Goal: Task Accomplishment & Management: Complete application form

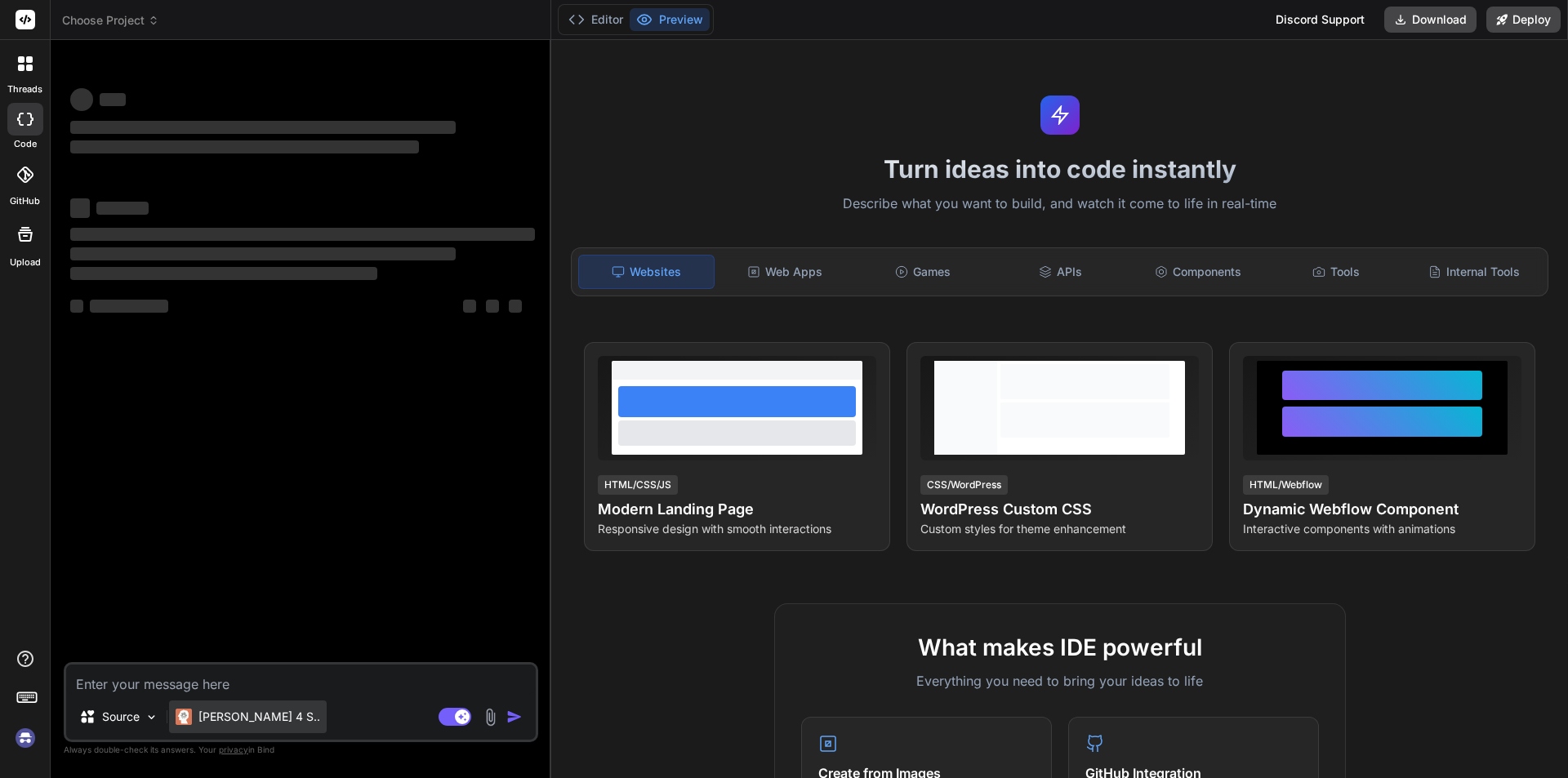
click at [241, 723] on p "Claude 4 S.." at bounding box center [259, 717] width 122 height 16
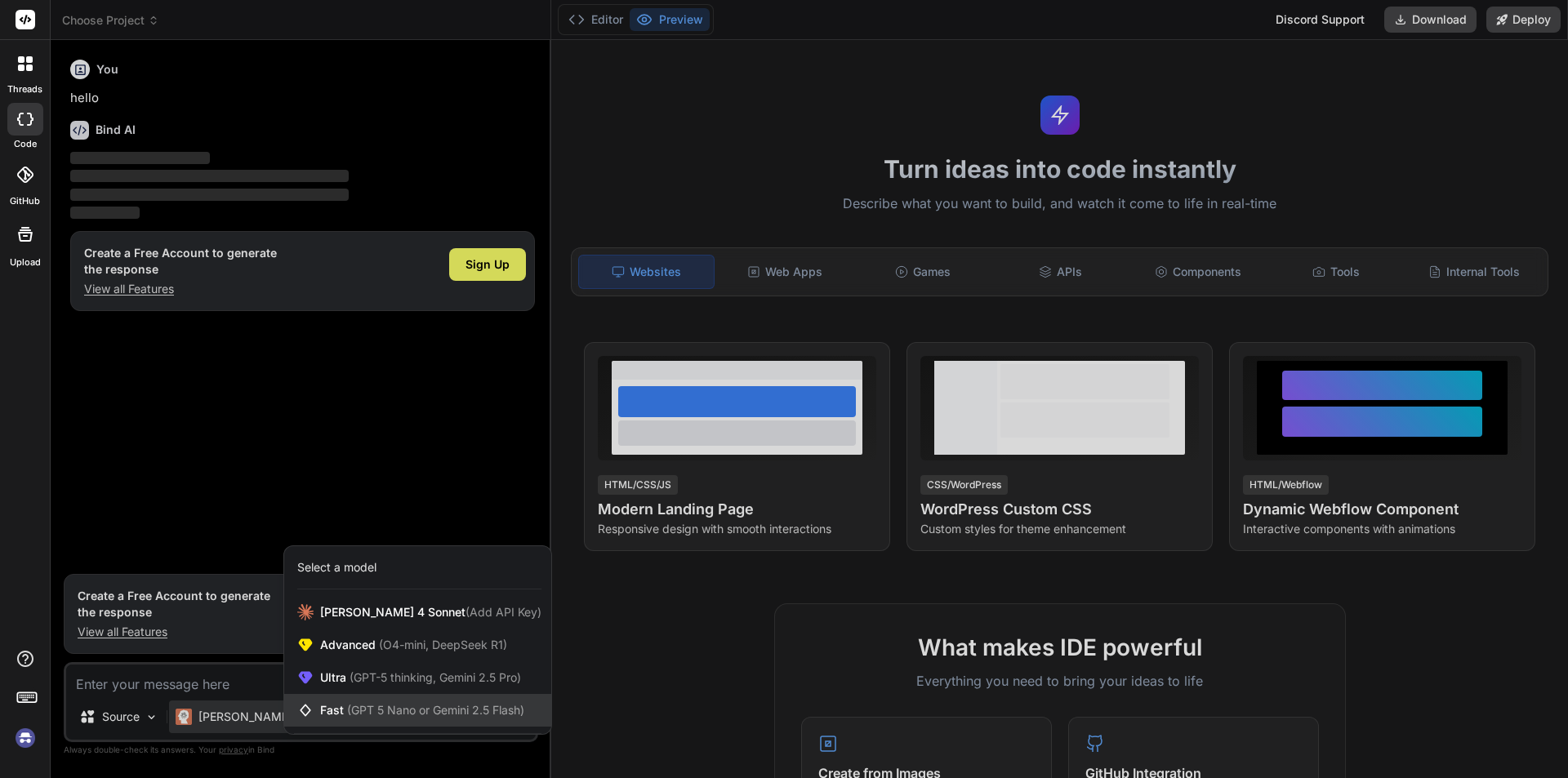
click at [357, 704] on span "(GPT 5 Nano or Gemini 2.5 Flash)" at bounding box center [435, 710] width 177 height 14
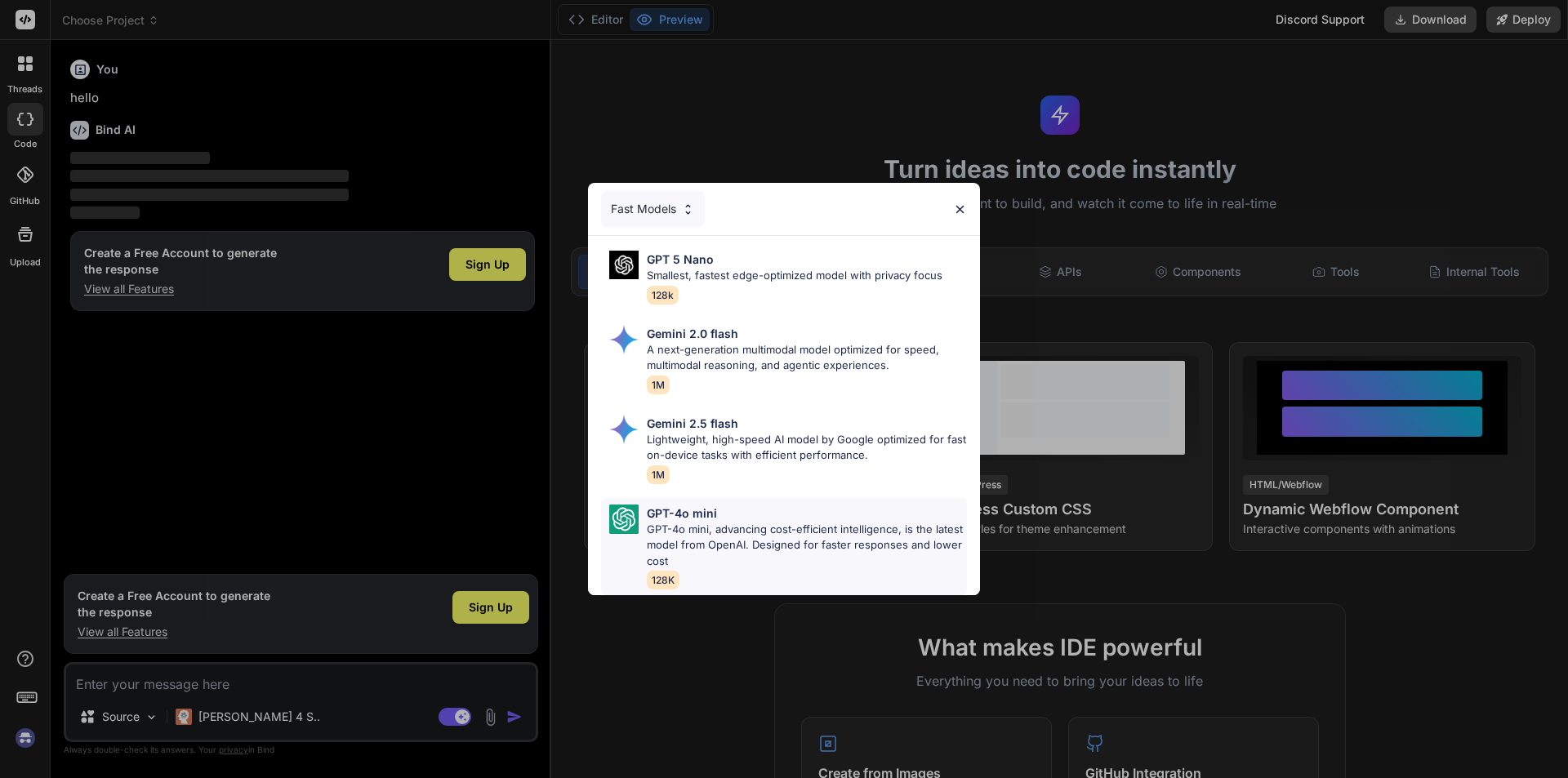
click at [731, 522] on p "GPT-4o mini, advancing cost-efficient intelligence, is the latest model from Op…" at bounding box center [807, 545] width 320 height 48
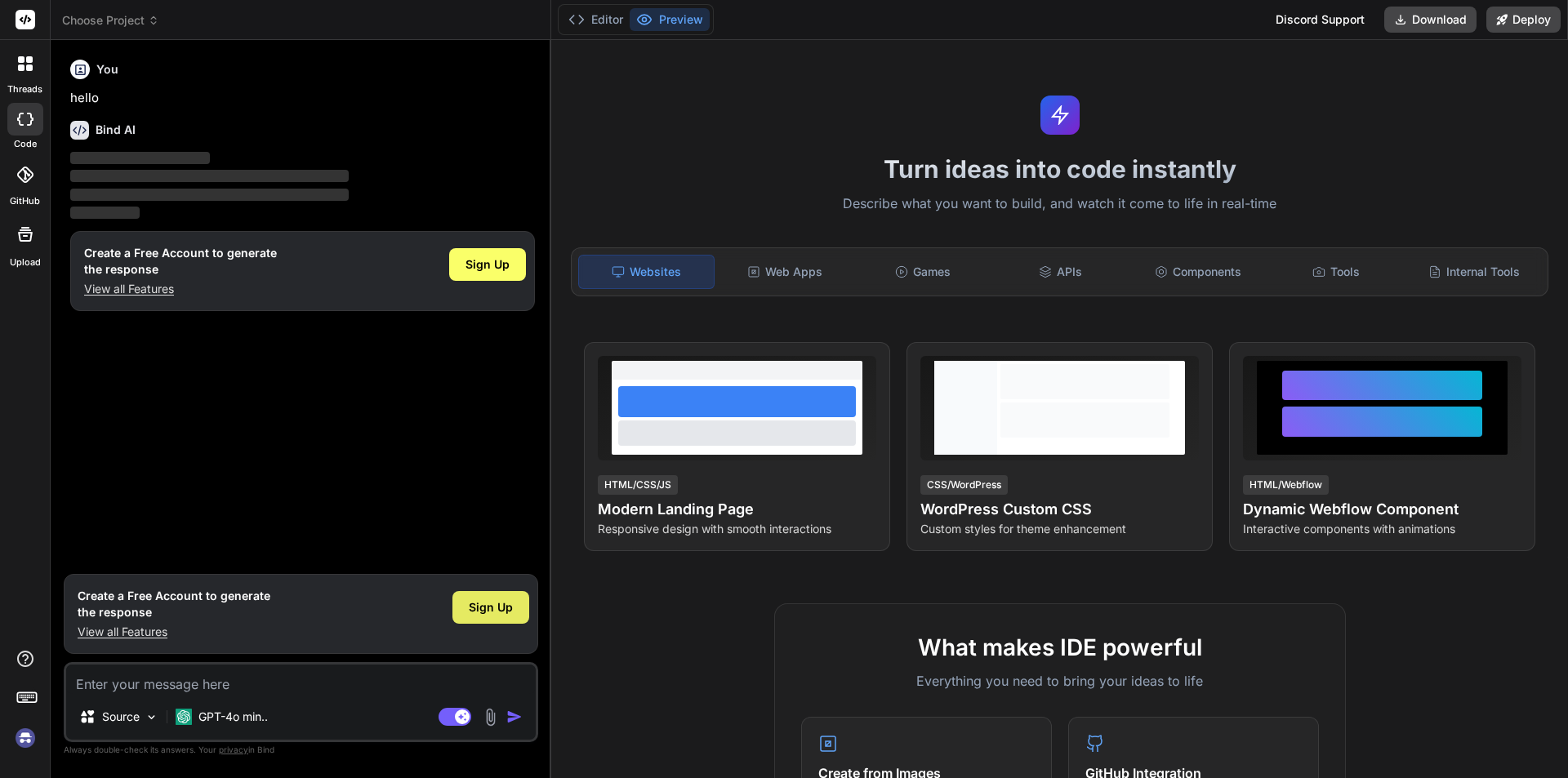
drag, startPoint x: 503, startPoint y: 599, endPoint x: 504, endPoint y: 620, distance: 21.0
click at [504, 620] on div "Sign Up" at bounding box center [490, 607] width 76 height 33
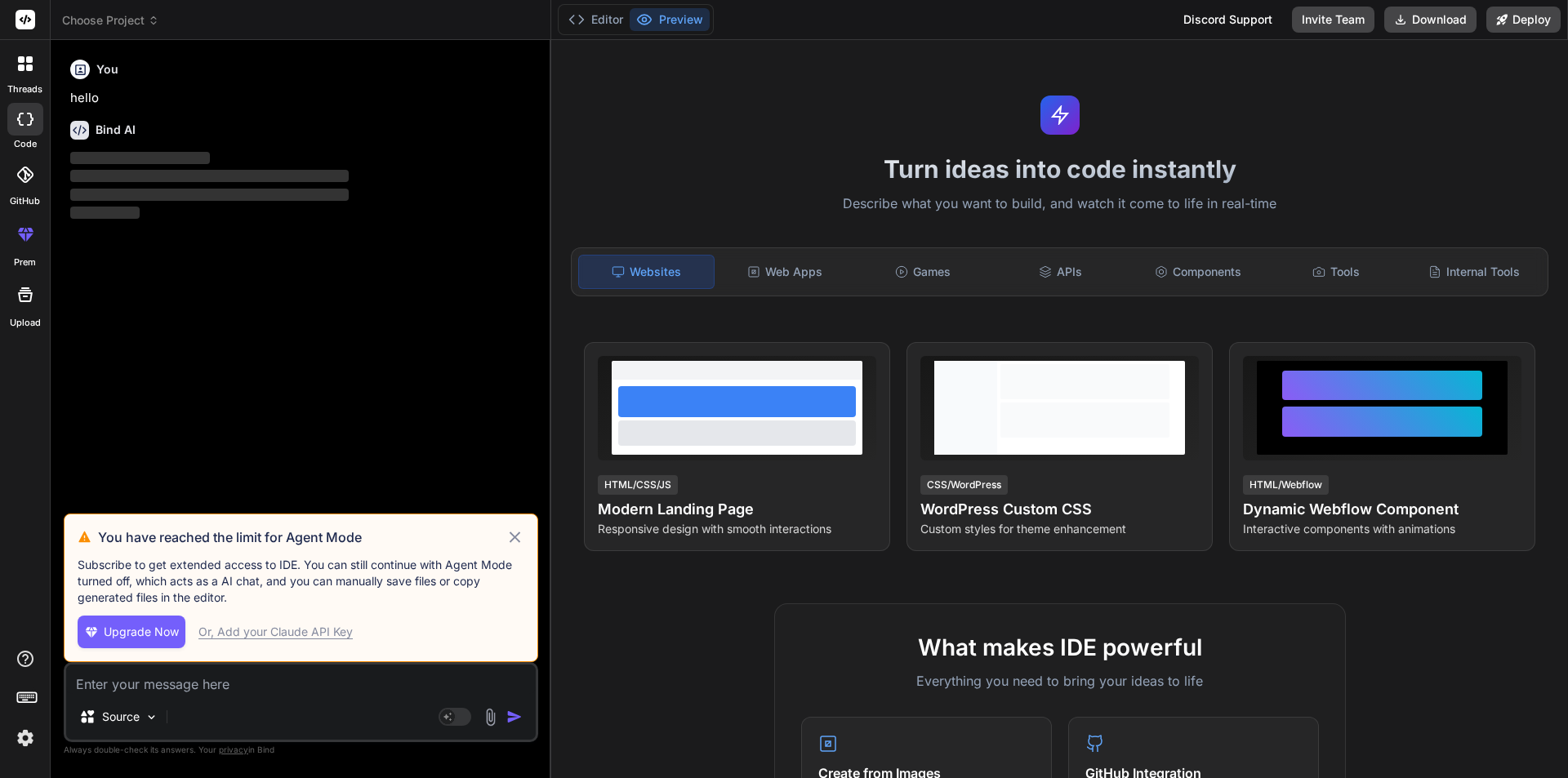
click at [508, 537] on icon at bounding box center [515, 537] width 18 height 19
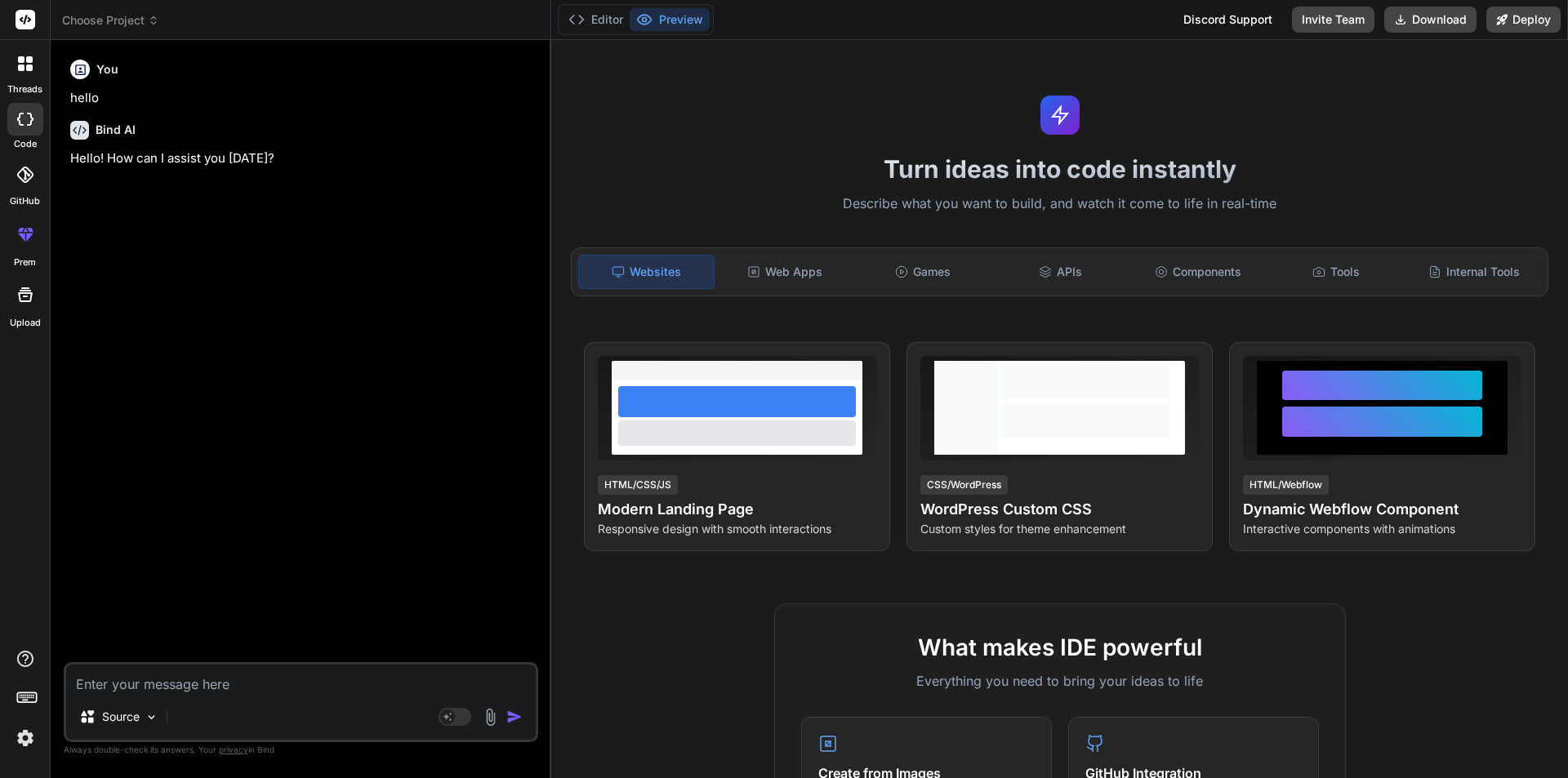
type textarea "x"
click at [222, 681] on textarea at bounding box center [301, 679] width 470 height 29
click at [200, 687] on textarea at bounding box center [301, 679] width 470 height 29
type textarea "g"
type textarea "x"
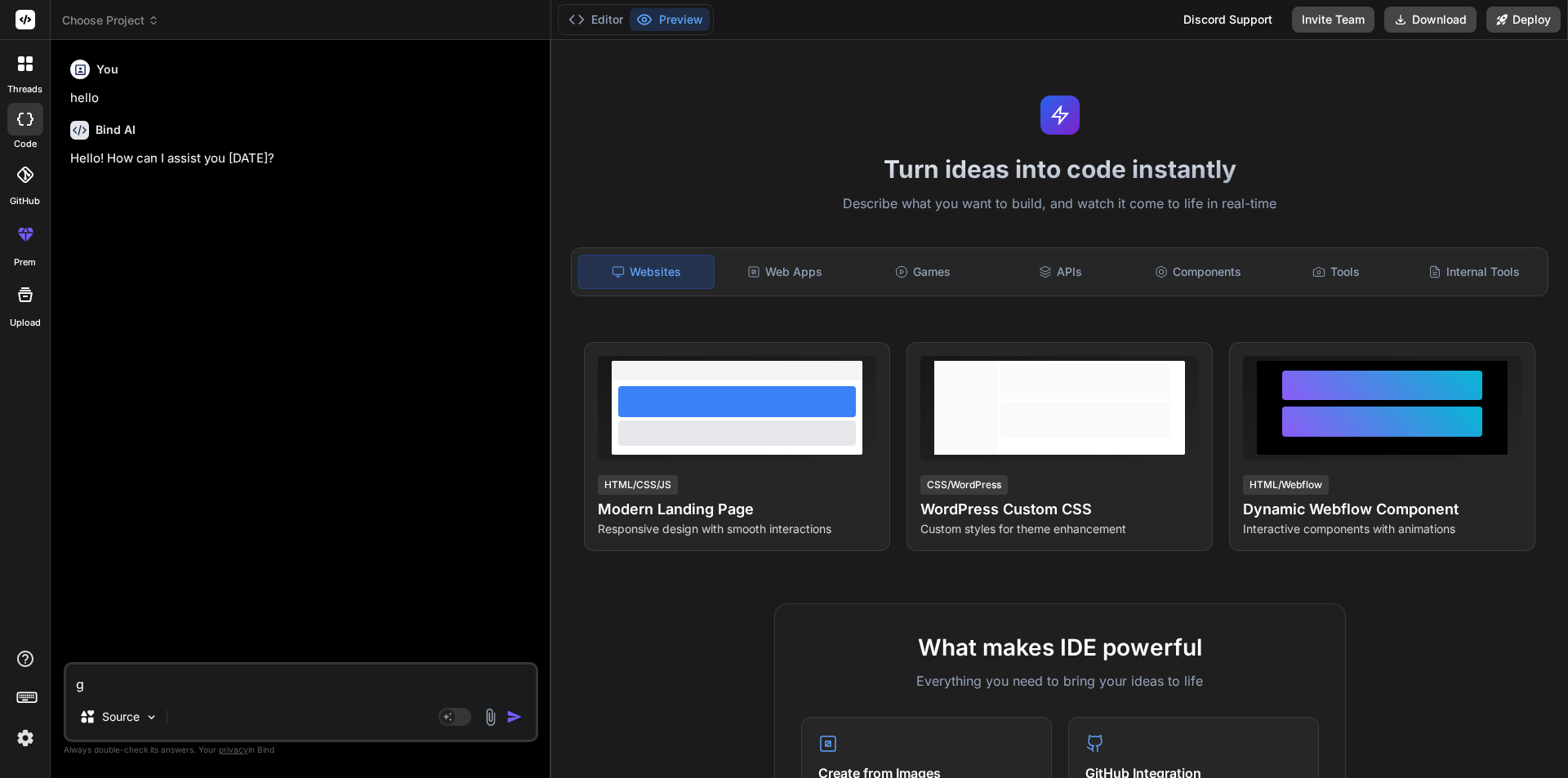
type textarea "gg"
type textarea "x"
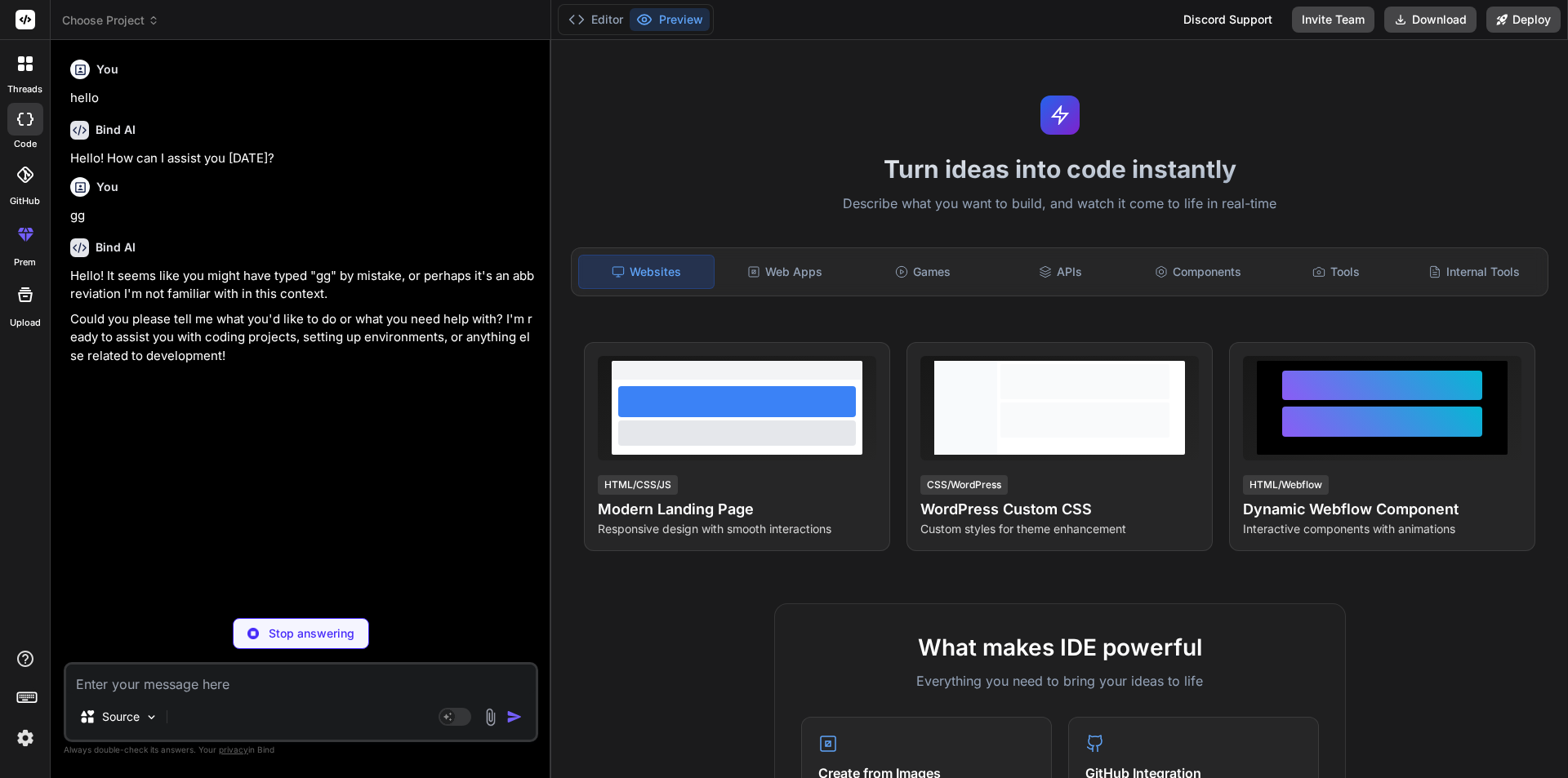
click at [136, 686] on textarea at bounding box center [301, 679] width 470 height 29
type textarea "x"
click at [227, 686] on textarea at bounding box center [301, 679] width 470 height 29
paste textarea "public IActionResult Index() { var claimsIdentity = (ClaimsIdentity)User.Identi…"
type textarea "public IActionResult Index() { var claimsIdentity = (ClaimsIdentity)User.Identi…"
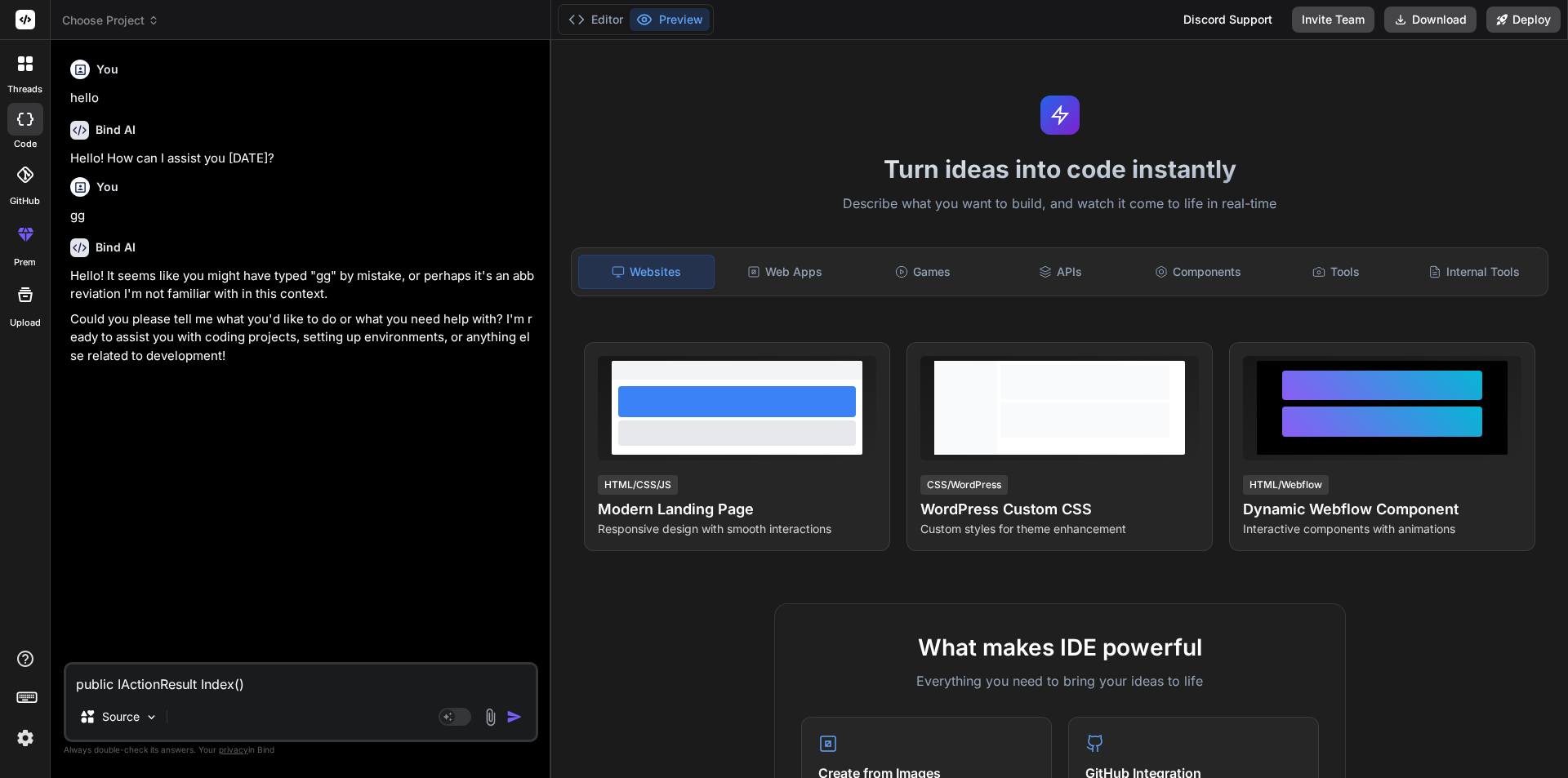
scroll to position [100, 0]
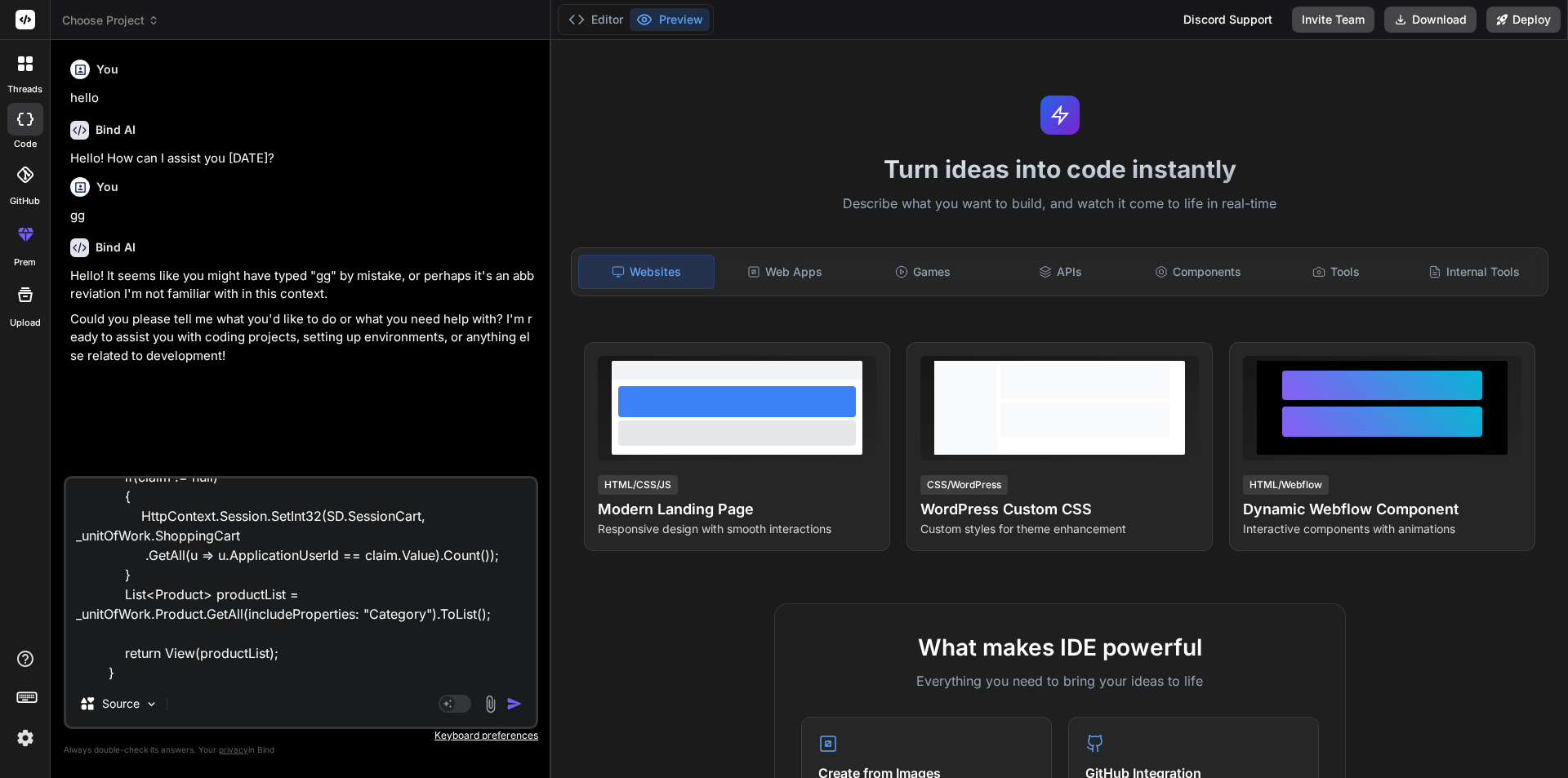
type textarea "x"
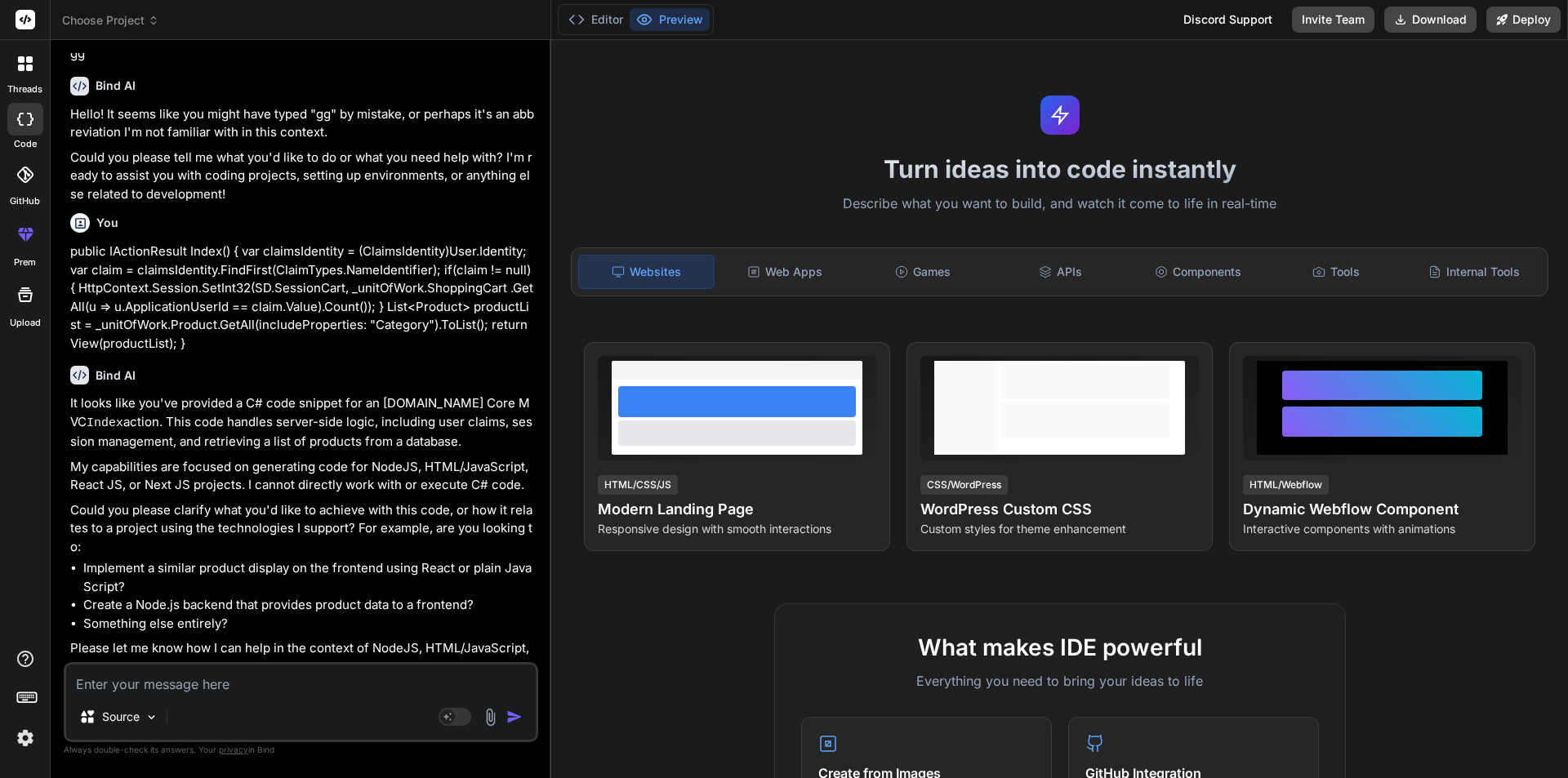
scroll to position [177, 0]
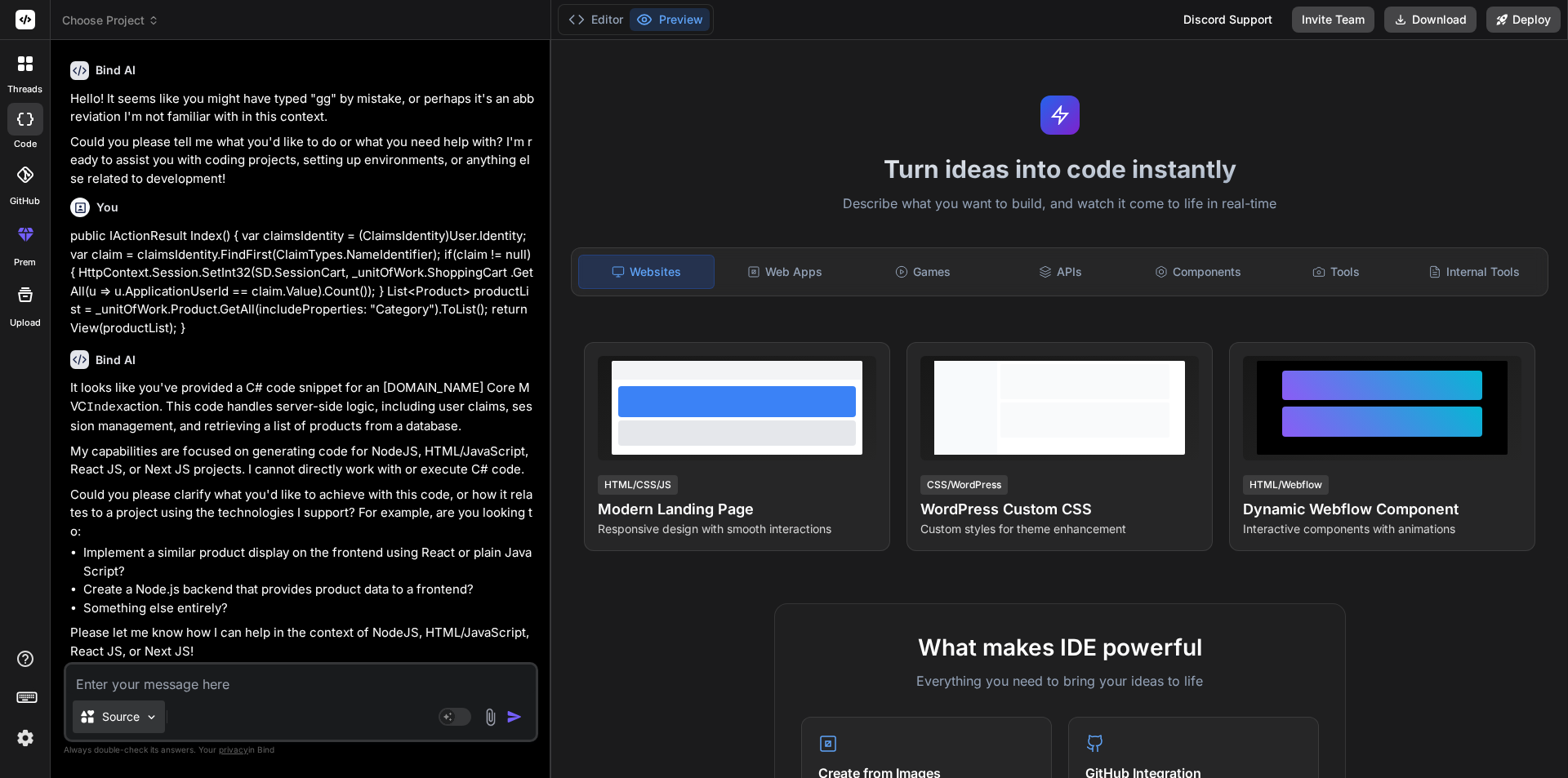
click at [153, 715] on img at bounding box center [151, 718] width 14 height 14
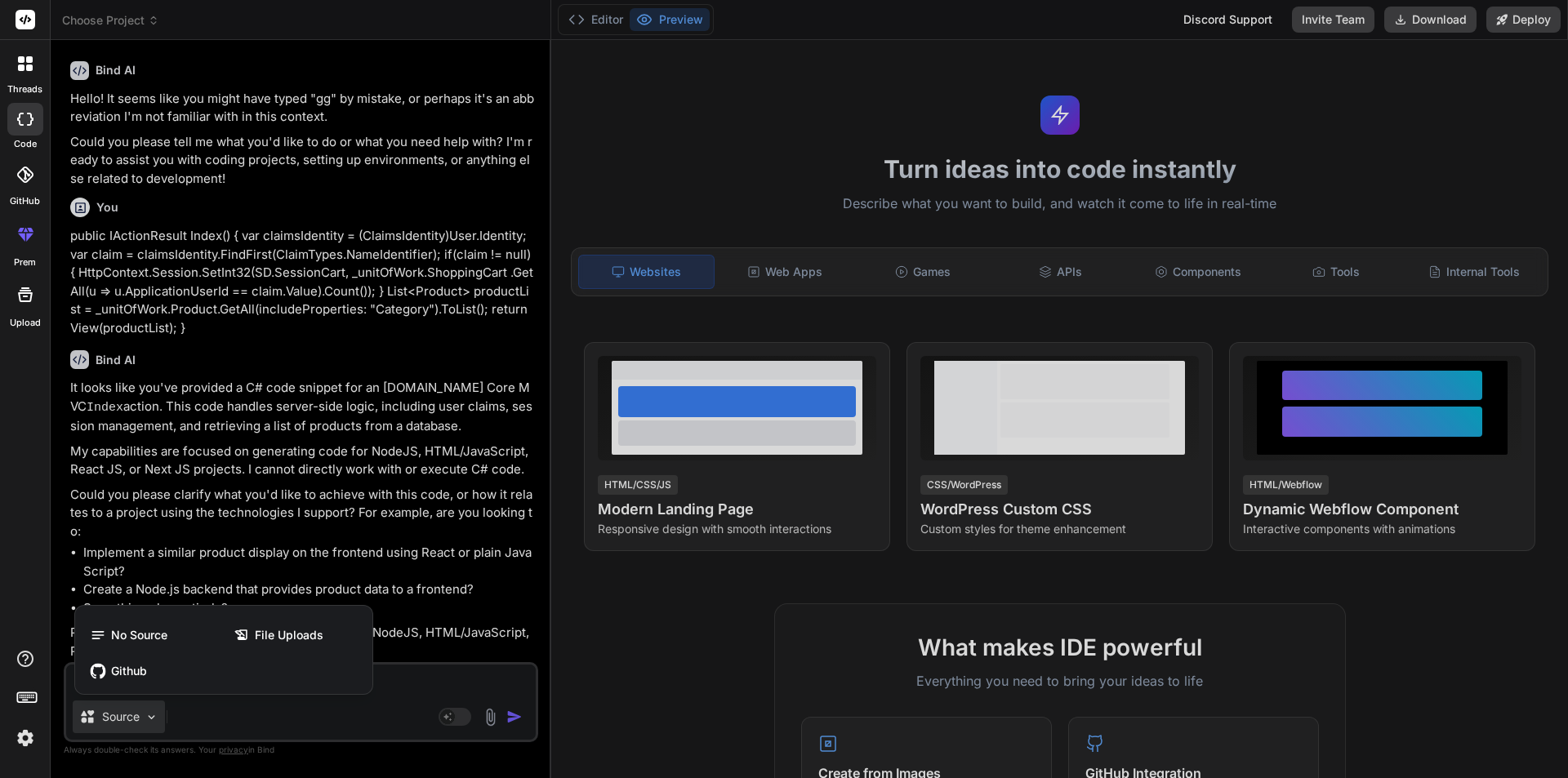
click at [430, 715] on div at bounding box center [784, 389] width 1568 height 778
type textarea "x"
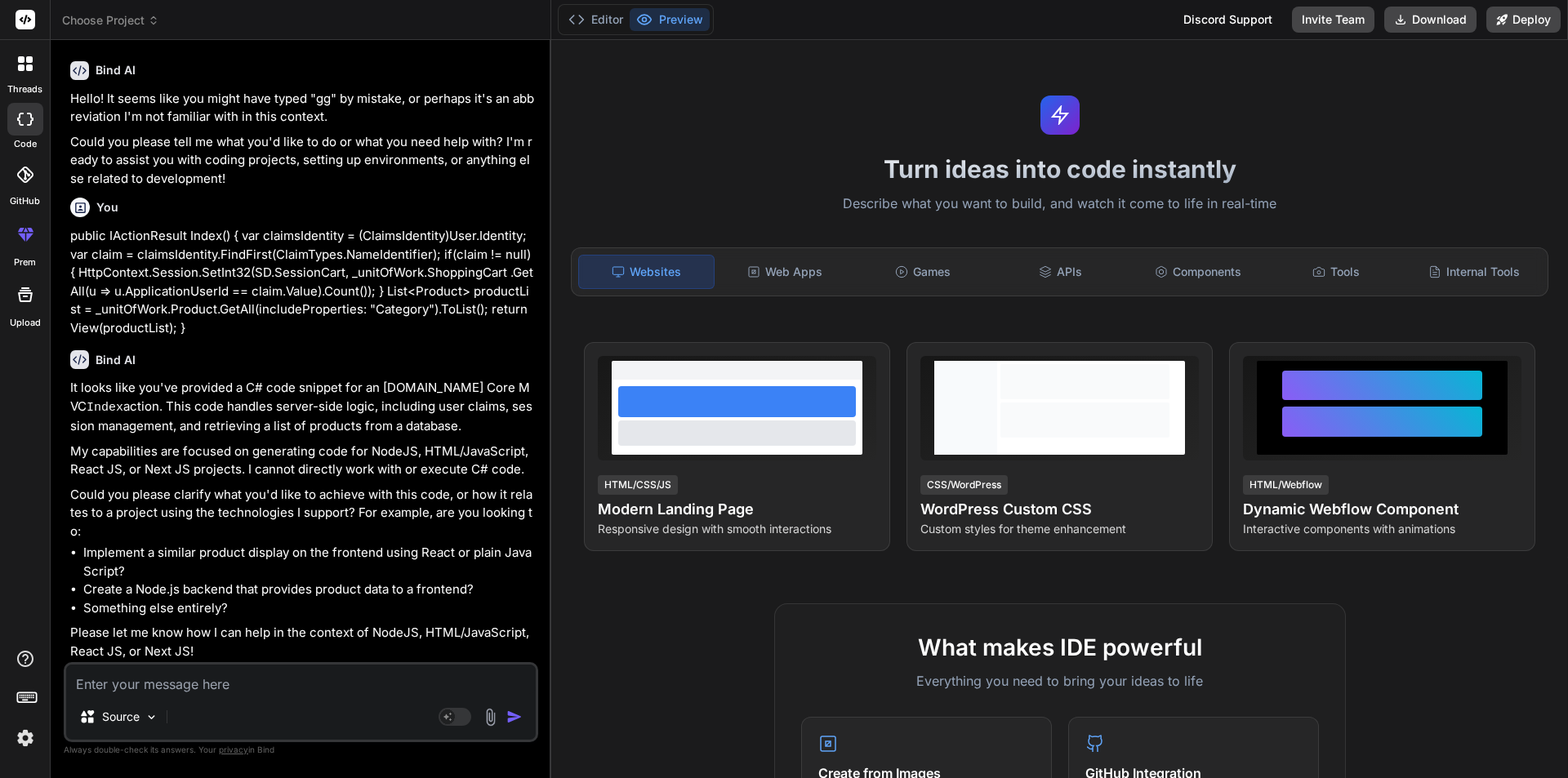
click at [324, 686] on textarea at bounding box center [301, 679] width 470 height 29
type textarea "i"
type textarea "x"
type textarea "i"
type textarea "x"
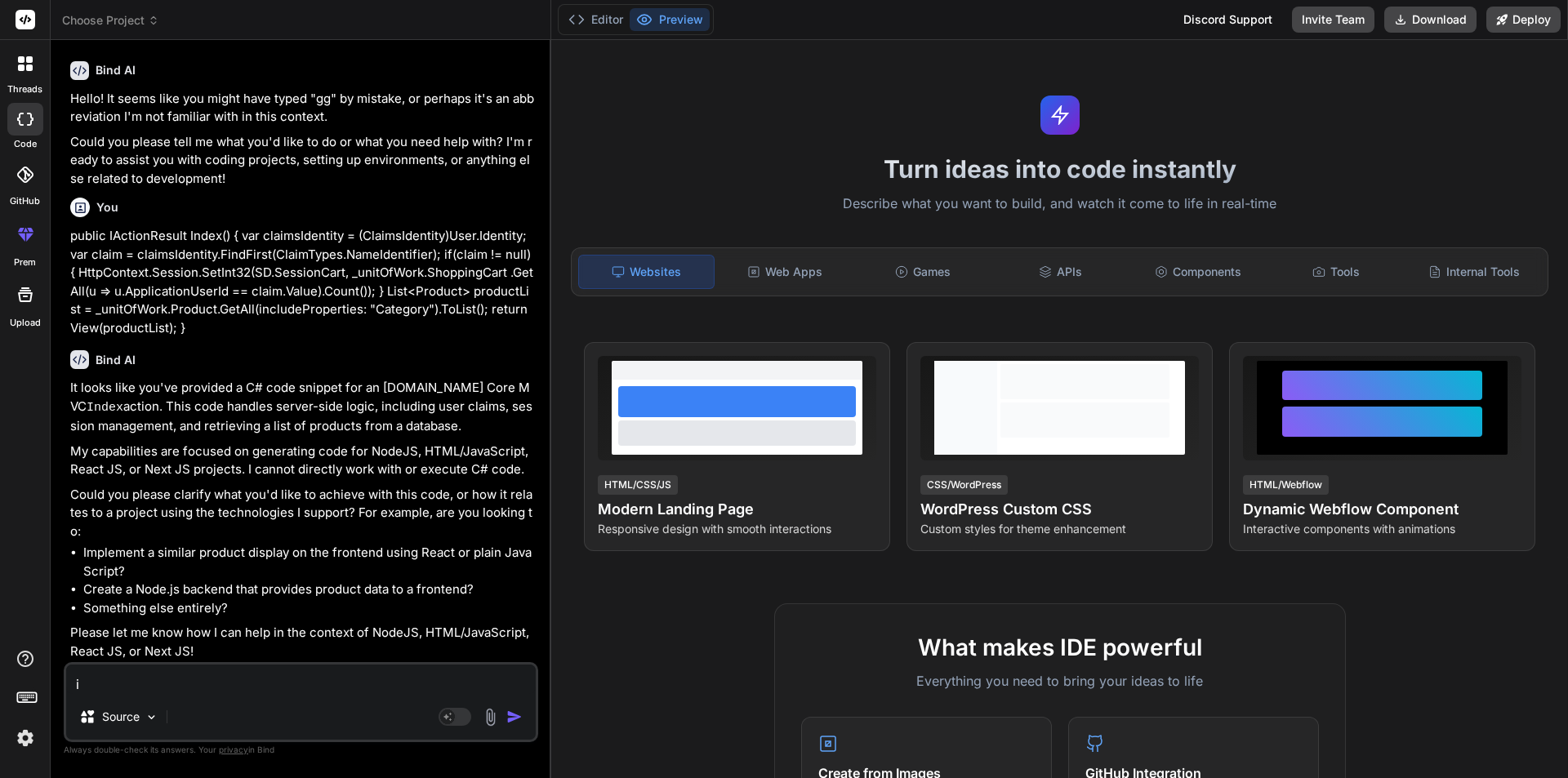
type textarea "i a"
type textarea "x"
type textarea "i am"
type textarea "x"
type textarea "i am"
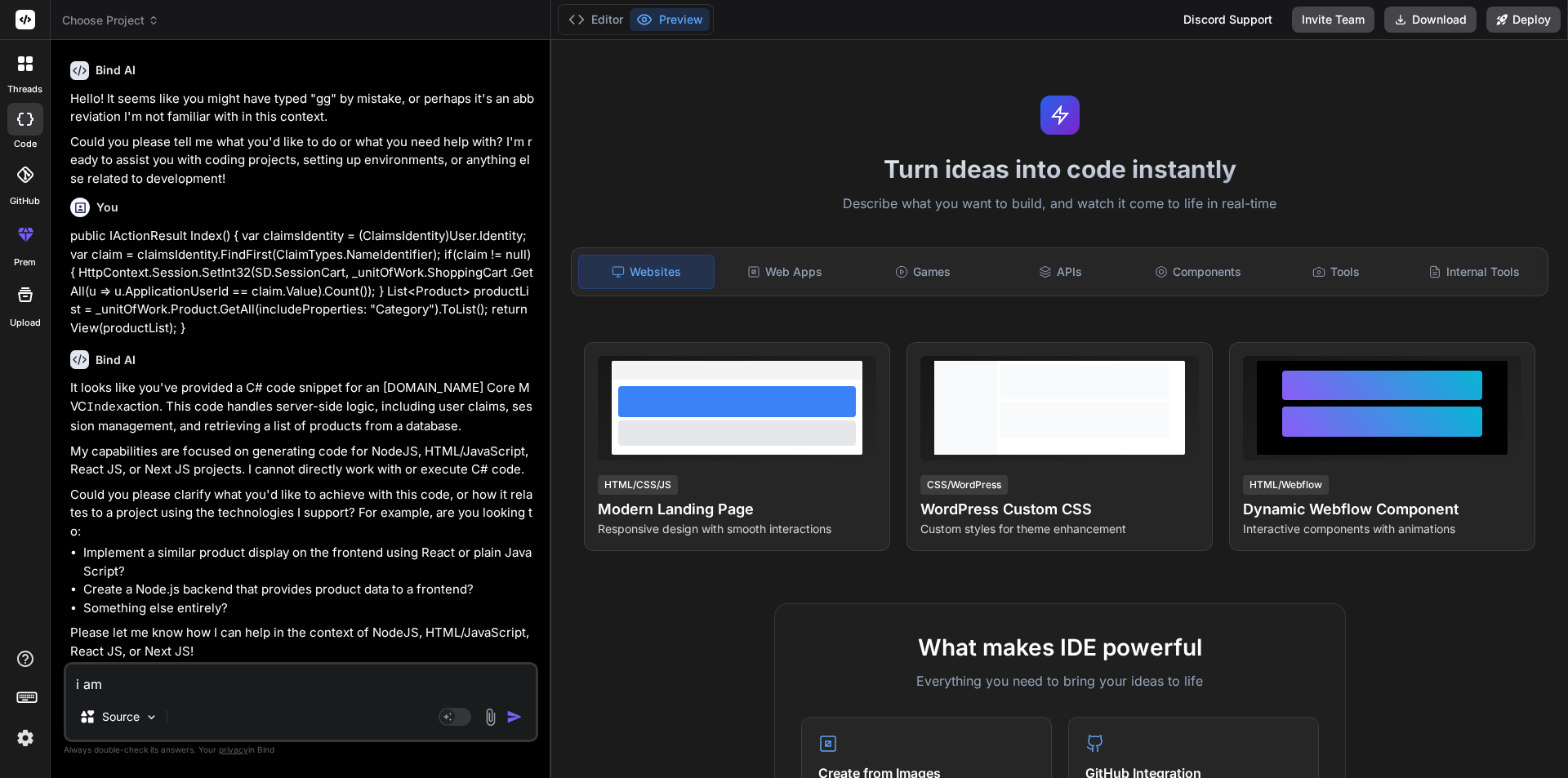
type textarea "x"
type textarea "i am w"
type textarea "x"
type textarea "i am wo"
type textarea "x"
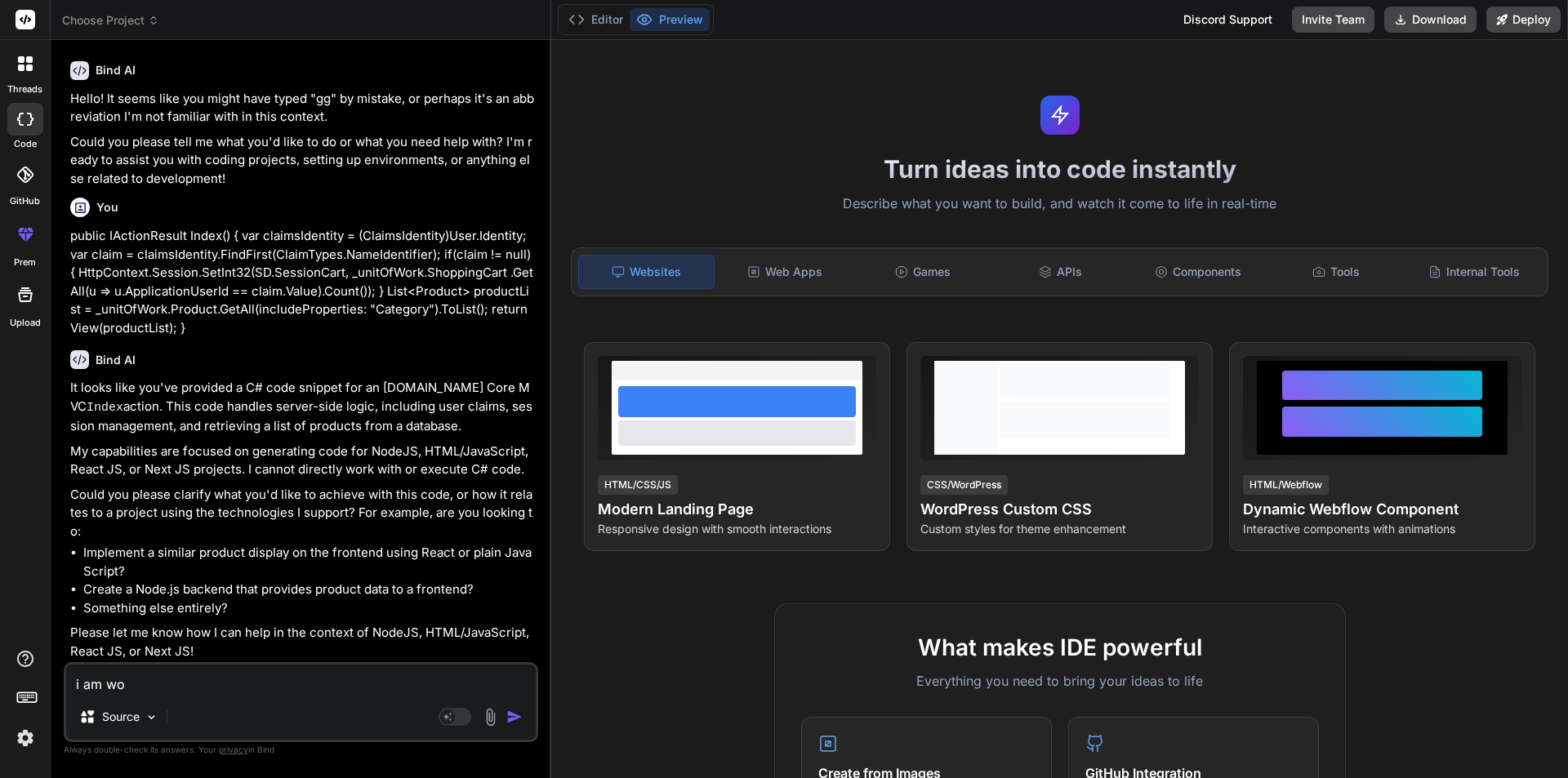
type textarea "i am wor"
type textarea "x"
type textarea "i am work"
type textarea "x"
type textarea "i am worki"
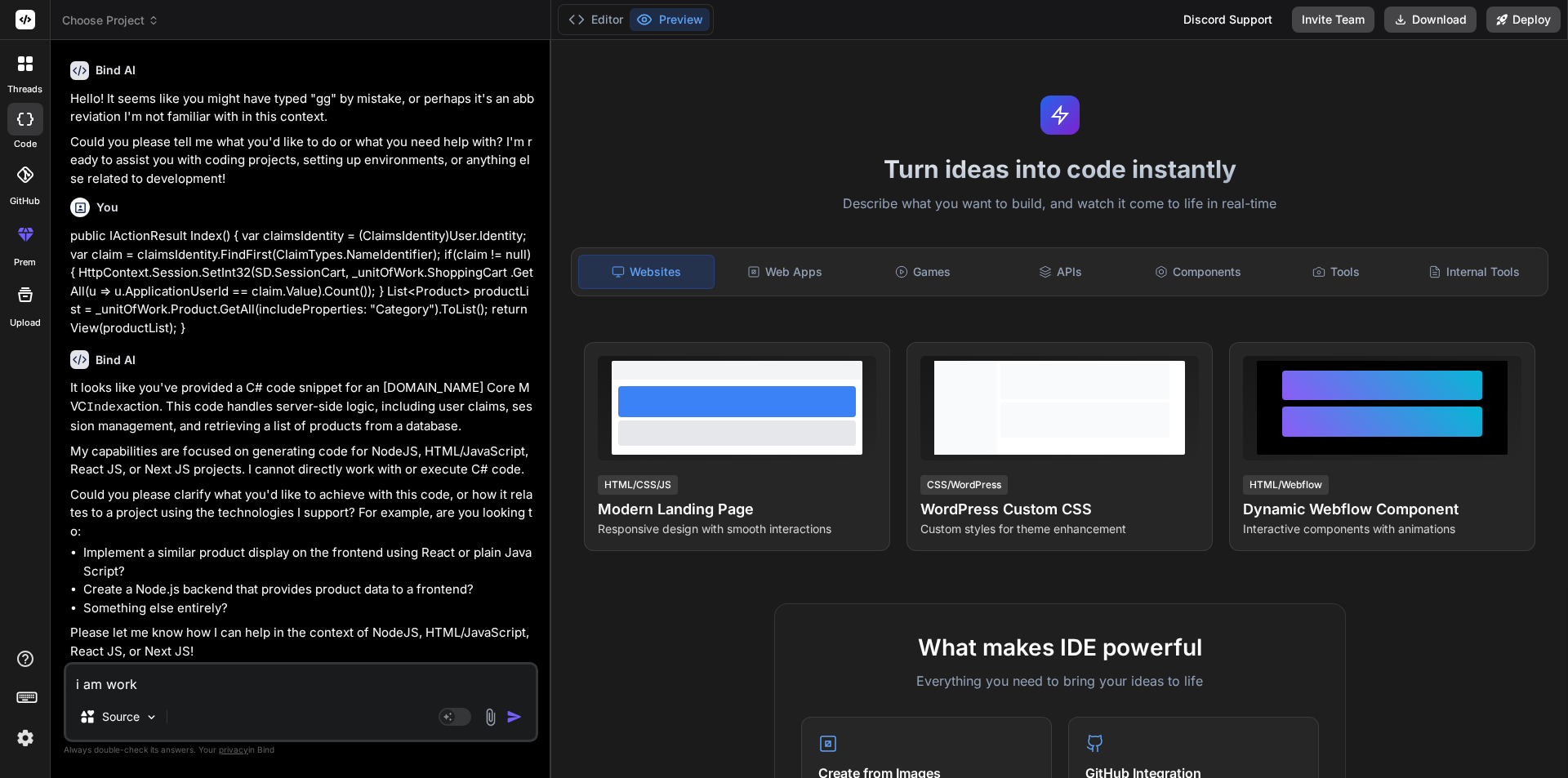
type textarea "x"
type textarea "i am workin"
type textarea "x"
type textarea "i am working"
type textarea "x"
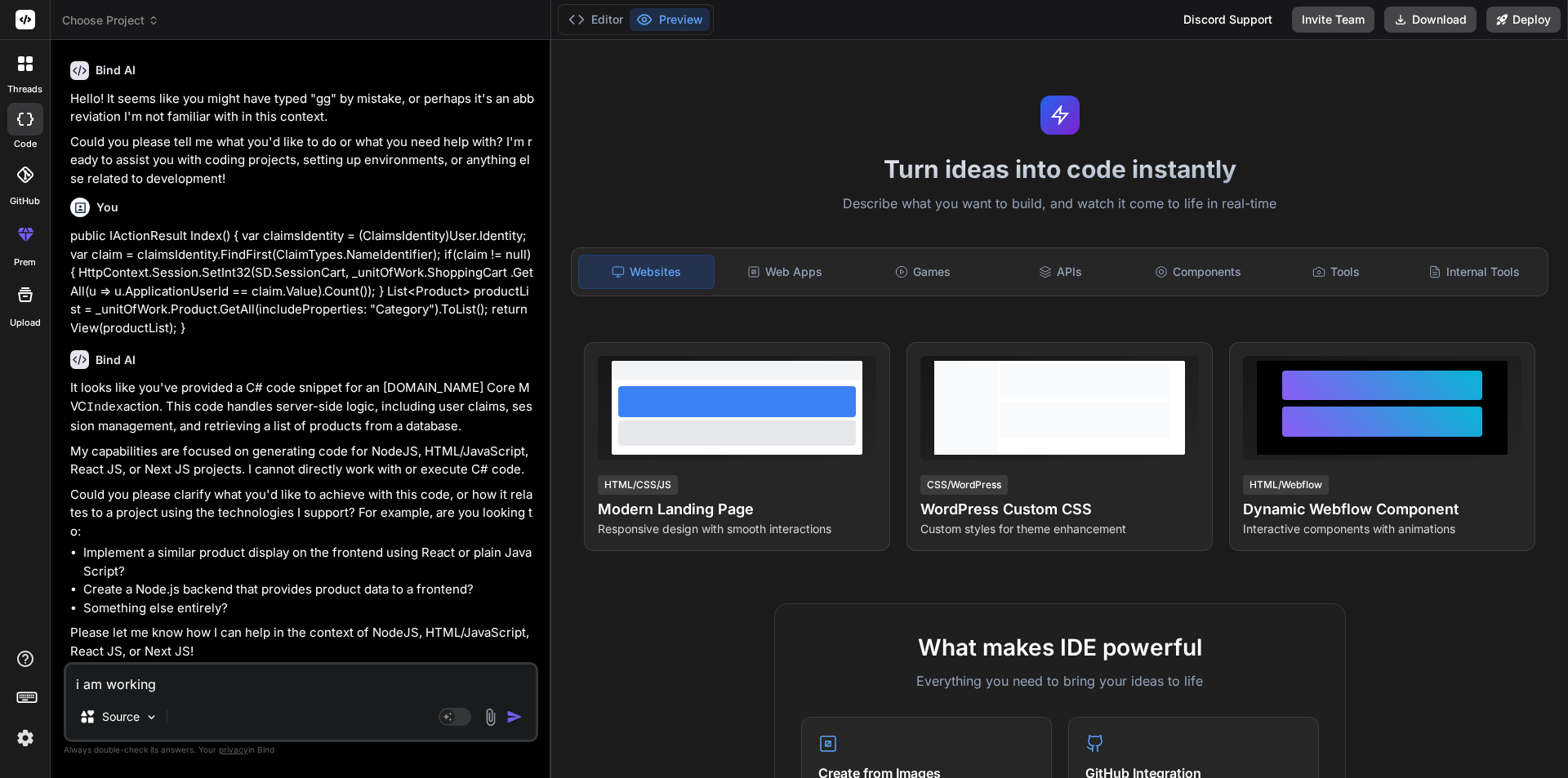
type textarea "i am working"
type textarea "x"
type textarea "i am working i"
type textarea "x"
type textarea "i am working in"
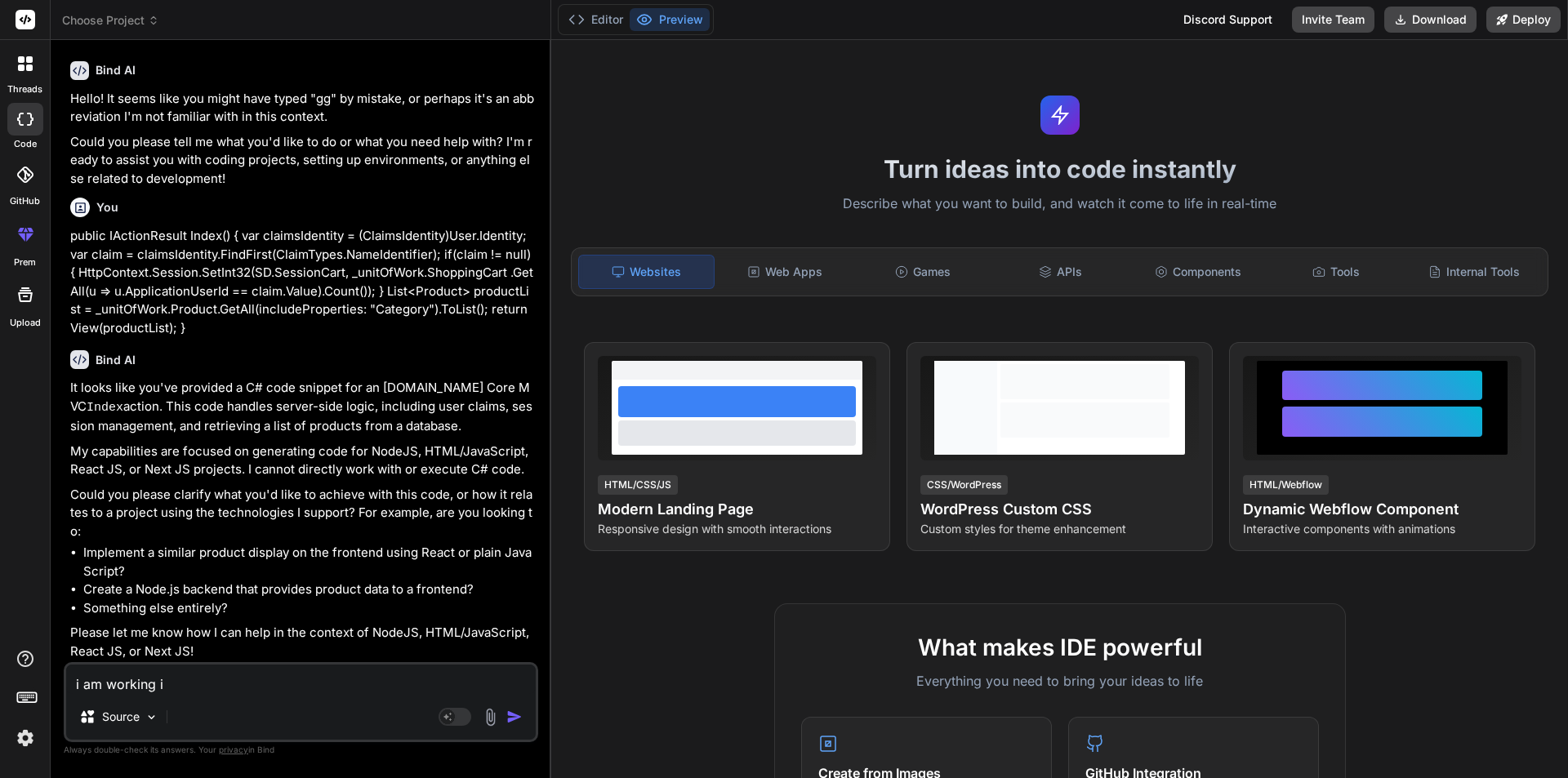
type textarea "x"
type textarea "i am working in"
type textarea "x"
type textarea "i am working in a"
type textarea "x"
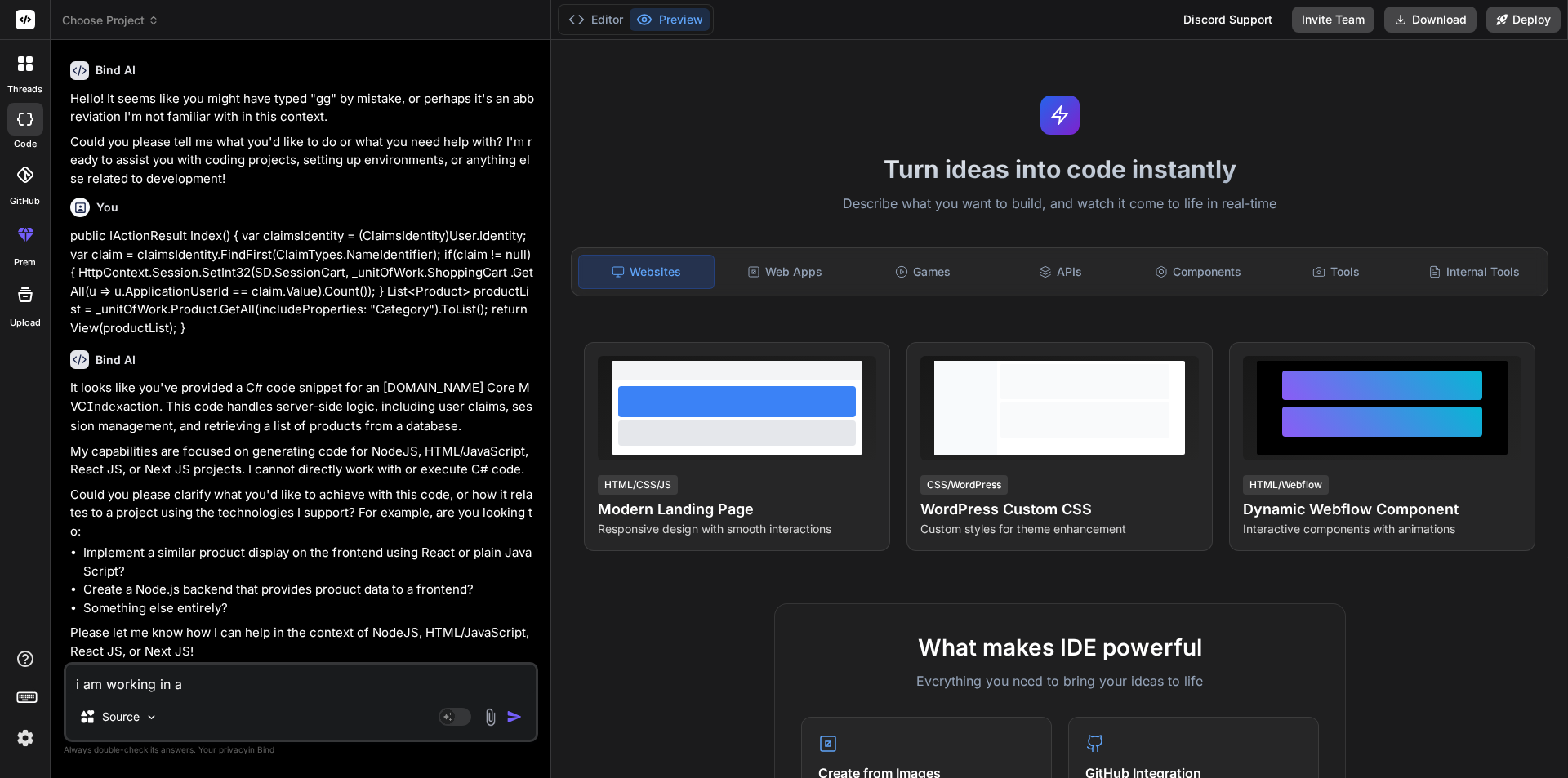
type textarea "i am working in as"
type textarea "x"
type textarea "i am working in asp"
type textarea "x"
type textarea "i am working in asp."
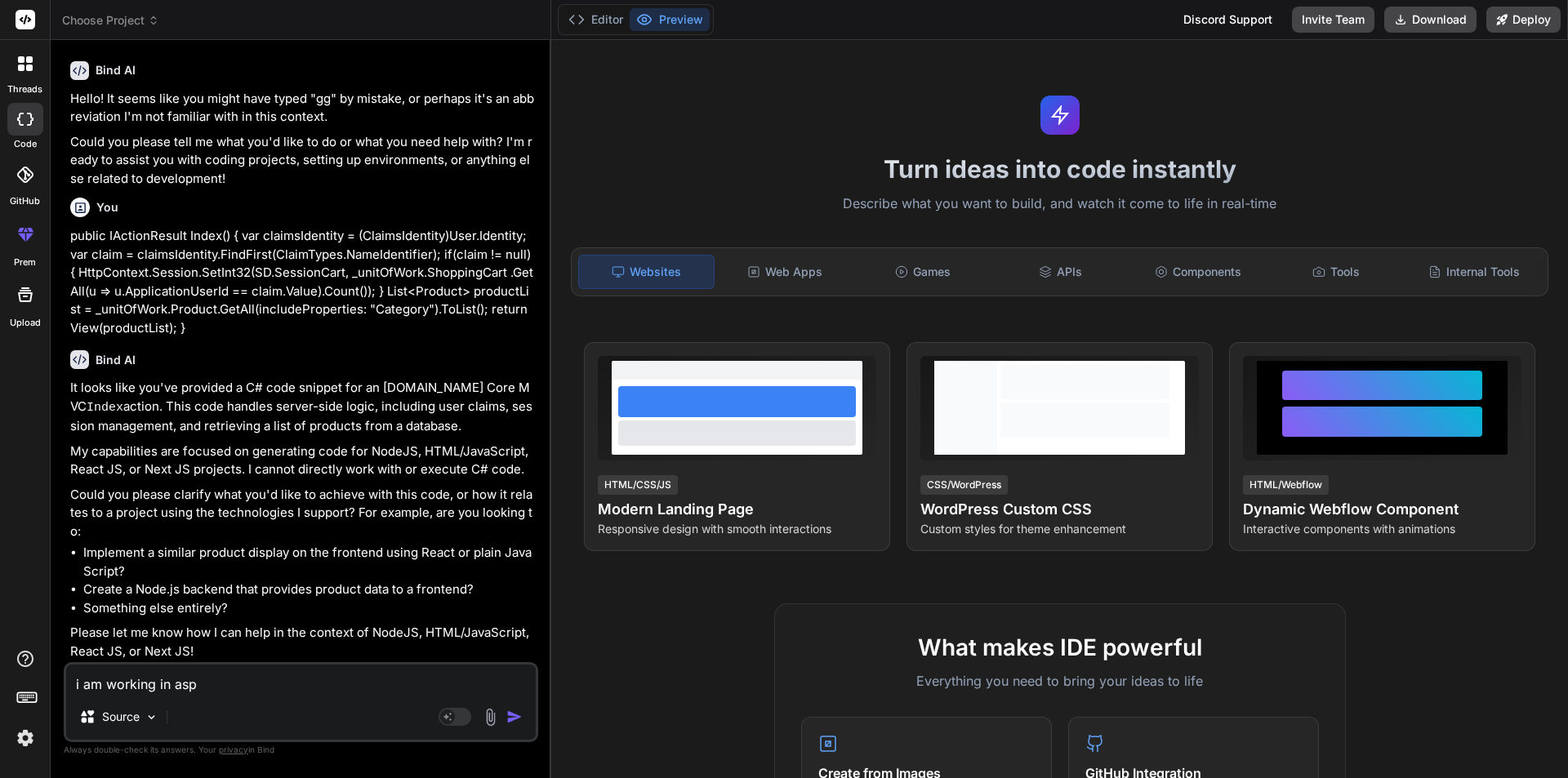
type textarea "x"
type textarea "i am working in asp.n"
type textarea "x"
type textarea "i am working in asp.ne"
type textarea "x"
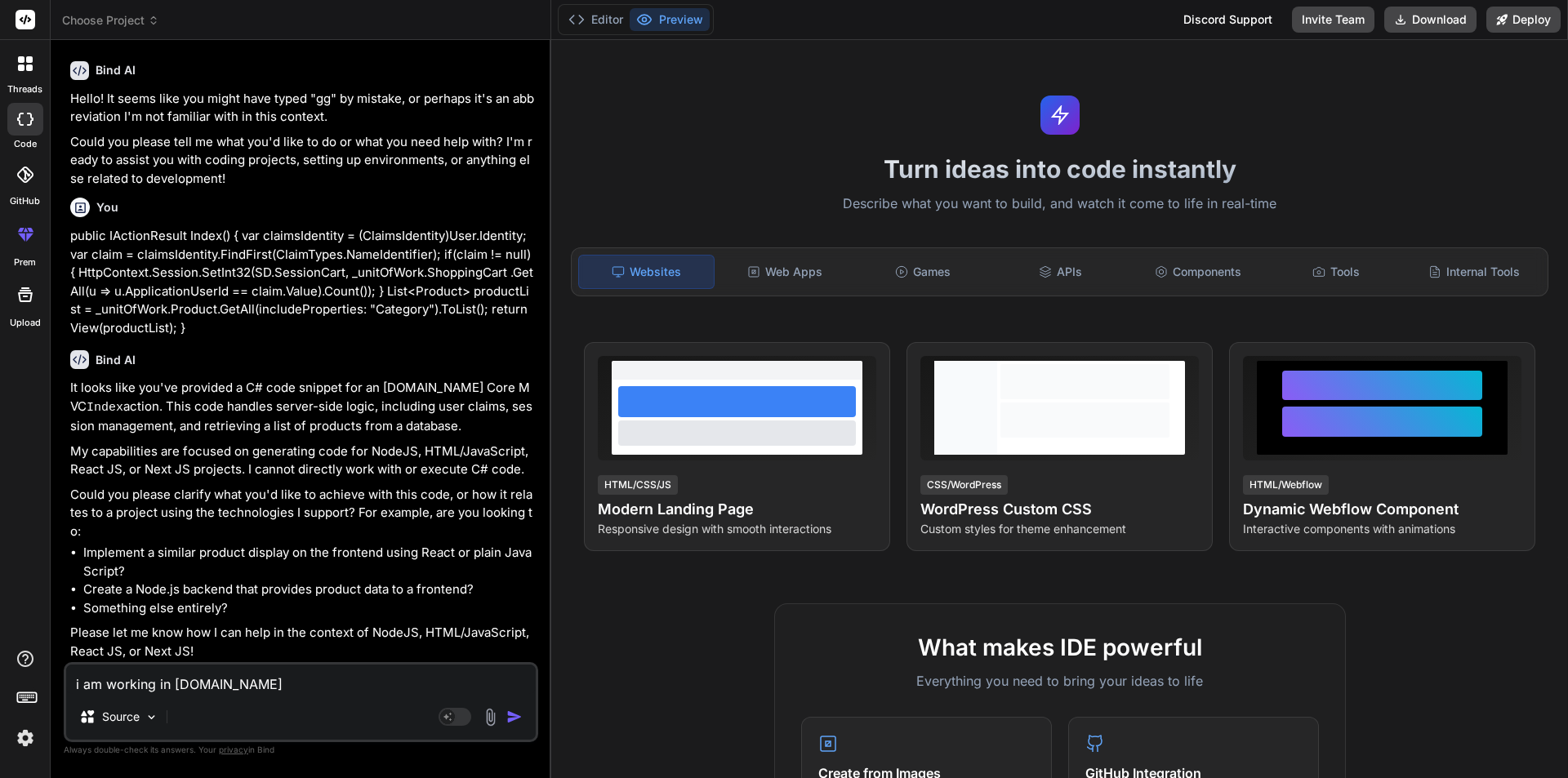
type textarea "i am working in asp.net"
type textarea "x"
type textarea "i am working in asp.net"
type textarea "x"
type textarea "i am working in asp.net c"
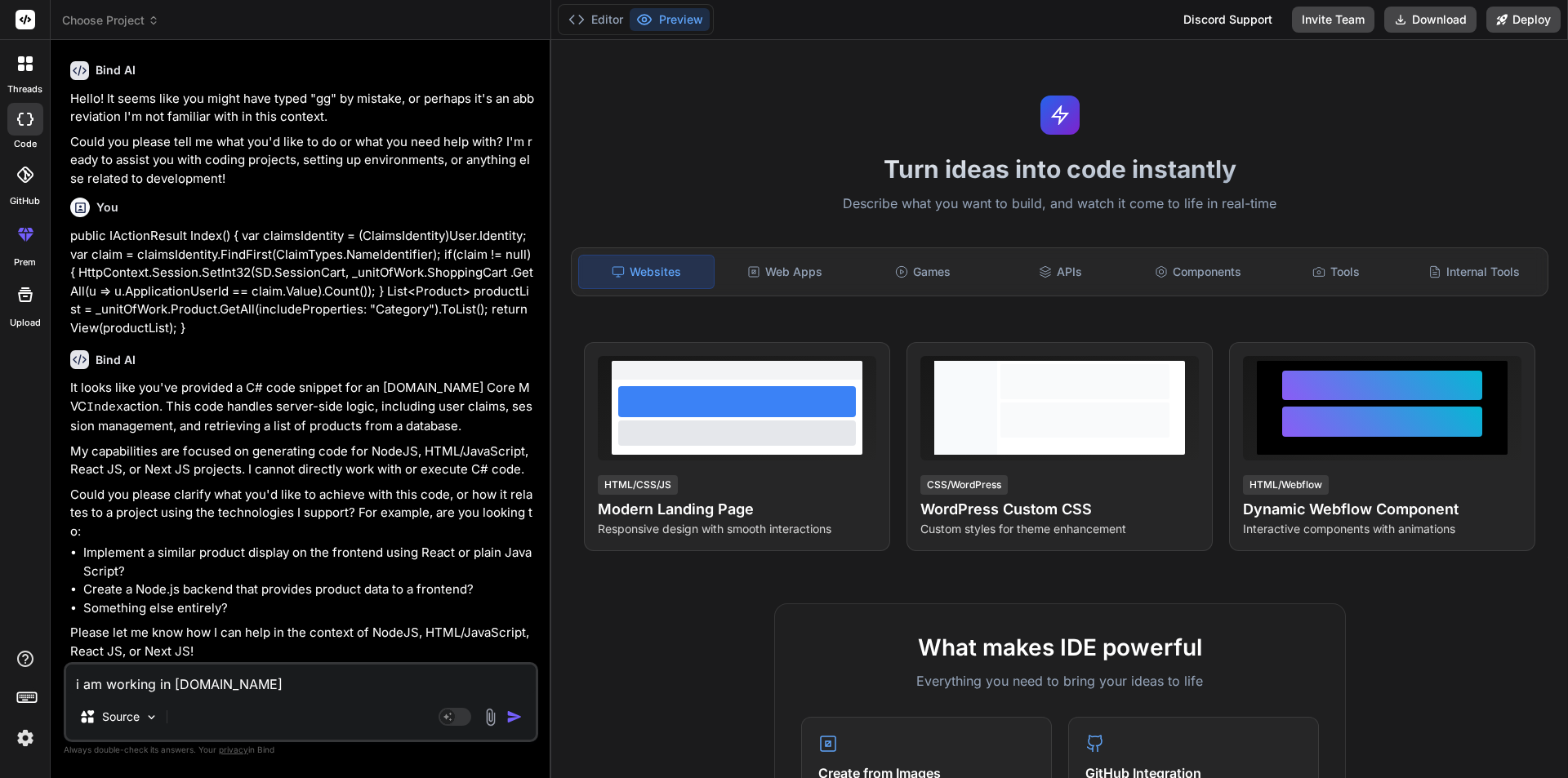
type textarea "x"
type textarea "i am working in asp.net co"
type textarea "x"
type textarea "i am working in asp.net cor"
type textarea "x"
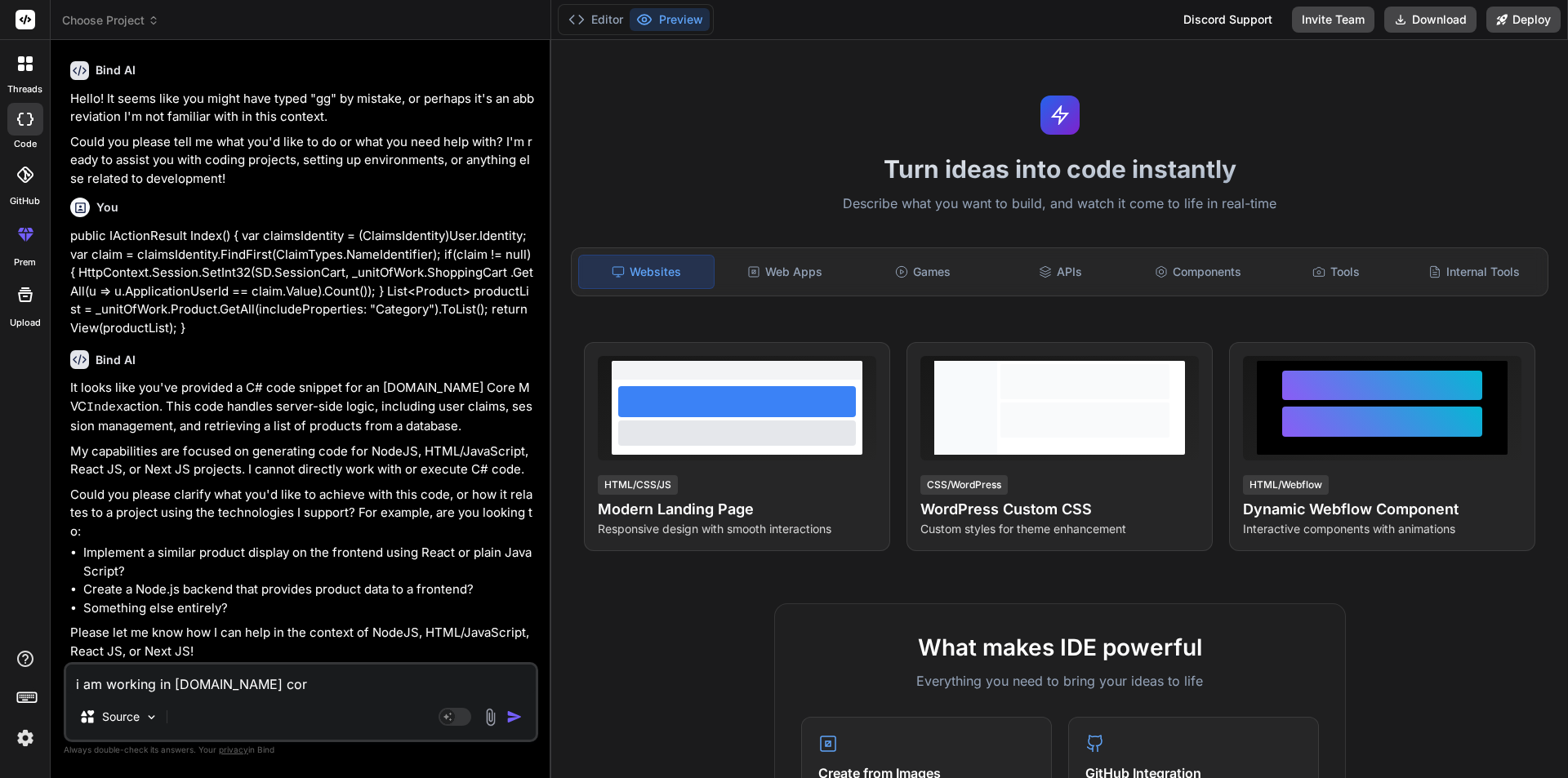
type textarea "i am working in asp.net core"
type textarea "x"
type textarea "i am working in asp.net core"
type textarea "x"
type textarea "i am working in asp.net core a"
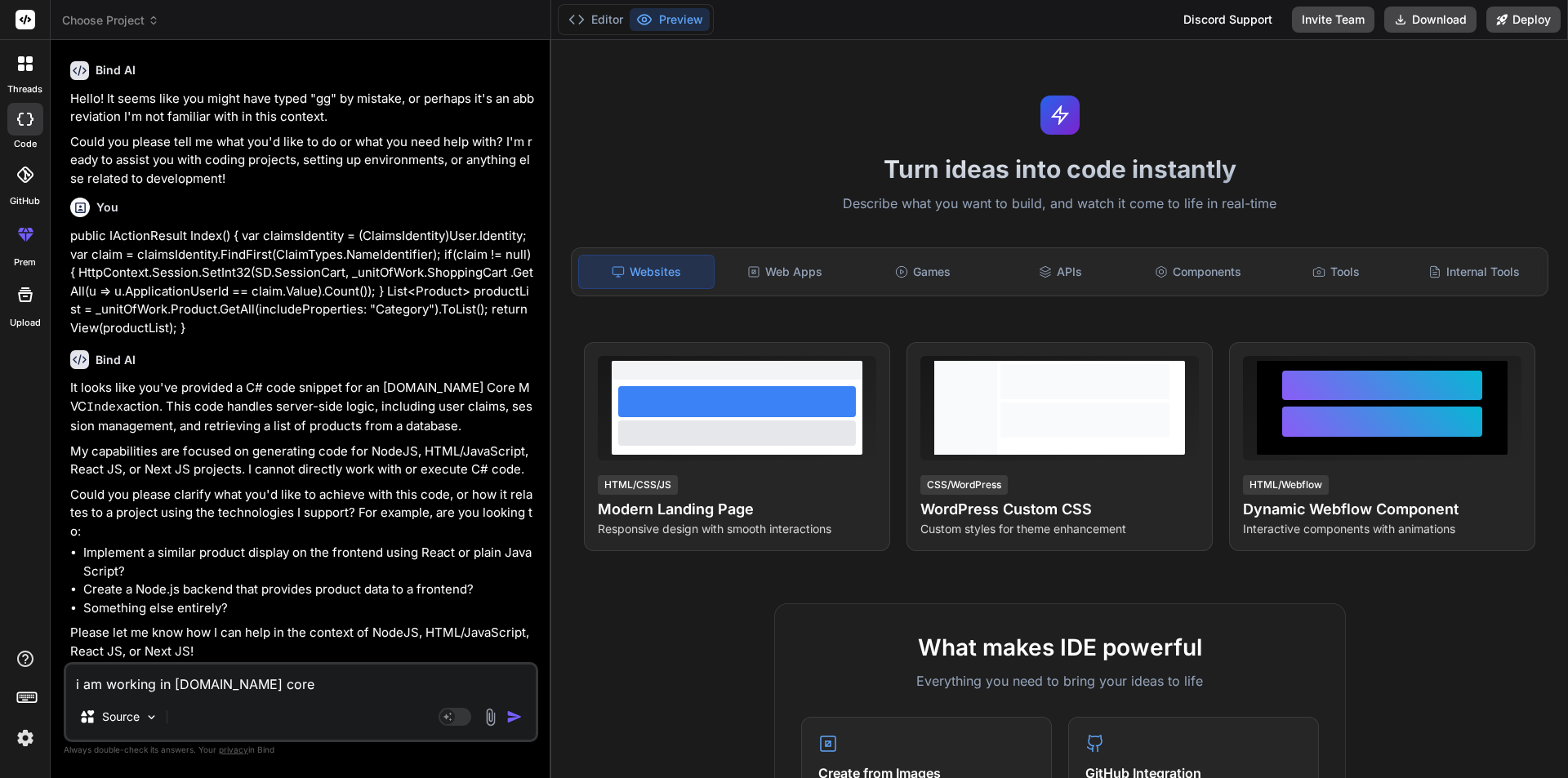
type textarea "x"
type textarea "i am working in asp.net core an"
type textarea "x"
type textarea "i am working in asp.net core and"
type textarea "x"
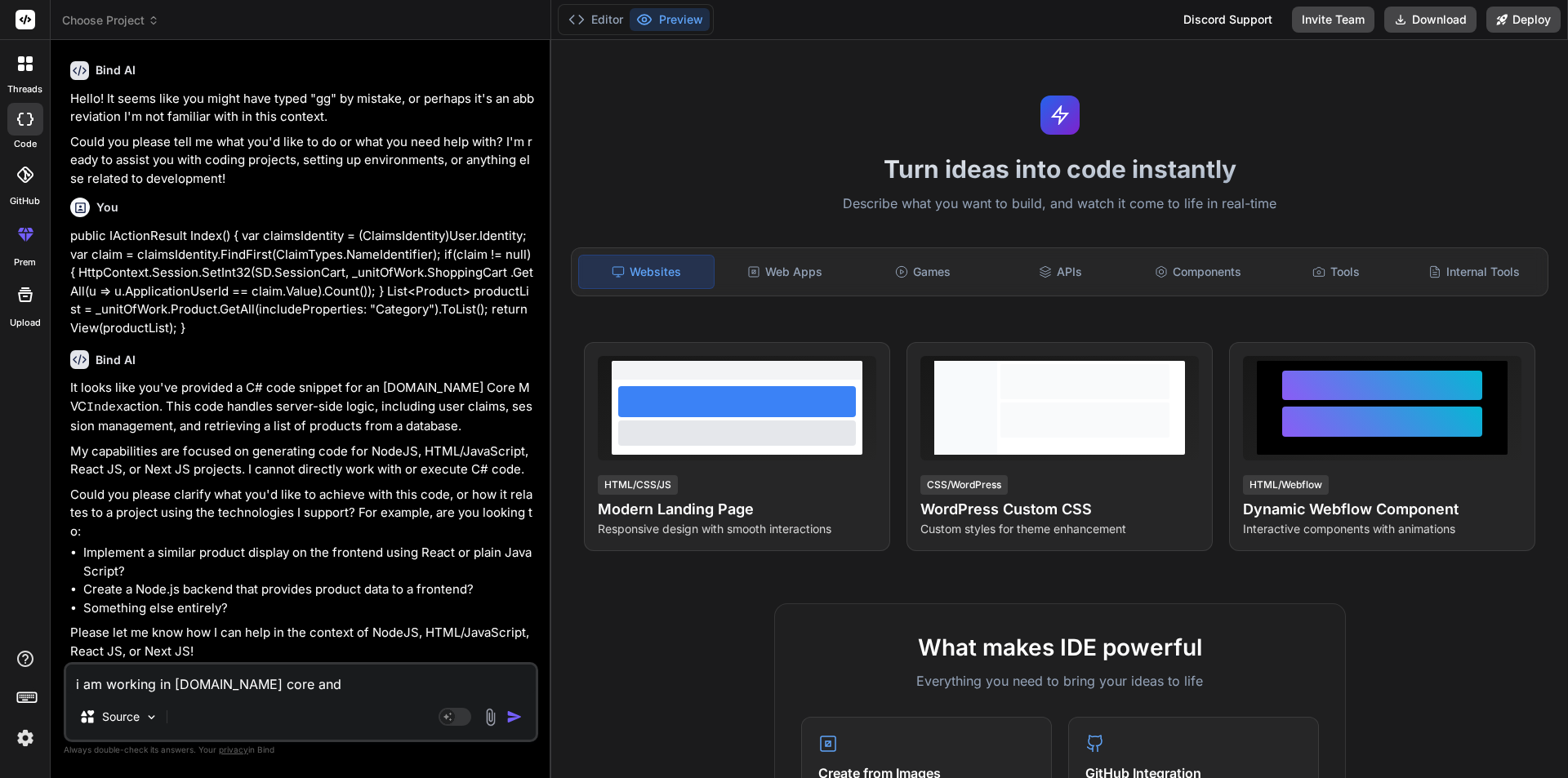
type textarea "i am working in asp.net core and"
type textarea "x"
type textarea "i am working in asp.net core and a"
type textarea "x"
type textarea "i am working in asp.net core and"
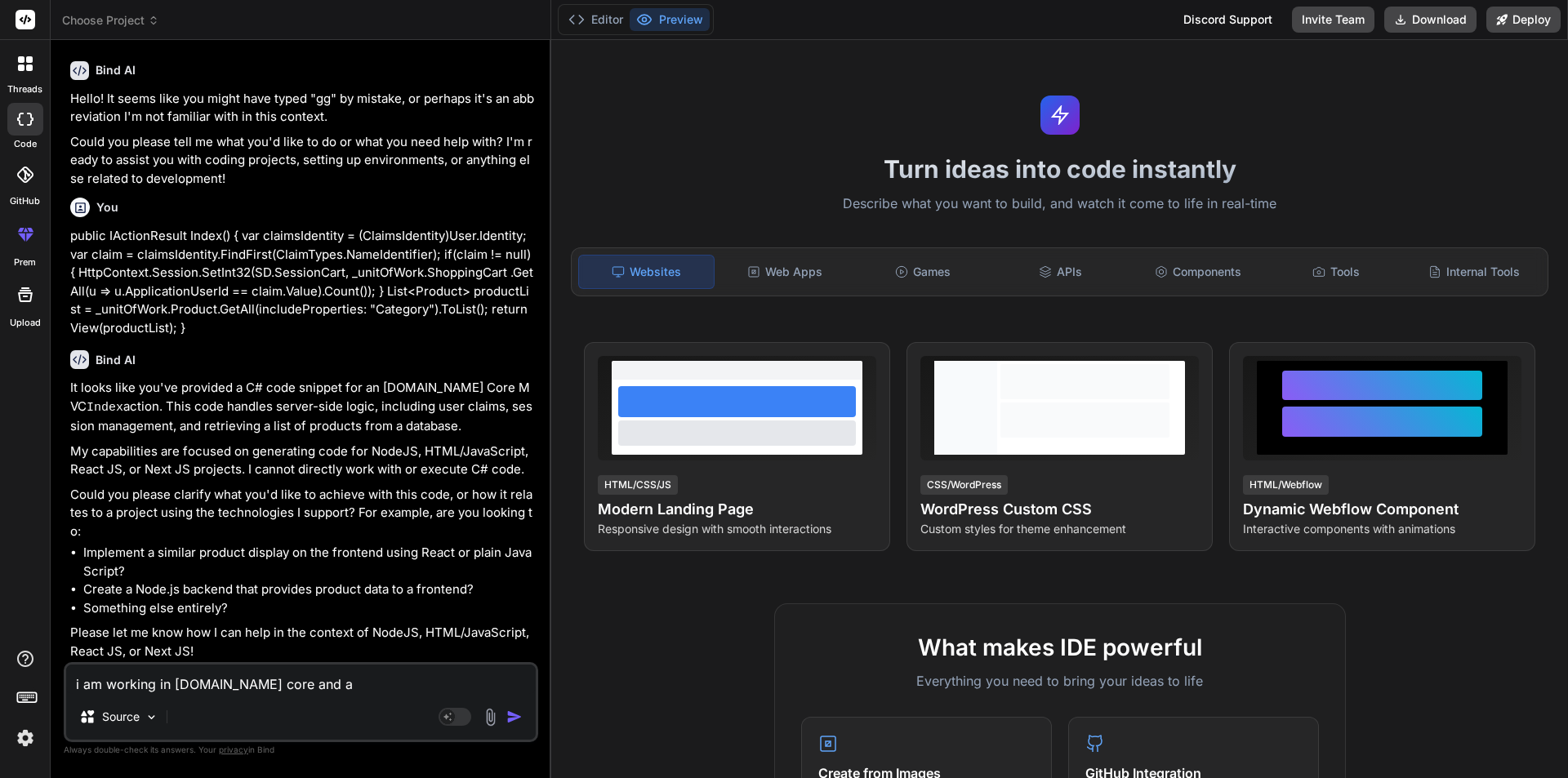
type textarea "x"
type textarea "i am working in asp.net core and i"
type textarea "x"
type textarea "i am working in asp.net core and i"
type textarea "x"
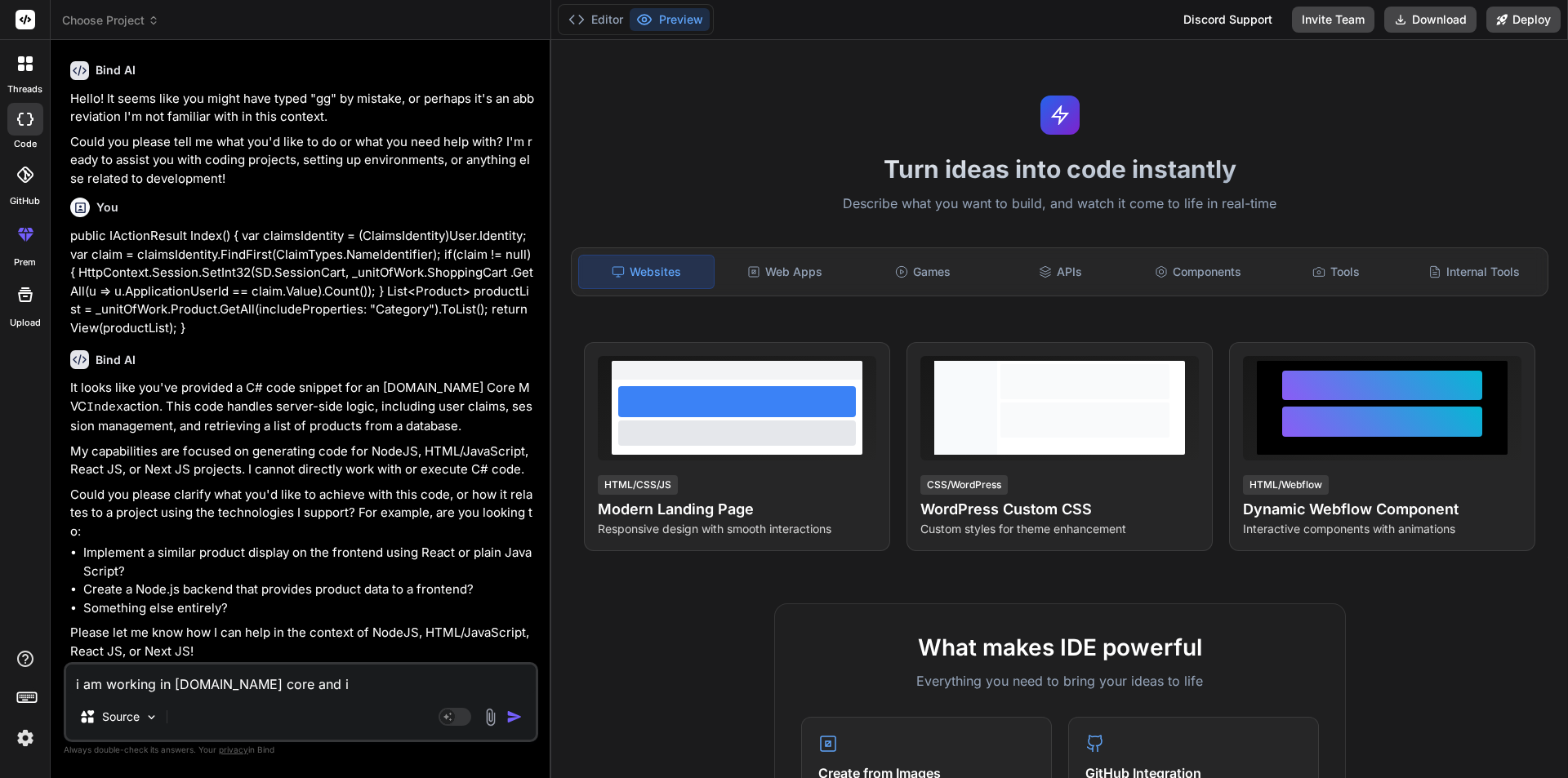
type textarea "i am working in asp.net core and i a"
type textarea "x"
type textarea "i am working in asp.net core and i ah"
type textarea "x"
type textarea "i am working in asp.net core and i ahv"
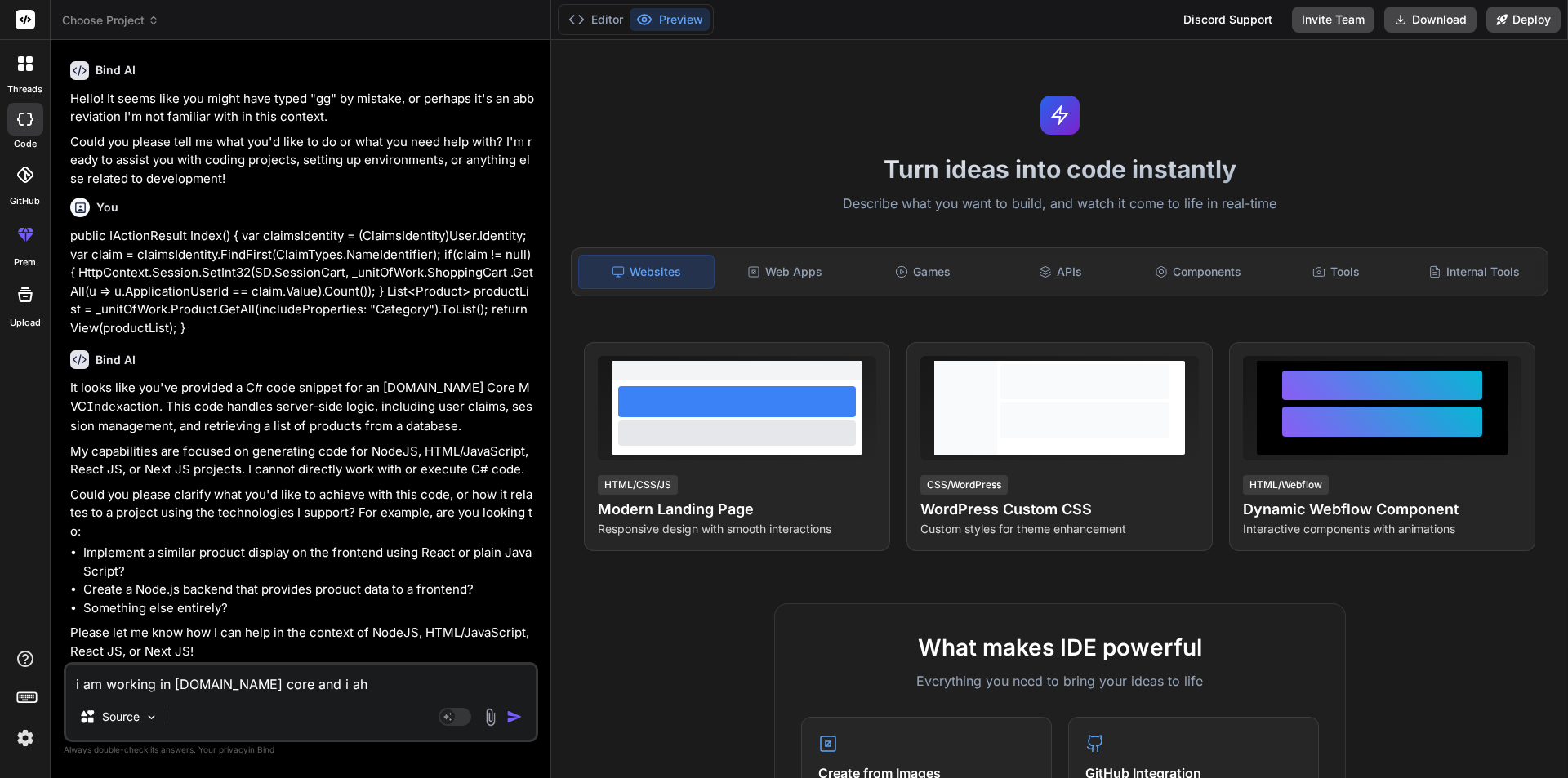
type textarea "x"
type textarea "i am working in asp.net core and i ahve"
type textarea "x"
type textarea "i am working in asp.net core and i ahve"
type textarea "x"
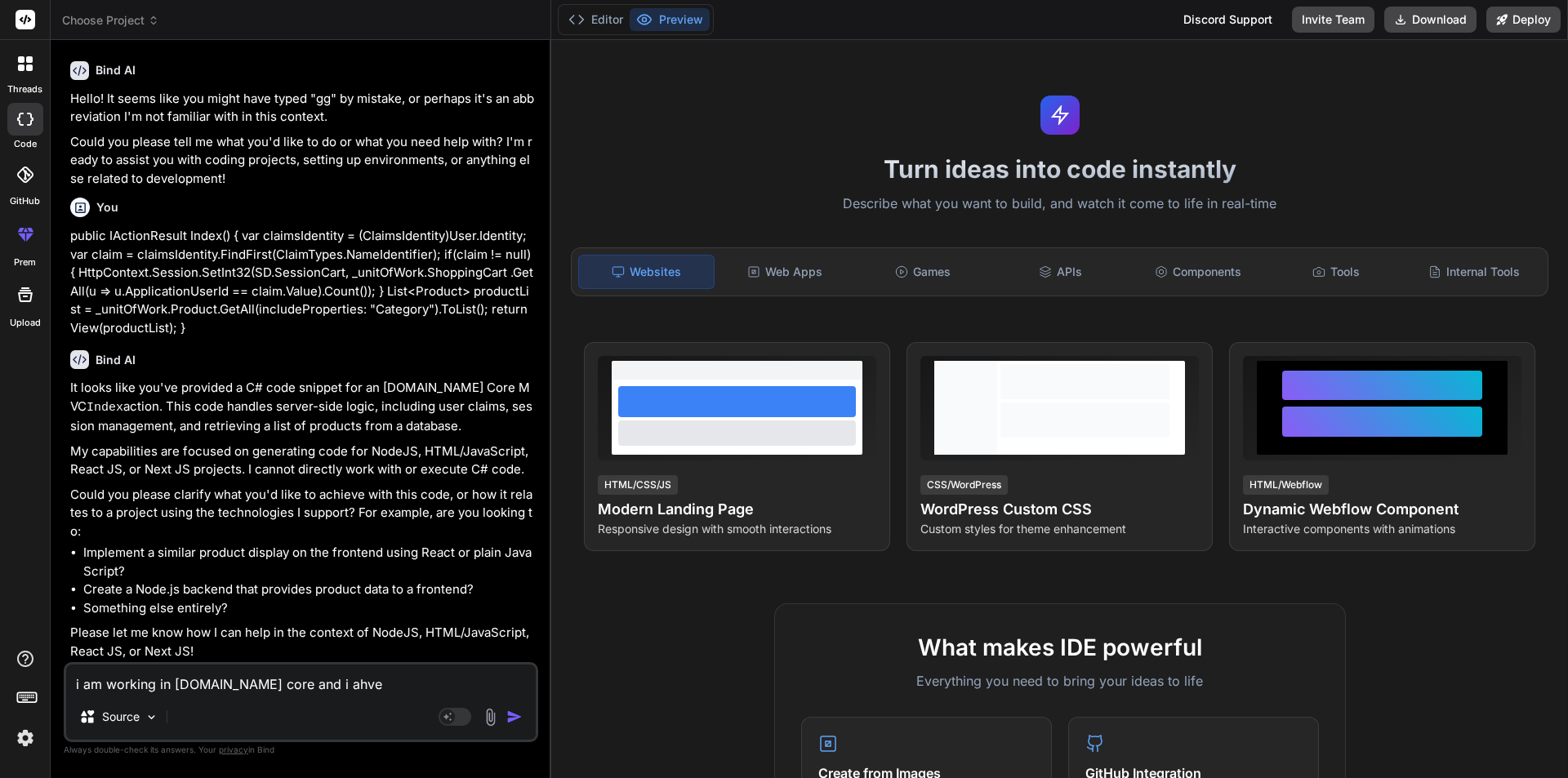
type textarea "i am working in asp.net core and i ahve a"
type textarea "x"
type textarea "i am working in asp.net core and i ahve ad"
type textarea "x"
type textarea "i am working in asp.net core and i ahve add"
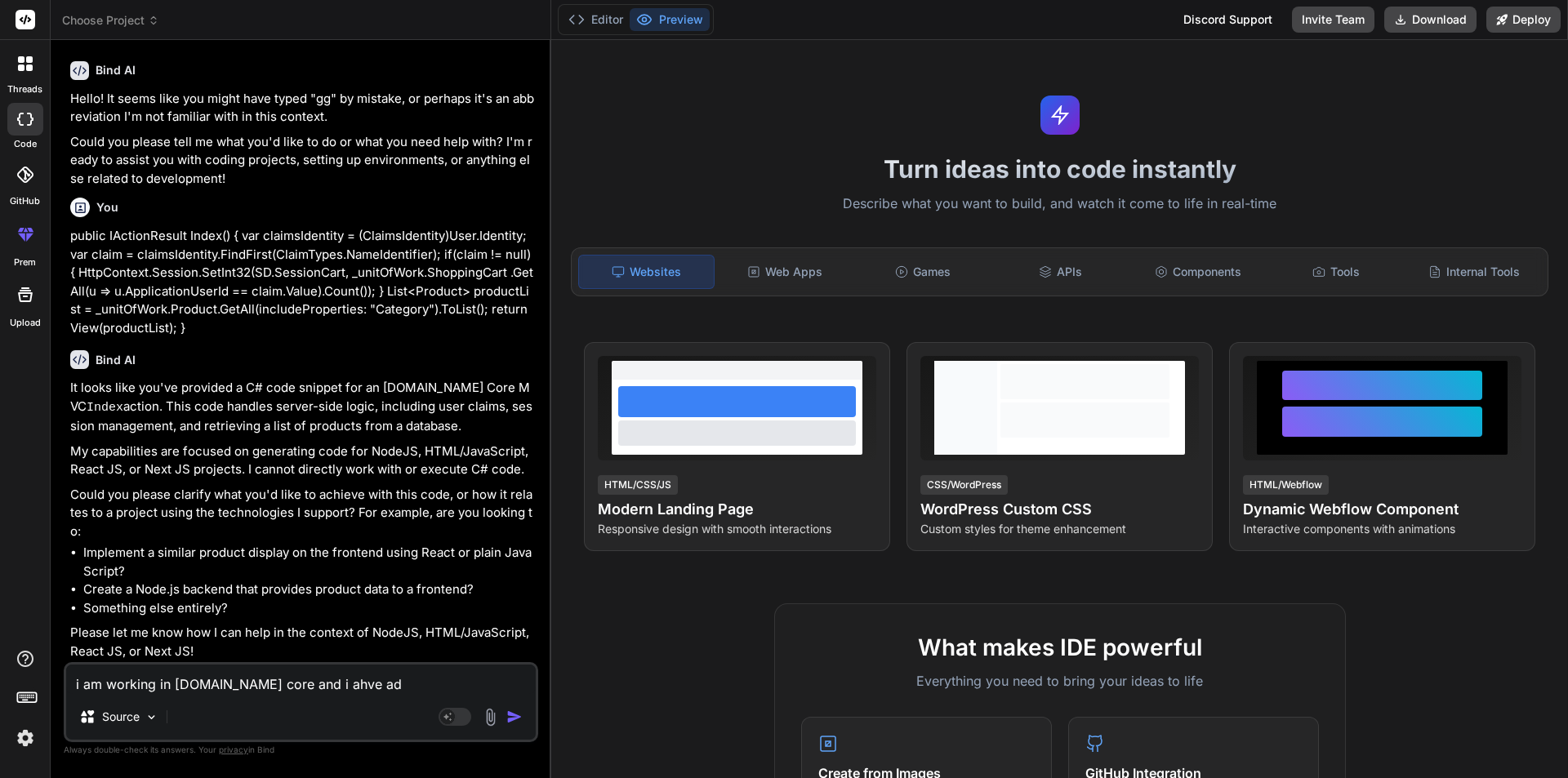
type textarea "x"
type textarea "i am working in asp.net core and i ahve adde"
type textarea "x"
type textarea "i am working in asp.net core and i ahve added"
type textarea "x"
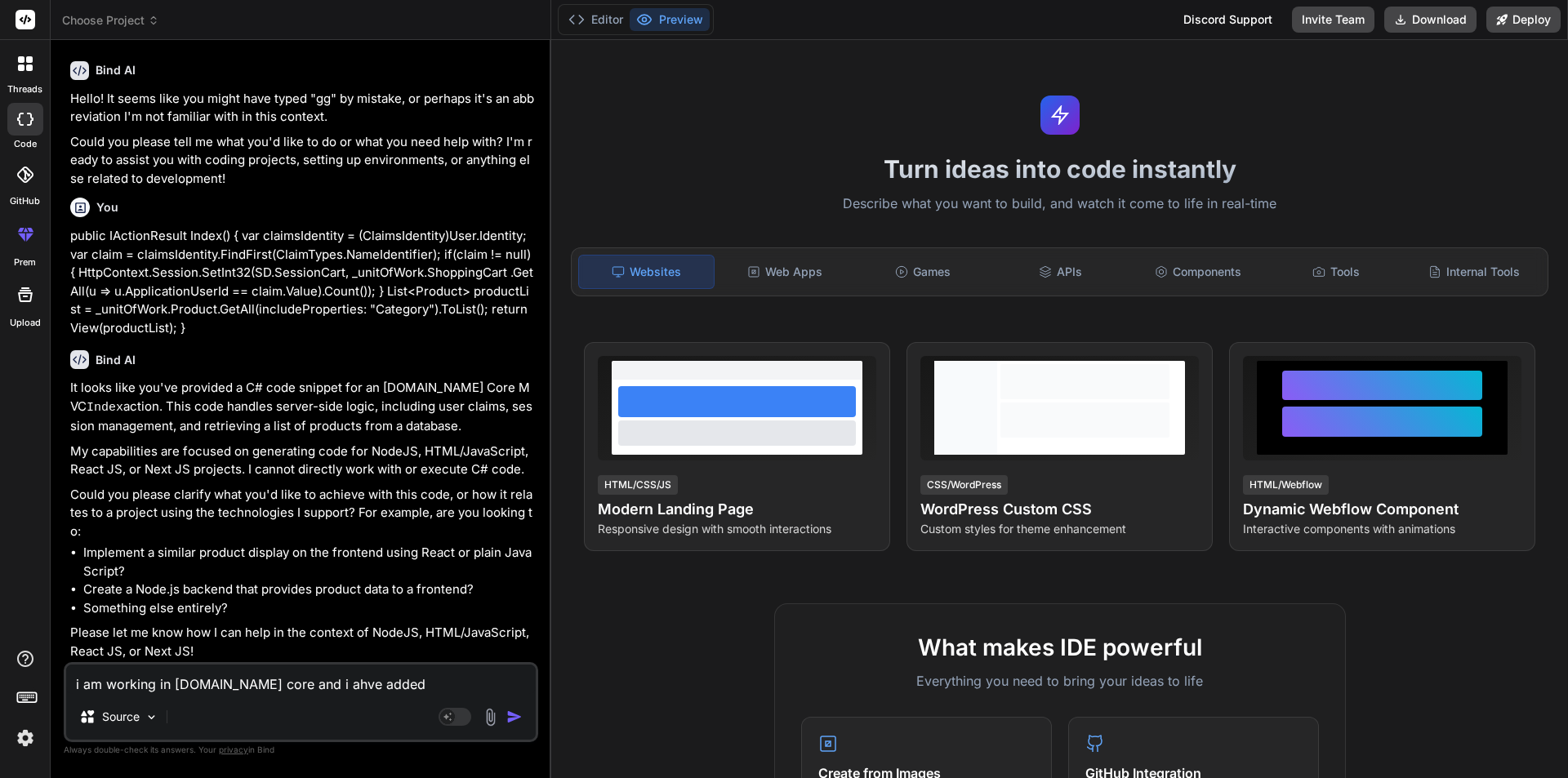
type textarea "i am working in asp.net core and i ahve added"
type textarea "x"
type textarea "i am working in asp.net core and i ahve added t"
type textarea "x"
type textarea "i am working in asp.net core and i ahve added to"
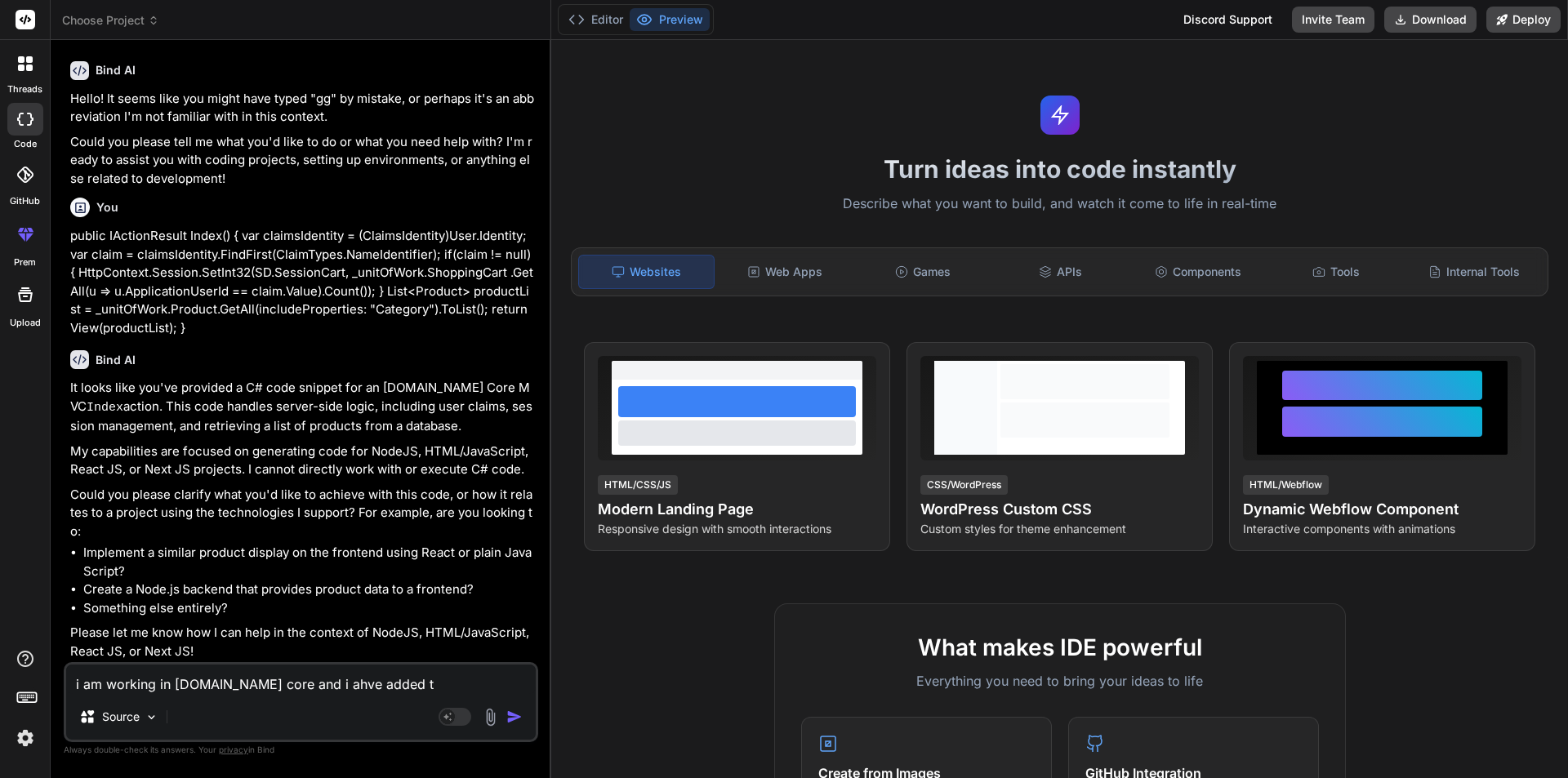
type textarea "x"
type textarea "i am working in asp.net core and i ahve added toa"
type textarea "x"
type textarea "i am working in asp.net core and i ahve added toas"
type textarea "x"
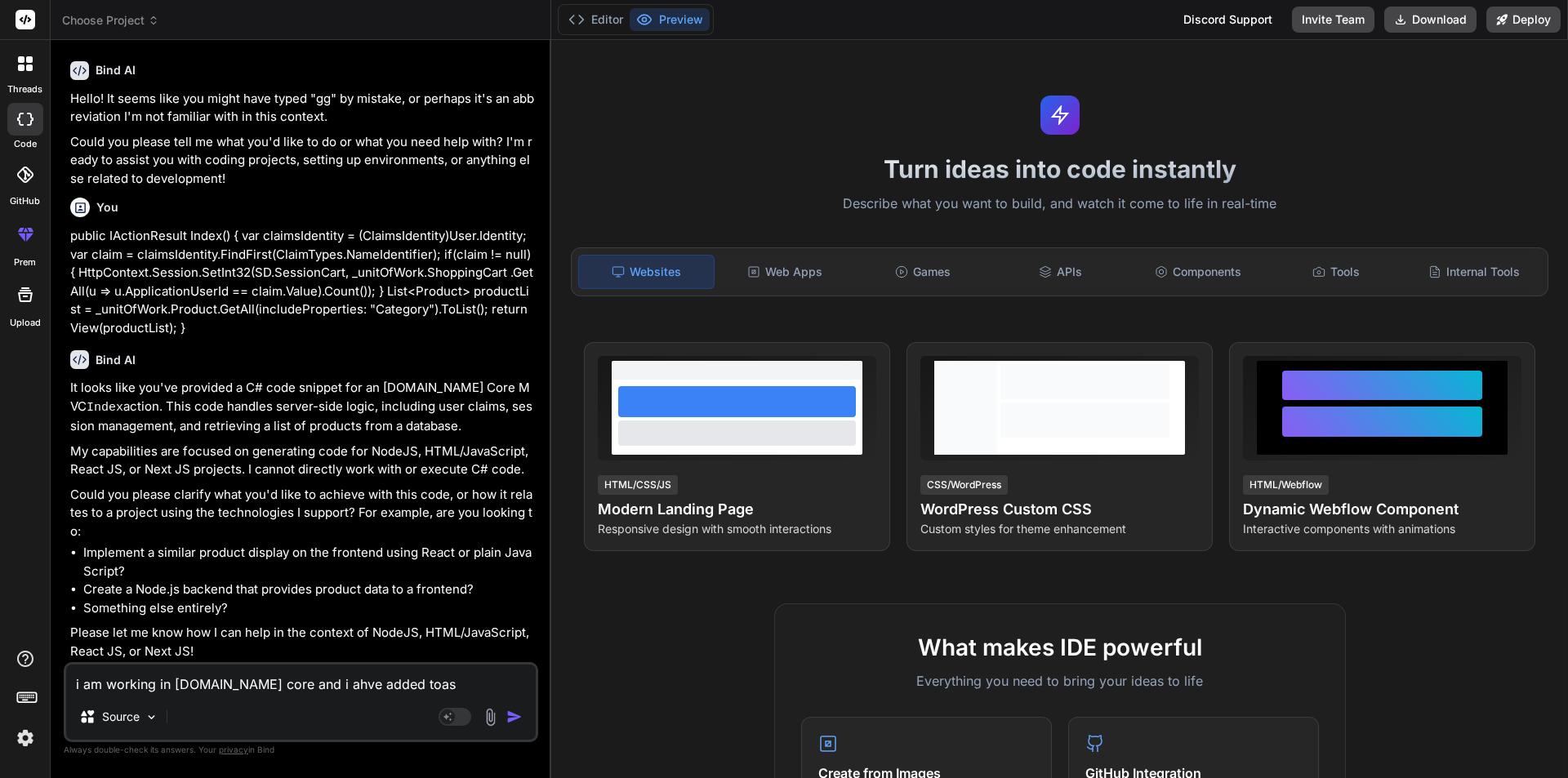
type textarea "i am working in asp.net core and i ahve added toast"
type textarea "x"
type textarea "i am working in asp.net core and i ahve added toaste"
type textarea "x"
type textarea "i am working in asp.net core and i ahve added toaster"
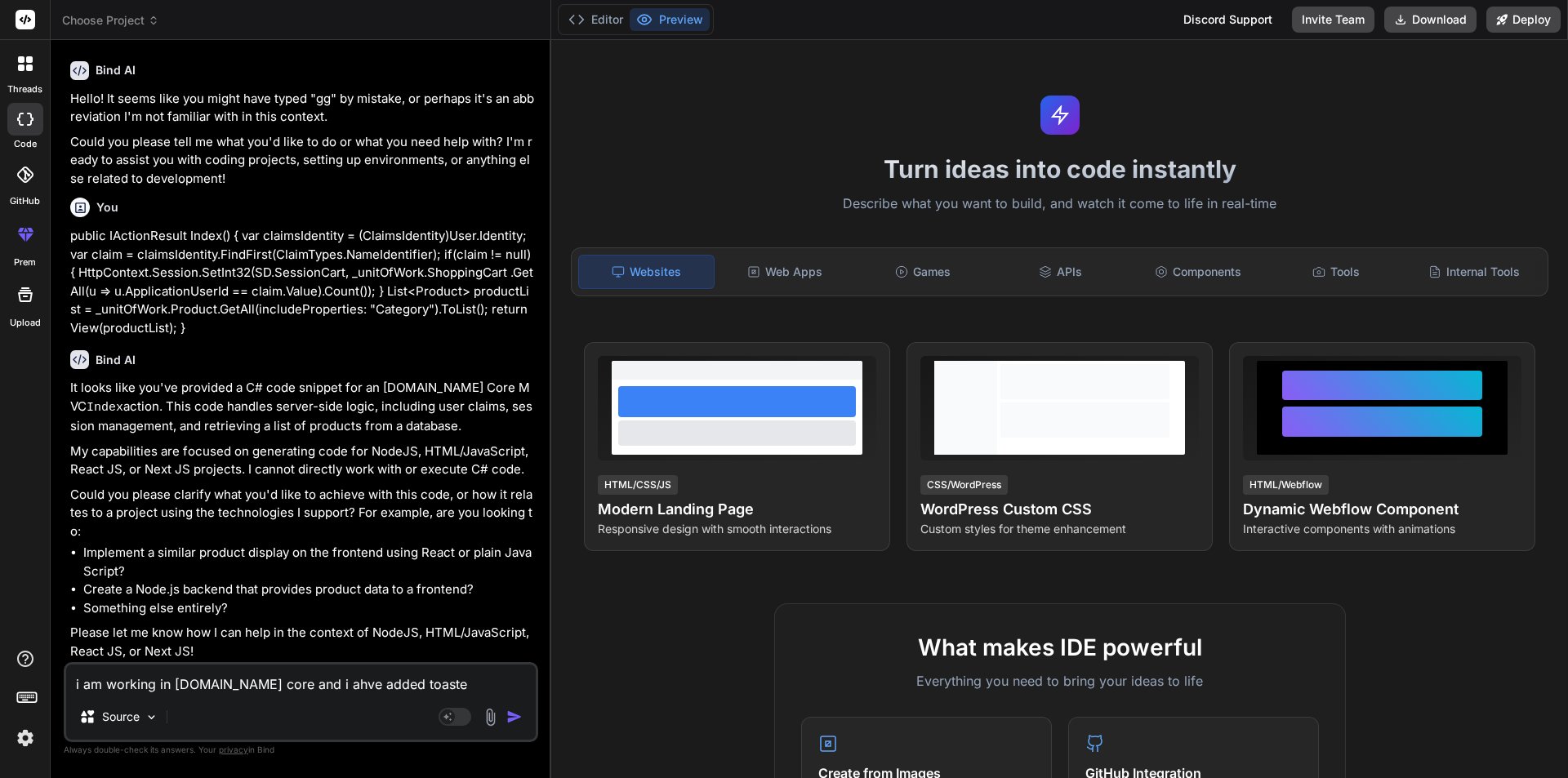
type textarea "x"
type textarea "i am working in asp.net core and i ahve added toaster"
type textarea "x"
type textarea "i am working in asp.net core and i ahve added toaster f"
type textarea "x"
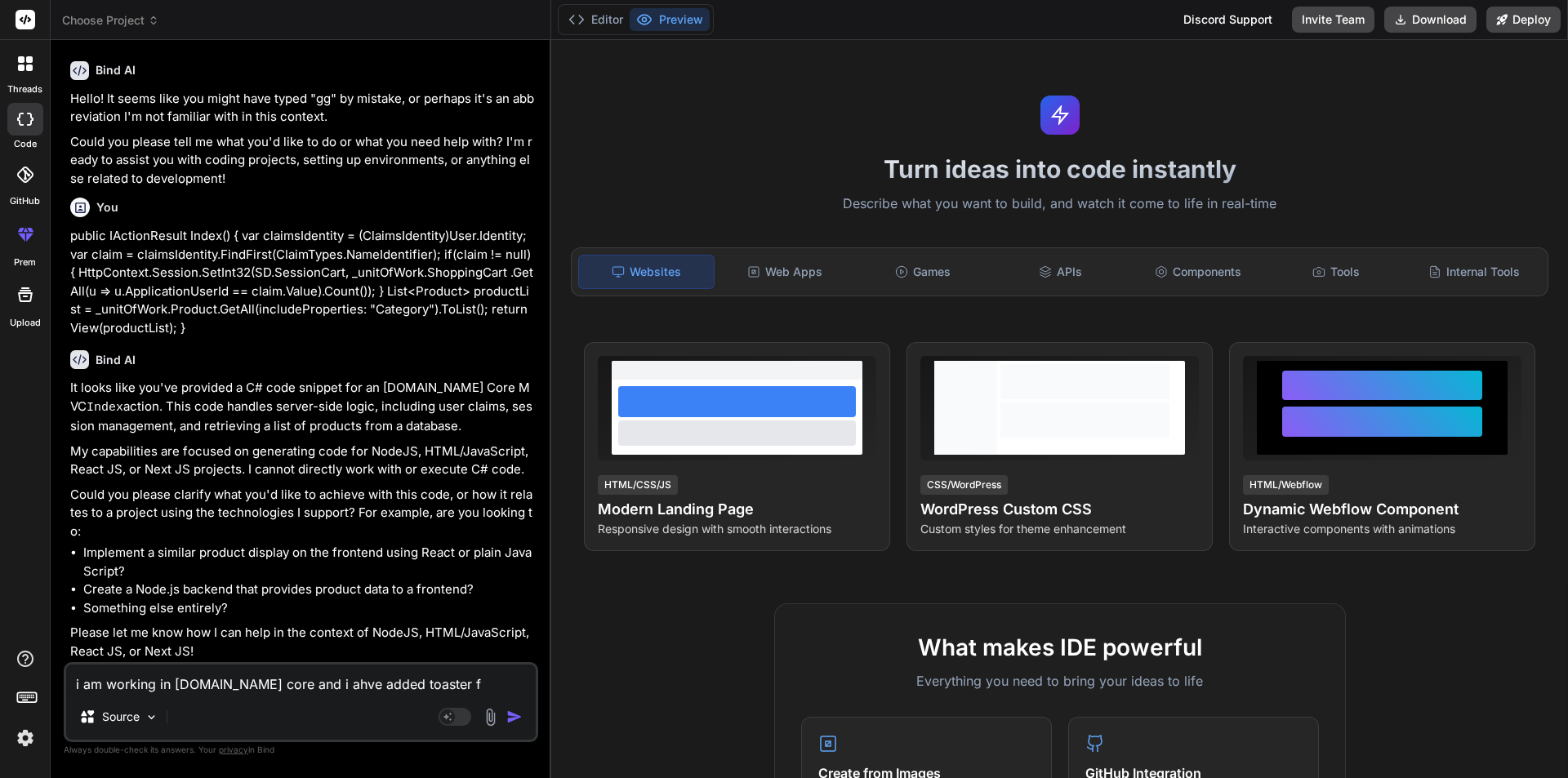
type textarea "i am working in asp.net core and i ahve added toaster fo"
type textarea "x"
type textarea "i am working in asp.net core and i ahve added toaster for"
type textarea "x"
type textarea "i am working in asp.net core and i ahve added toaster for"
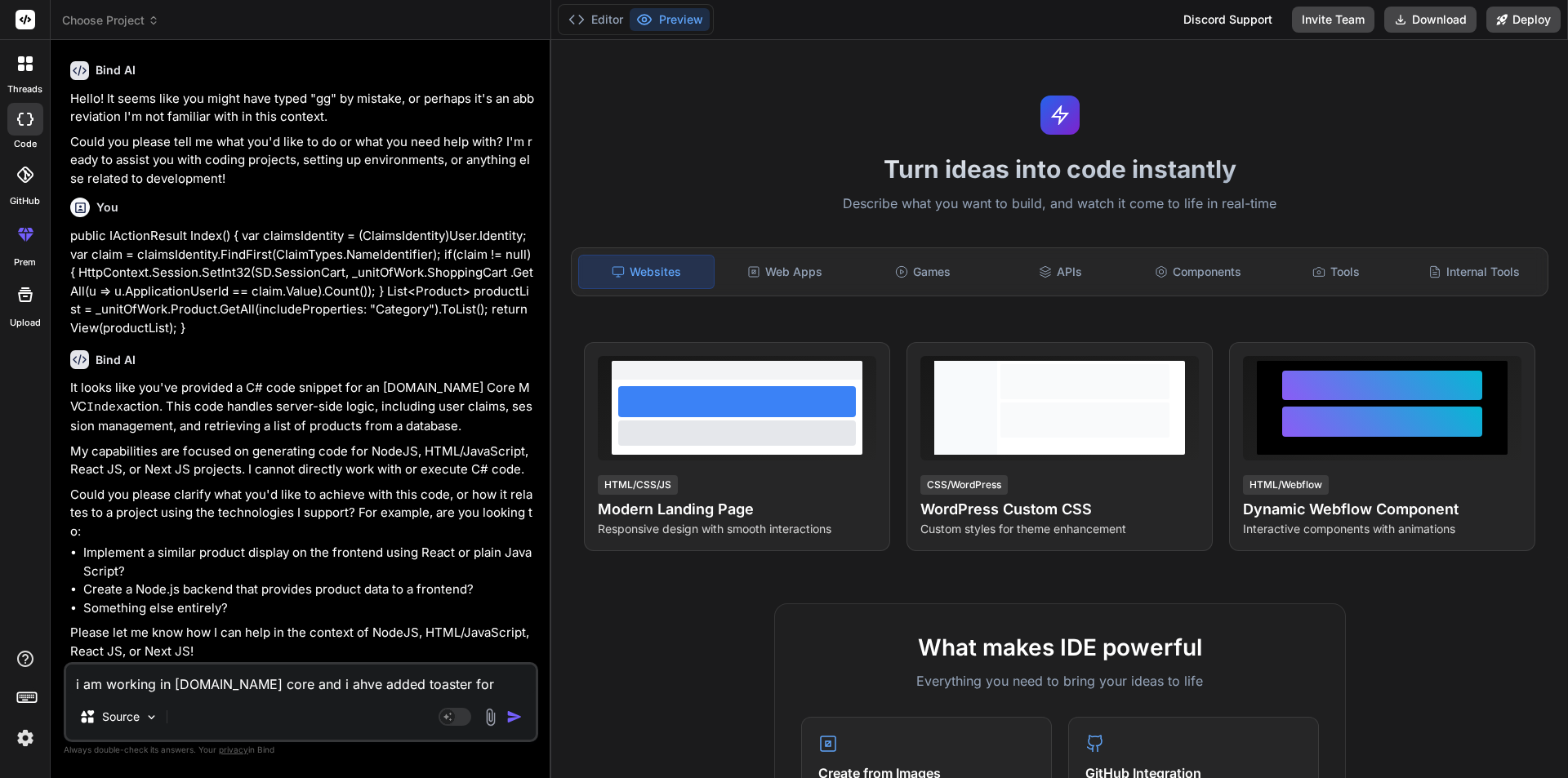
type textarea "x"
type textarea "i am working in asp.net core and i ahve added toaster for n"
type textarea "x"
type textarea "i am working in asp.net core and i ahve added toaster for no"
type textarea "x"
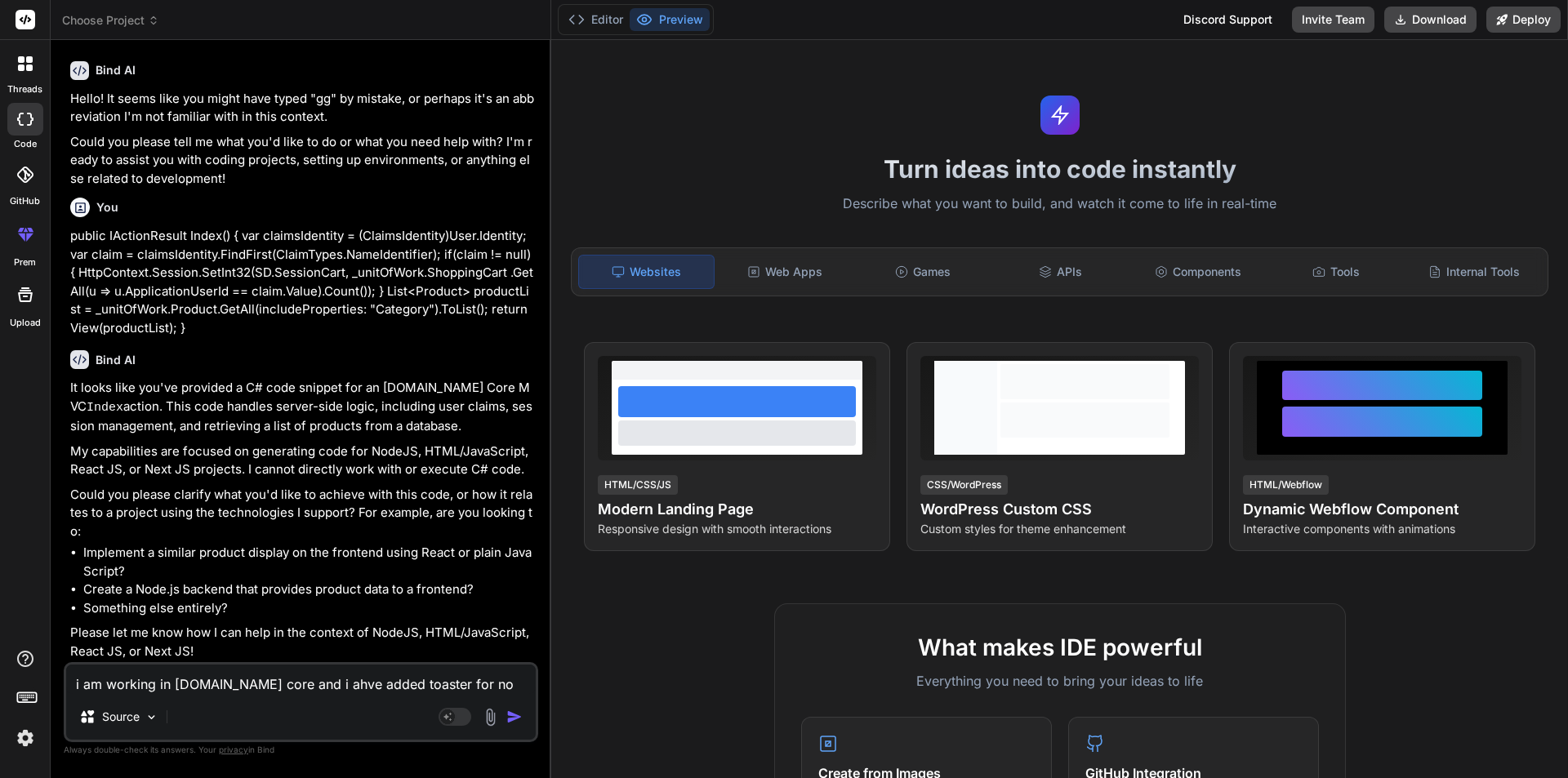
type textarea "i am working in asp.net core and i ahve added toaster for not"
type textarea "x"
type textarea "i am working in asp.net core and i ahve added toaster for noti"
type textarea "x"
type textarea "i am working in asp.net core and i ahve added toaster for notif"
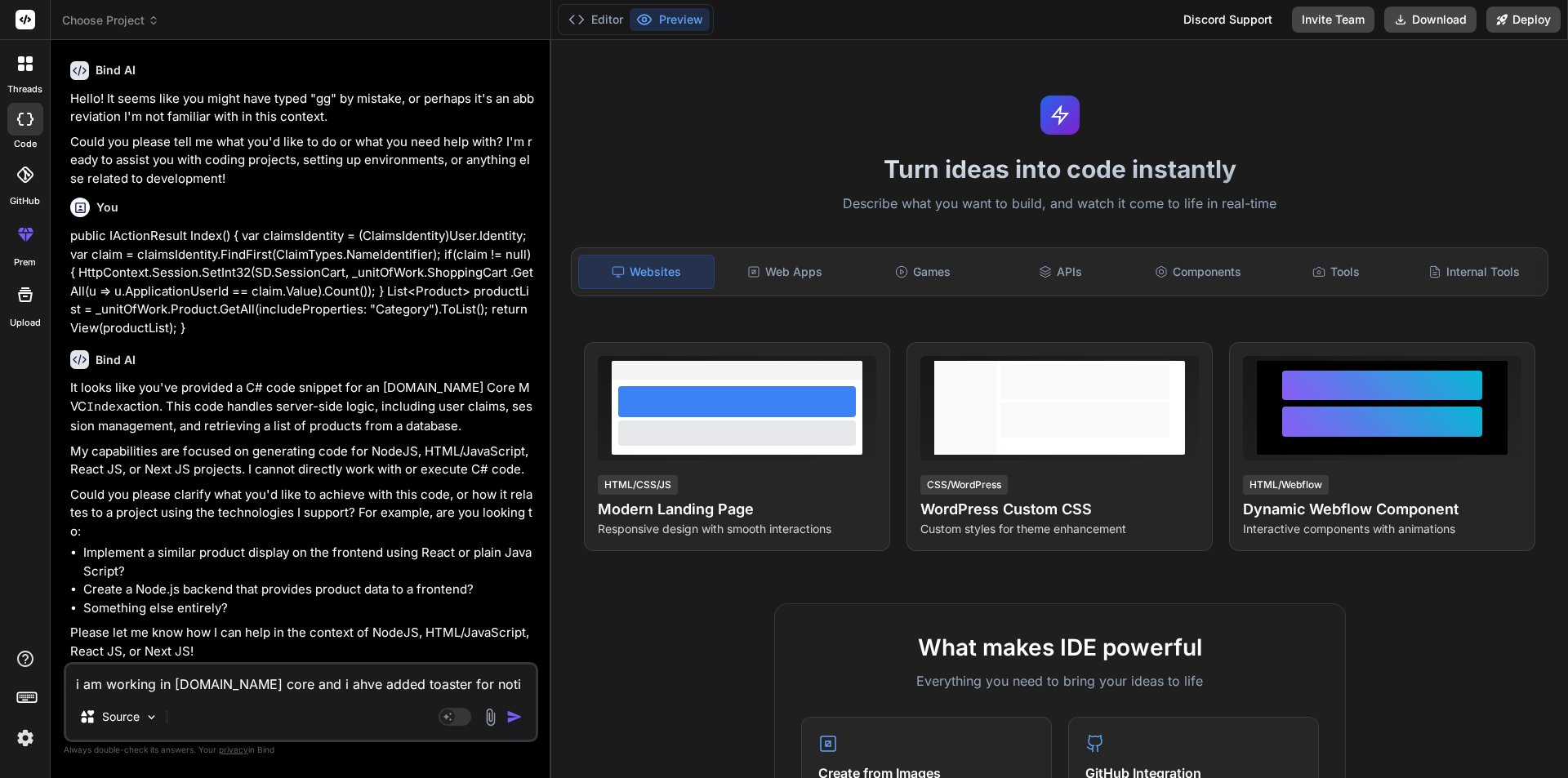
type textarea "x"
type textarea "i am working in asp.net core and i ahve added toaster for notifi"
type textarea "x"
type textarea "i am working in asp.net core and i ahve added toaster for notific"
type textarea "x"
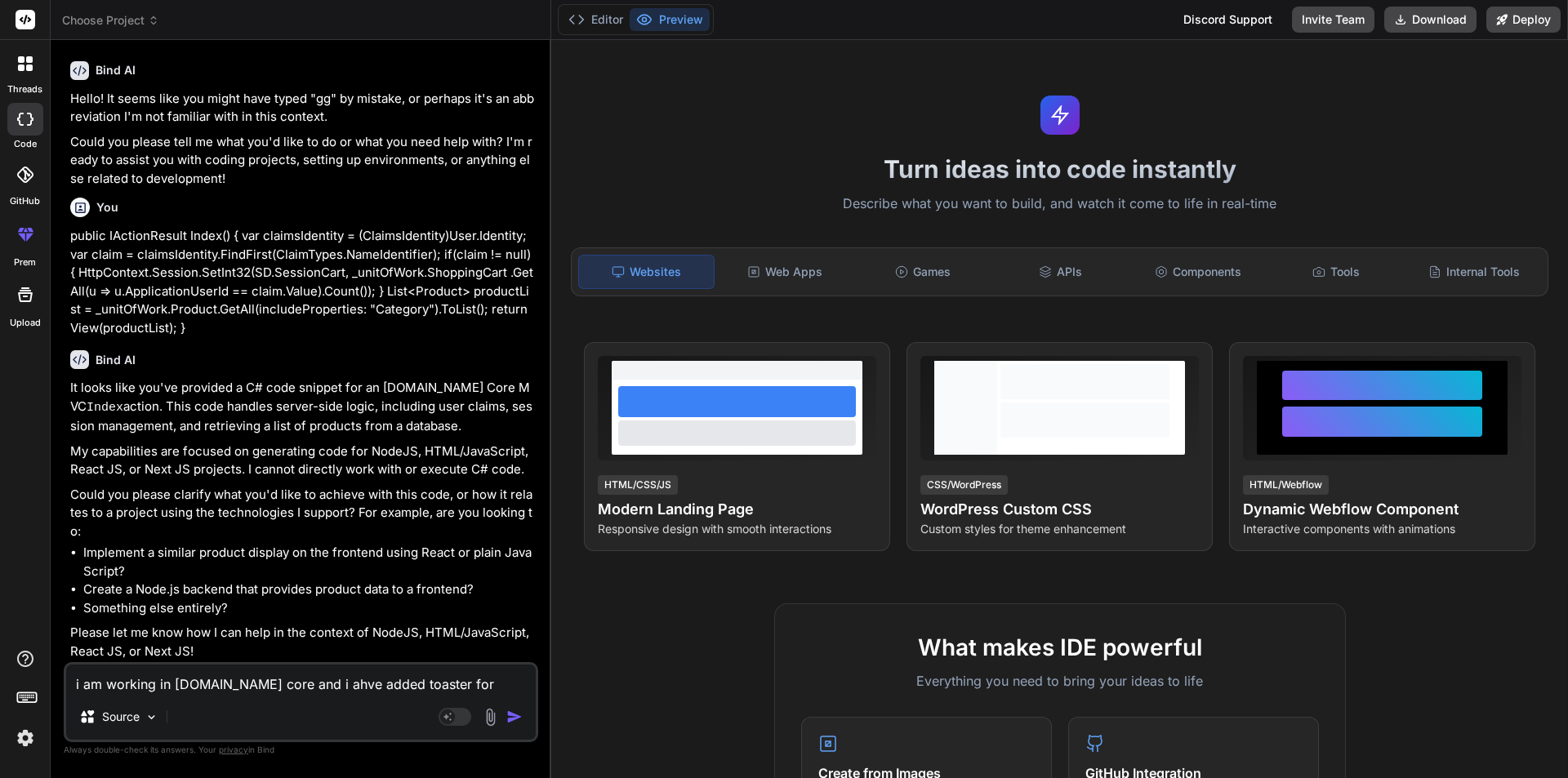
type textarea "i am working in asp.net core and i ahve added toaster for notifica"
type textarea "x"
type textarea "i am working in asp.net core and i ahve added toaster for notificat"
type textarea "x"
type textarea "i am working in asp.net core and i ahve added toaster for notificati"
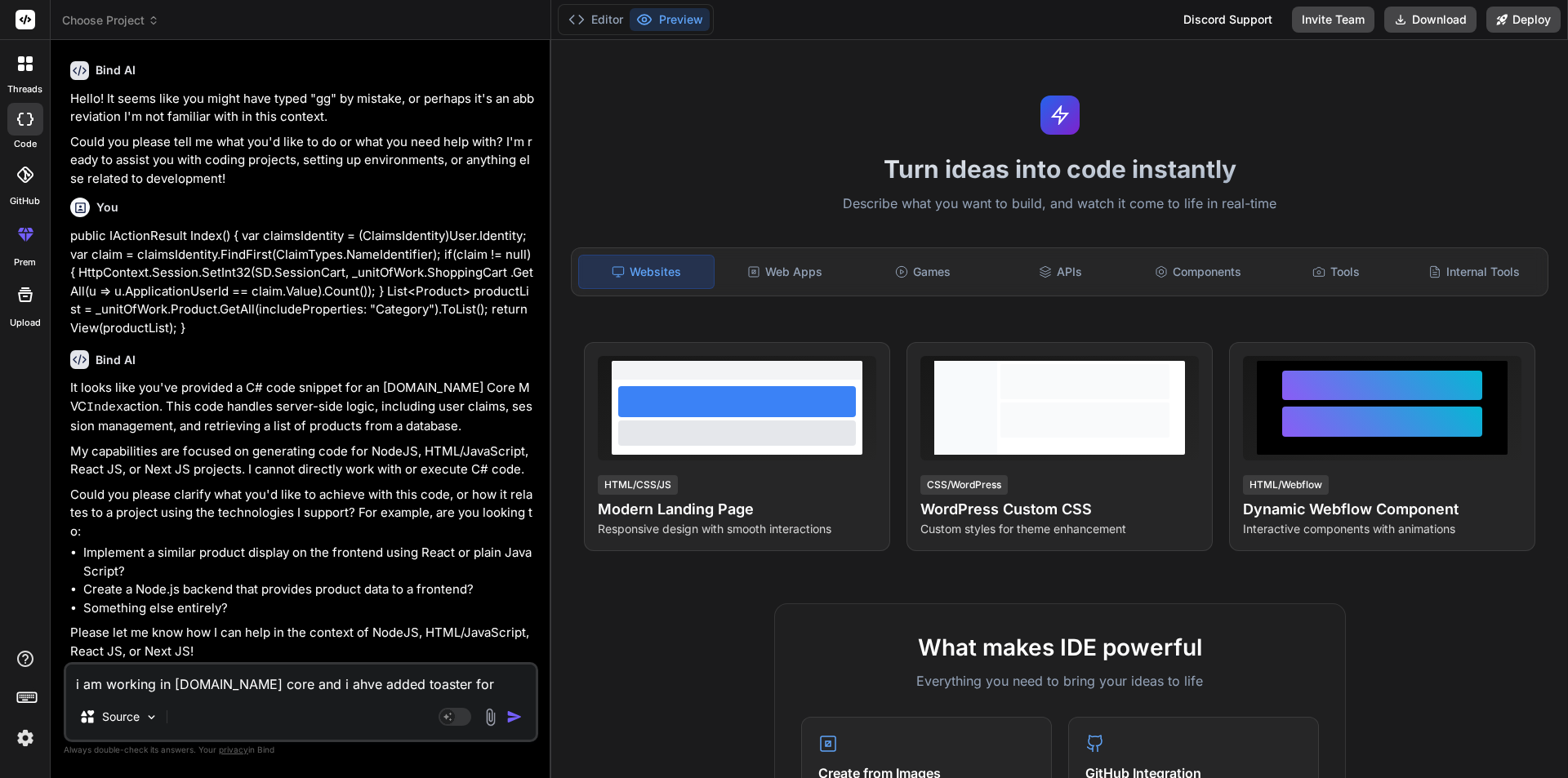
type textarea "x"
type textarea "i am working in asp.net core and i ahve added toaster for notificatio"
type textarea "x"
type textarea "i am working in asp.net core and i ahve added toaster for notification"
type textarea "x"
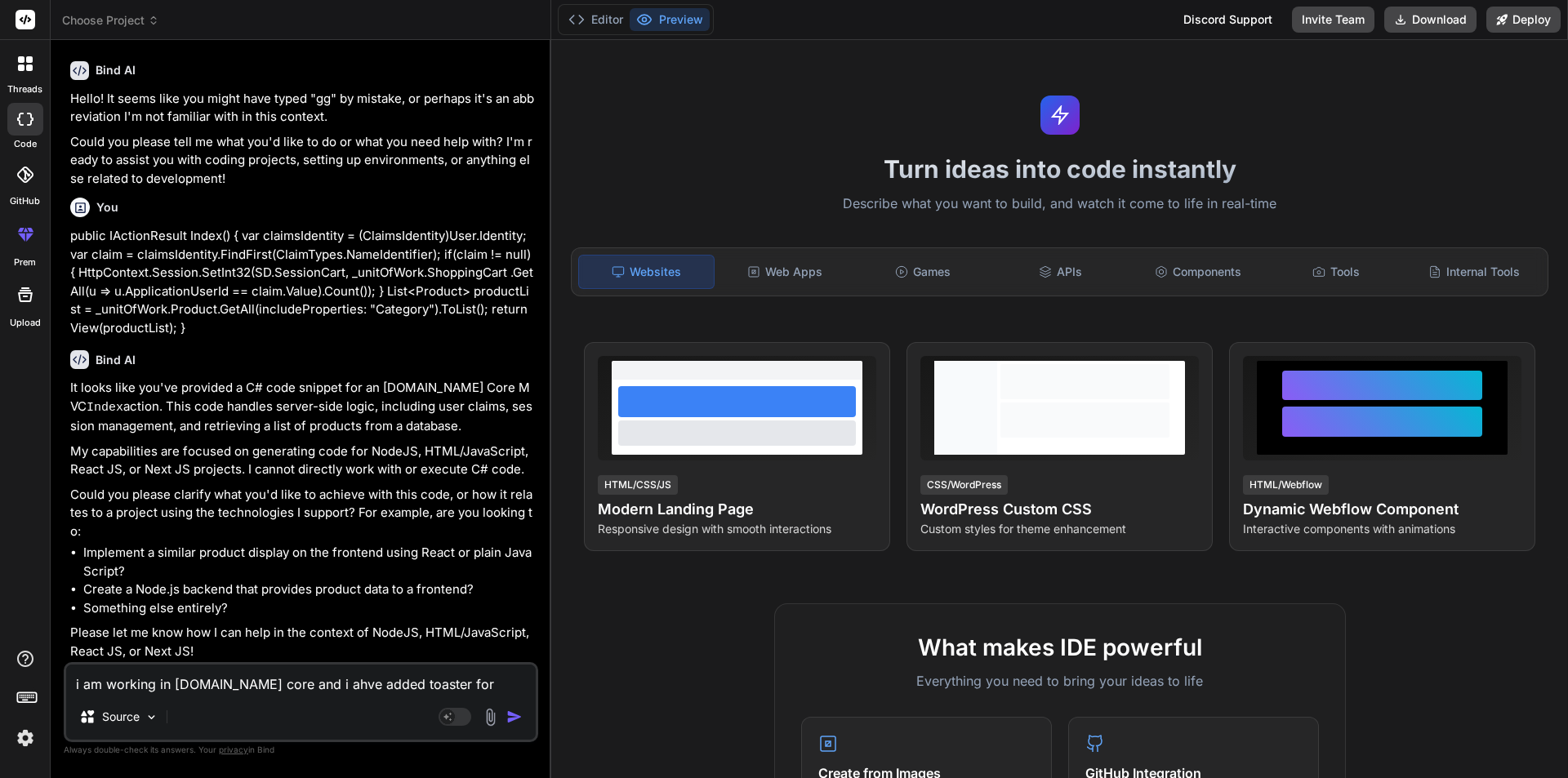
type textarea "i am working in asp.net core and i ahve added toaster for notification"
type textarea "x"
type textarea "i am working in asp.net core and i ahve added toaster for notification a"
type textarea "x"
type textarea "i am working in asp.net core and i ahve added toaster for notification an"
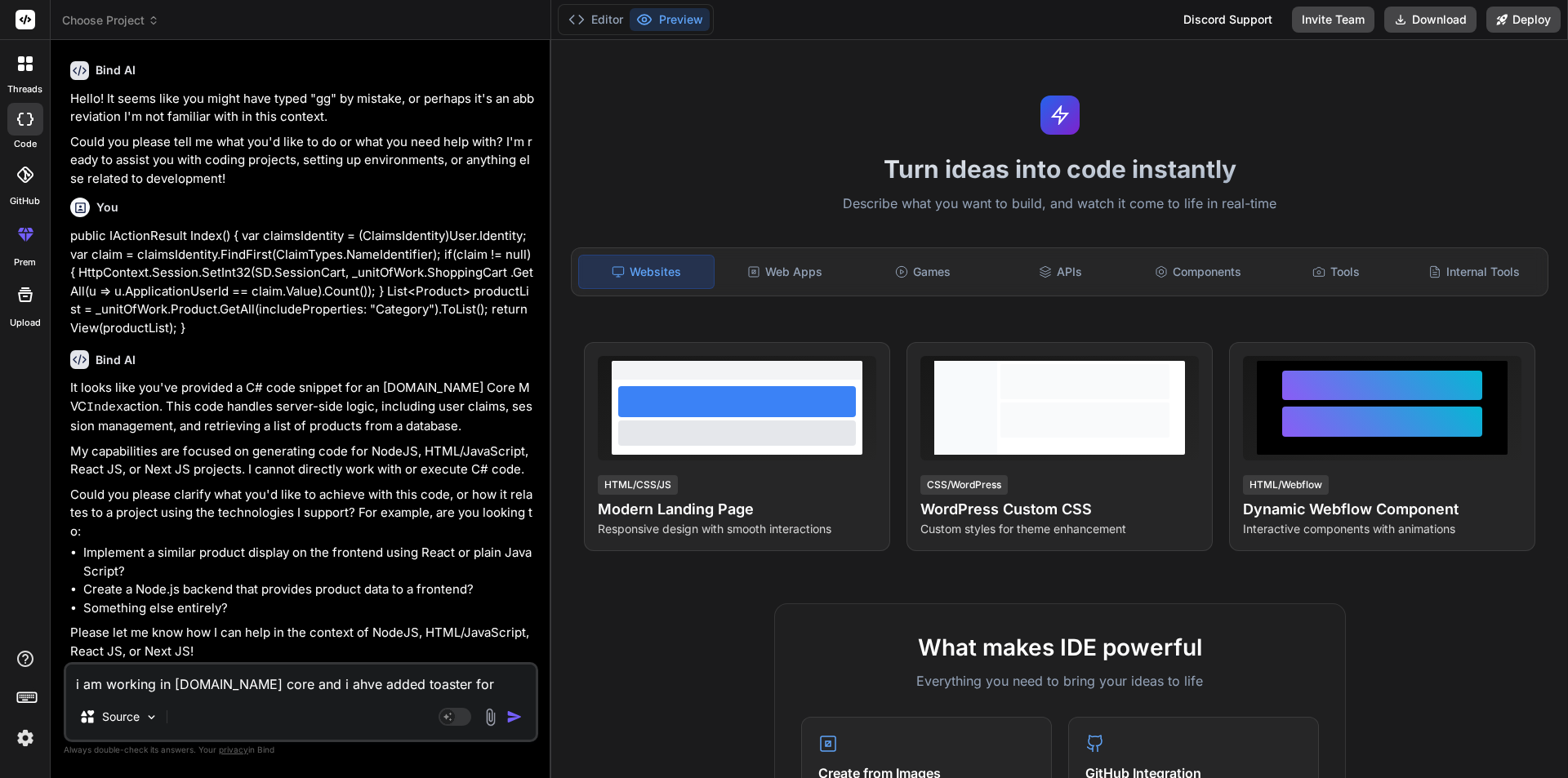
type textarea "x"
type textarea "i am working in asp.net core and i ahve added toaster for notification and"
type textarea "x"
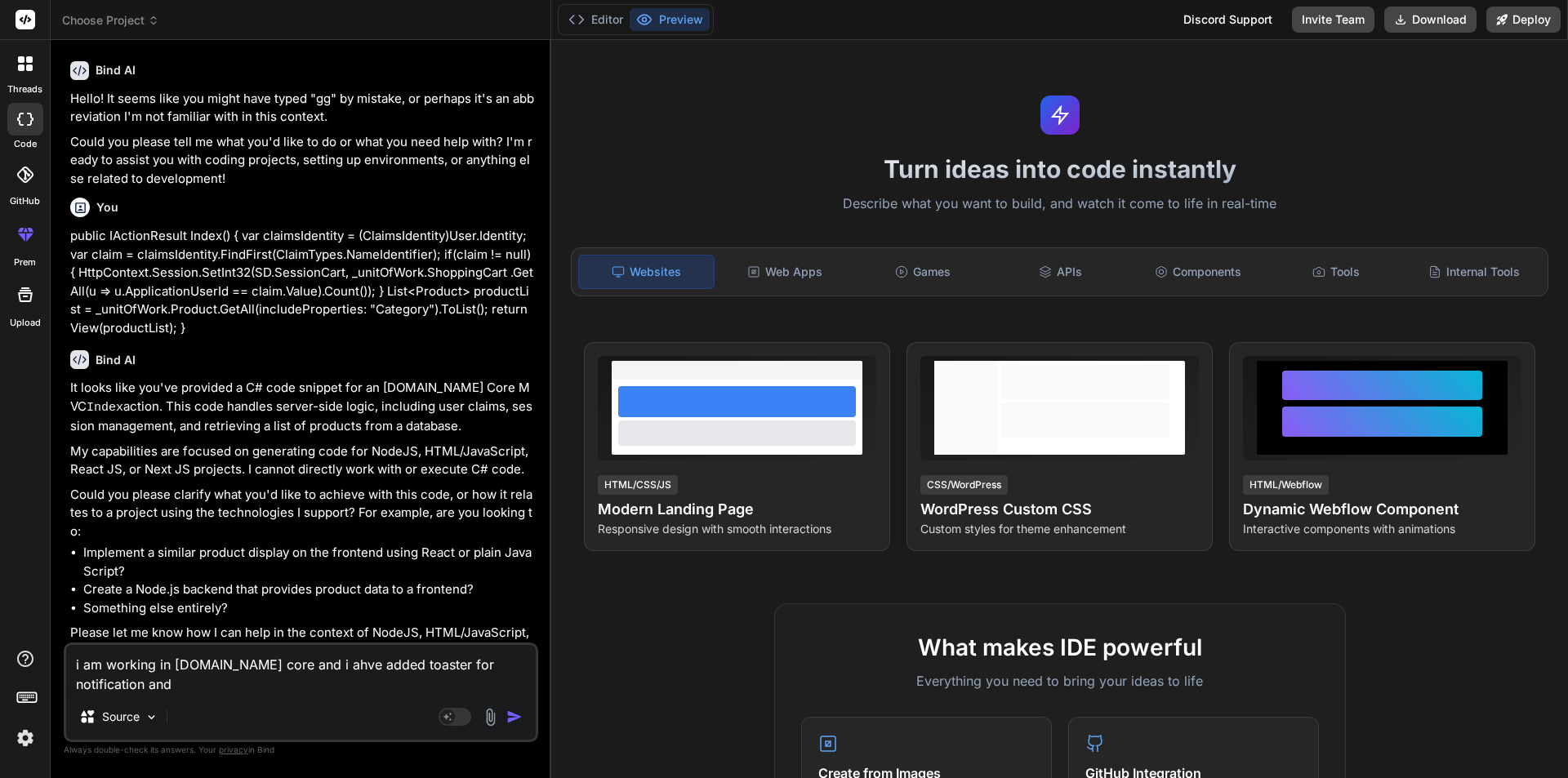
type textarea "i am working in asp.net core and i ahve added toaster for notification and"
type textarea "x"
type textarea "i am working in asp.net core and i ahve added toaster for notification and a"
type textarea "x"
type textarea "i am working in asp.net core and i ahve added toaster for notification and al"
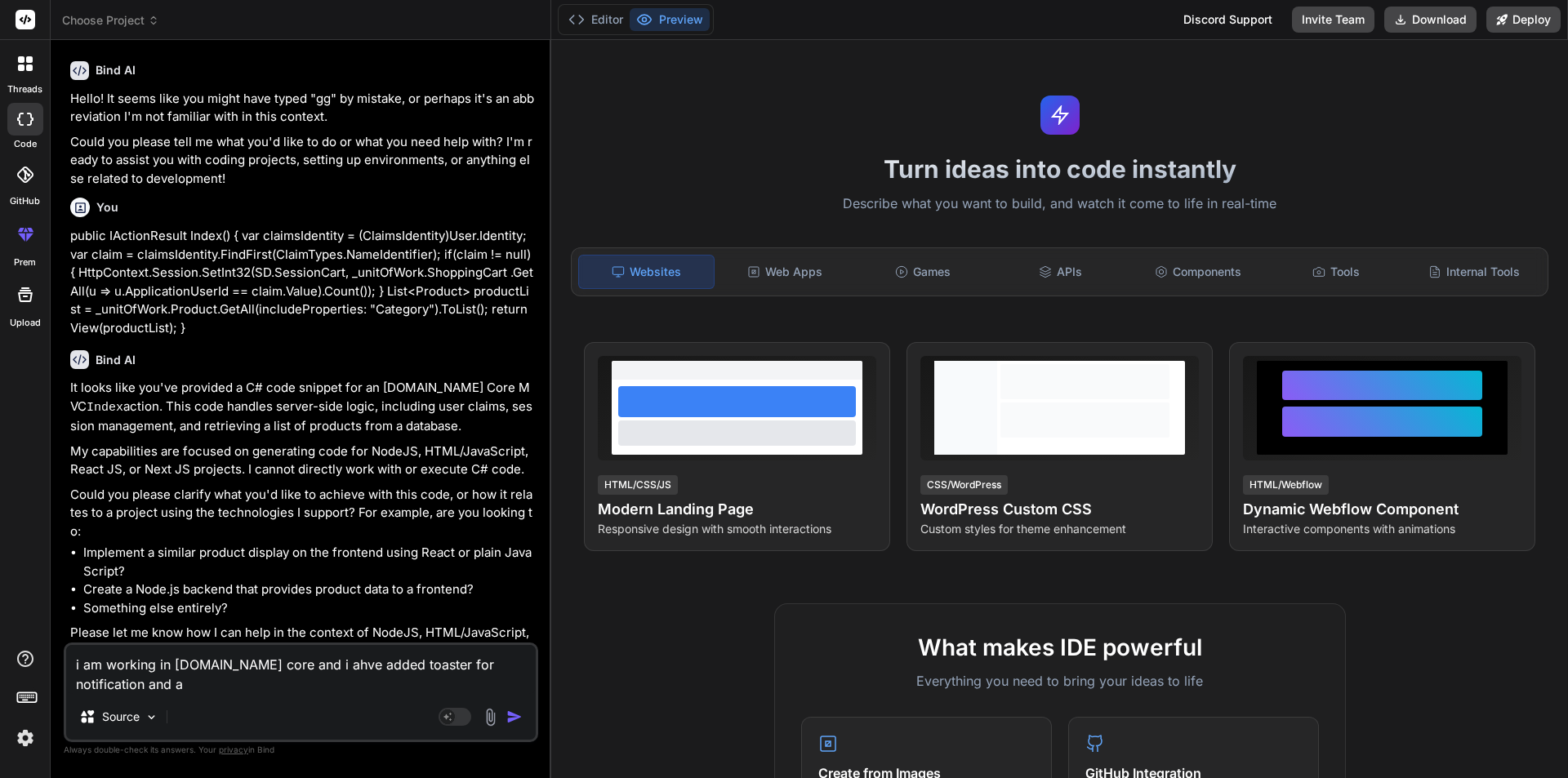
type textarea "x"
type textarea "i am working in asp.net core and i ahve added toaster for notification and a"
type textarea "x"
type textarea "i am working in asp.net core and i ahve added toaster for notification and"
type textarea "x"
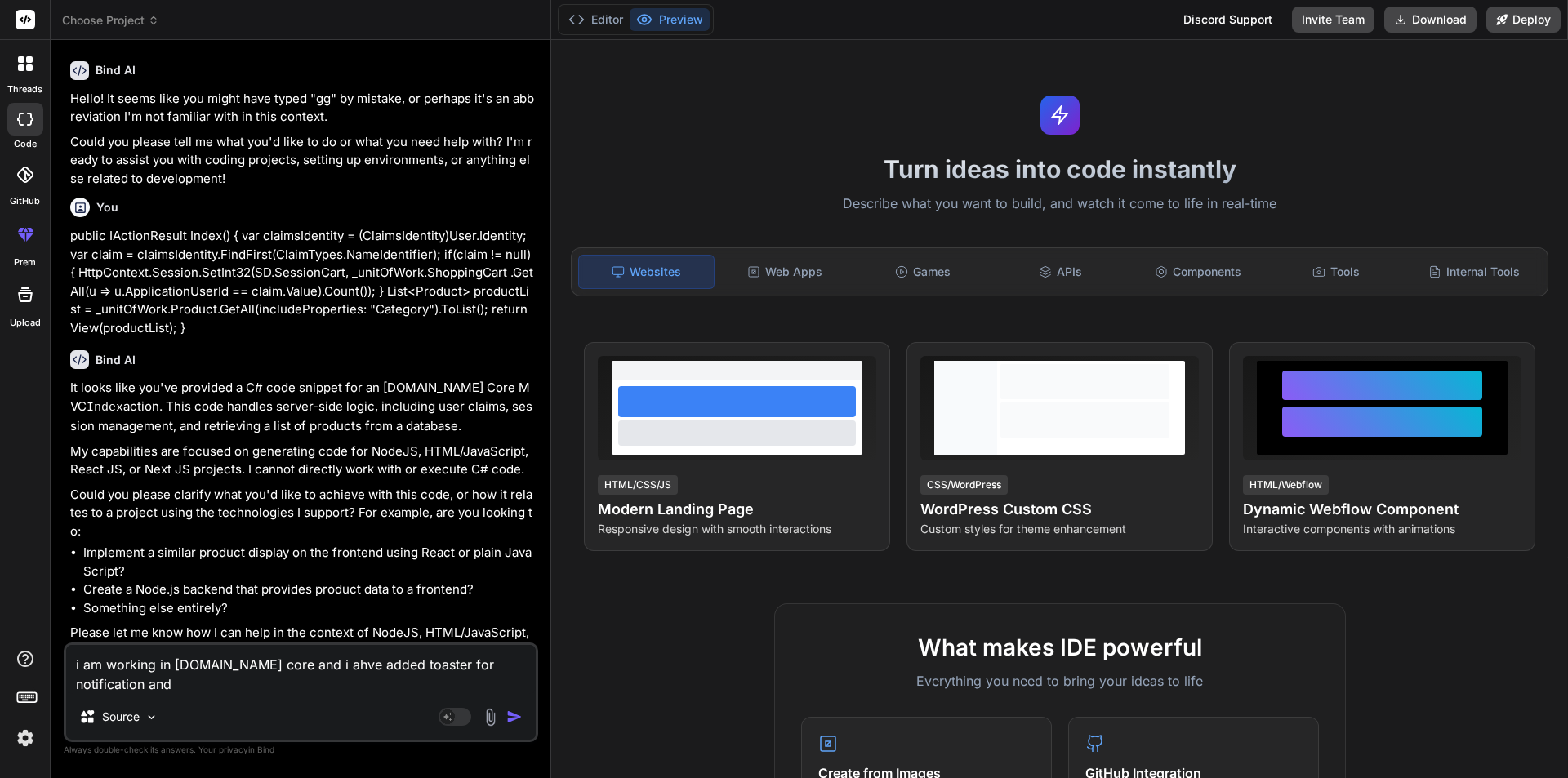
type textarea "i am working in asp.net core and i ahve added toaster for notification and $"
type textarea "x"
type textarea "i am working in asp.net core and i ahve added toaster for notification and a$"
type textarea "x"
type textarea "i am working in asp.net core and i ahve added toaster for notification and ad$"
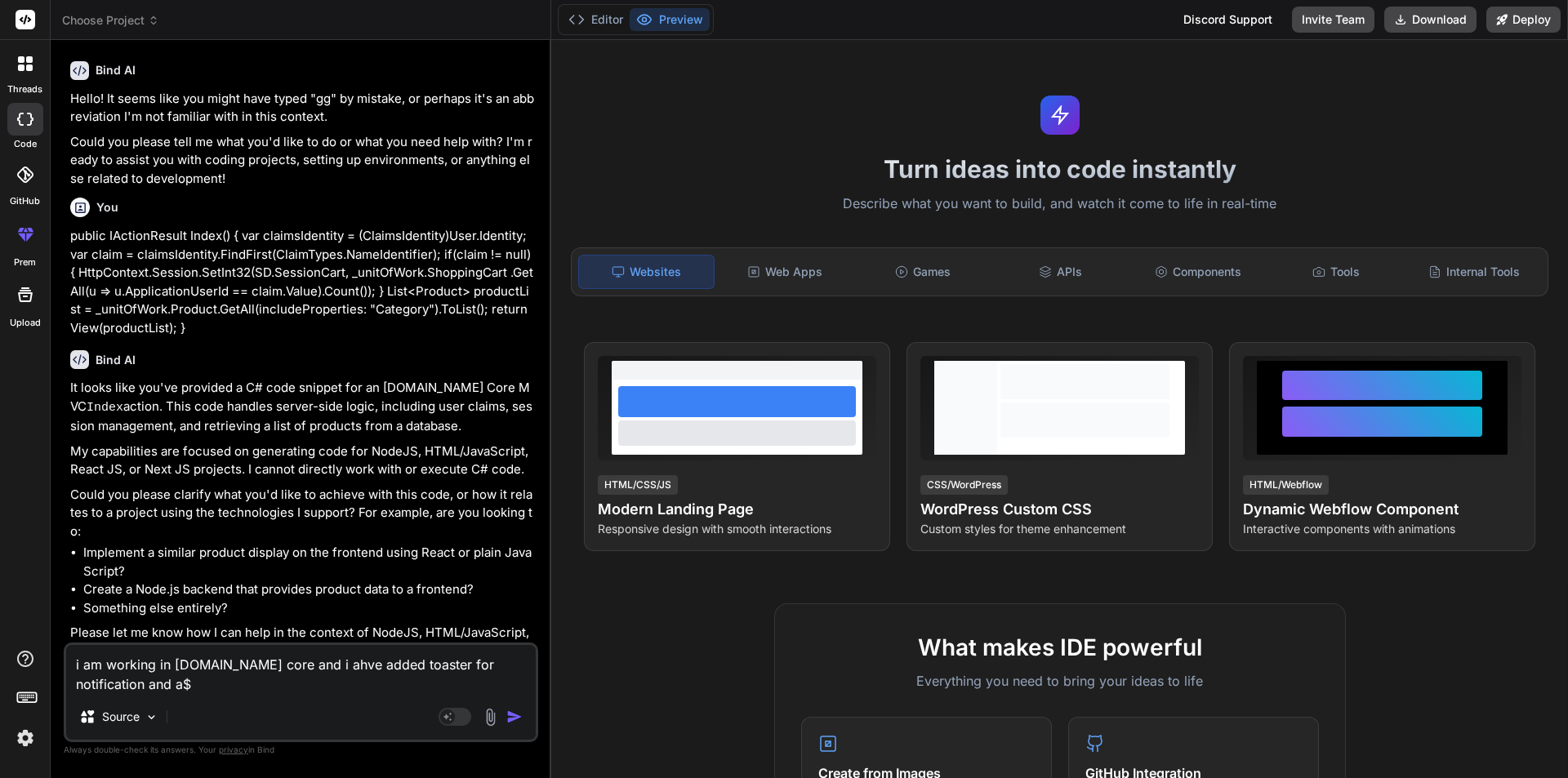
type textarea "x"
type textarea "i am working in asp.net core and i ahve added toaster for notification and add$"
type textarea "x"
type textarea "i am working in asp.net core and i ahve added toaster for notification and addi$"
type textarea "x"
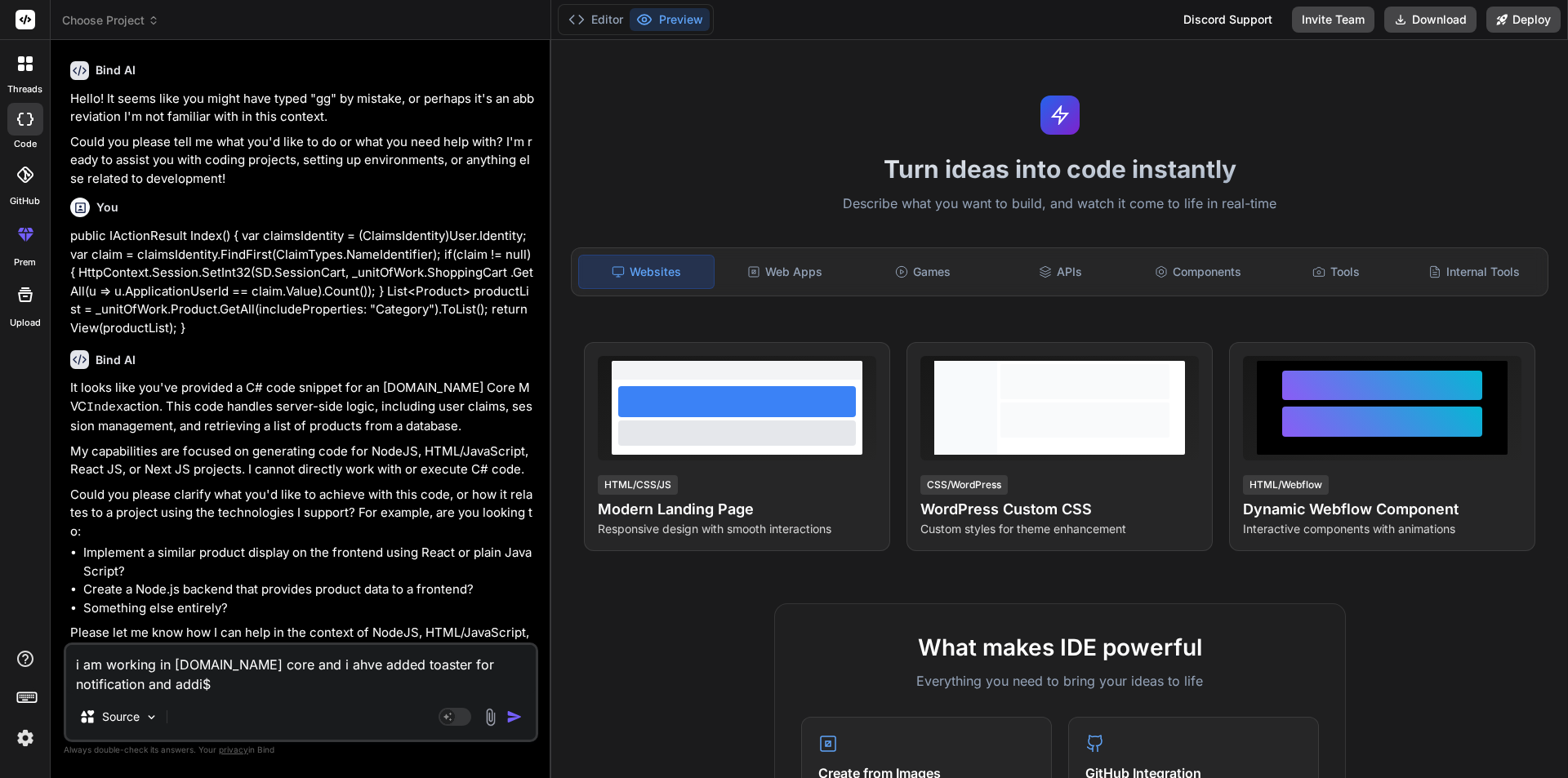
type textarea "i am working in asp.net core and i ahve added toaster for notification and addi…"
type textarea "x"
type textarea "i am working in asp.net core and i ahve added toaster for notification and addi…"
type textarea "x"
type textarea "i am working in asp.net core and i ahve added toaster for notification and addi…"
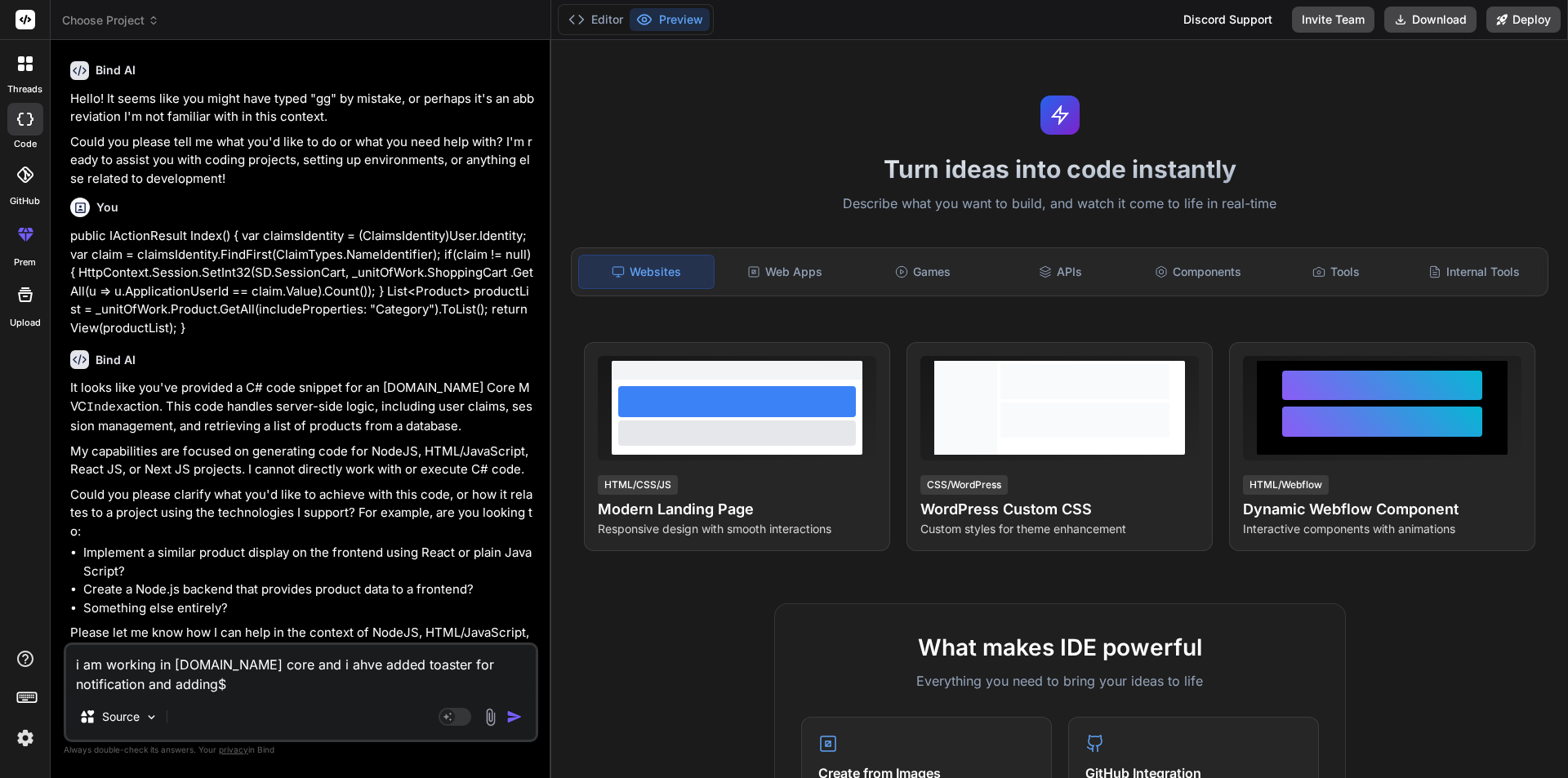
type textarea "x"
type textarea "i am working in asp.net core and i ahve added toaster for notification and addi…"
type textarea "x"
type textarea "i am working in asp.net core and i ahve added toaster for notification and addi…"
type textarea "x"
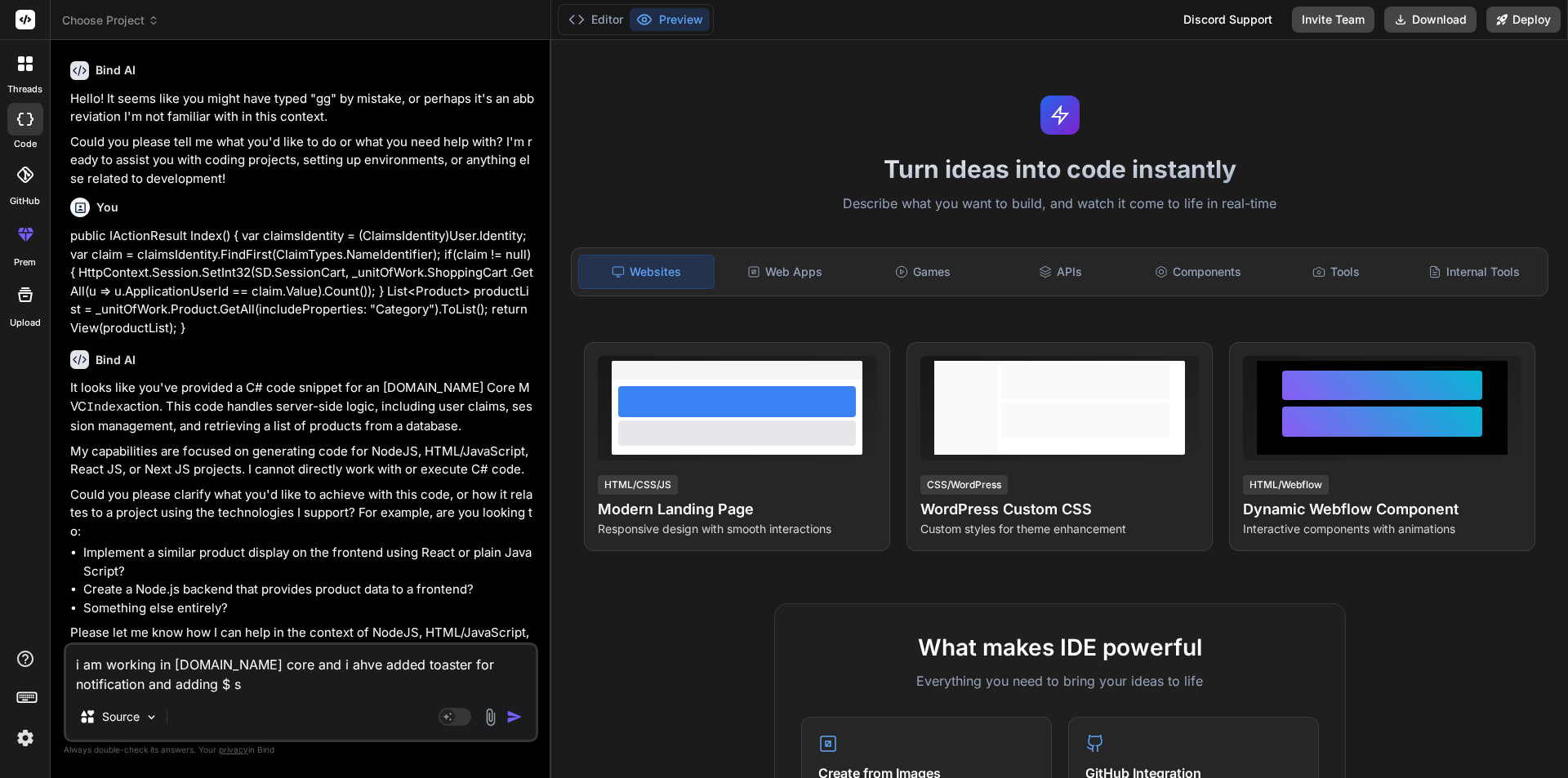
type textarea "i am working in asp.net core and i ahve added toaster for notification and addi…"
type textarea "x"
type textarea "i am working in asp.net core and i ahve added toaster for notification and addi…"
type textarea "x"
type textarea "i am working in asp.net core and i ahve added toaster for notification and addi…"
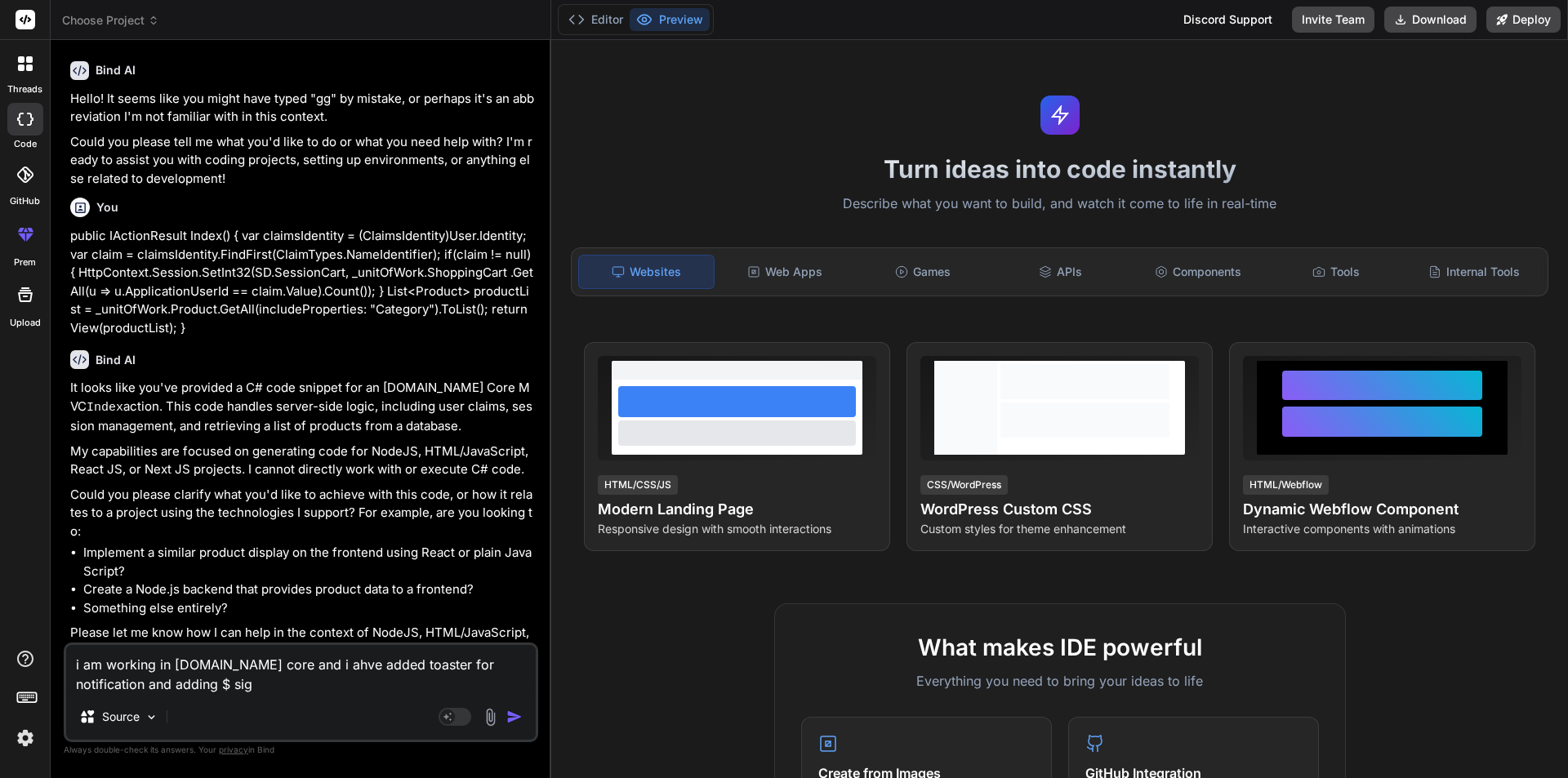
type textarea "x"
type textarea "i am working in asp.net core and i ahve added toaster for notification and addi…"
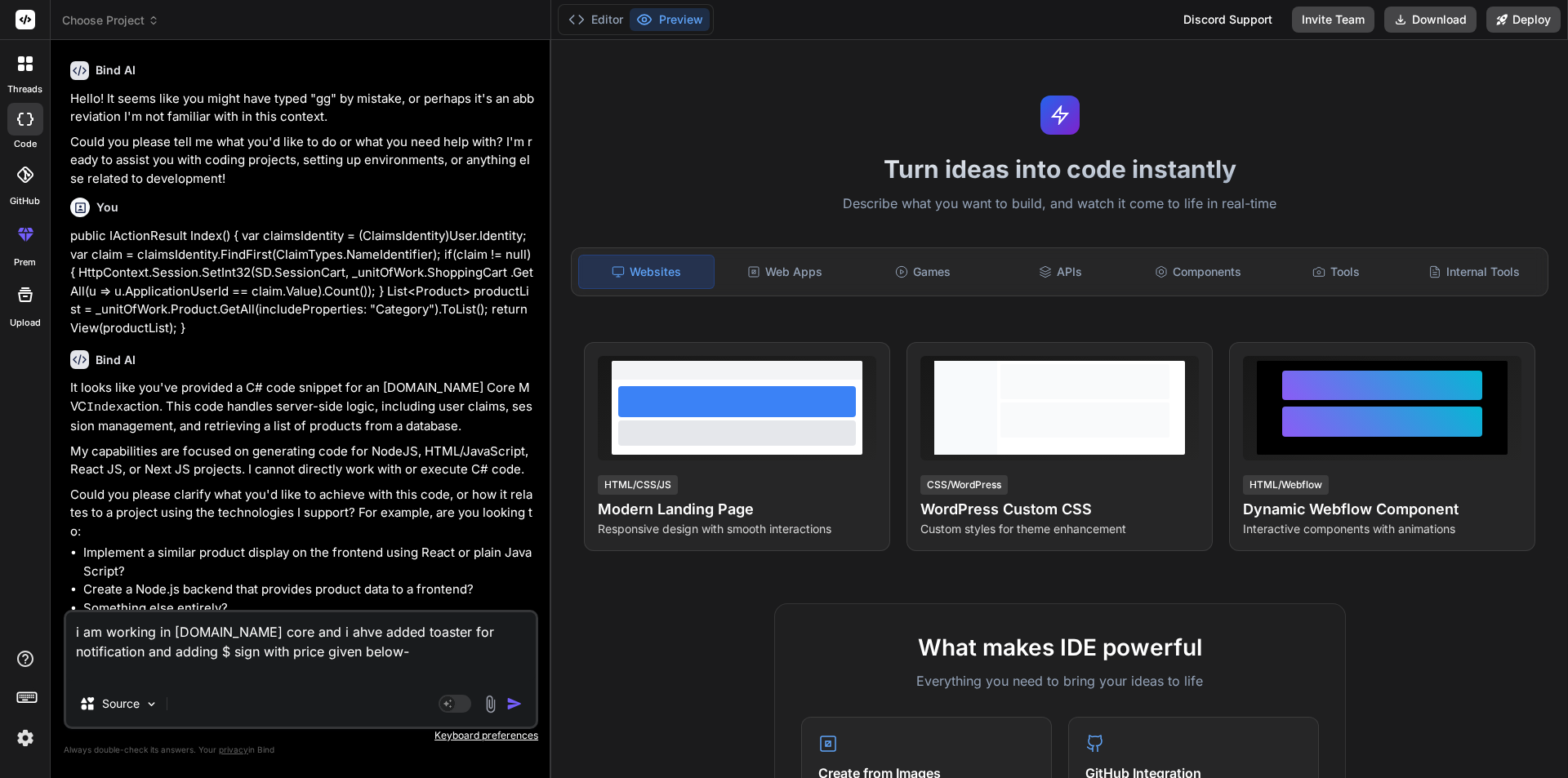
paste textarea "<div class="col-3 text-md-right pt-2 pt-md-4"> <h6 class="fw-semibold"> @item.P…"
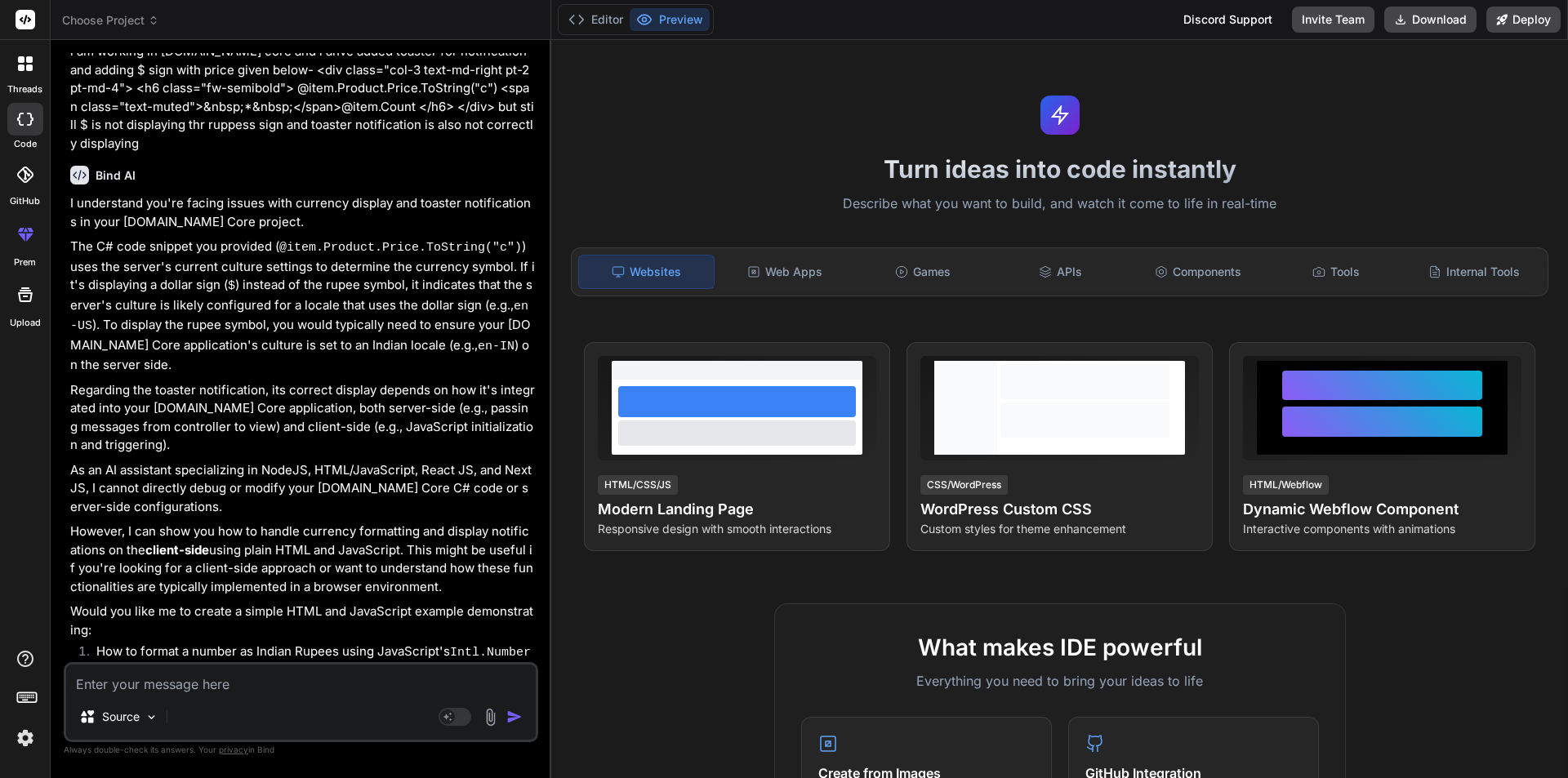
scroll to position [865, 0]
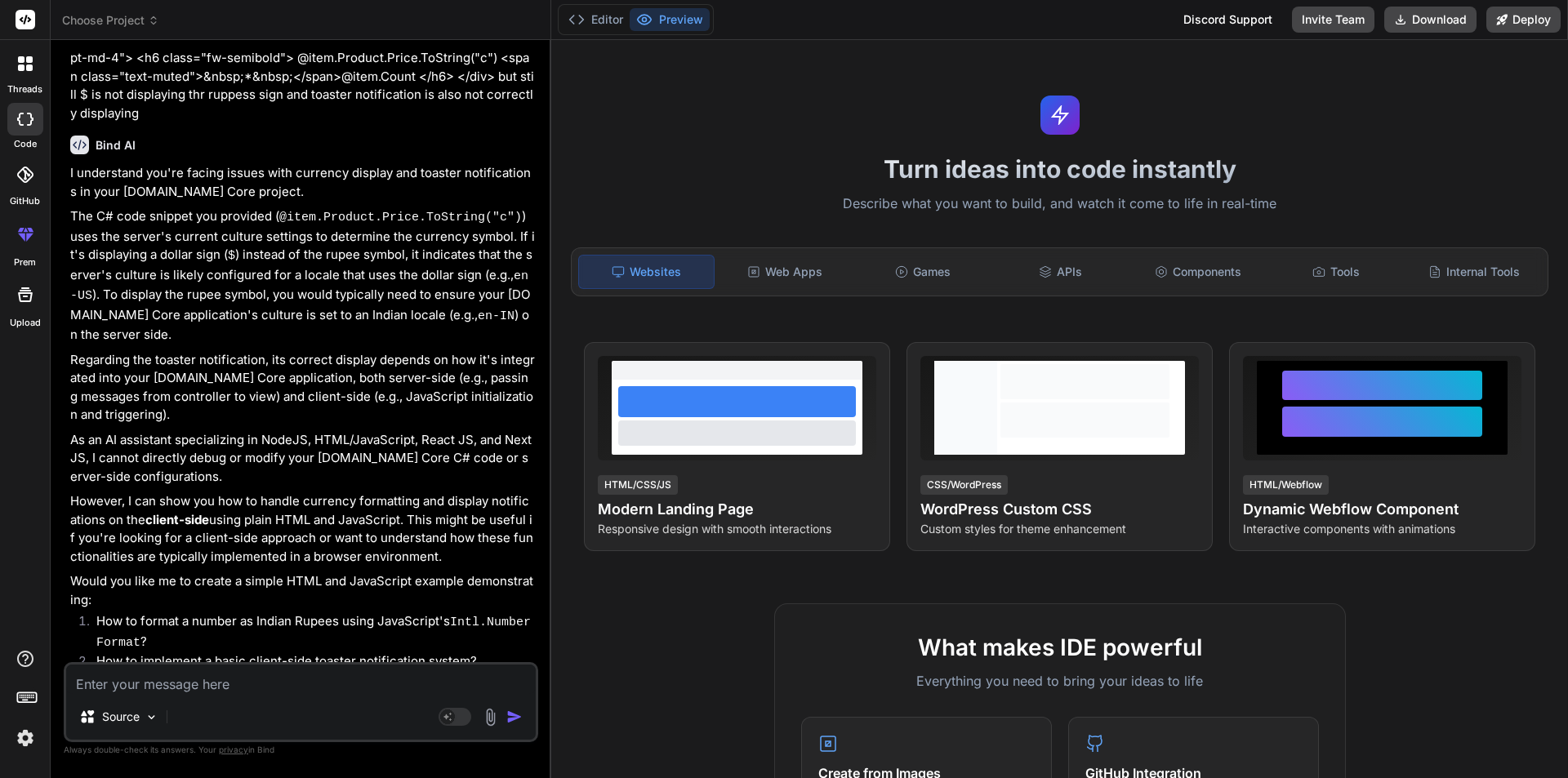
click at [255, 670] on textarea at bounding box center [301, 679] width 470 height 29
paste textarea "@if (TempData["success"] != null) { <script src="~/lib/jquery/dist/jquery.min.j…"
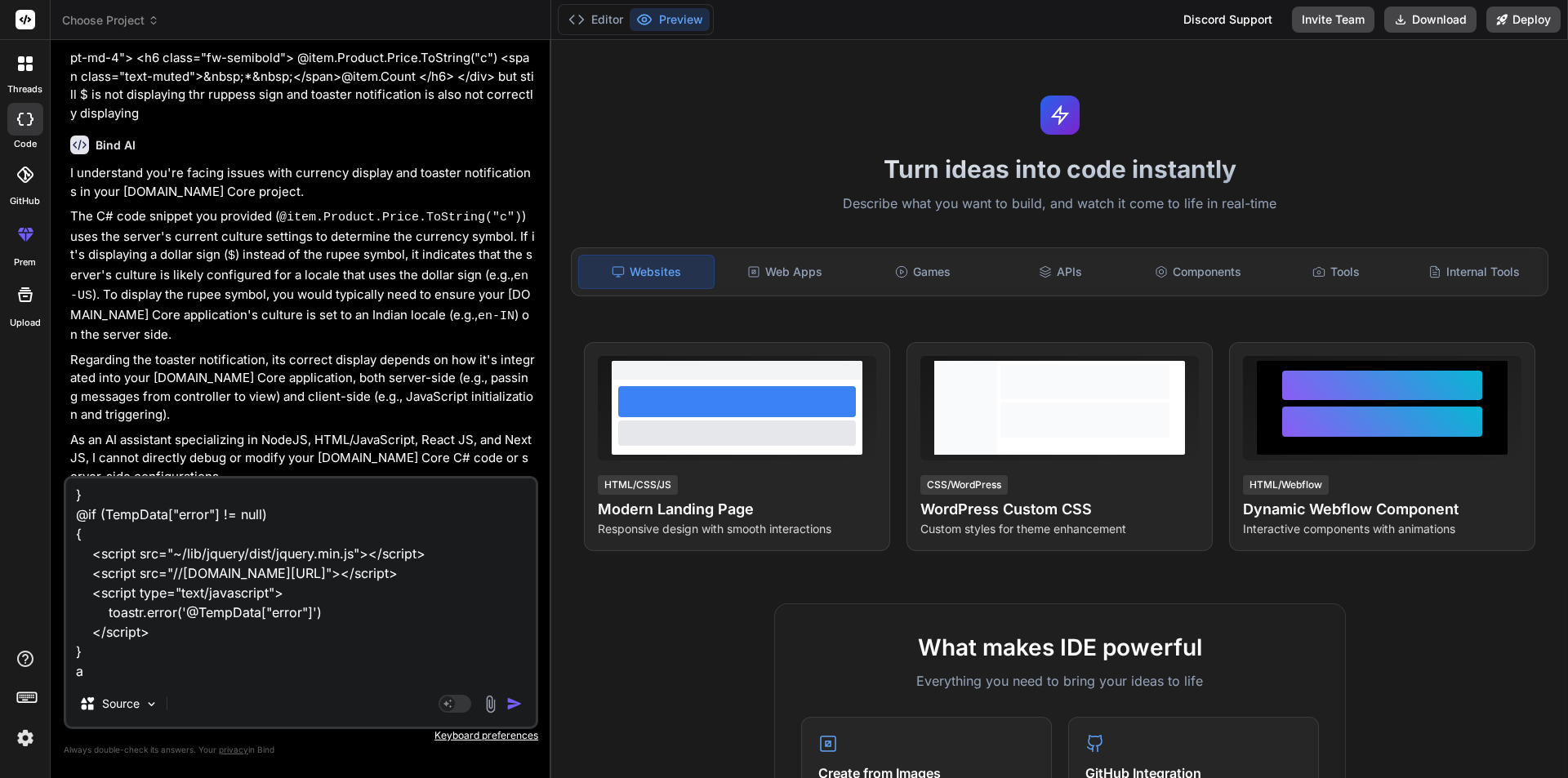
scroll to position [237, 0]
click at [308, 673] on textarea "@if (TempData["success"] != null) { <script src="~/lib/jquery/dist/jquery.min.j…" at bounding box center [301, 580] width 470 height 202
paste textarea "@using Microsoft.AspNetCore.Http @inject IHttpContextAccessor HttpContextAccess…"
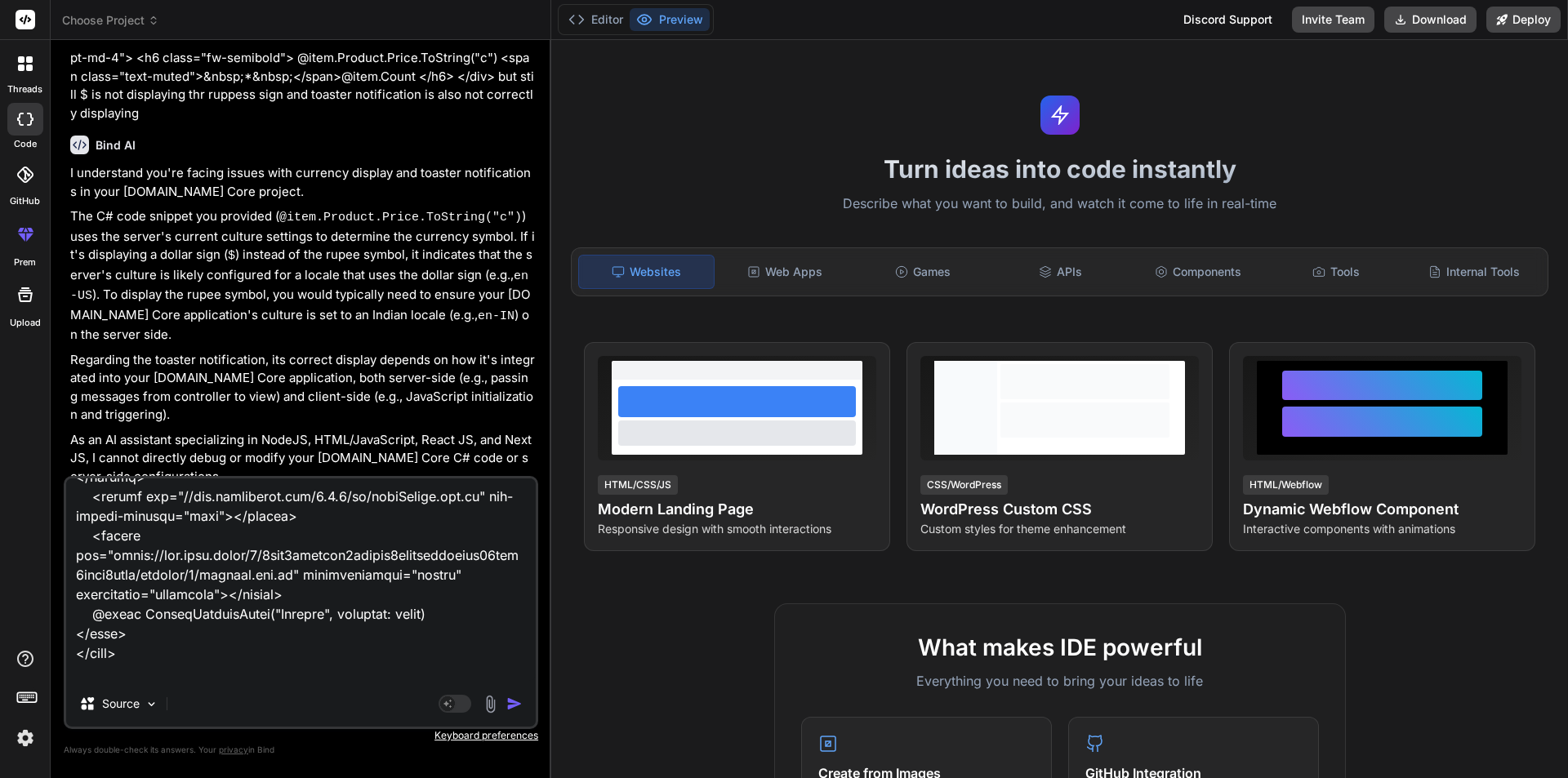
scroll to position [3020, 0]
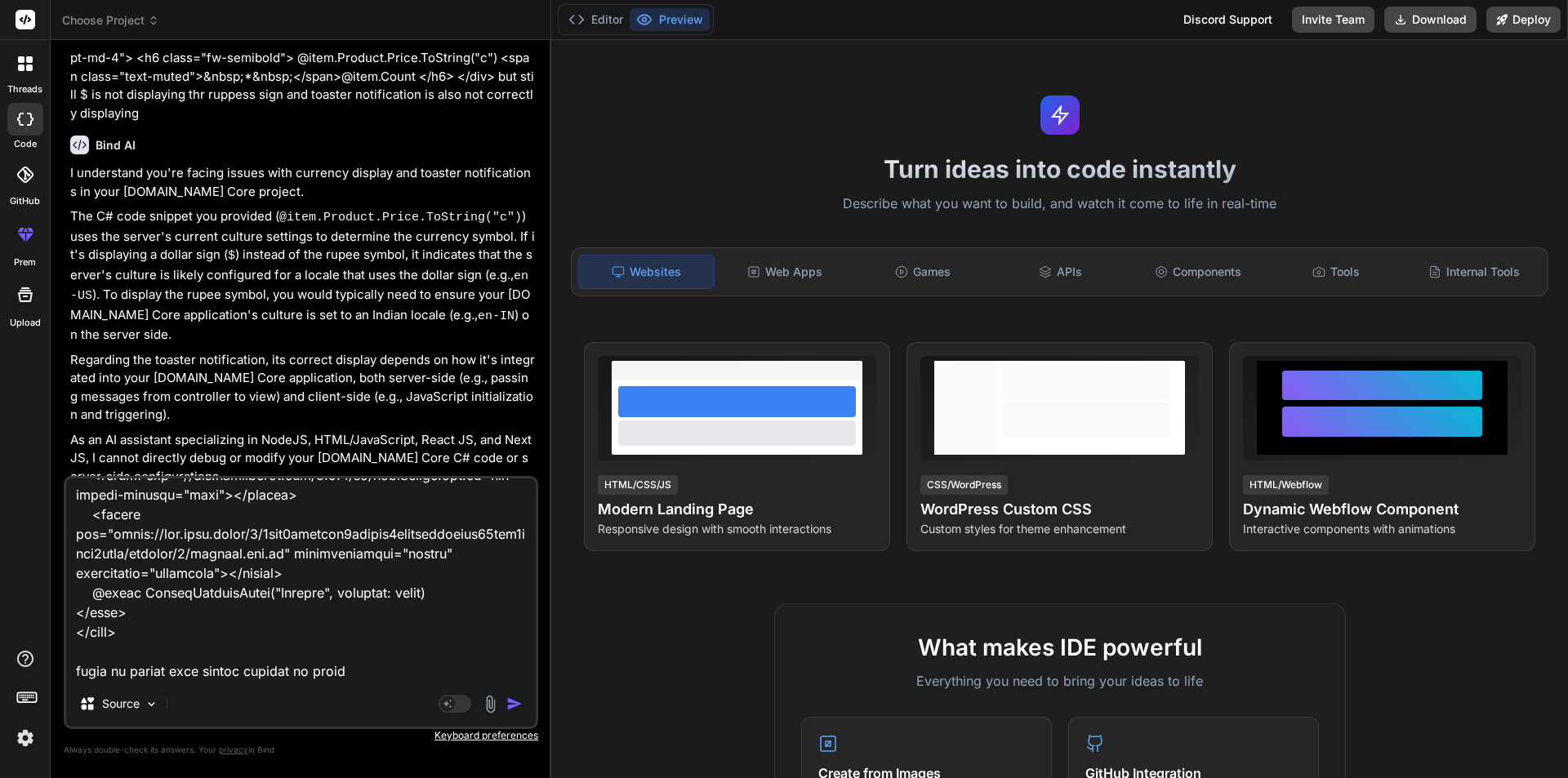
click at [510, 706] on img "button" at bounding box center [514, 703] width 16 height 16
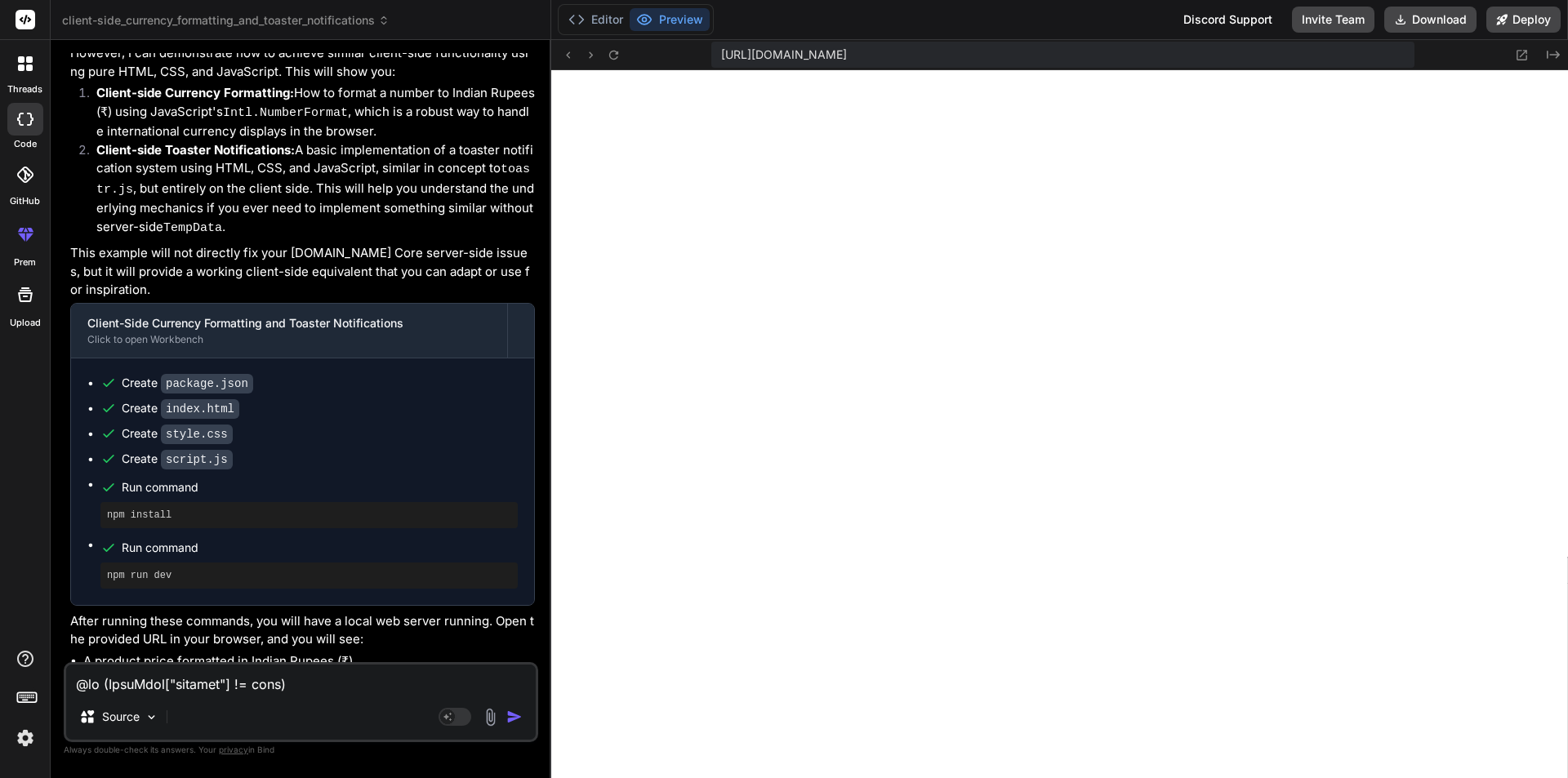
scroll to position [2834, 0]
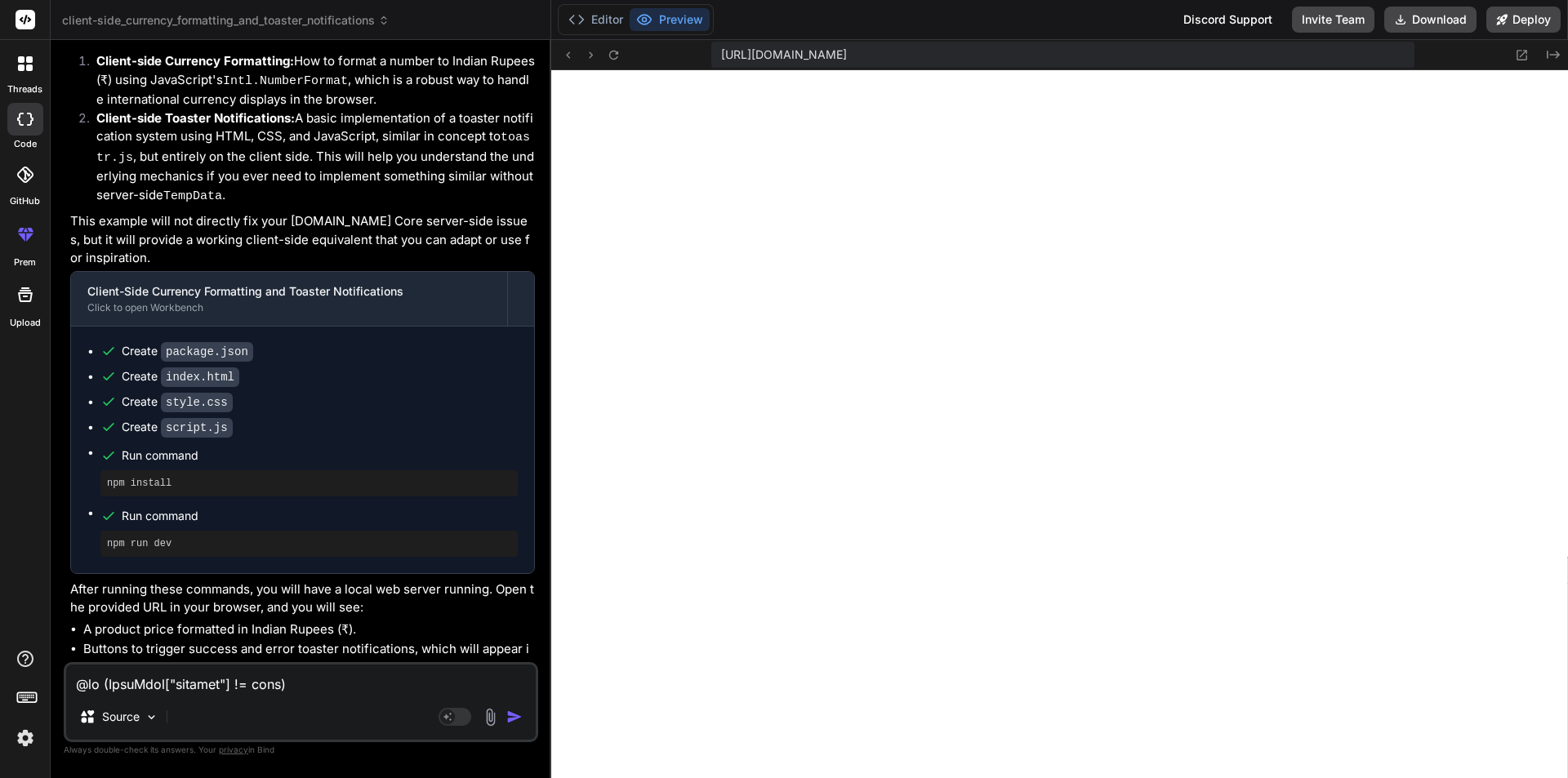
click at [28, 743] on img at bounding box center [25, 738] width 28 height 28
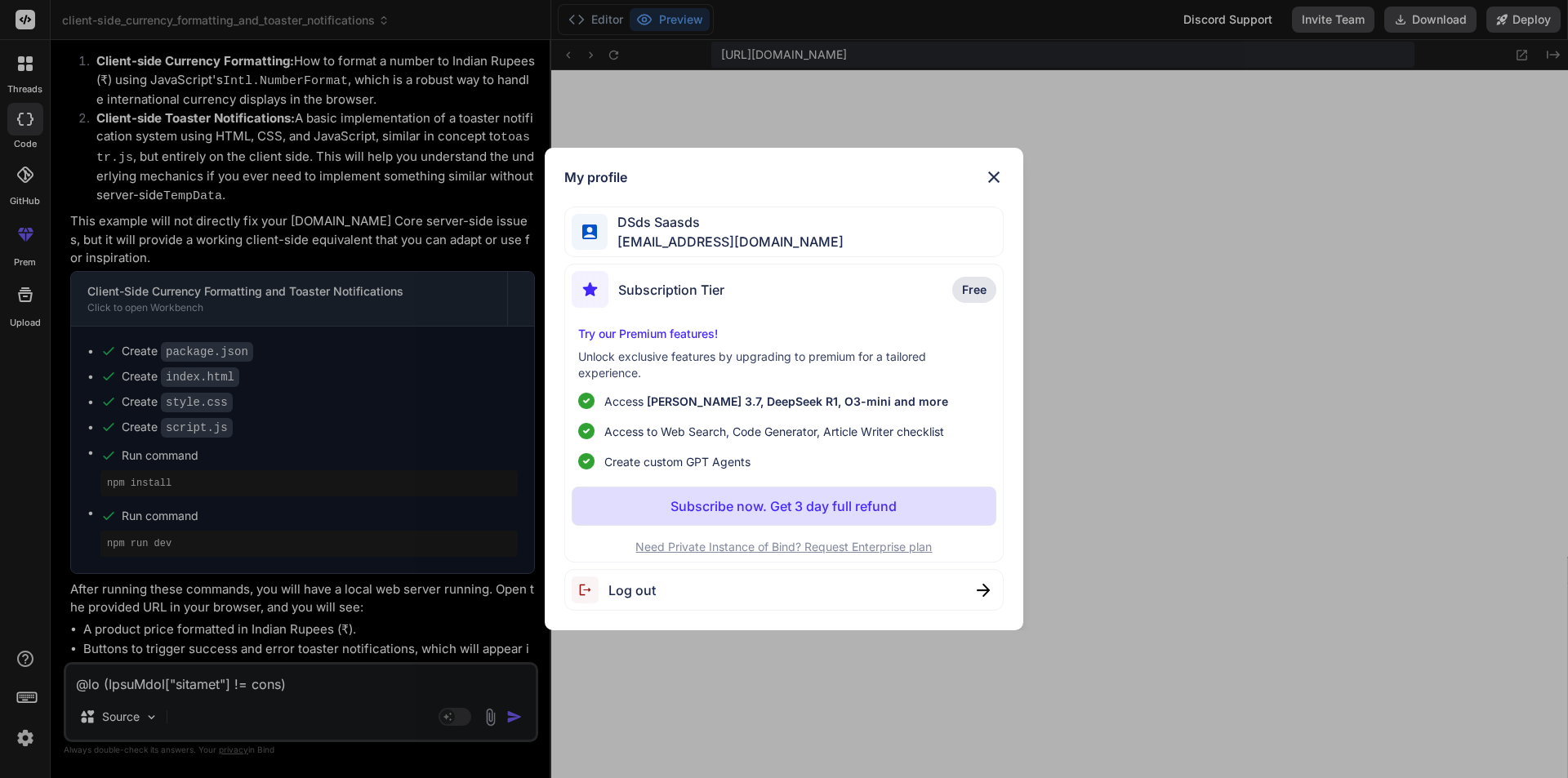
click at [597, 600] on img at bounding box center [590, 590] width 37 height 27
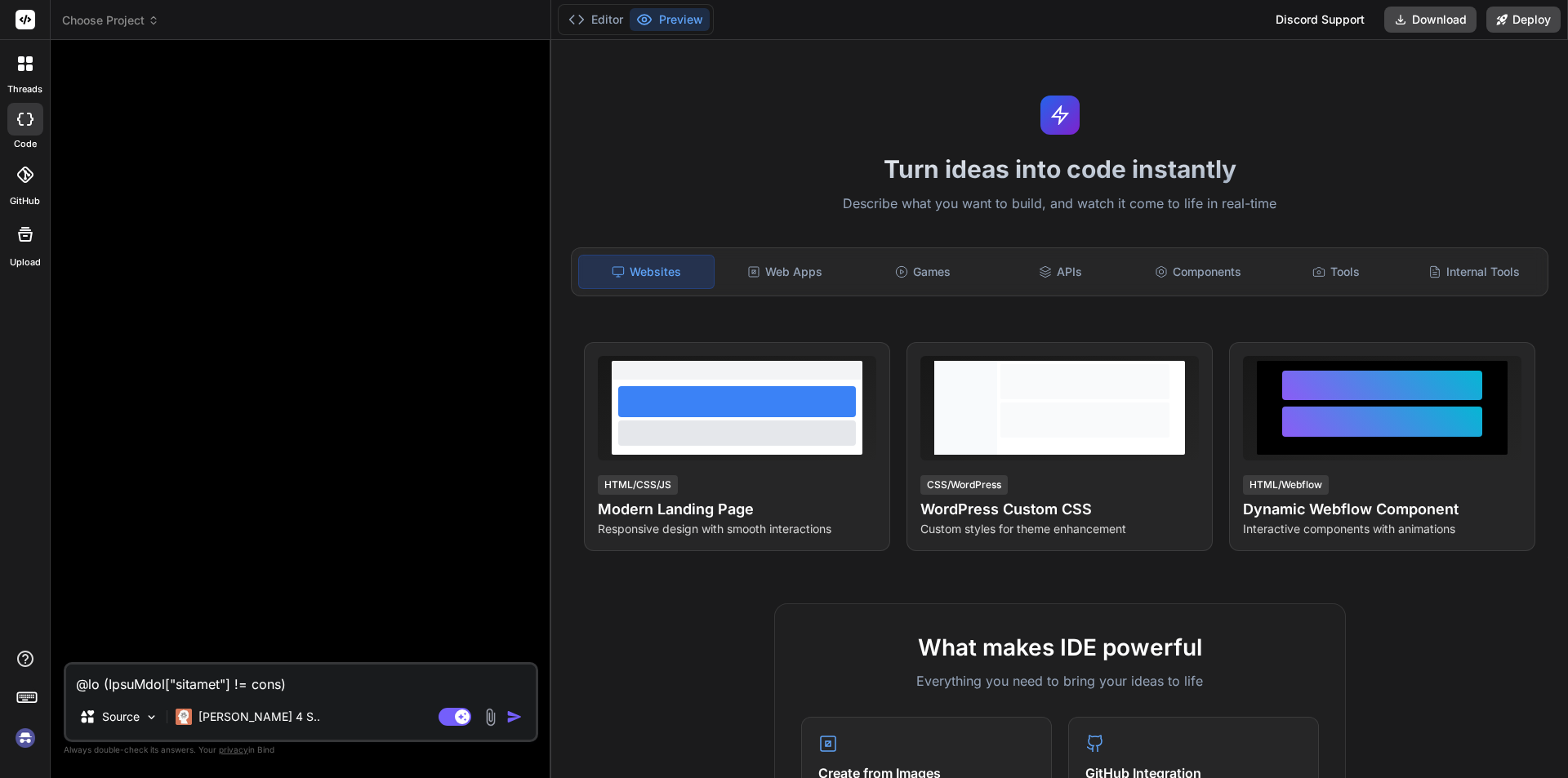
scroll to position [791, 0]
click at [24, 739] on img at bounding box center [25, 738] width 28 height 28
click at [23, 740] on img at bounding box center [25, 738] width 28 height 28
click at [234, 712] on p "Claude 4 S.." at bounding box center [259, 717] width 122 height 16
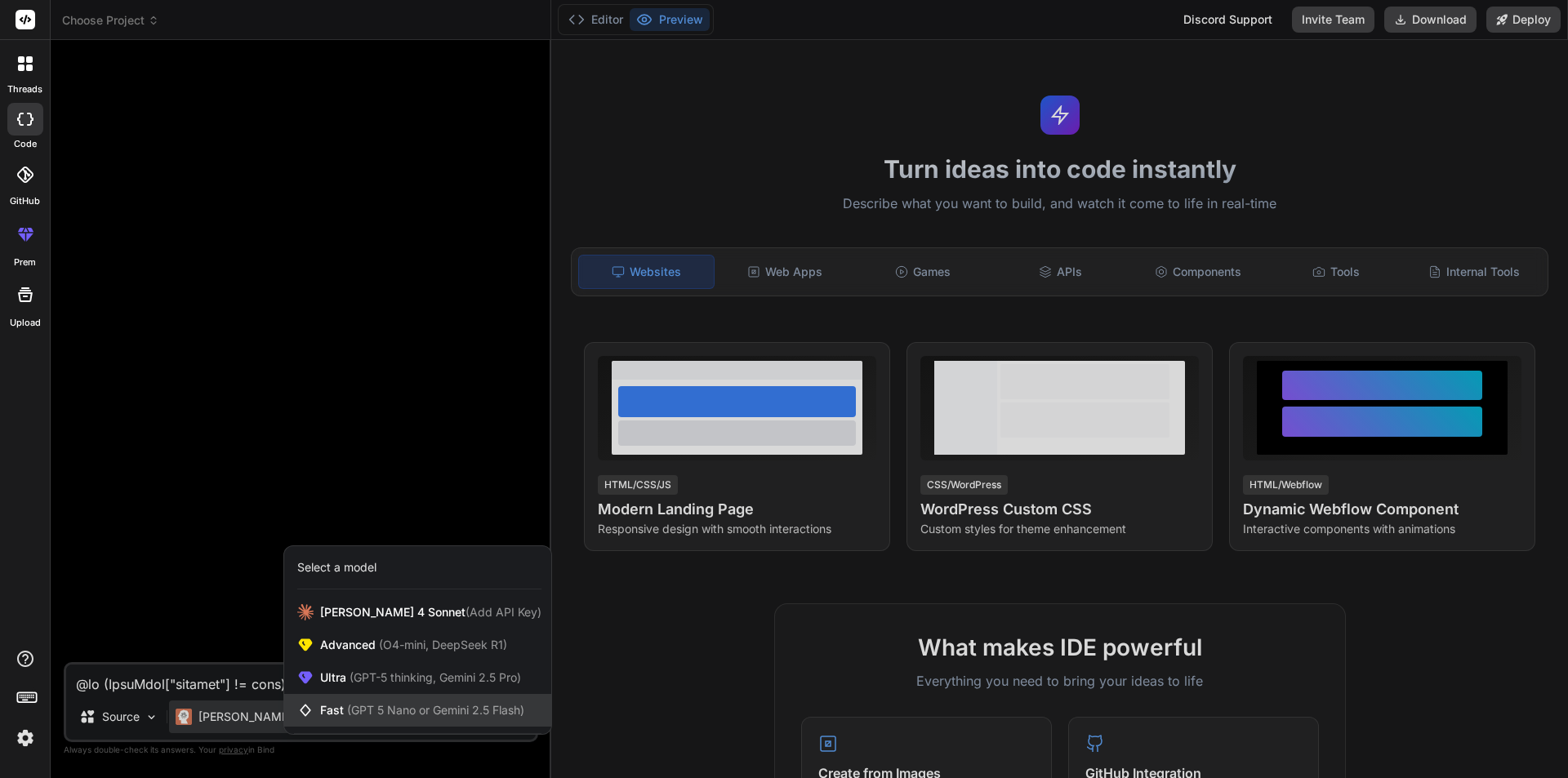
click at [338, 707] on span "Fast (GPT 5 Nano or Gemini 2.5 Flash)" at bounding box center [422, 710] width 204 height 16
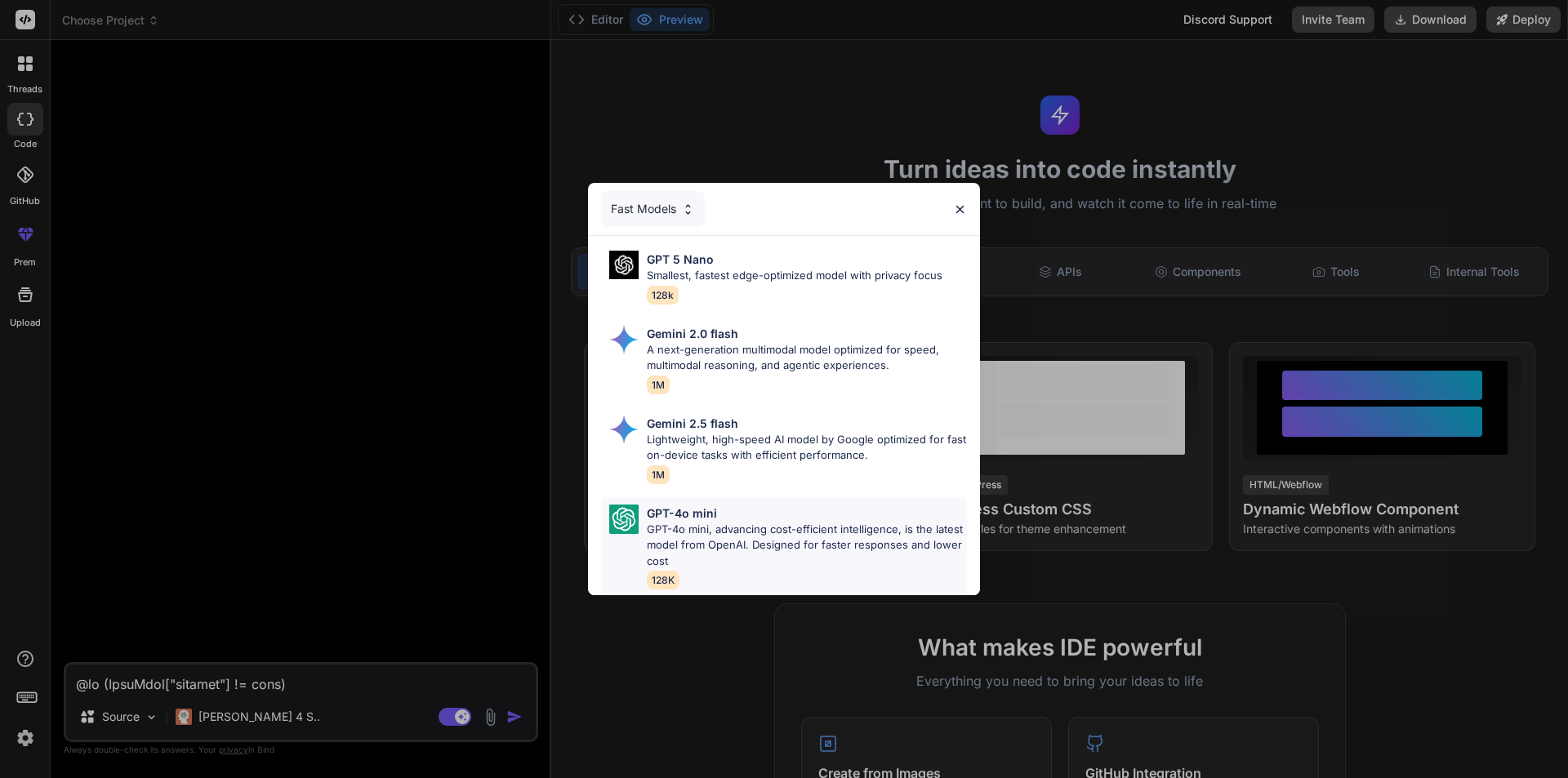
click at [671, 522] on p "GPT-4o mini, advancing cost-efficient intelligence, is the latest model from Op…" at bounding box center [807, 545] width 320 height 48
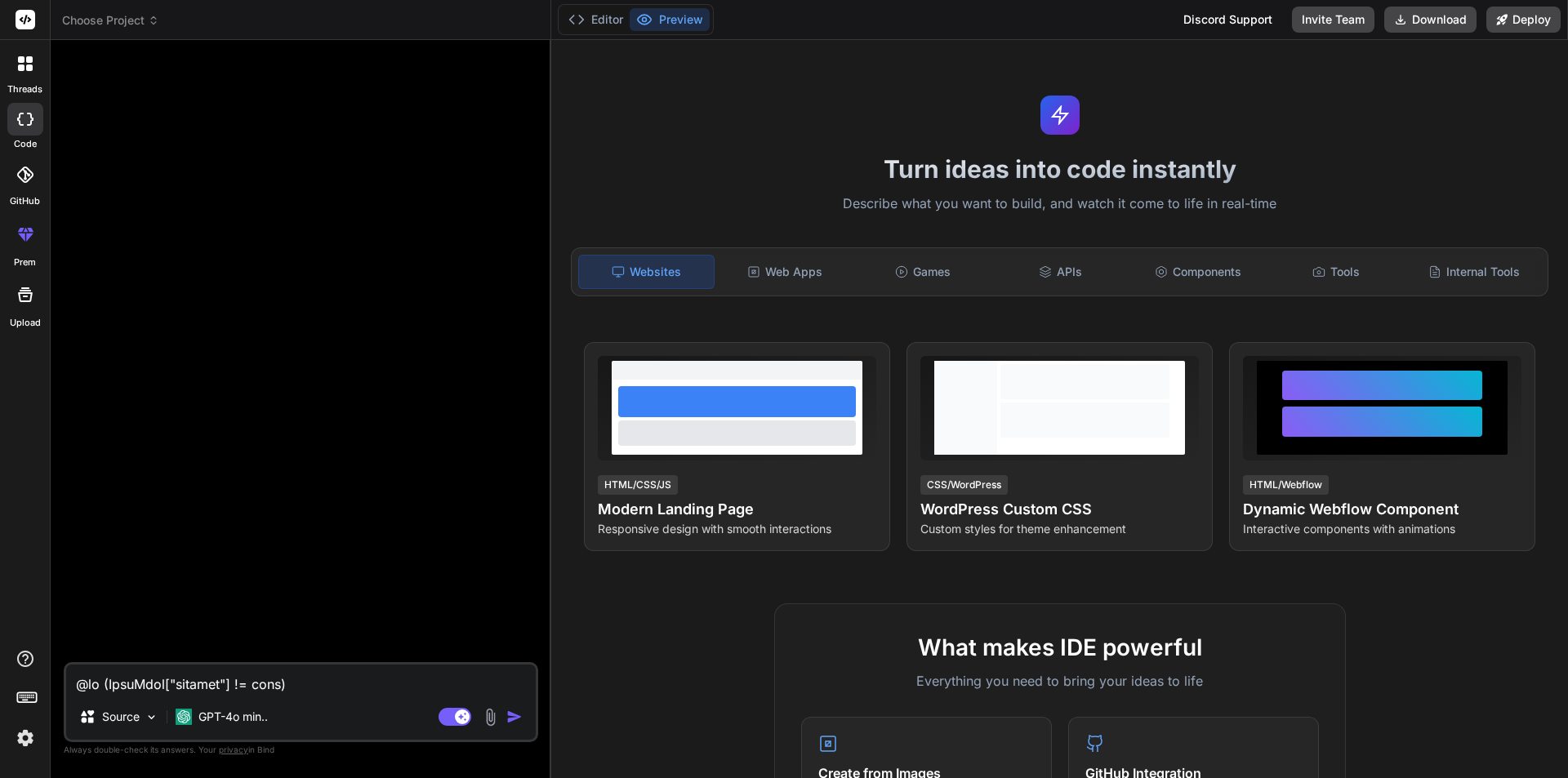
click at [369, 680] on textarea at bounding box center [301, 679] width 470 height 29
paste textarea "@if (TempData["success"] != null) { <script src="~/lib/jquery/dist/jquery.min.j…"
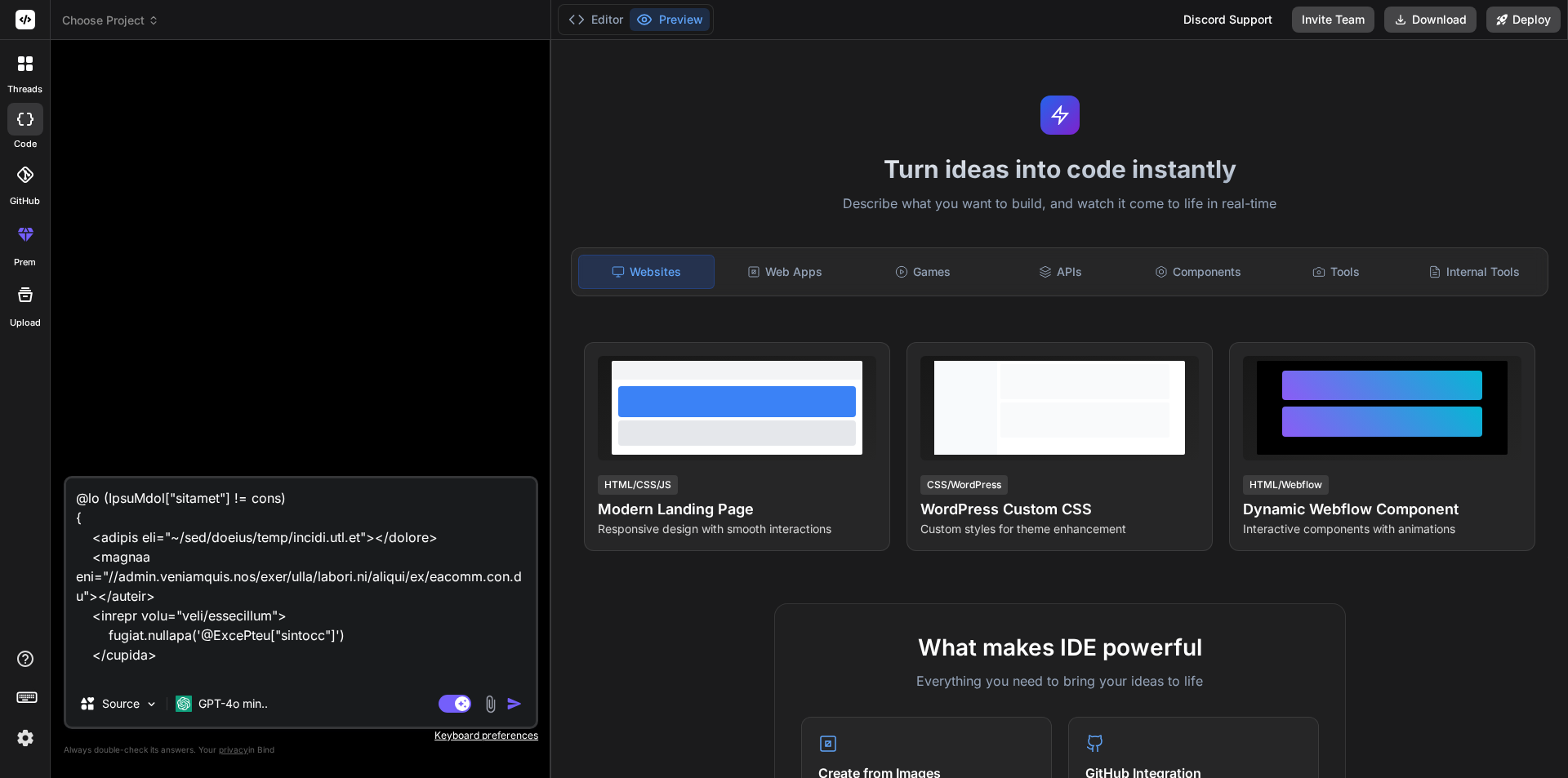
scroll to position [3059, 0]
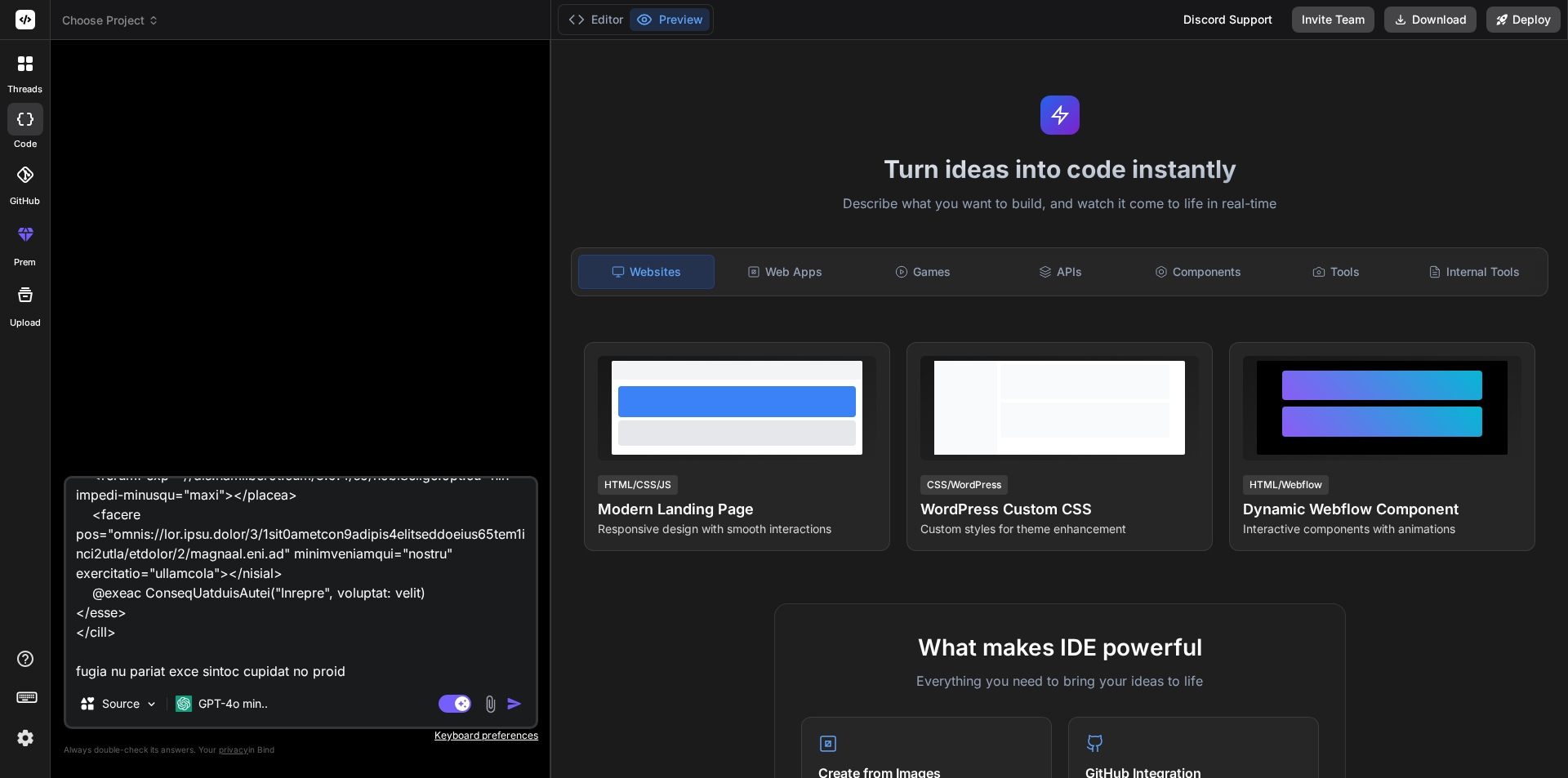
click at [518, 702] on img "button" at bounding box center [514, 703] width 16 height 16
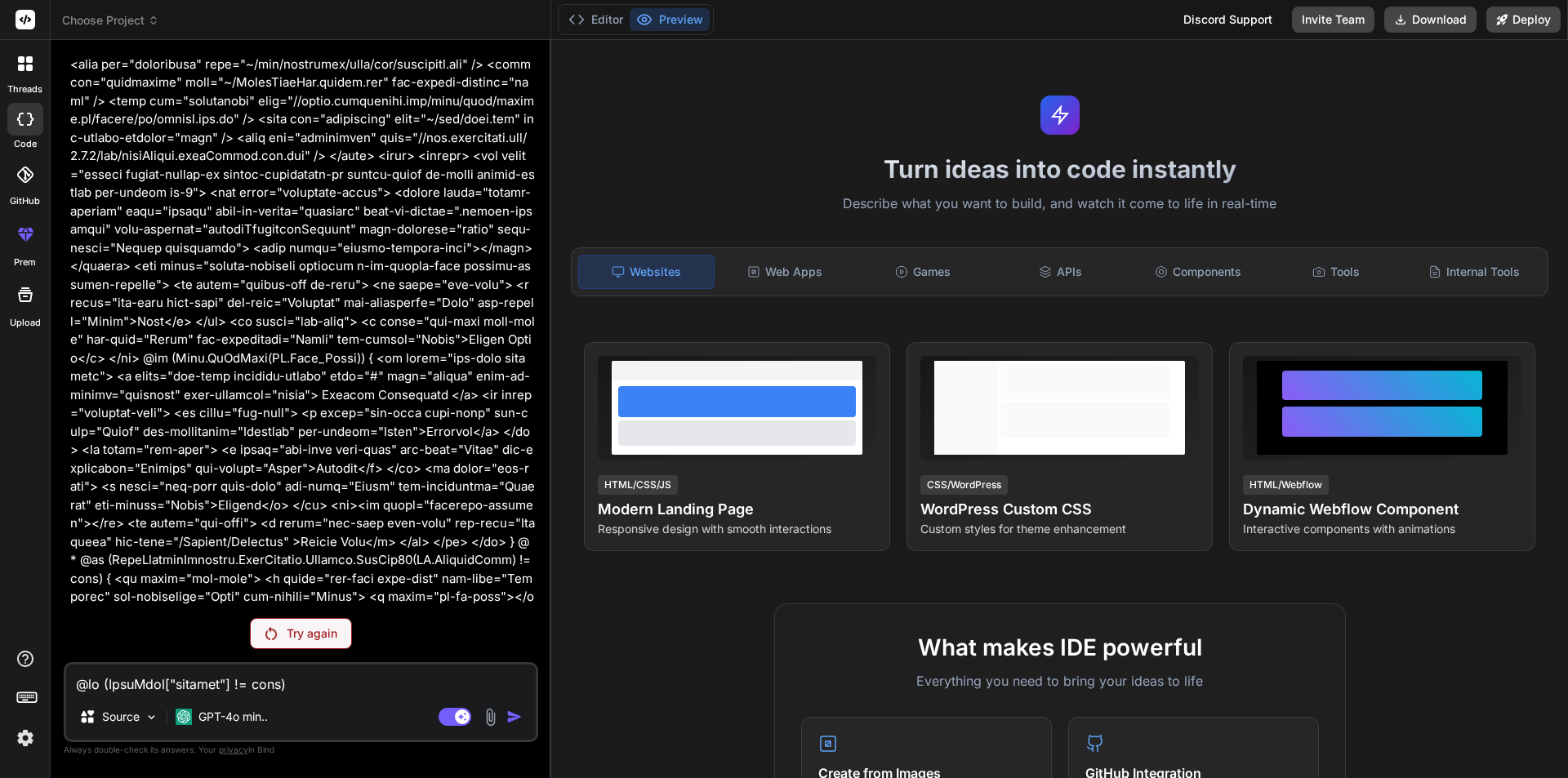
scroll to position [245, 0]
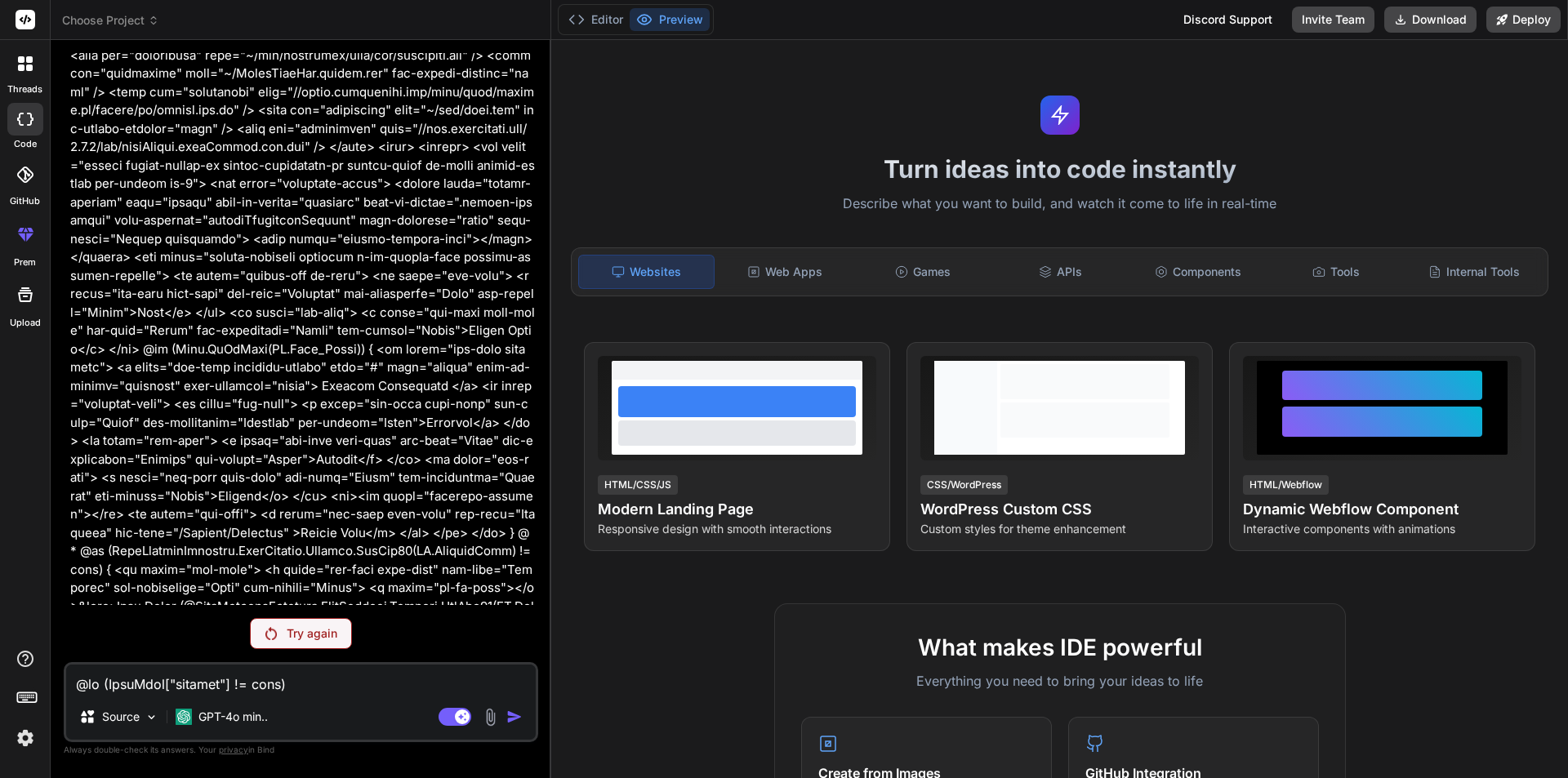
click at [283, 629] on div "Try again" at bounding box center [300, 633] width 102 height 31
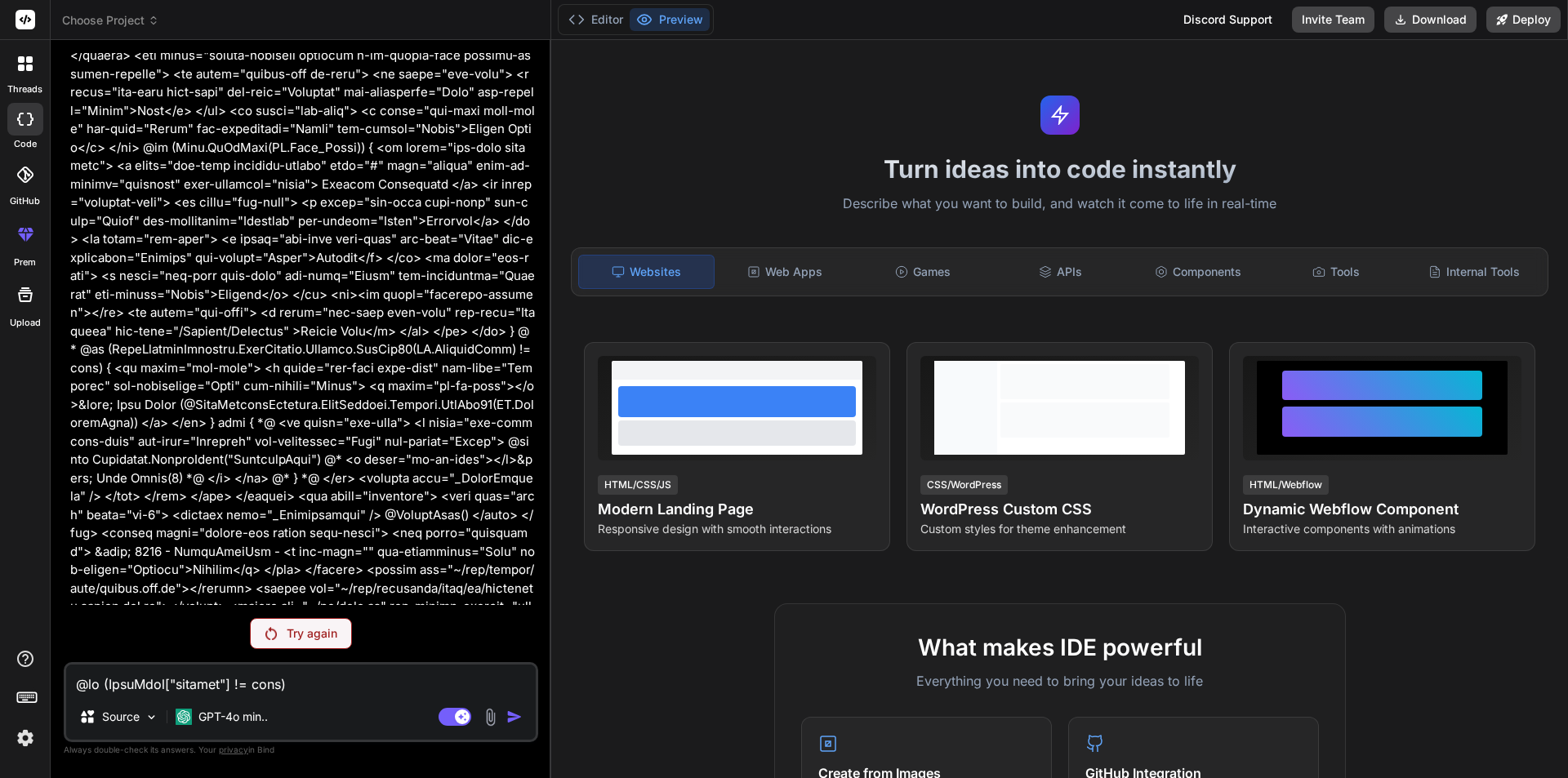
scroll to position [549, 0]
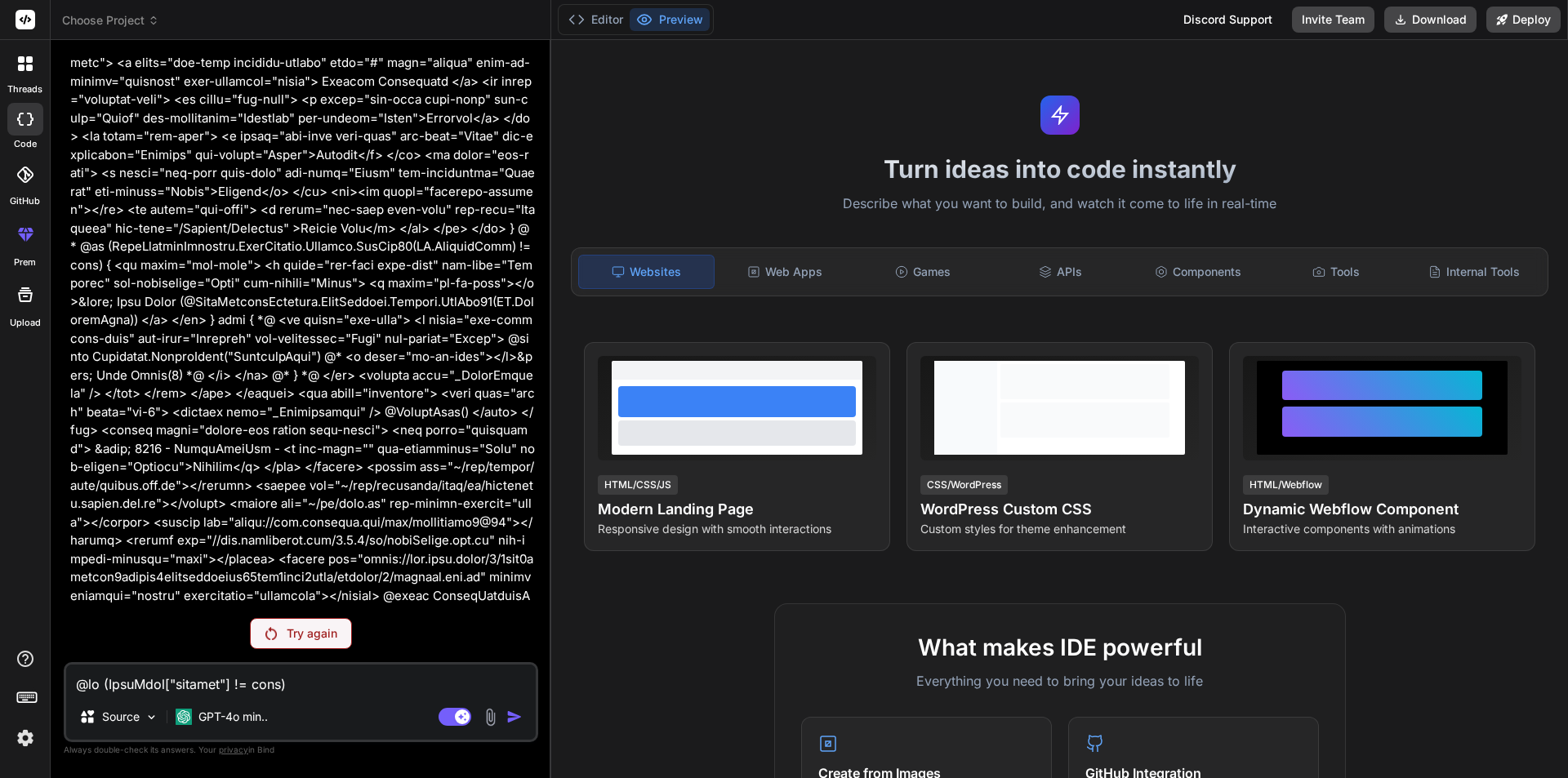
click at [291, 630] on p "Try again" at bounding box center [312, 633] width 50 height 16
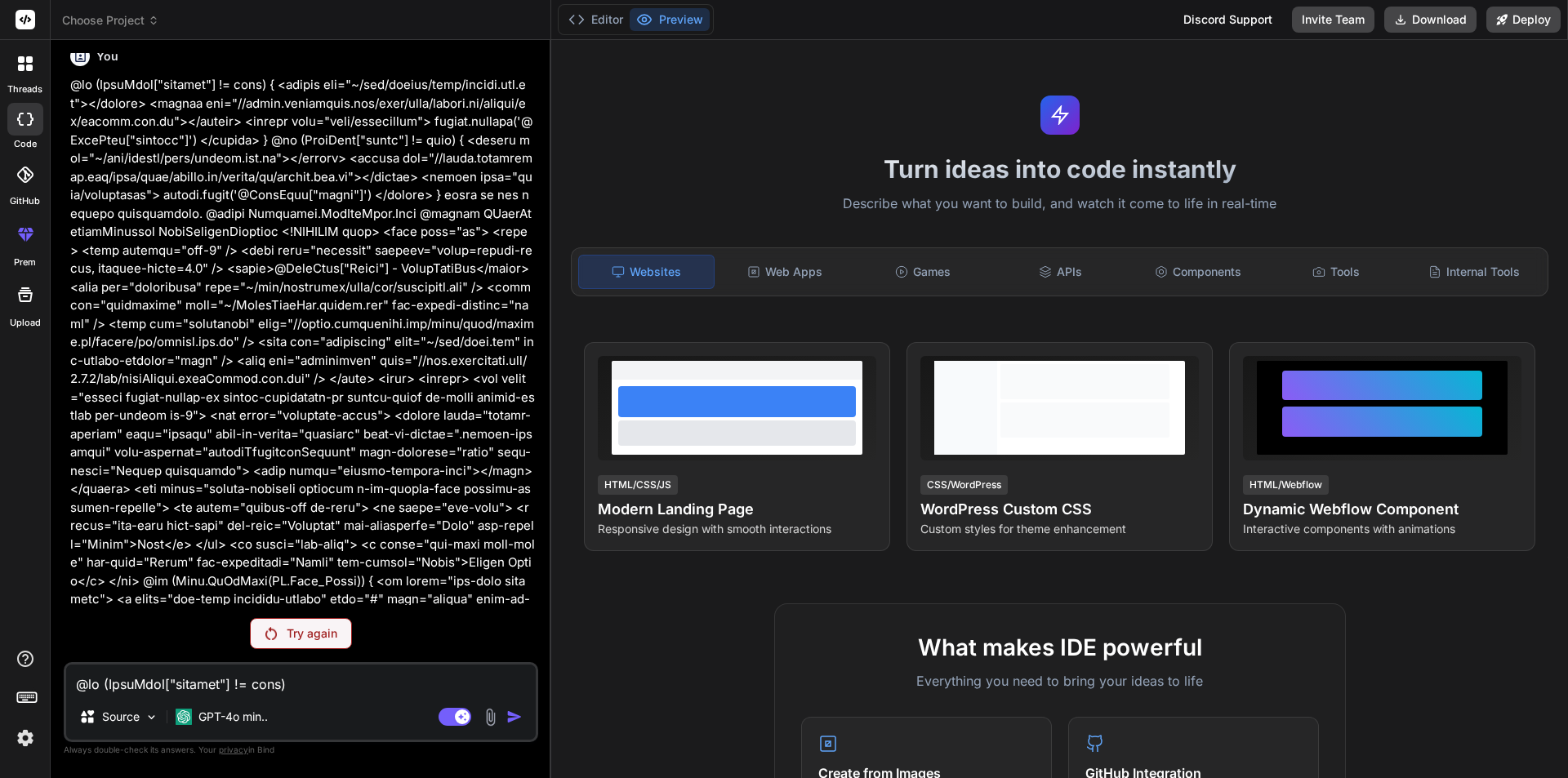
scroll to position [0, 0]
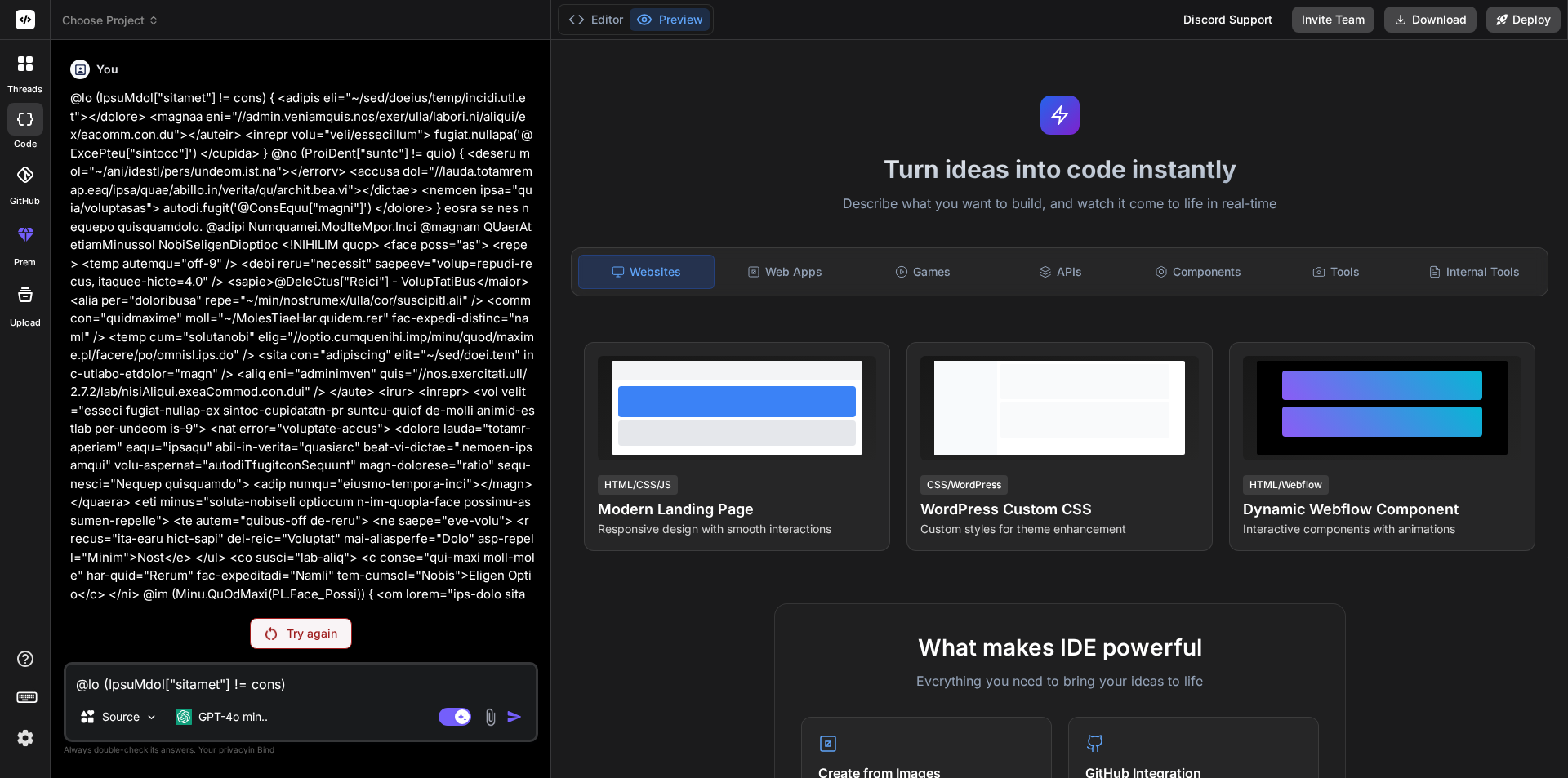
click at [290, 640] on p "Try again" at bounding box center [312, 633] width 50 height 16
click at [282, 623] on div "Try again" at bounding box center [300, 633] width 102 height 31
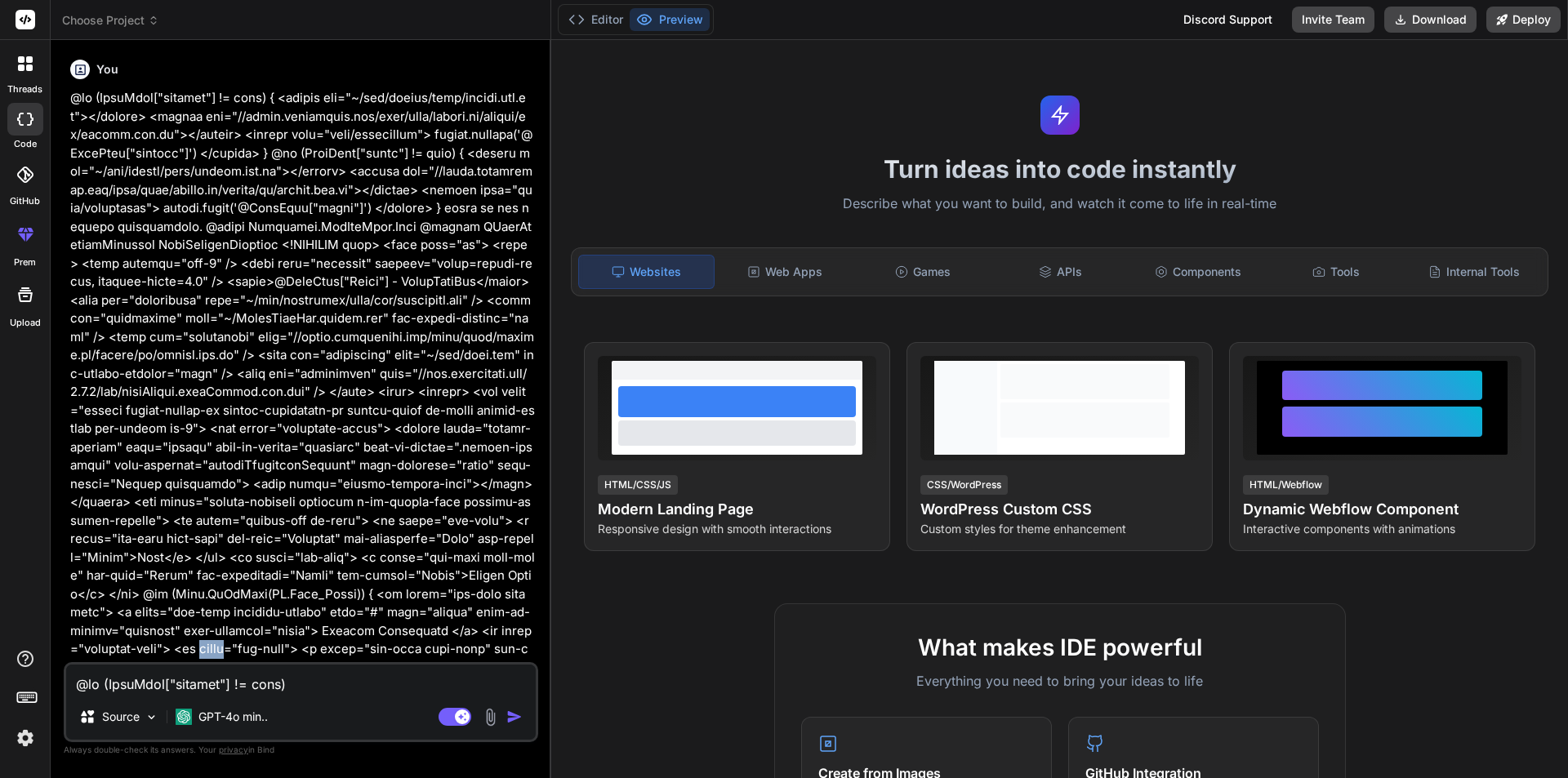
click at [282, 623] on p at bounding box center [303, 640] width 465 height 1102
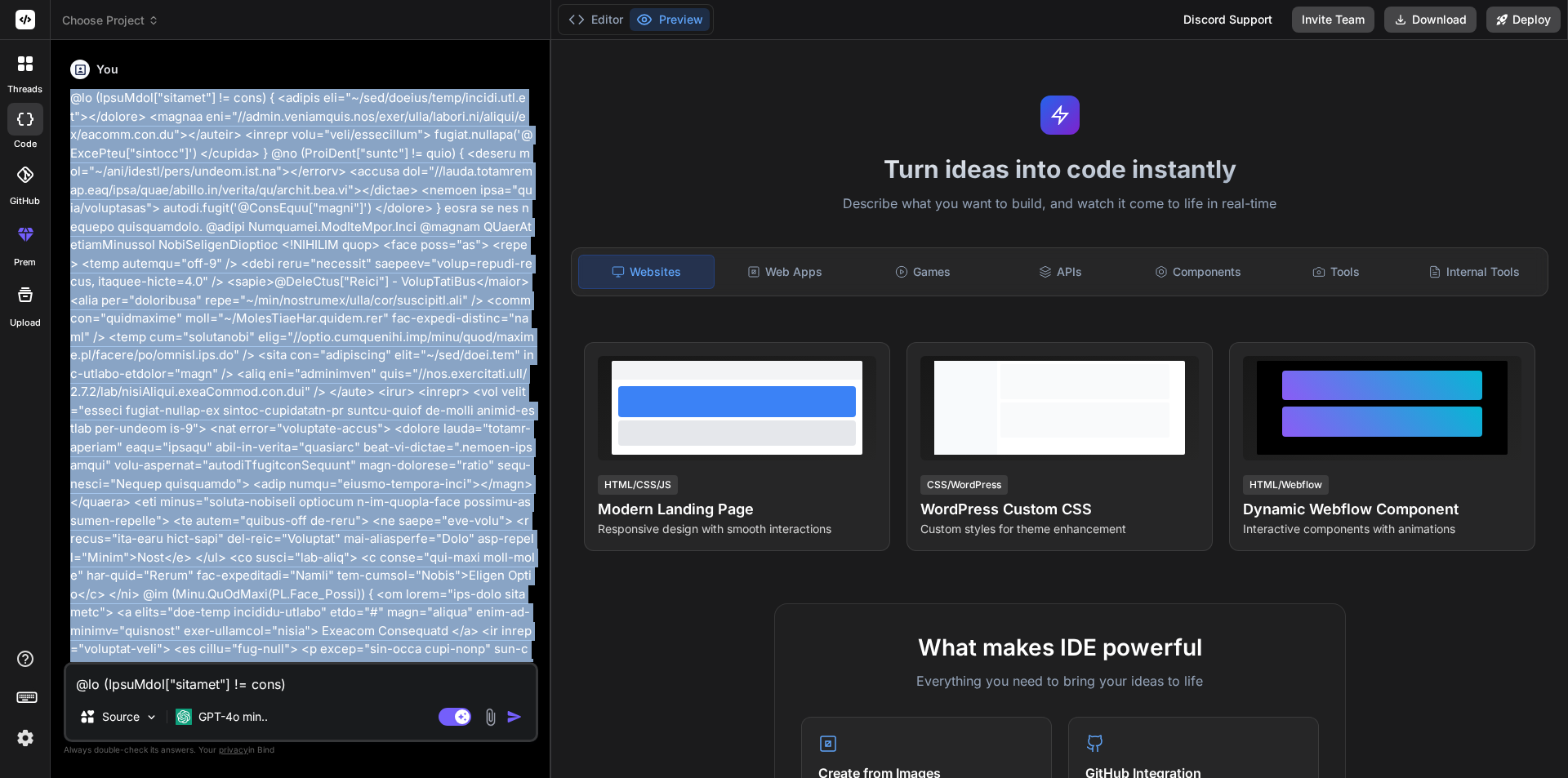
click at [282, 623] on p at bounding box center [303, 640] width 465 height 1102
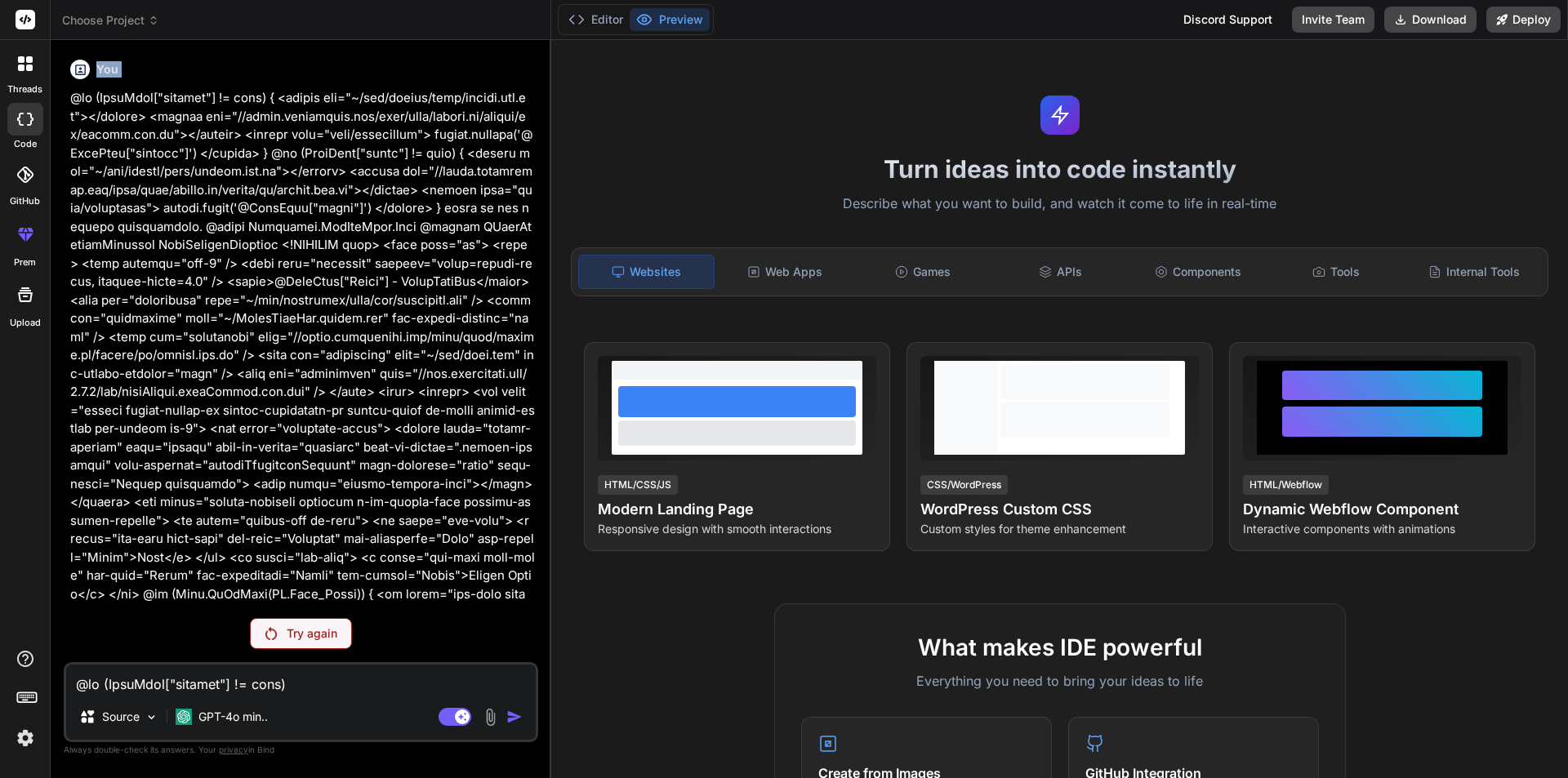
click at [276, 639] on img at bounding box center [271, 633] width 12 height 13
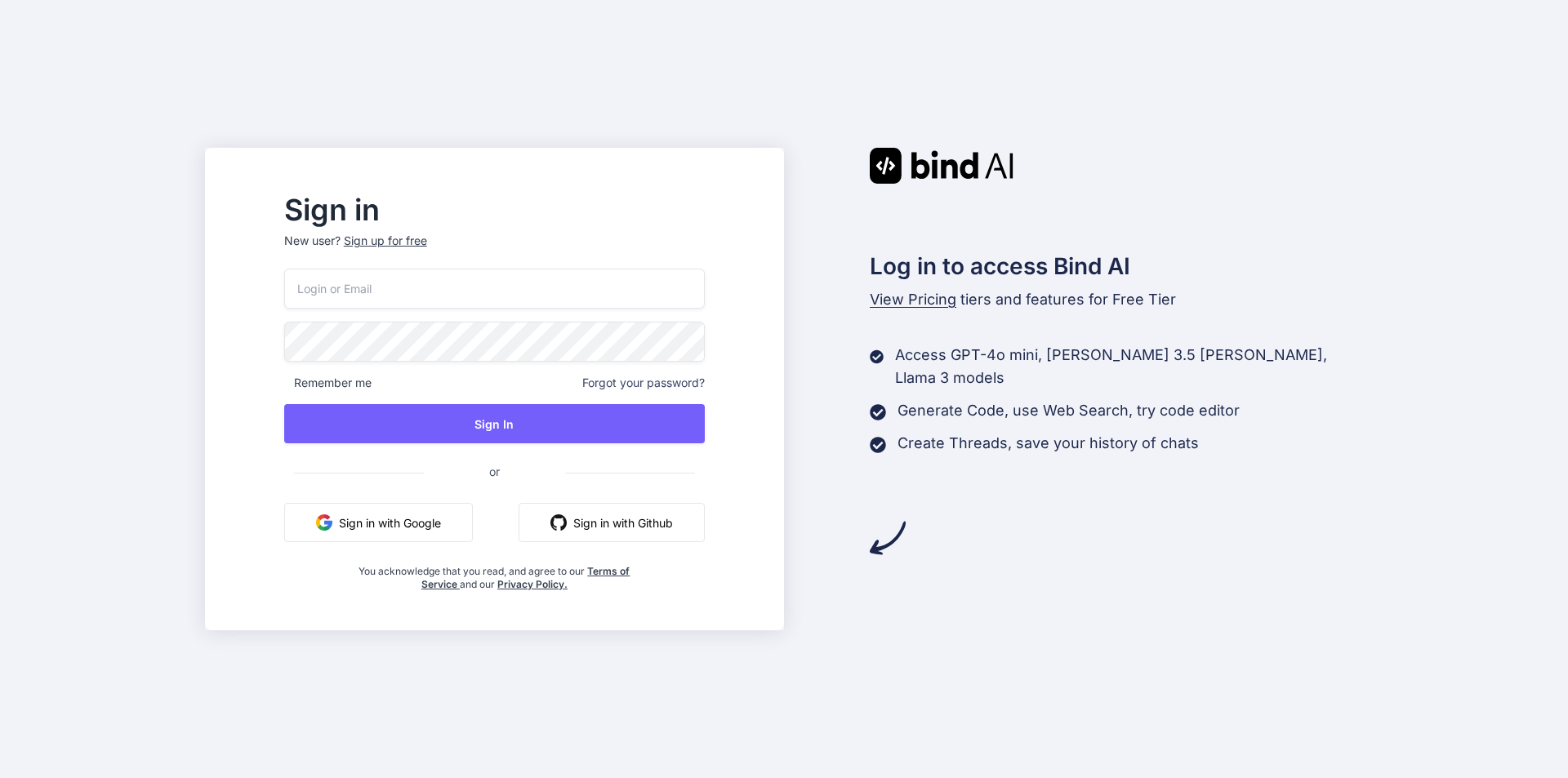
click at [417, 273] on input "email" at bounding box center [494, 289] width 421 height 40
click at [422, 286] on input "email" at bounding box center [494, 289] width 421 height 40
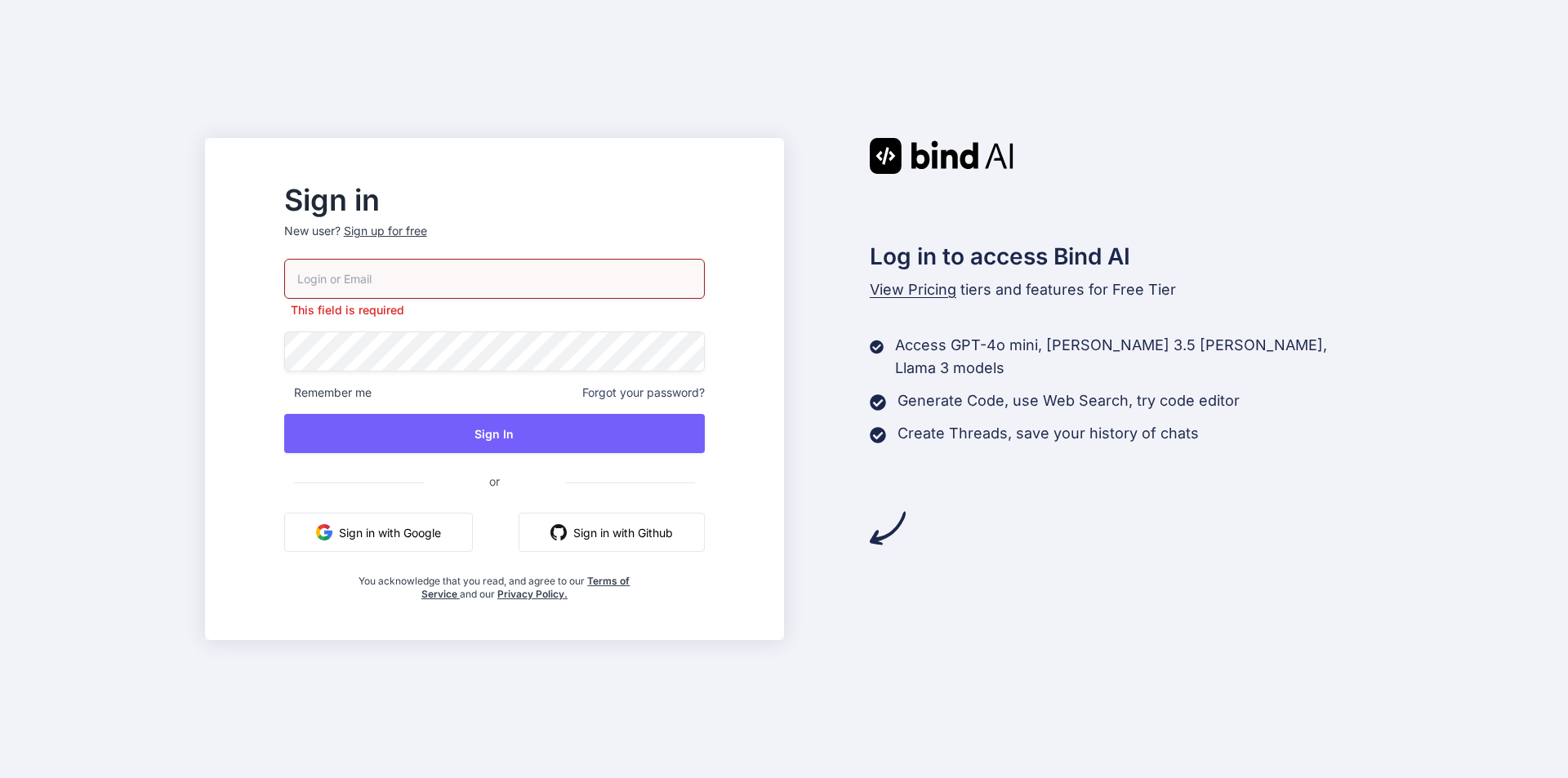
click at [465, 283] on input "email" at bounding box center [494, 279] width 421 height 40
paste input "bat64214@aminating.com"
type input "bat64214@aminating.com"
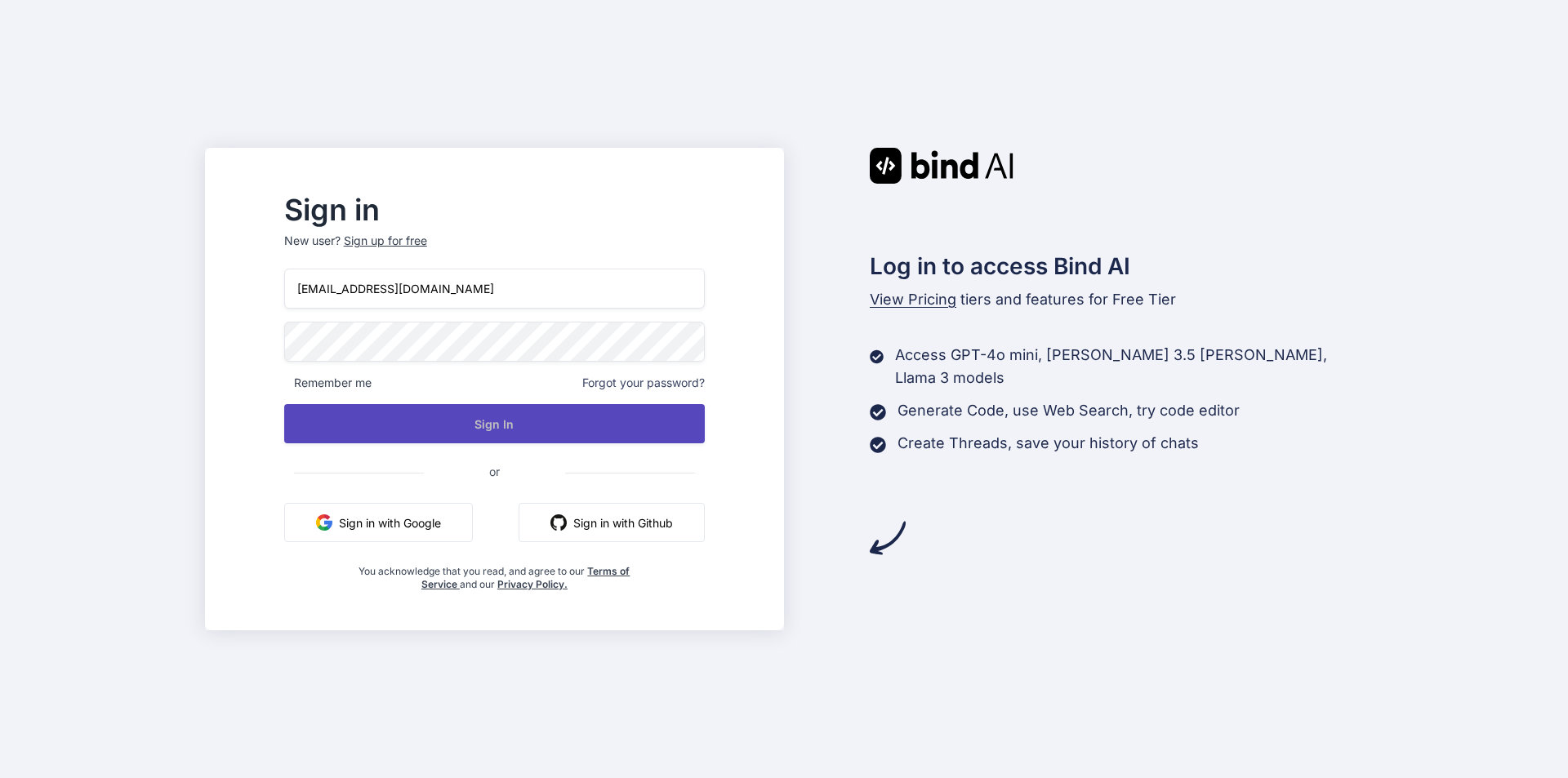
click at [392, 429] on button "Sign In" at bounding box center [494, 423] width 421 height 39
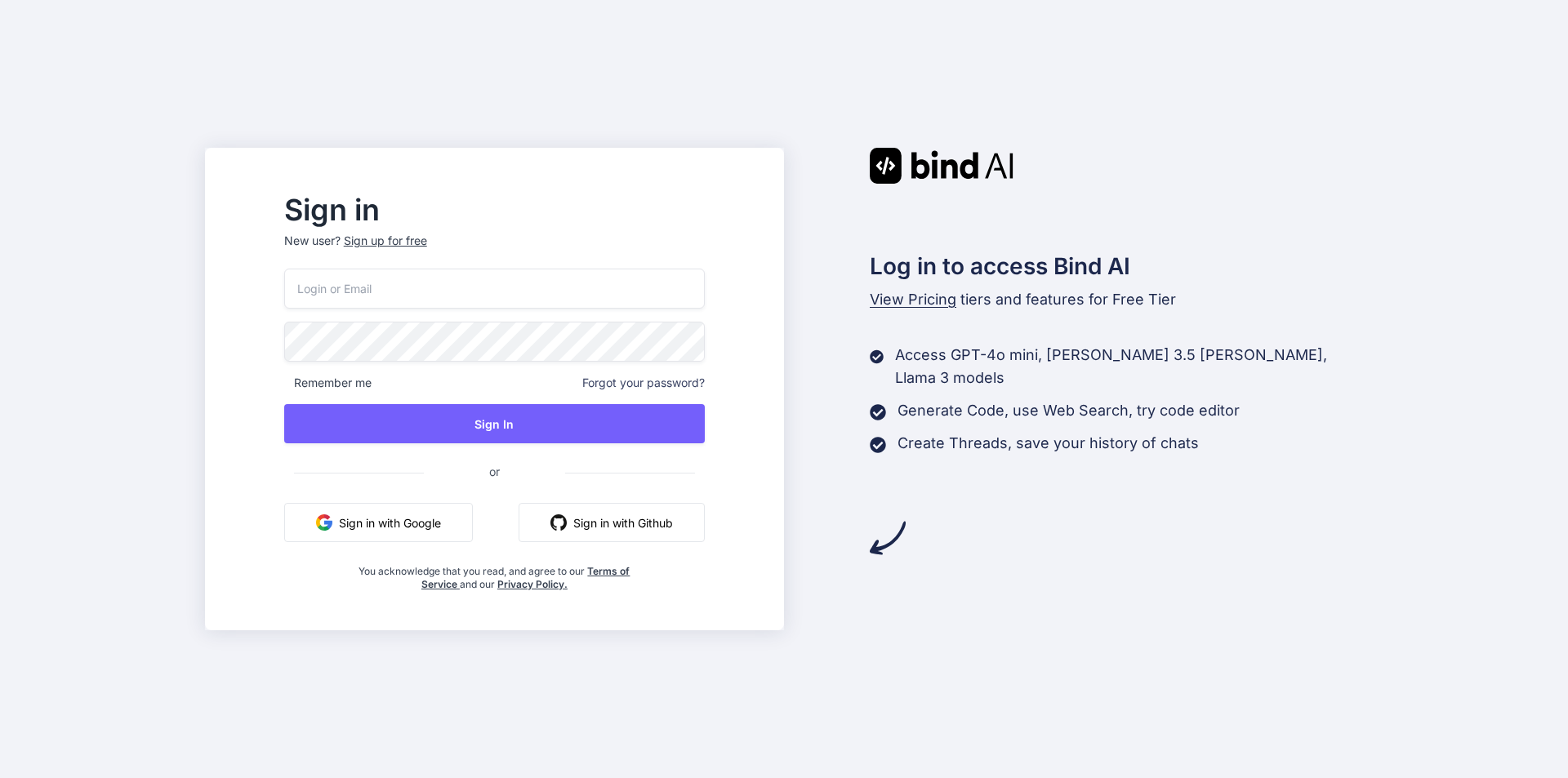
click at [502, 283] on input "email" at bounding box center [494, 289] width 421 height 40
type input "[EMAIL_ADDRESS][DOMAIN_NAME]"
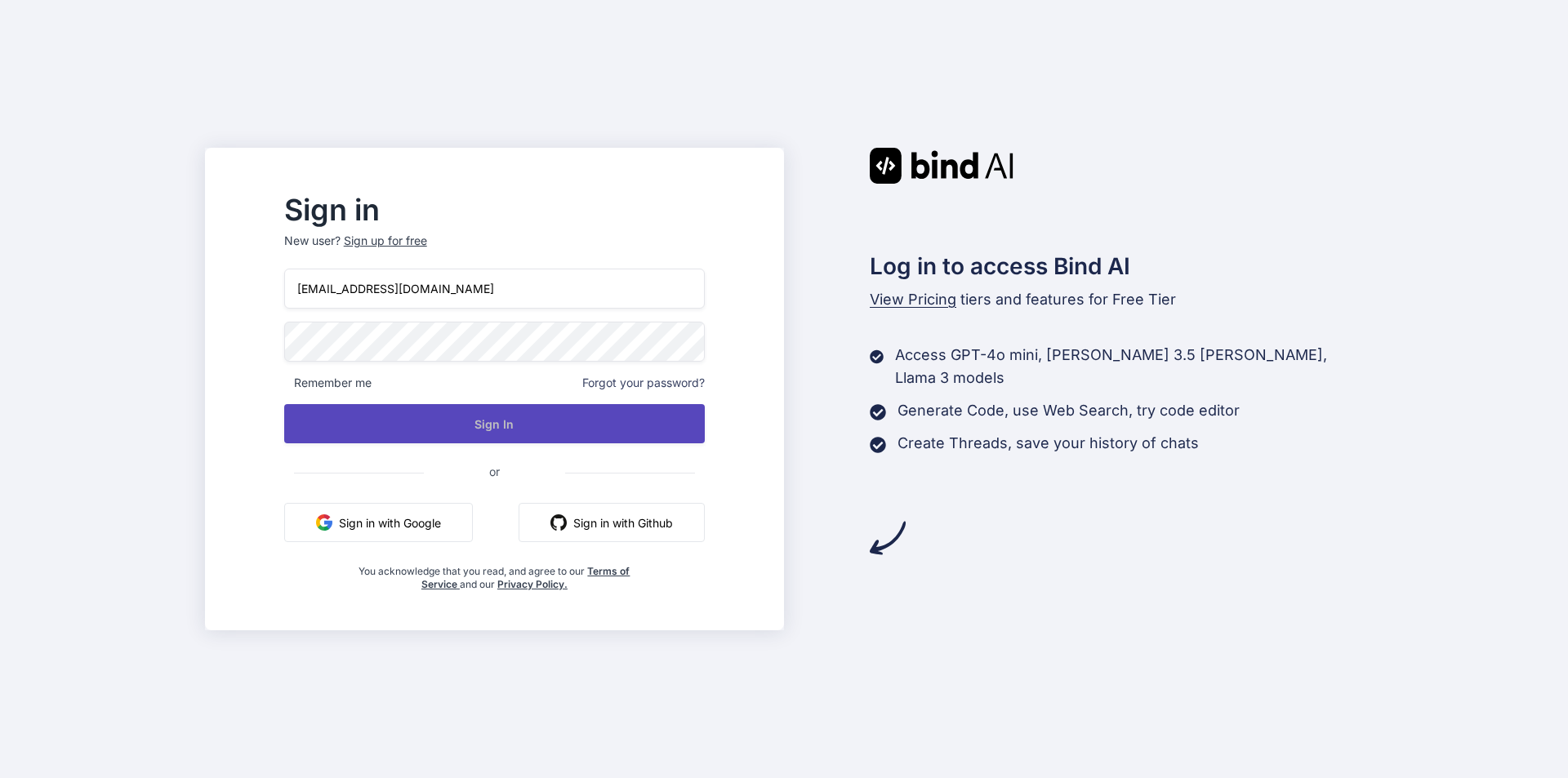
click at [461, 427] on button "Sign In" at bounding box center [494, 423] width 421 height 39
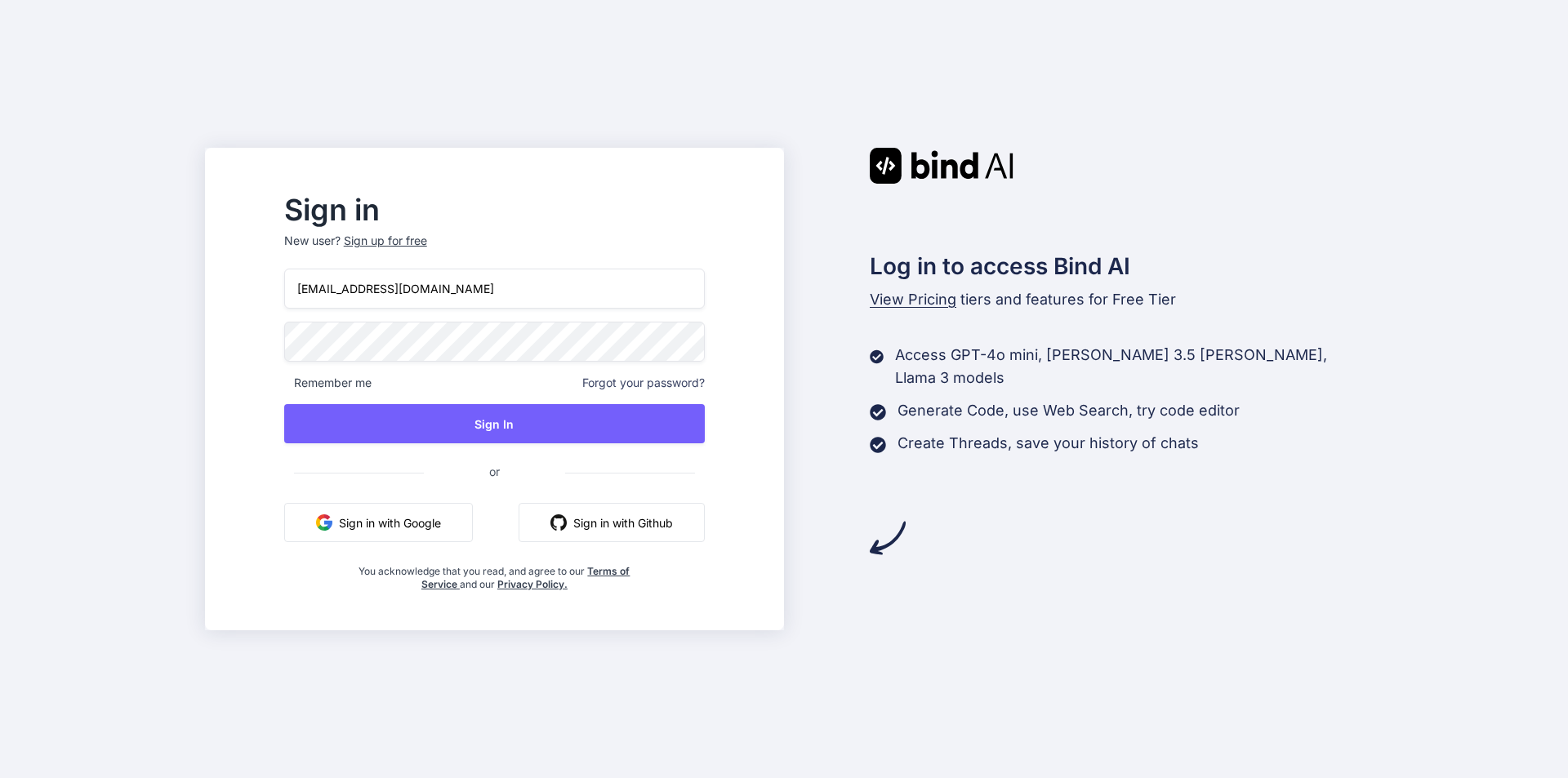
click at [334, 286] on input "shreya123@yopmail.com" at bounding box center [494, 289] width 421 height 40
drag, startPoint x: 478, startPoint y: 287, endPoint x: 298, endPoint y: 260, distance: 182.0
click at [298, 260] on div "Sign in New user? Sign up for free shreya123@yopmail.com Remember me Forgot you…" at bounding box center [494, 393] width 473 height 394
click at [398, 244] on div "Sign up for free" at bounding box center [385, 240] width 83 height 16
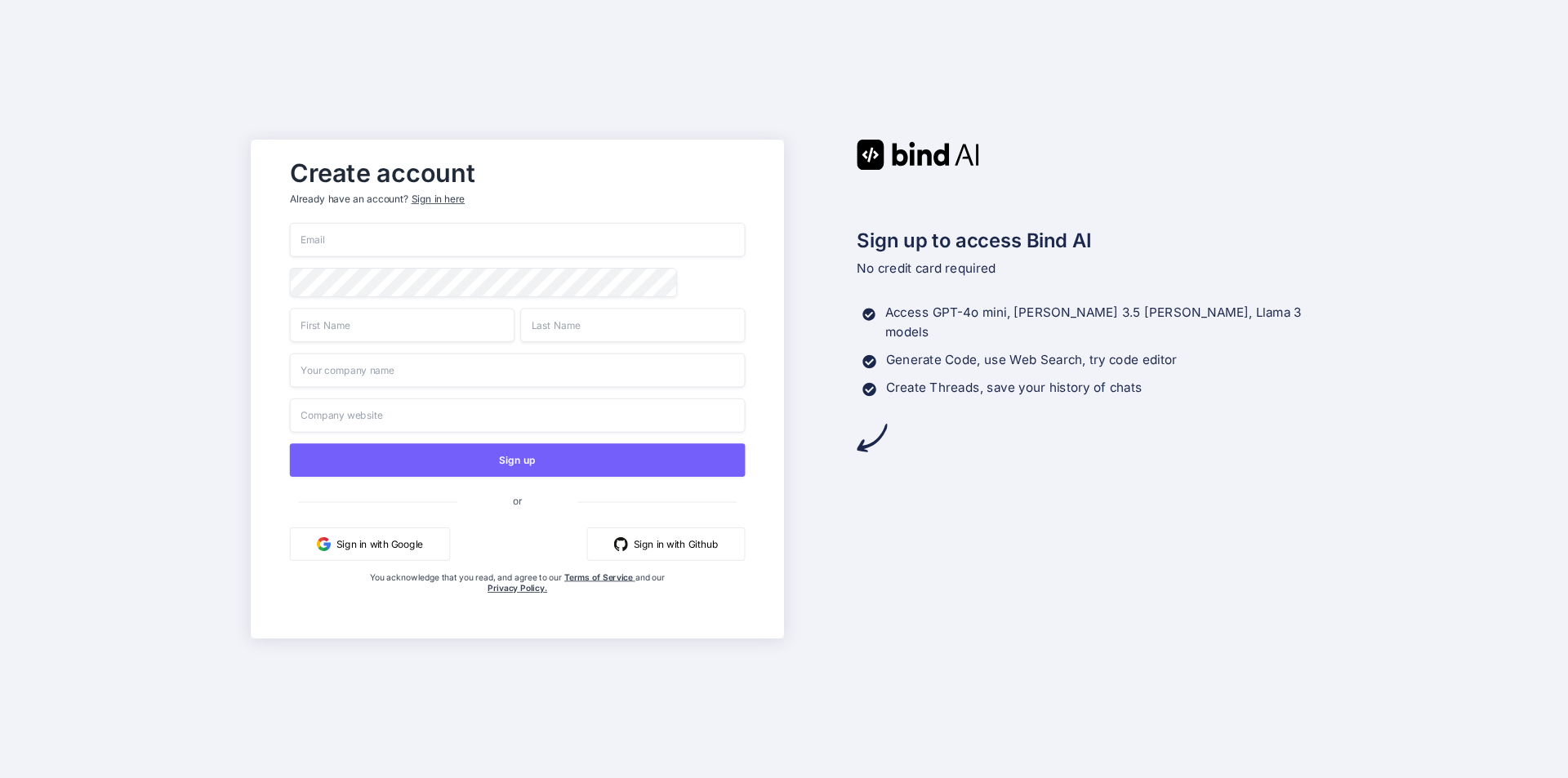
click at [446, 236] on input "email" at bounding box center [518, 239] width 455 height 34
paste input "shreya123@yopmail.com"
click at [350, 239] on input "shreya123@yopmail.com" at bounding box center [518, 239] width 455 height 34
type input "shreya12@yopmail.com"
click at [471, 316] on input "text" at bounding box center [402, 324] width 224 height 34
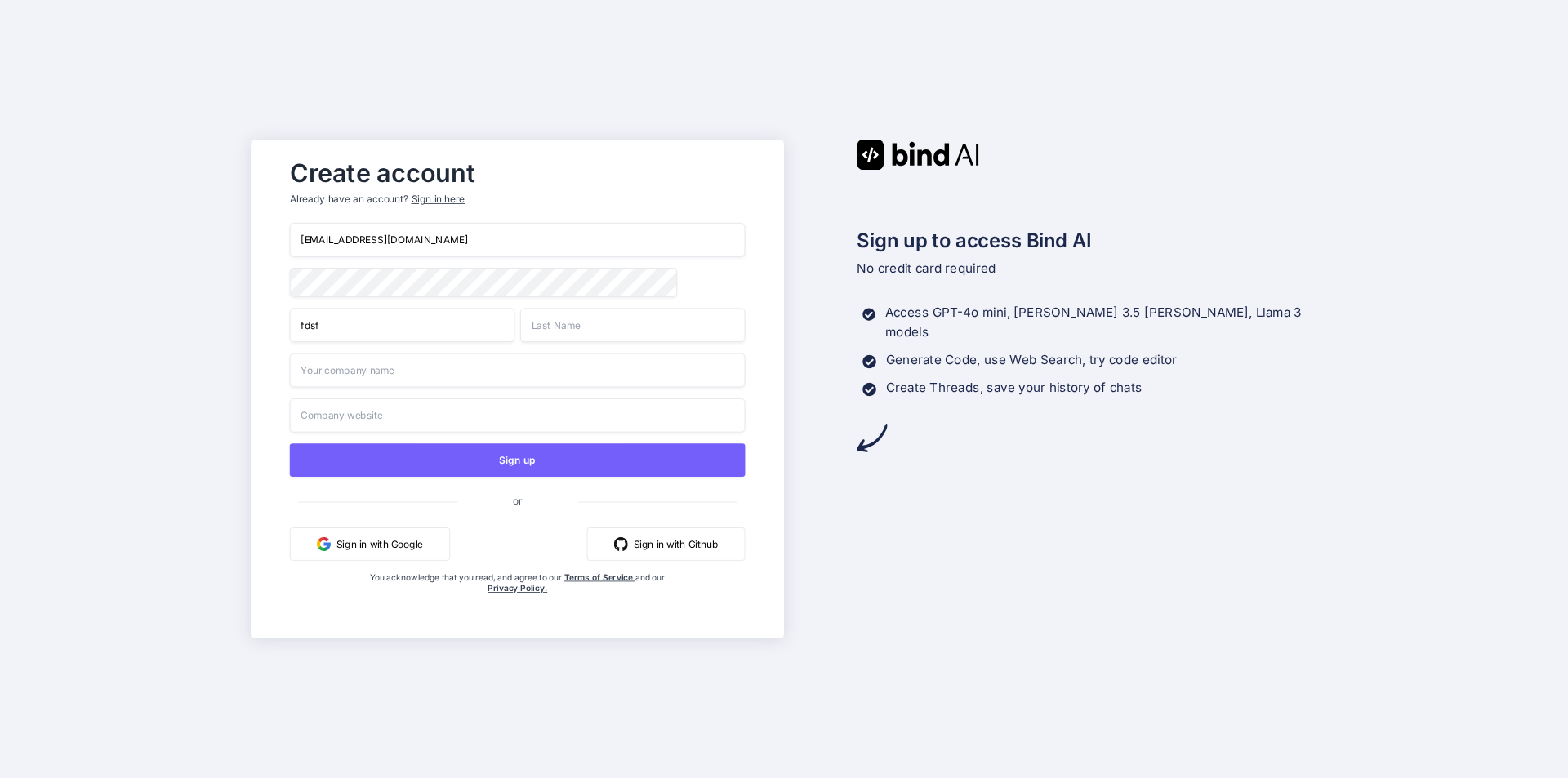
type input "fdsf"
click at [660, 327] on input "text" at bounding box center [632, 324] width 224 height 34
type input "fxdsf"
click at [470, 375] on input "text" at bounding box center [518, 371] width 455 height 34
type input "sfs"
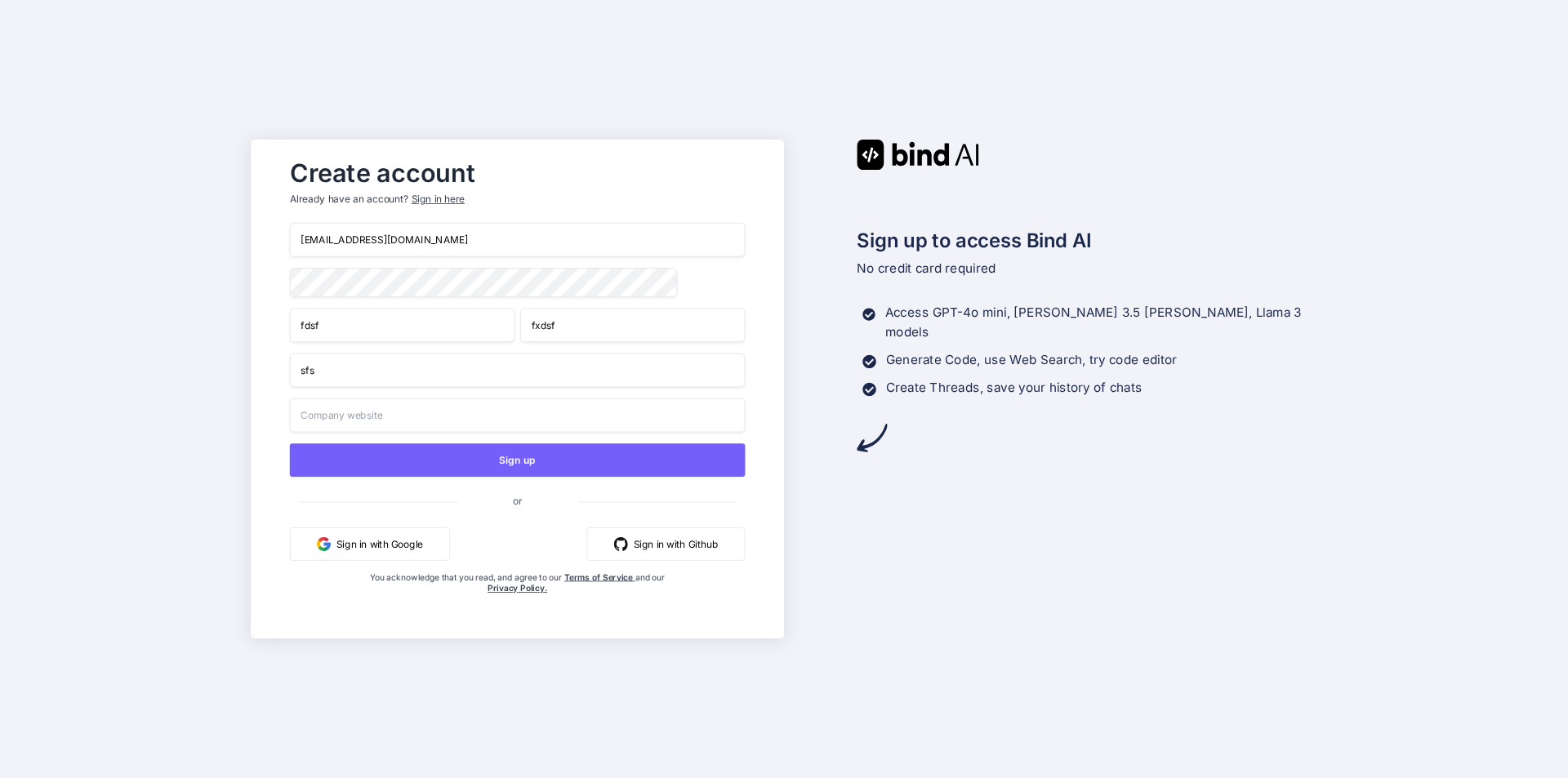
click at [457, 418] on input "text" at bounding box center [518, 415] width 455 height 34
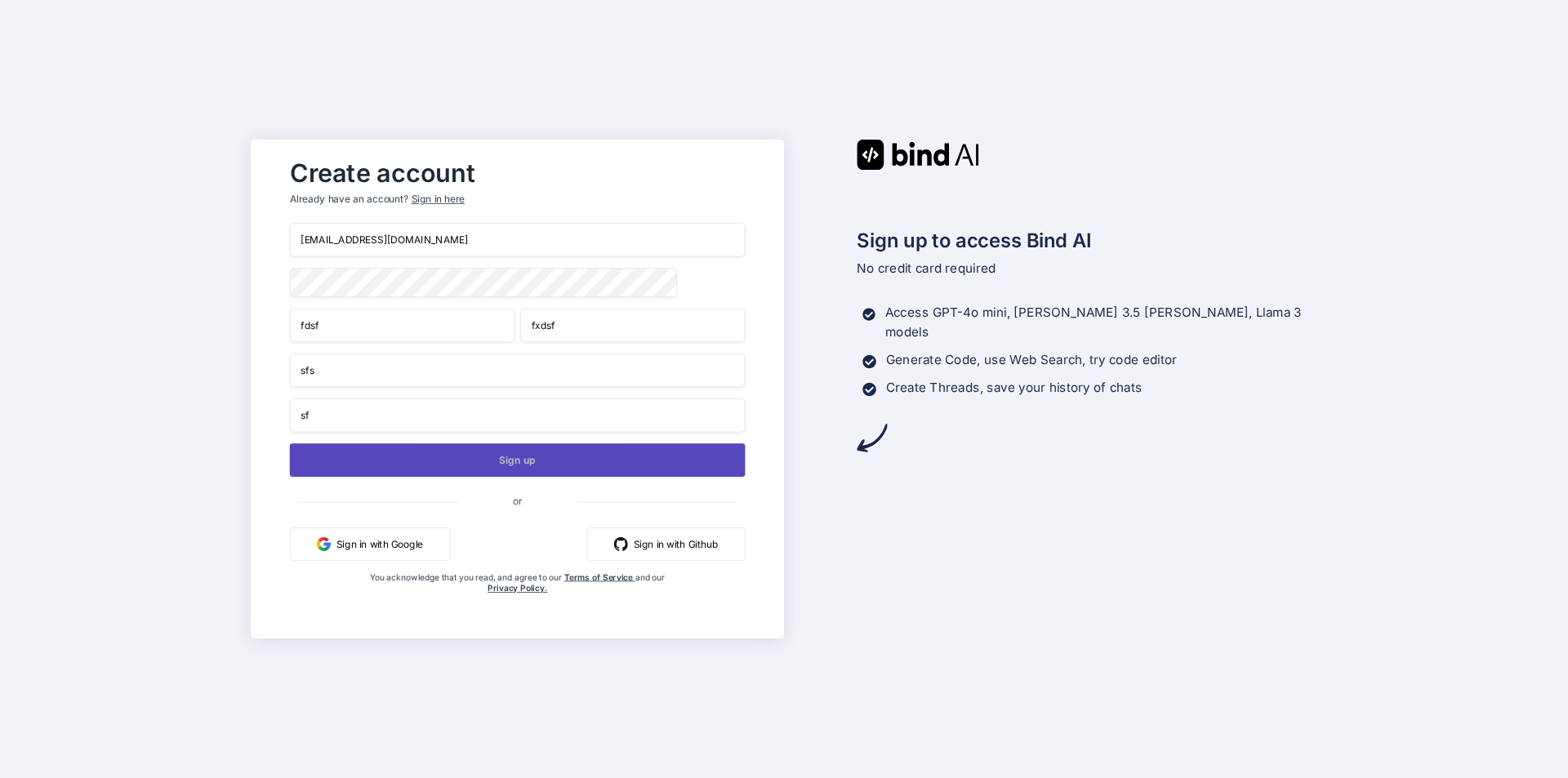
type input "sf"
click at [467, 470] on button "Sign up" at bounding box center [518, 460] width 455 height 34
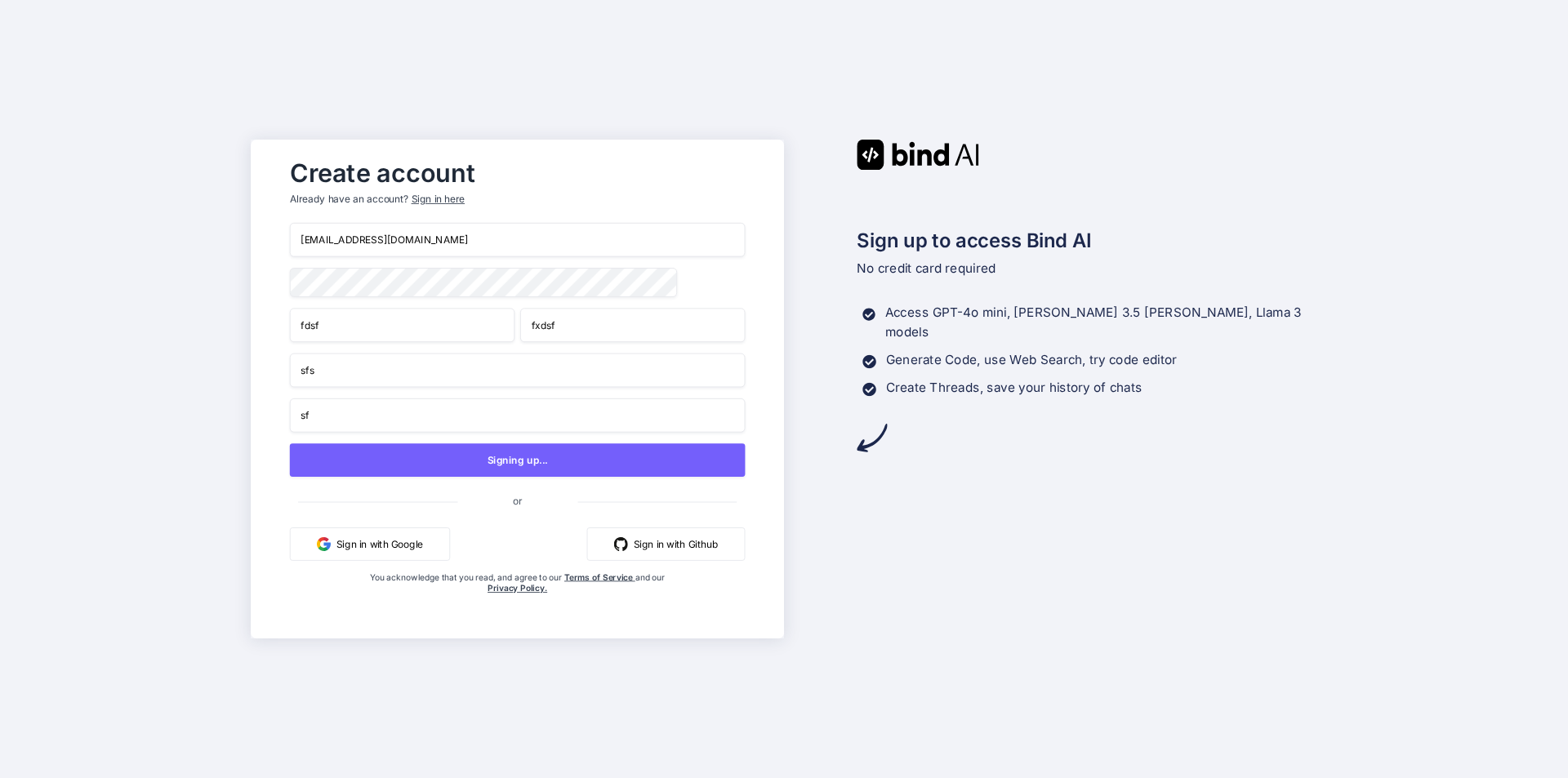
drag, startPoint x: 413, startPoint y: 237, endPoint x: 258, endPoint y: 239, distance: 155.0
click at [268, 236] on div "Create account Already have an account? Sign in here shreya12@yopmail.com fdsf …" at bounding box center [517, 389] width 534 height 499
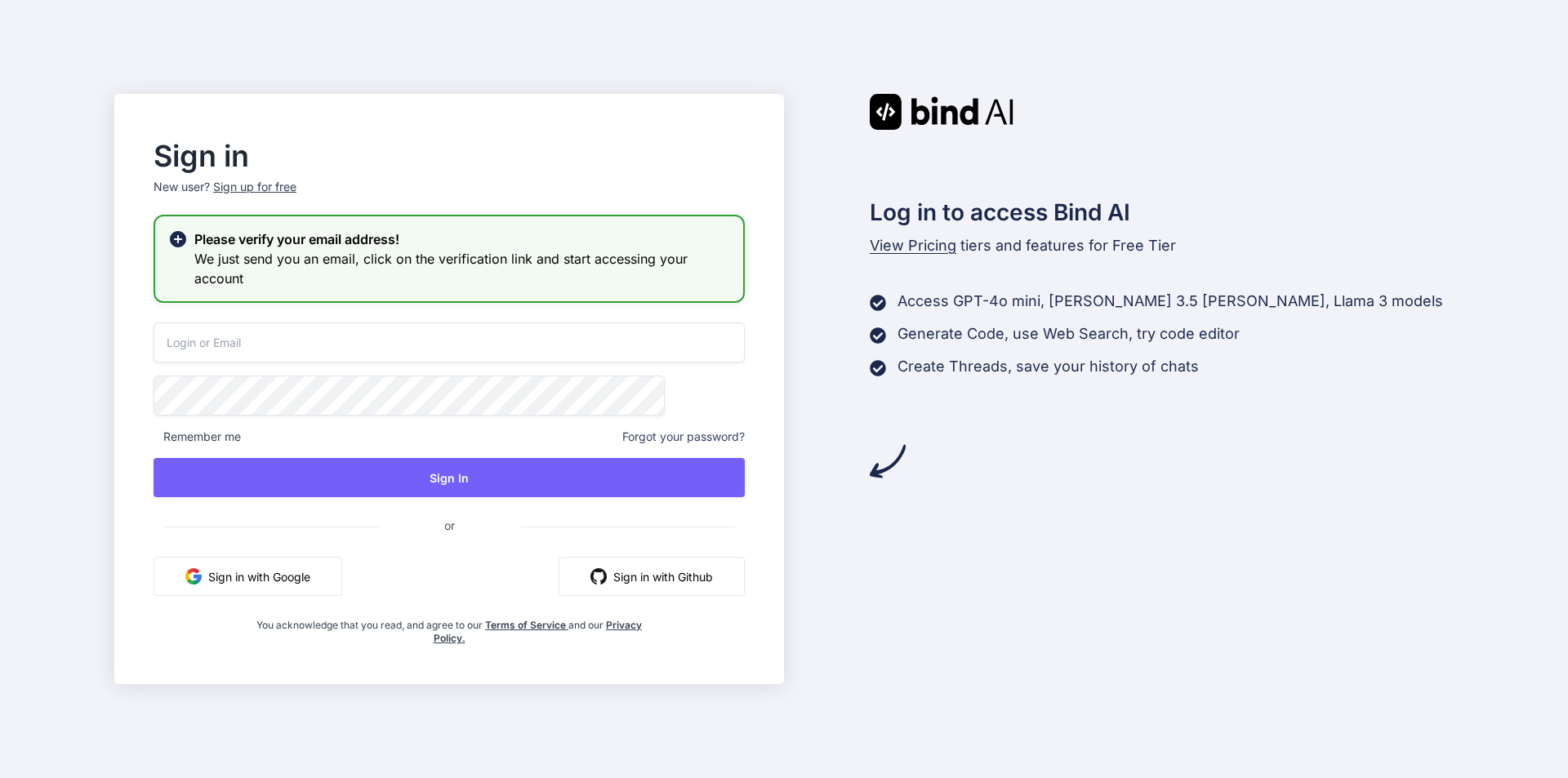
click at [544, 327] on input "email" at bounding box center [450, 343] width 592 height 40
paste input "shreya123@yopmail.com"
type input "shreya123@yopmail.com"
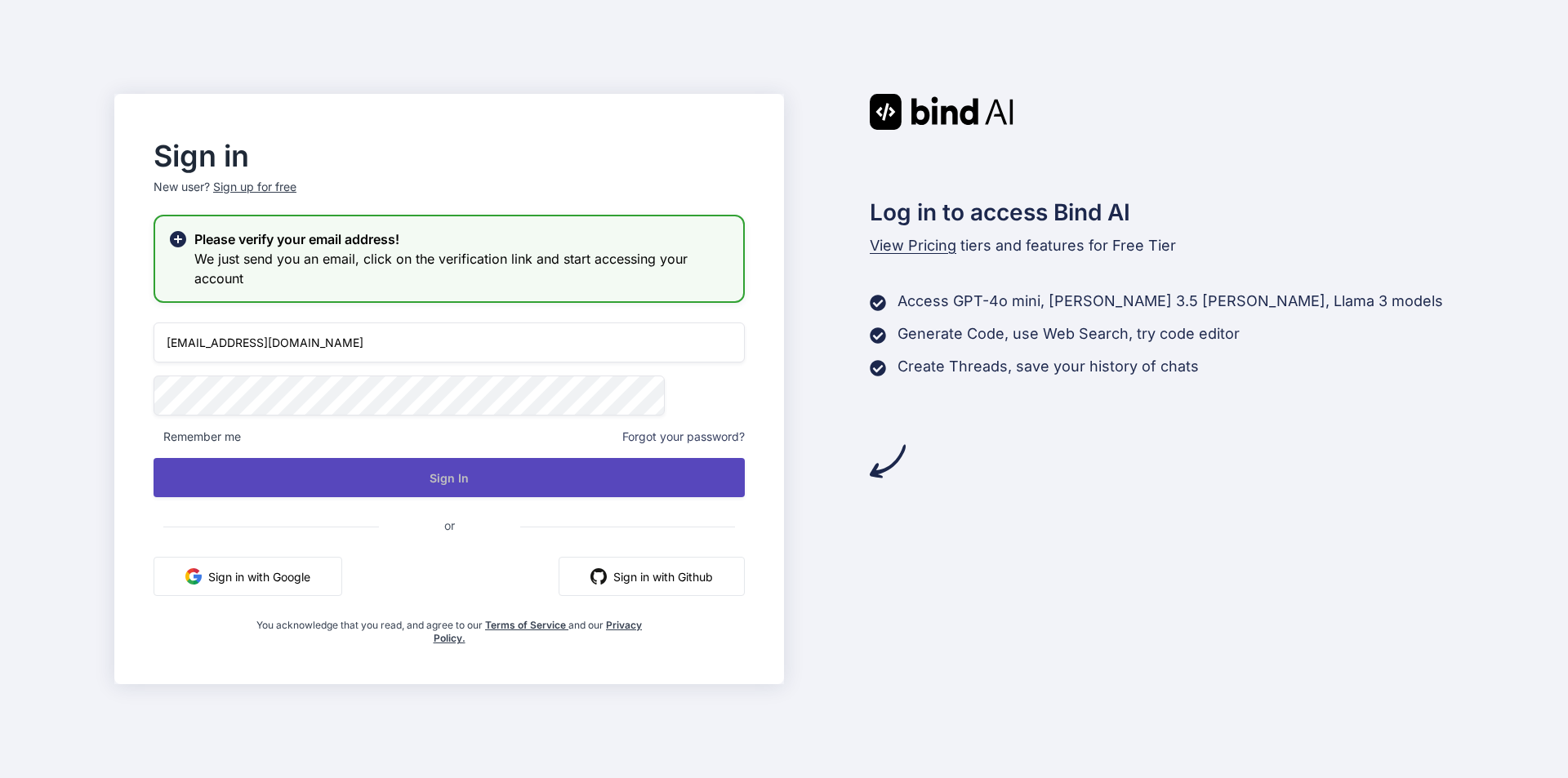
click at [477, 487] on button "Sign In" at bounding box center [450, 477] width 592 height 39
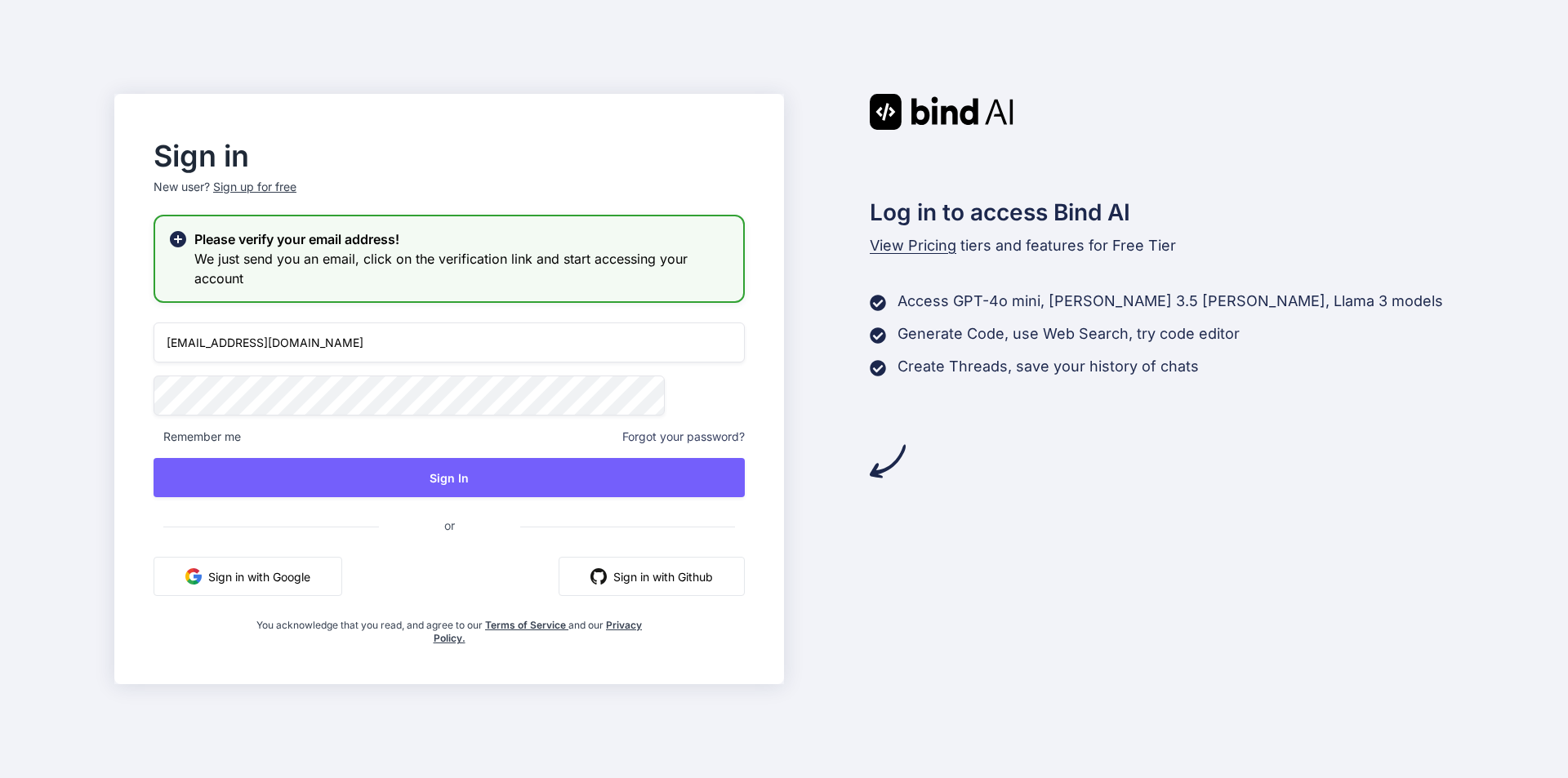
click at [411, 371] on div "shreya123@yopmail.com Remember me Forgot your password? Sign In or Sign in with…" at bounding box center [450, 484] width 592 height 323
click at [247, 344] on input "shreya123@yopmail.com" at bounding box center [450, 343] width 592 height 40
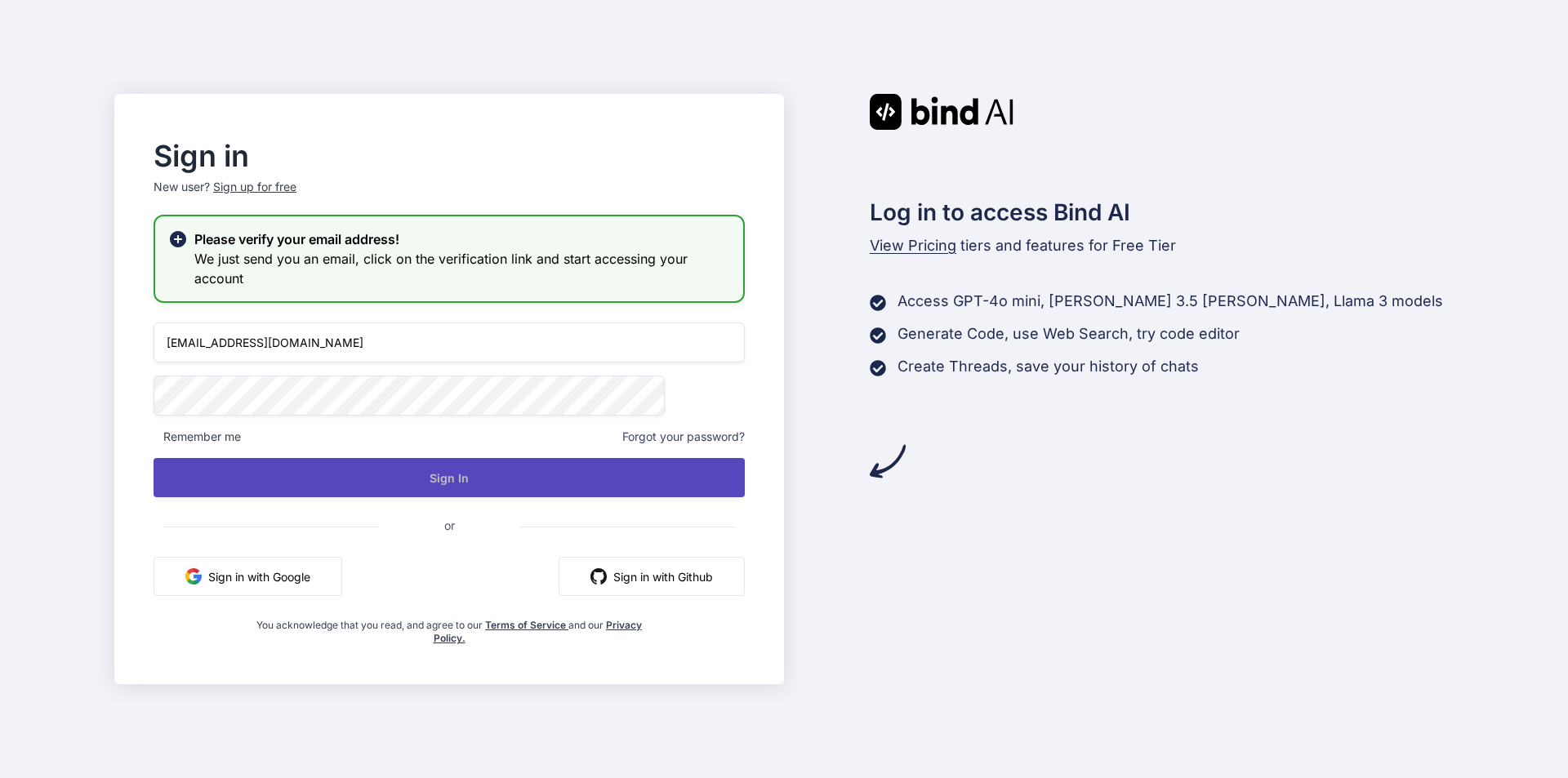
click at [375, 481] on button "Sign In" at bounding box center [450, 477] width 592 height 39
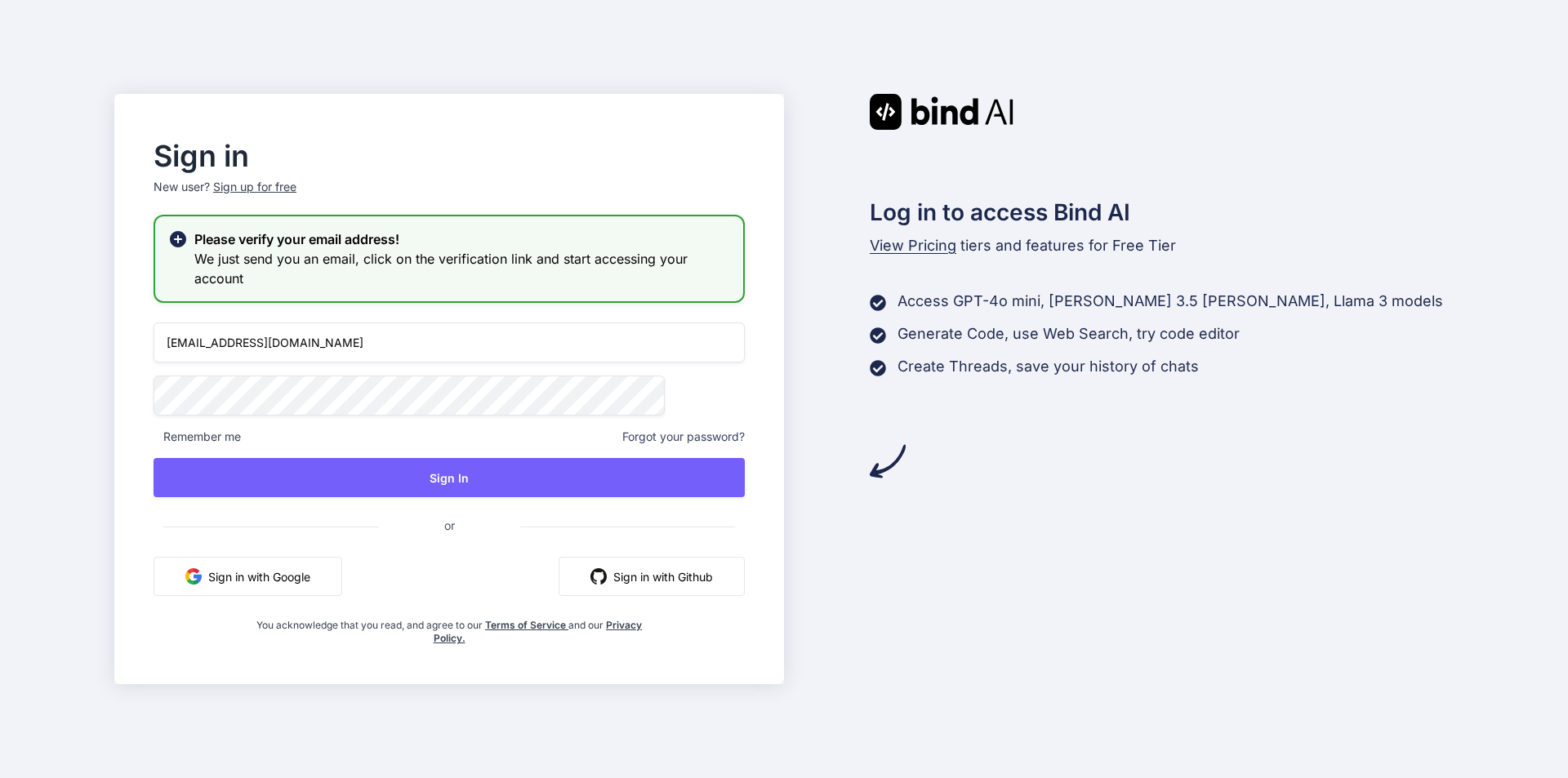
drag, startPoint x: 404, startPoint y: 337, endPoint x: 197, endPoint y: 336, distance: 207.0
click at [197, 336] on div "Sign in New user? Sign up for free Please verify your email address! We just se…" at bounding box center [449, 389] width 670 height 591
click at [297, 189] on div "Sign up for free" at bounding box center [255, 187] width 83 height 16
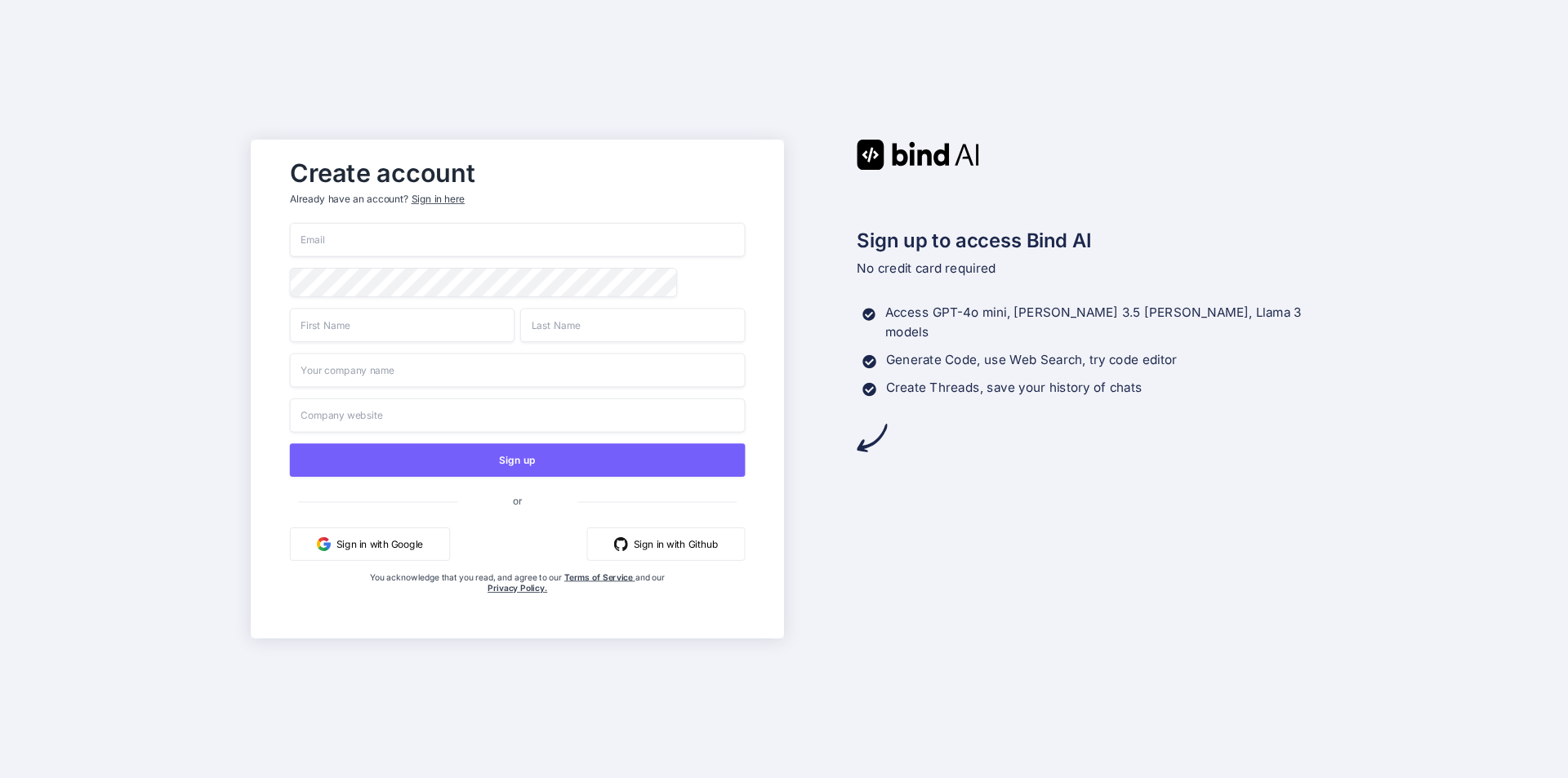
click at [339, 241] on input "email" at bounding box center [518, 239] width 455 height 34
paste input "shreya123@yopmail.com"
type input "shreya123@yopmail.com"
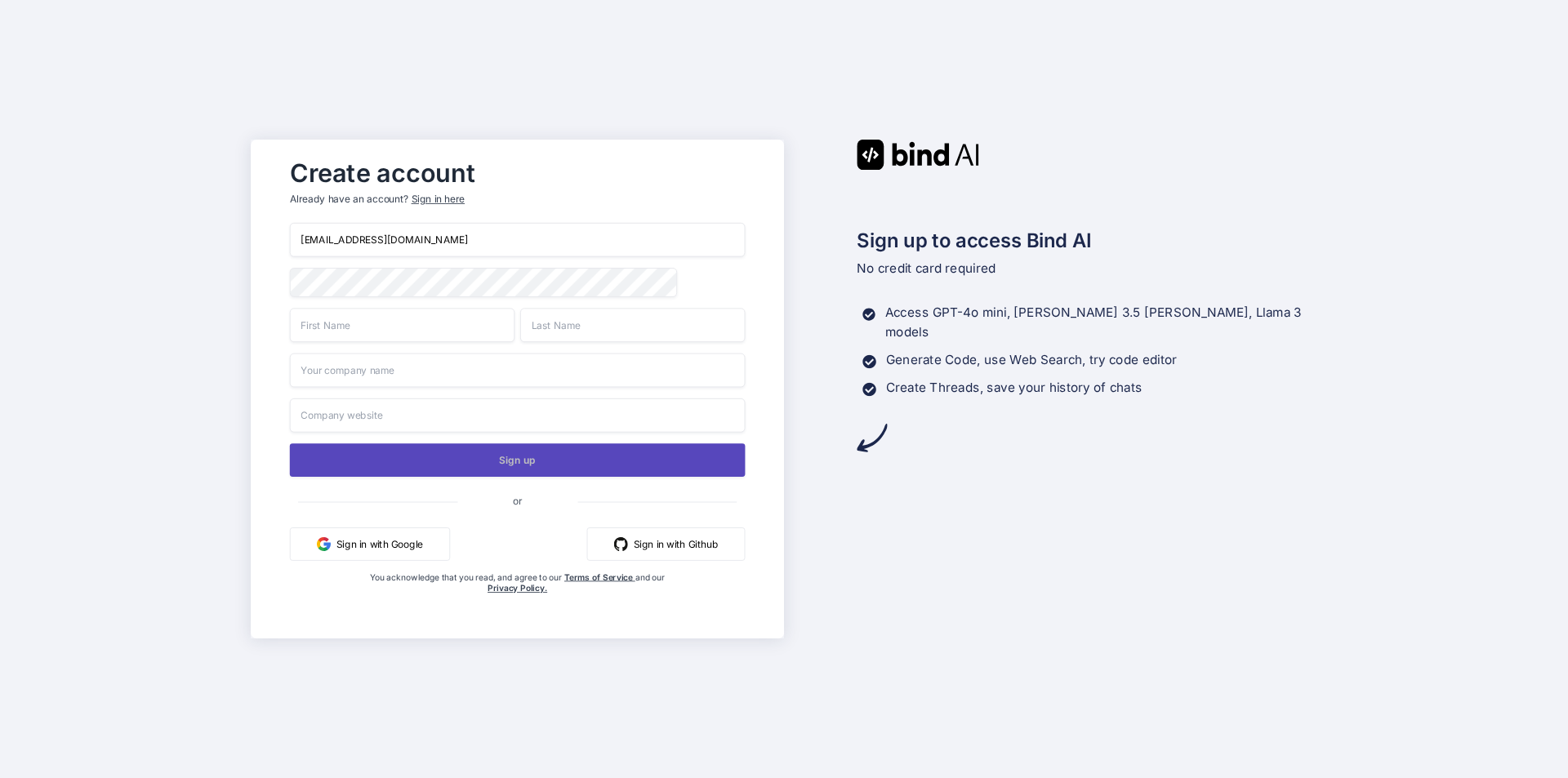
click at [372, 458] on button "Sign up" at bounding box center [518, 460] width 455 height 34
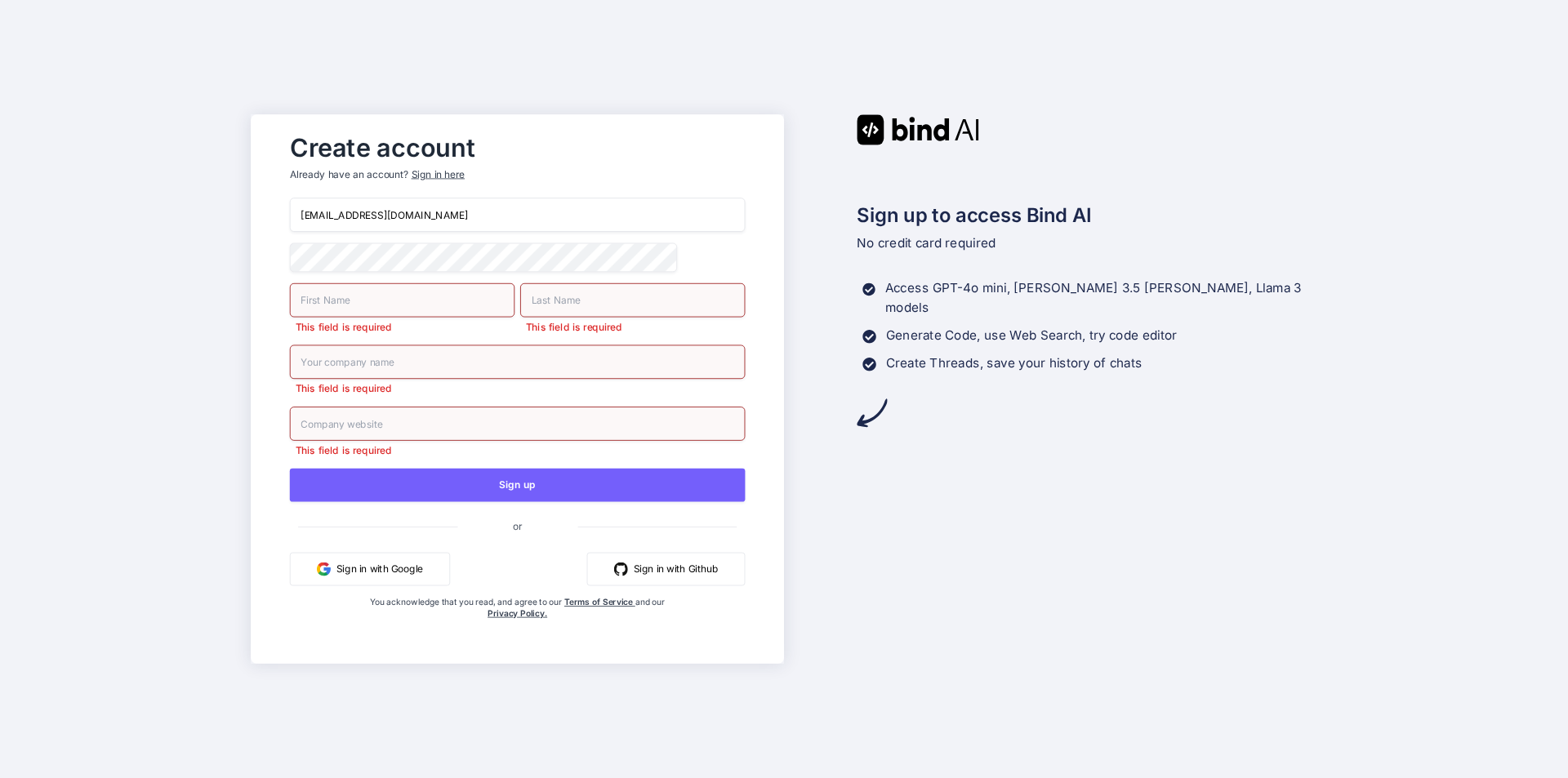
click at [381, 311] on input "text" at bounding box center [402, 300] width 224 height 34
type input "dsf"
click at [608, 300] on input "text" at bounding box center [632, 300] width 224 height 34
type input "dfds"
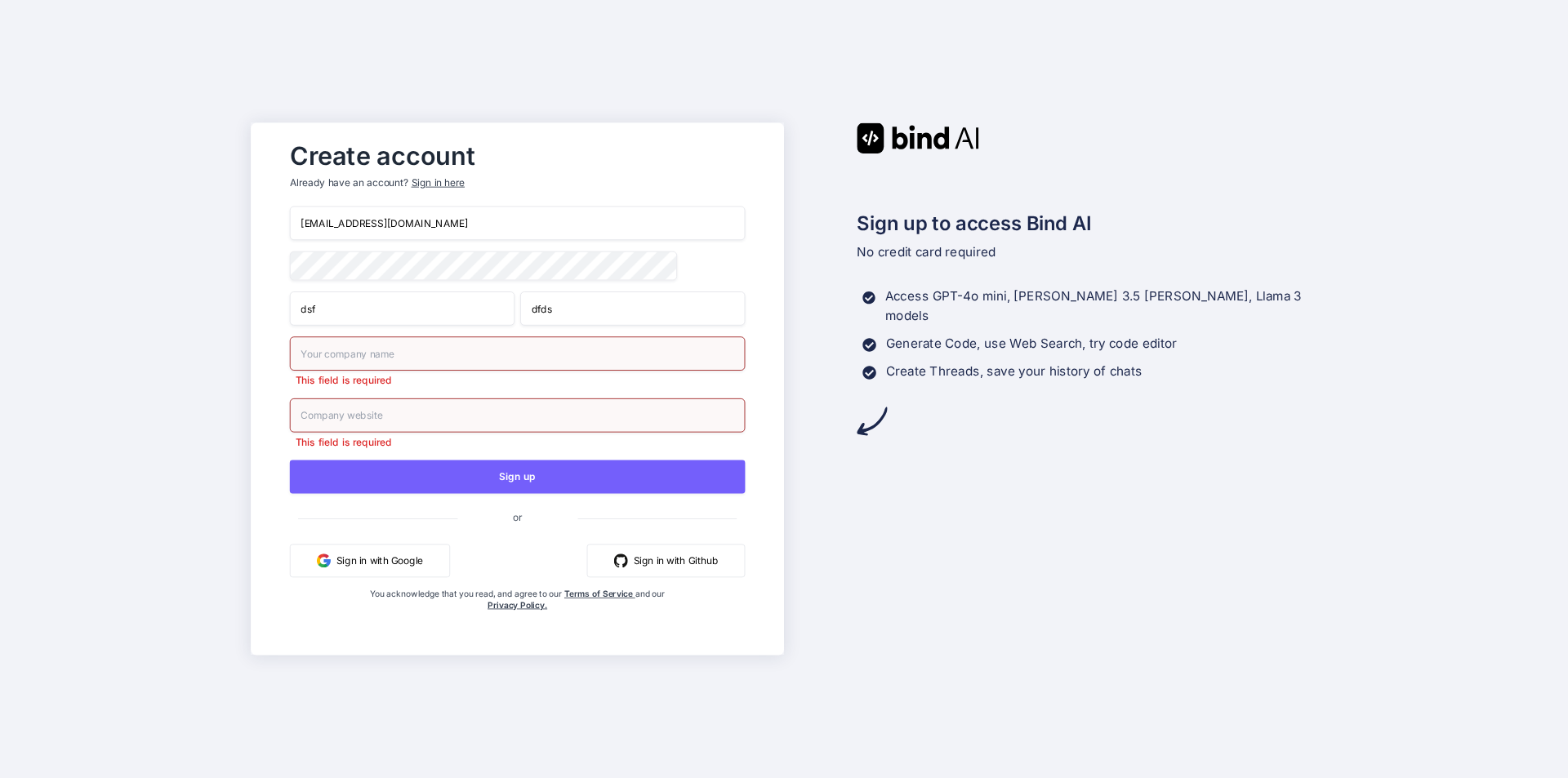
click at [408, 371] on input "text" at bounding box center [518, 353] width 455 height 34
type input "sfds"
click at [391, 411] on input "text" at bounding box center [518, 415] width 455 height 34
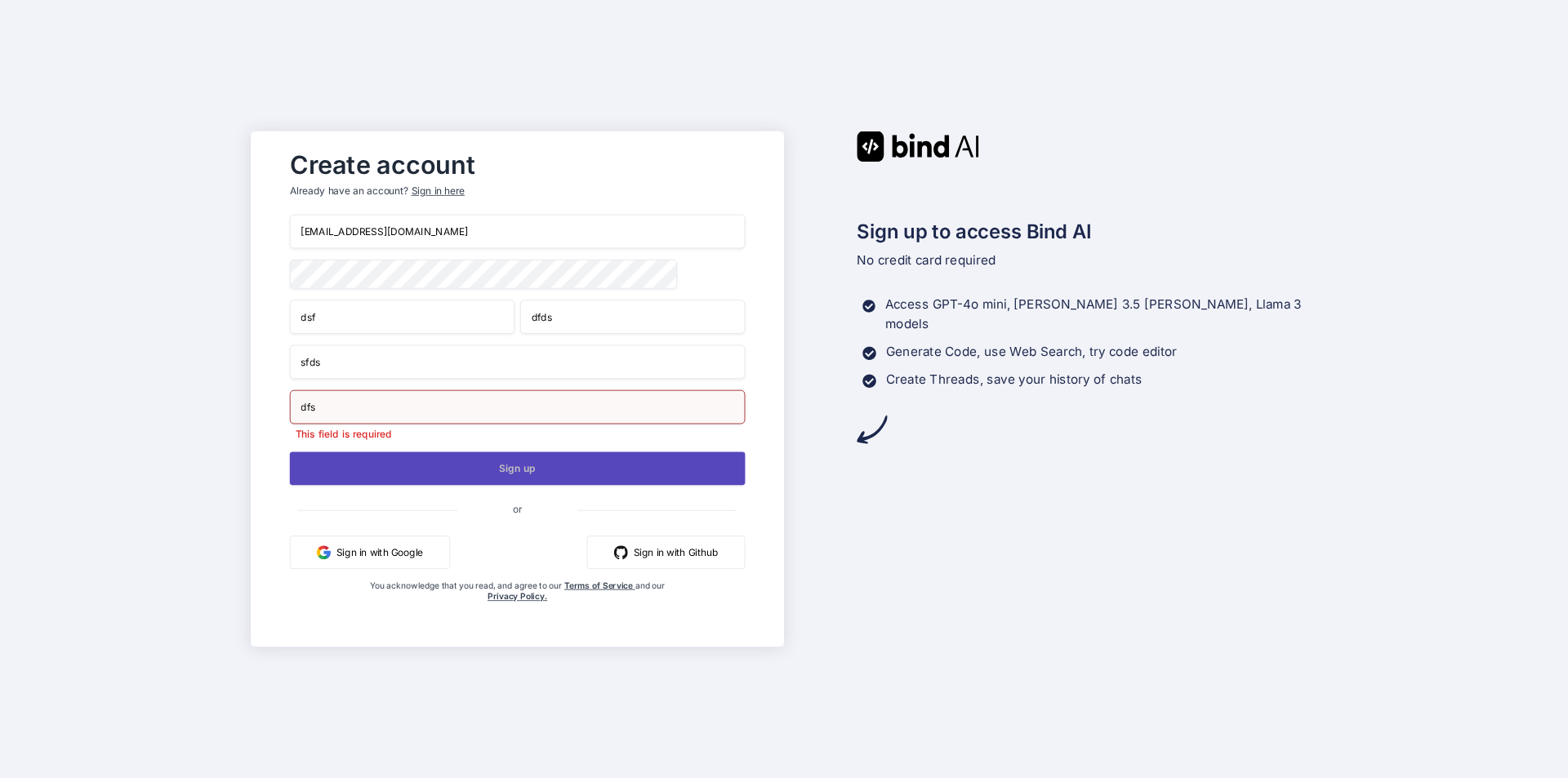
type input "dfs"
click at [476, 468] on button "Sign up" at bounding box center [518, 468] width 455 height 34
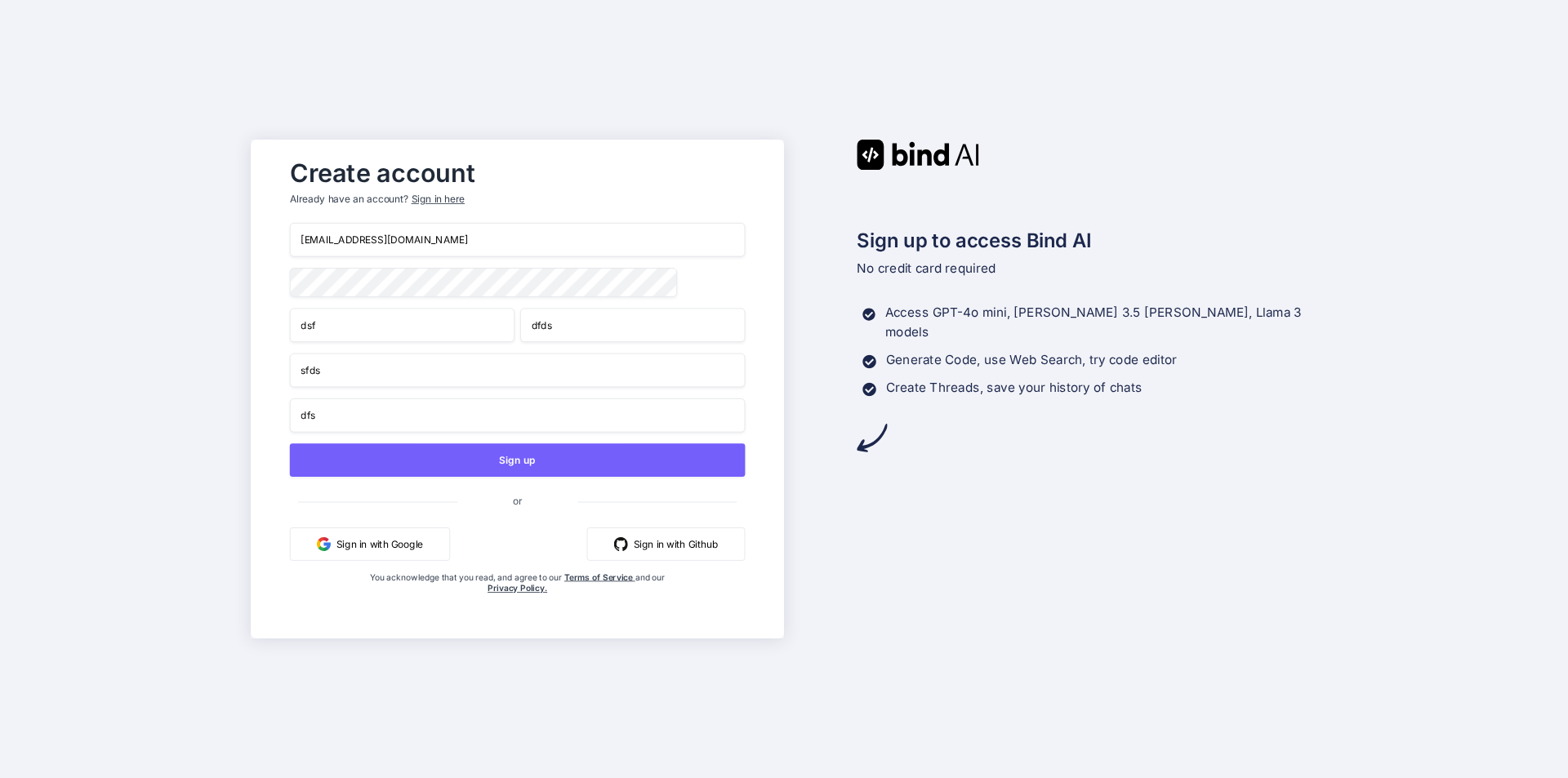
drag, startPoint x: 455, startPoint y: 235, endPoint x: 255, endPoint y: 231, distance: 200.0
click at [255, 231] on div "Create account Already have an account? Sign in here shreya123@yopmail.com dsf …" at bounding box center [517, 389] width 534 height 499
click at [413, 196] on div "Sign in here" at bounding box center [438, 199] width 53 height 14
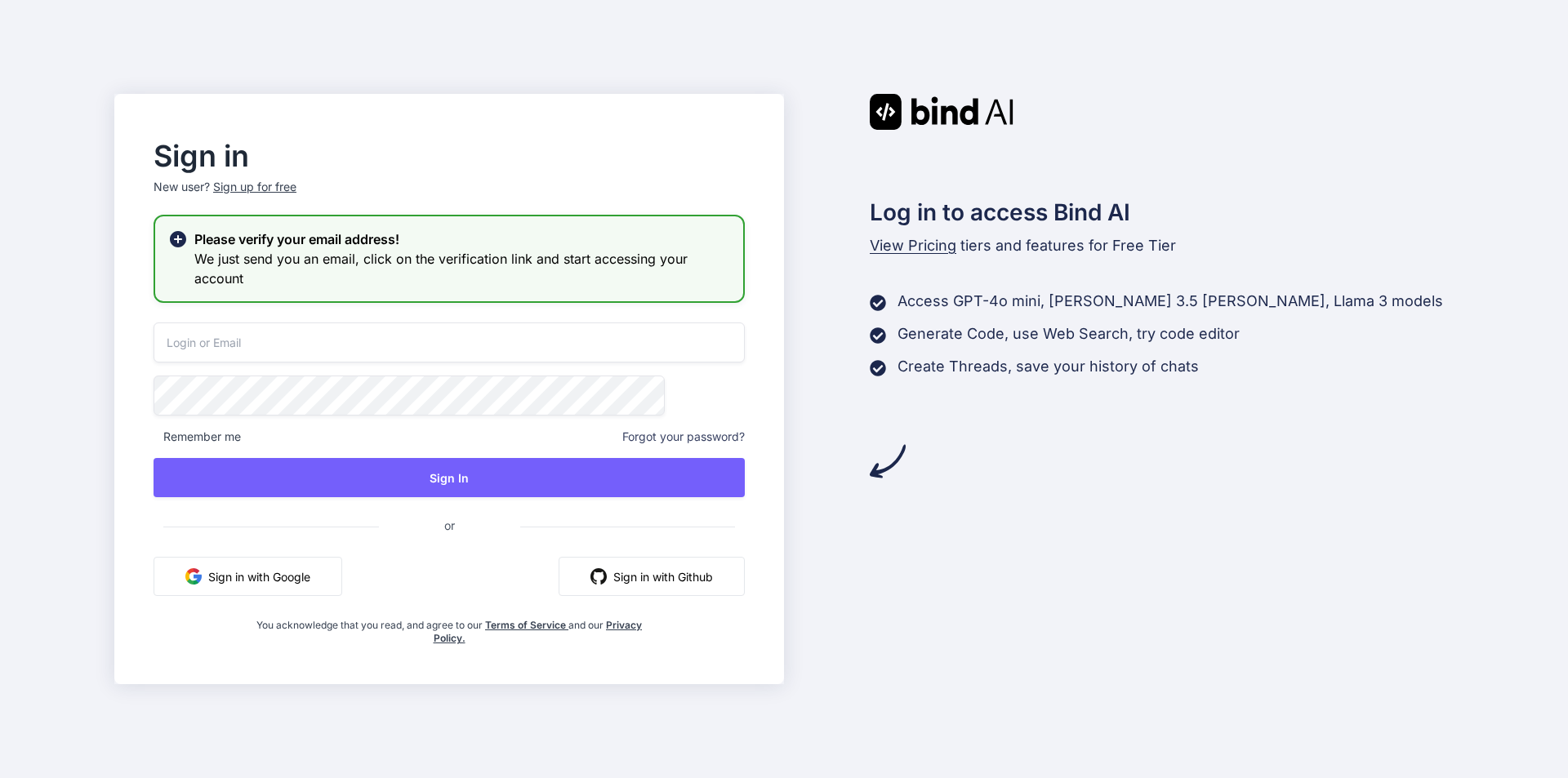
click at [418, 349] on input "email" at bounding box center [450, 343] width 592 height 40
paste input "shreya123@yopmail.com"
type input "shreya123@yopmail.com"
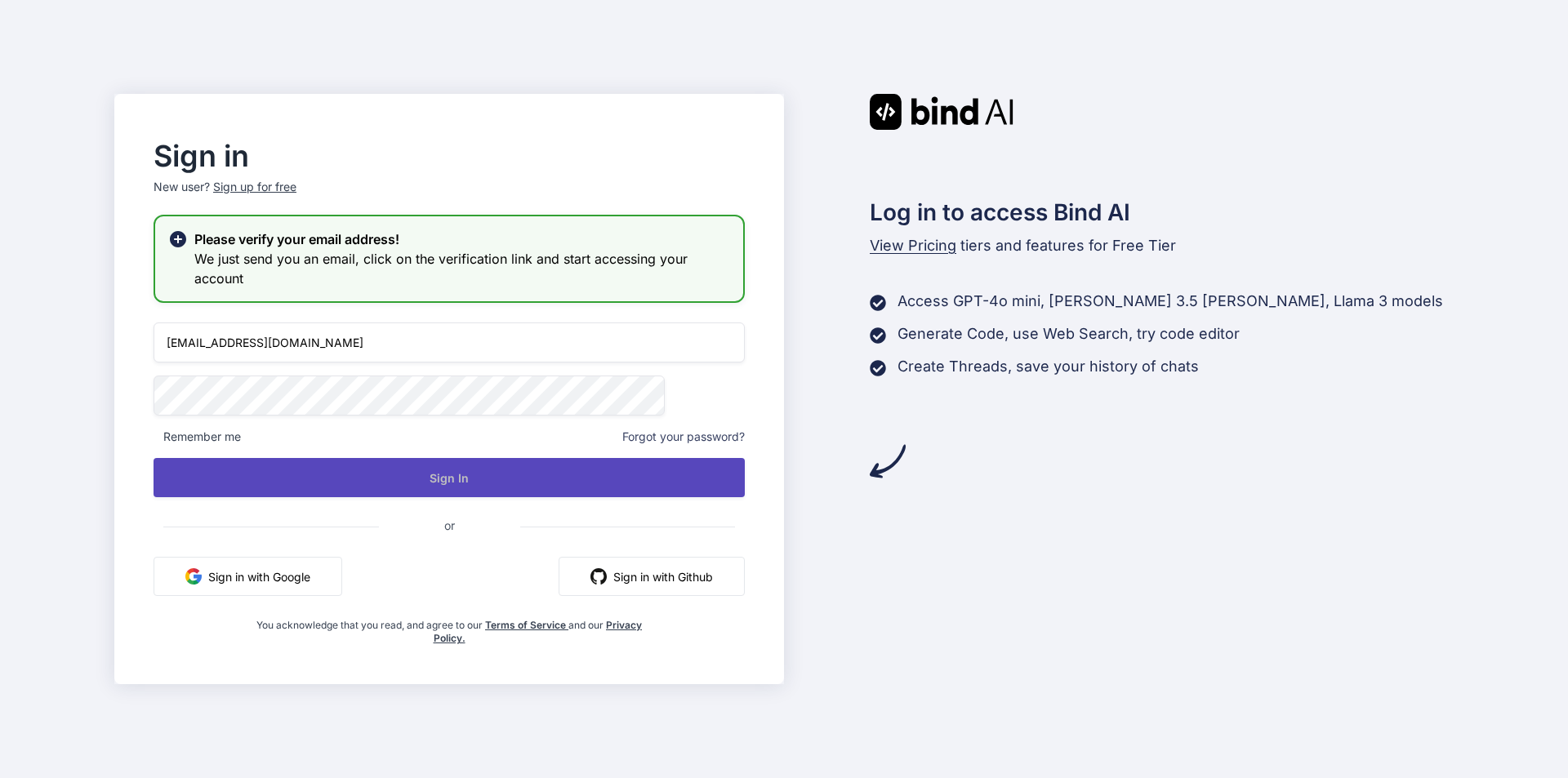
click at [440, 485] on button "Sign In" at bounding box center [450, 477] width 592 height 39
click at [410, 481] on button "Sign In" at bounding box center [450, 477] width 592 height 39
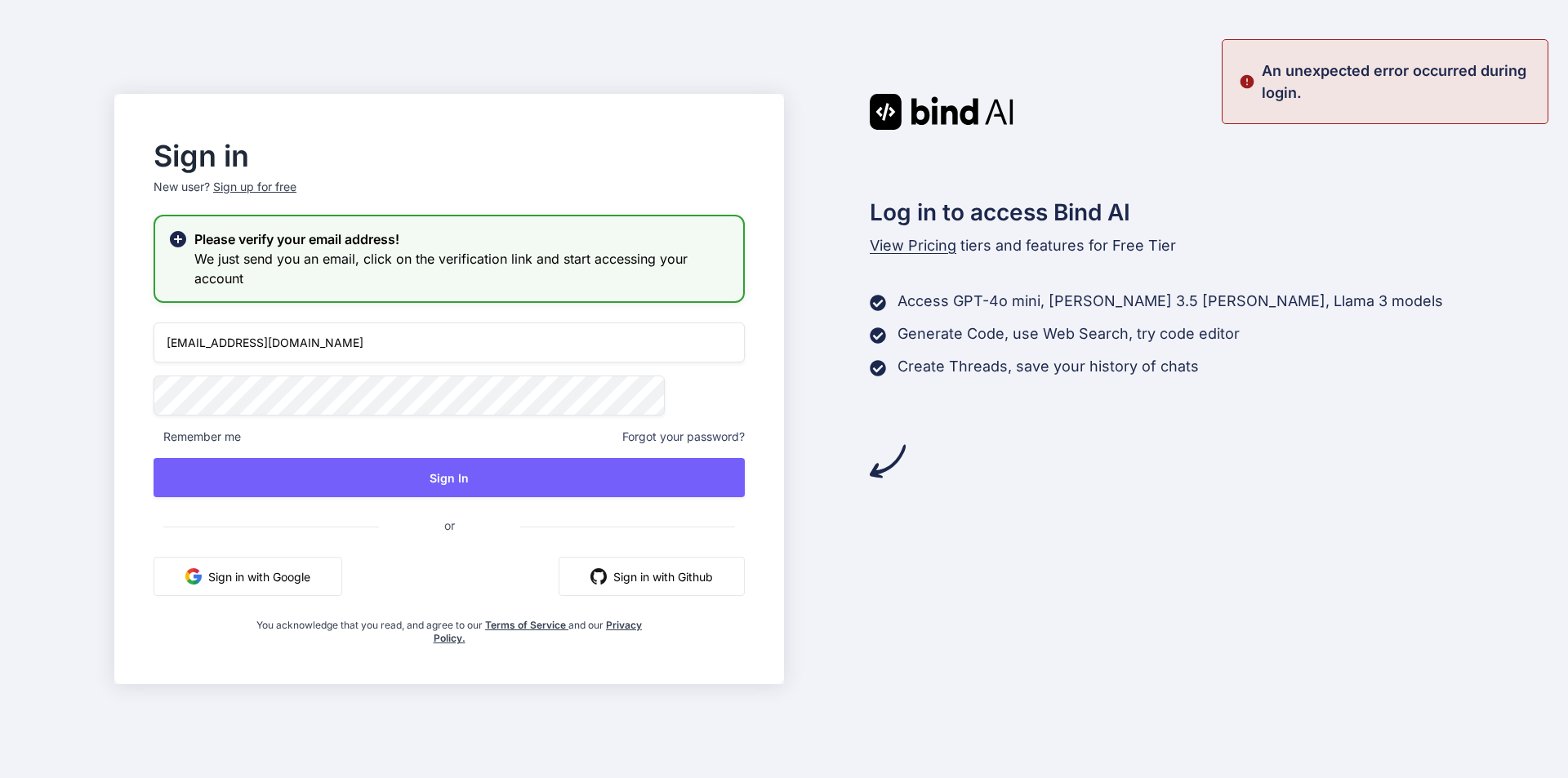
drag, startPoint x: 427, startPoint y: 334, endPoint x: 206, endPoint y: 336, distance: 221.0
click at [206, 336] on div "Sign in New user? Sign up for free Please verify your email address! We just se…" at bounding box center [449, 389] width 670 height 591
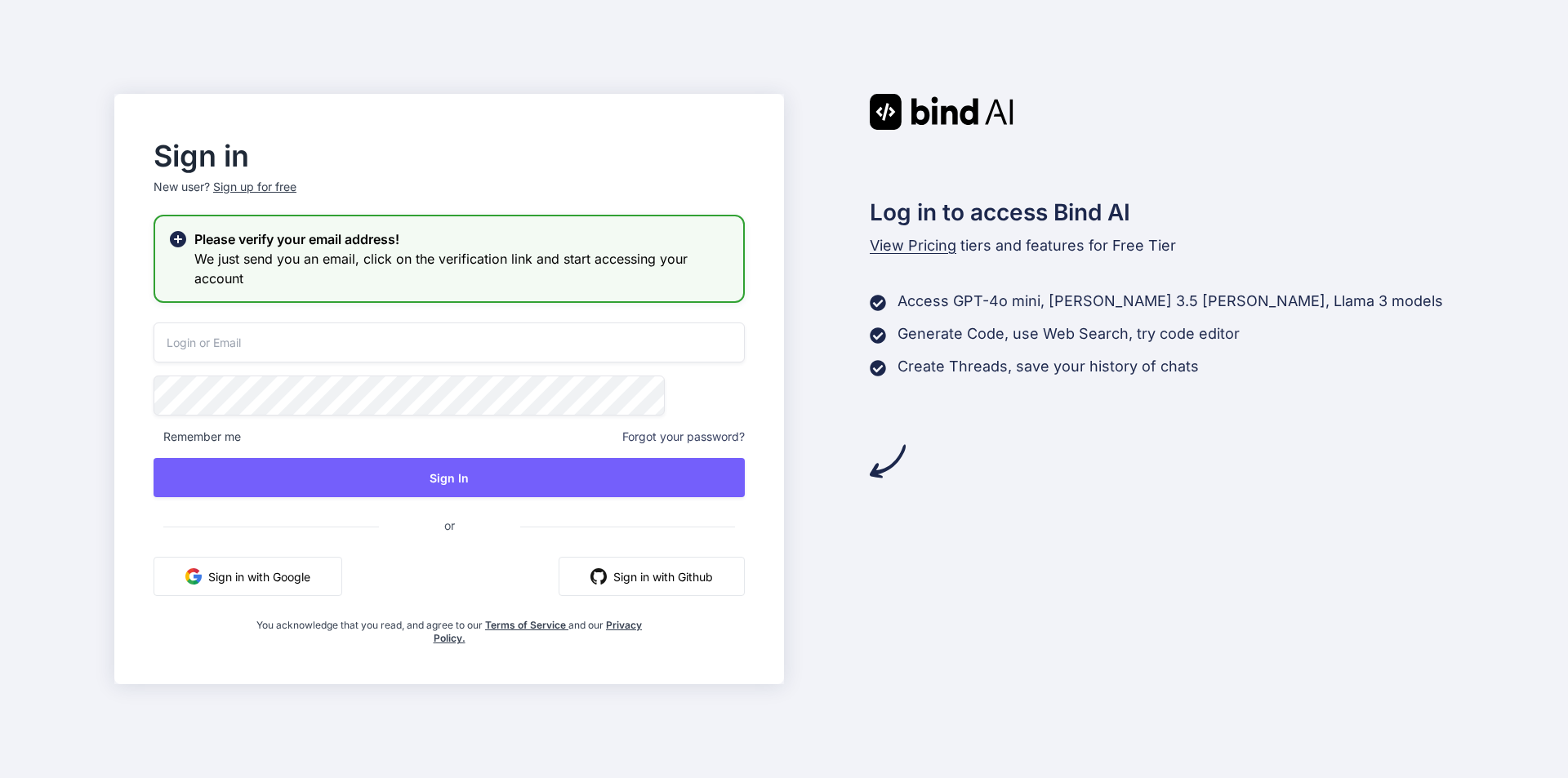
click at [453, 318] on div "Sign in New user? Sign up for free Please verify your email address! We just se…" at bounding box center [450, 394] width 644 height 502
click at [187, 239] on icon at bounding box center [177, 239] width 16 height 16
click at [346, 263] on h3 "We just send you an email, click on the verification link and start accessing y…" at bounding box center [462, 268] width 536 height 39
click at [354, 276] on h3 "We just send you an email, click on the verification link and start accessing y…" at bounding box center [462, 268] width 536 height 39
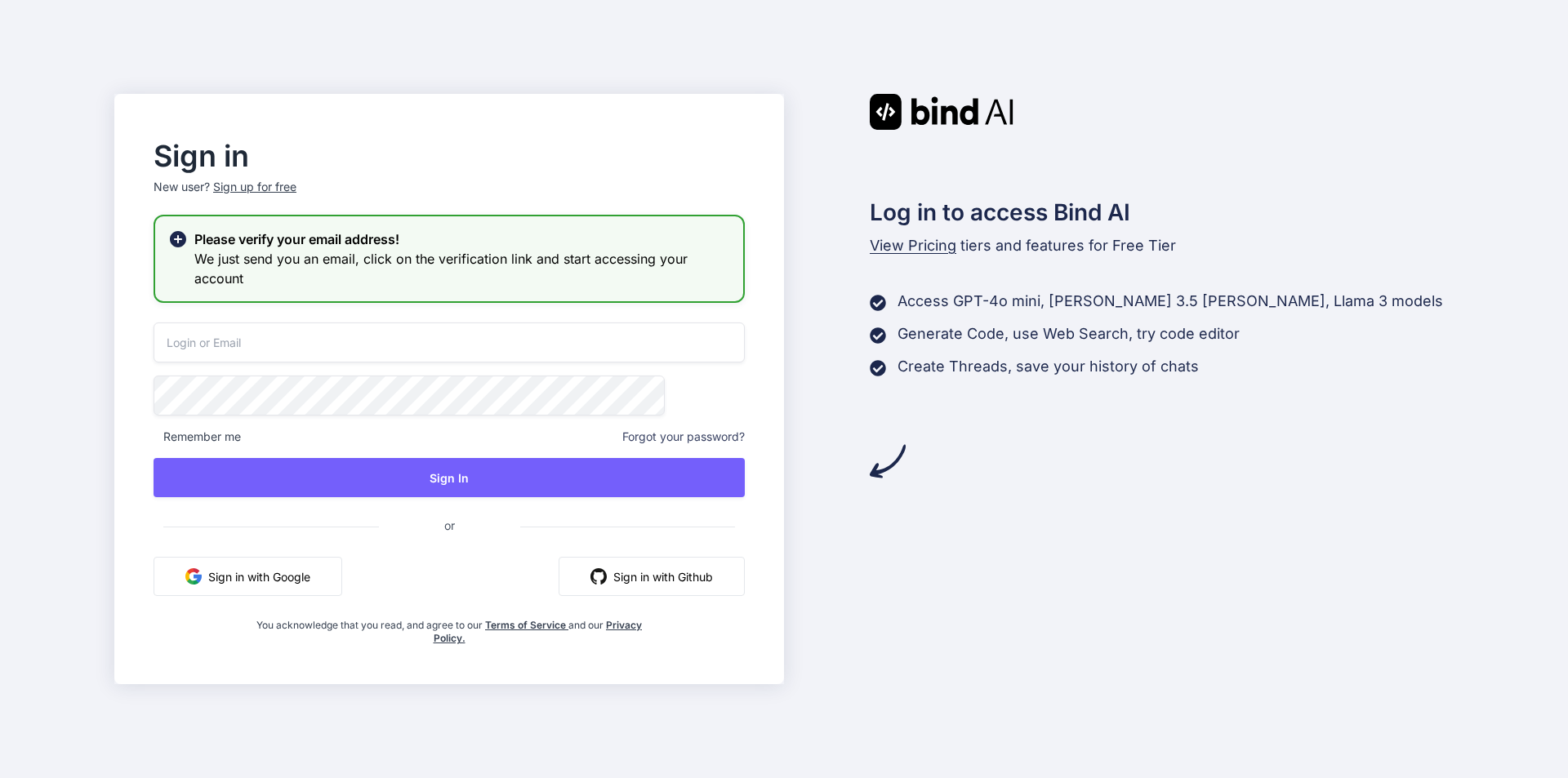
click at [493, 260] on h3 "We just send you an email, click on the verification link and start accessing y…" at bounding box center [462, 268] width 536 height 39
click at [187, 240] on icon at bounding box center [177, 239] width 16 height 16
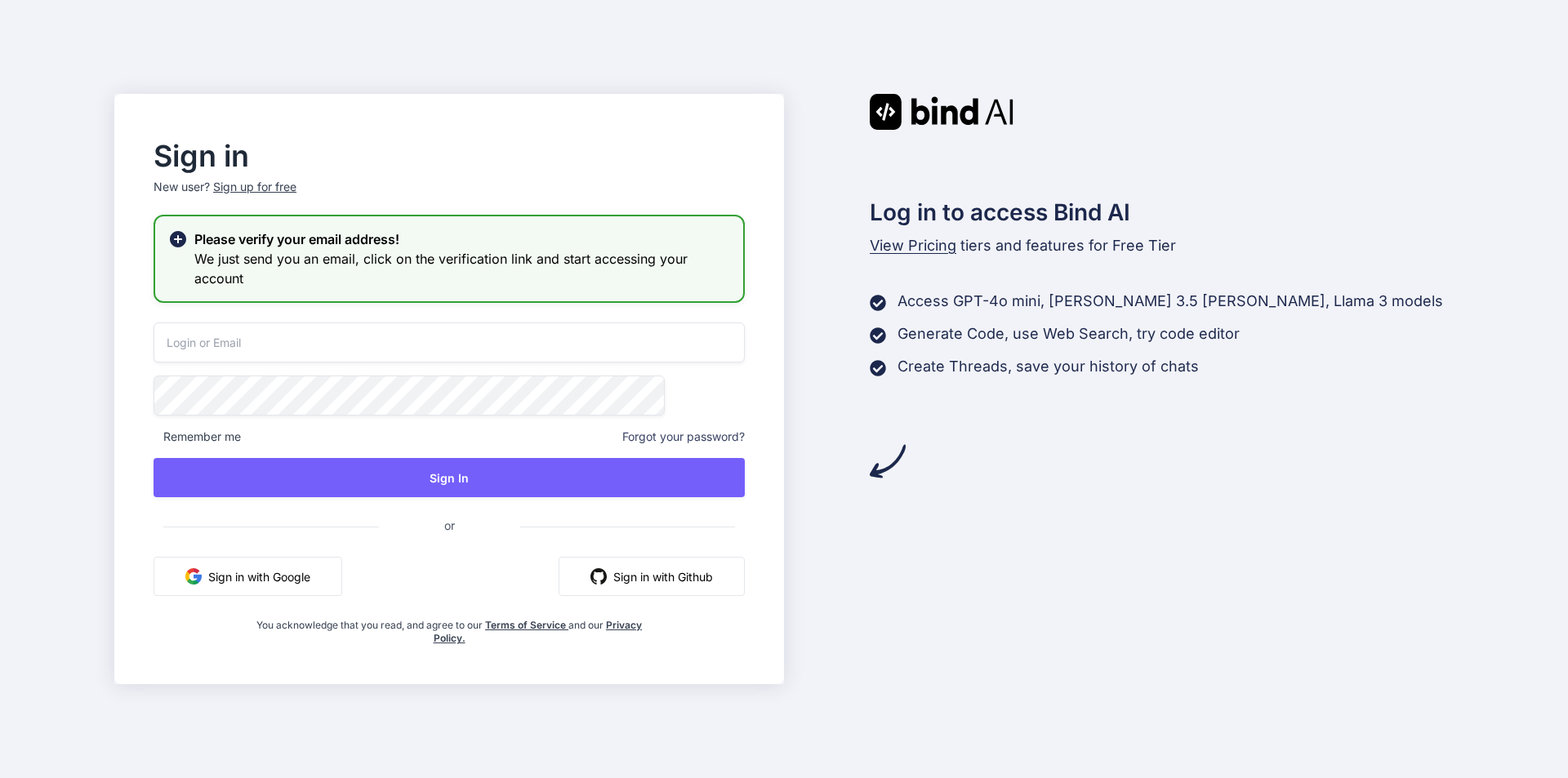
click at [187, 240] on icon at bounding box center [177, 239] width 16 height 16
click at [402, 344] on input "email" at bounding box center [450, 343] width 592 height 40
paste input "[EMAIL_ADDRESS][DOMAIN_NAME]"
click at [301, 346] on input "[EMAIL_ADDRESS][DOMAIN_NAME]" at bounding box center [450, 343] width 592 height 40
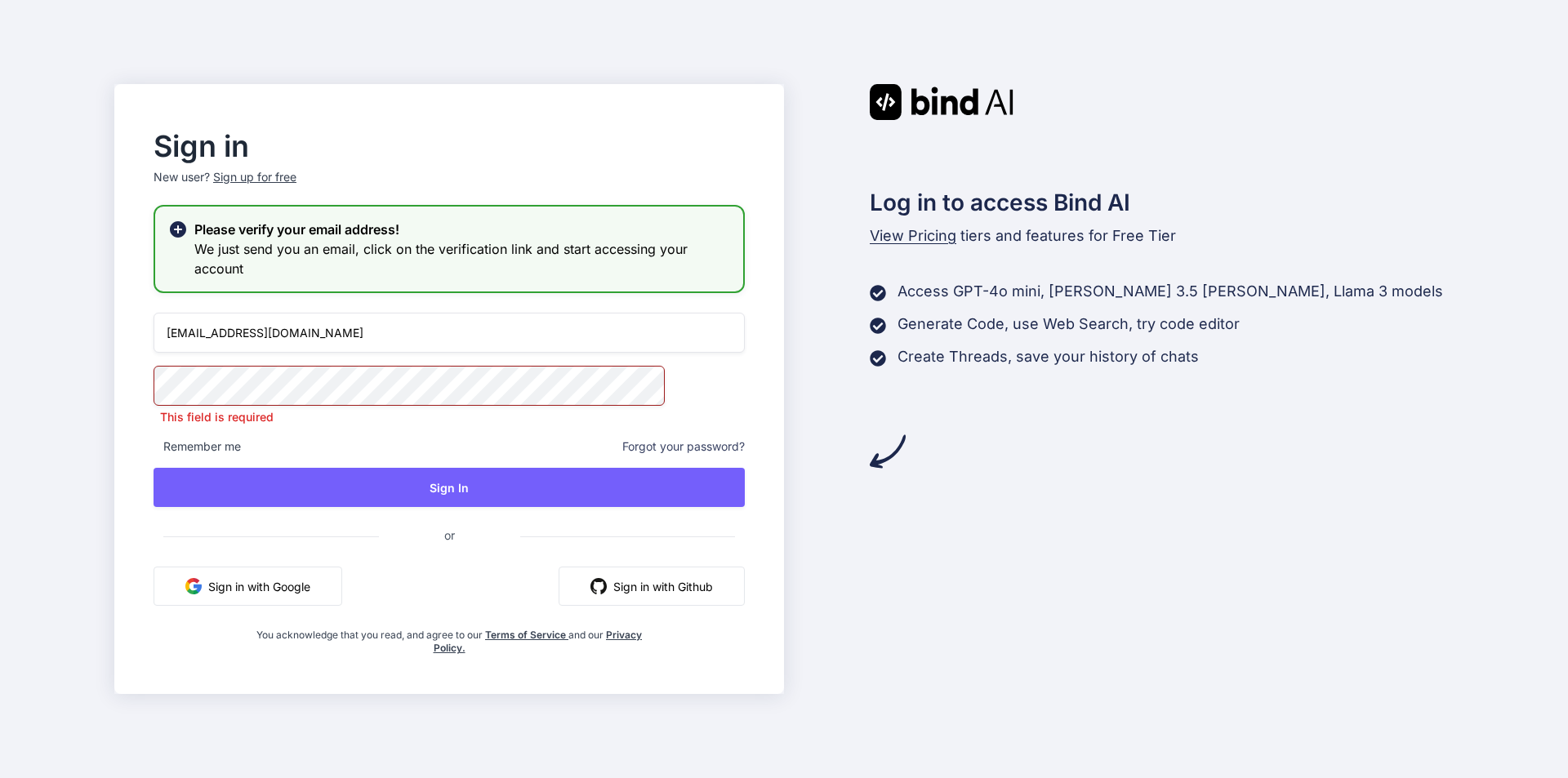
type input "[EMAIL_ADDRESS][DOMAIN_NAME]"
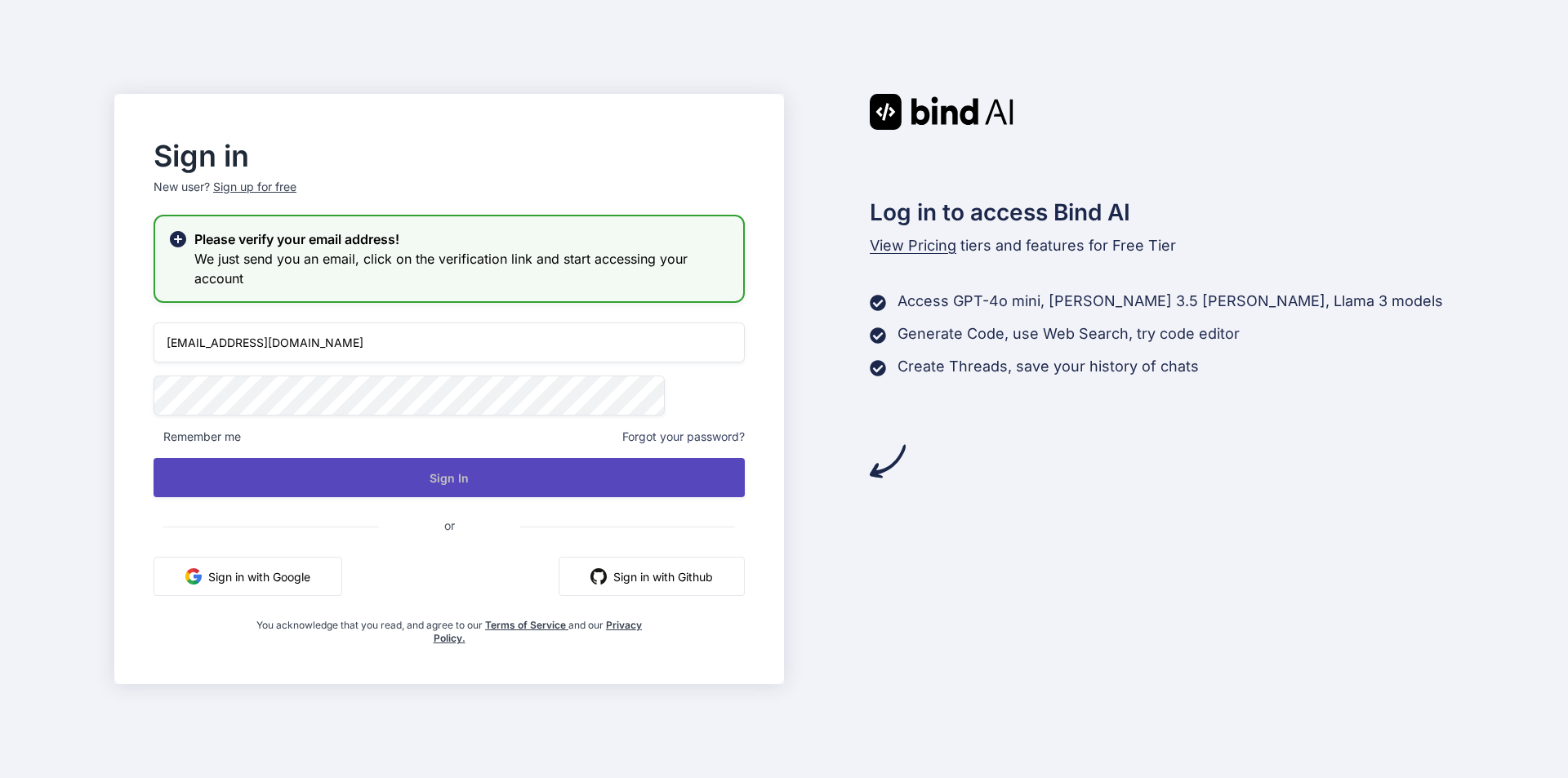
click at [617, 495] on button "Sign In" at bounding box center [450, 477] width 592 height 39
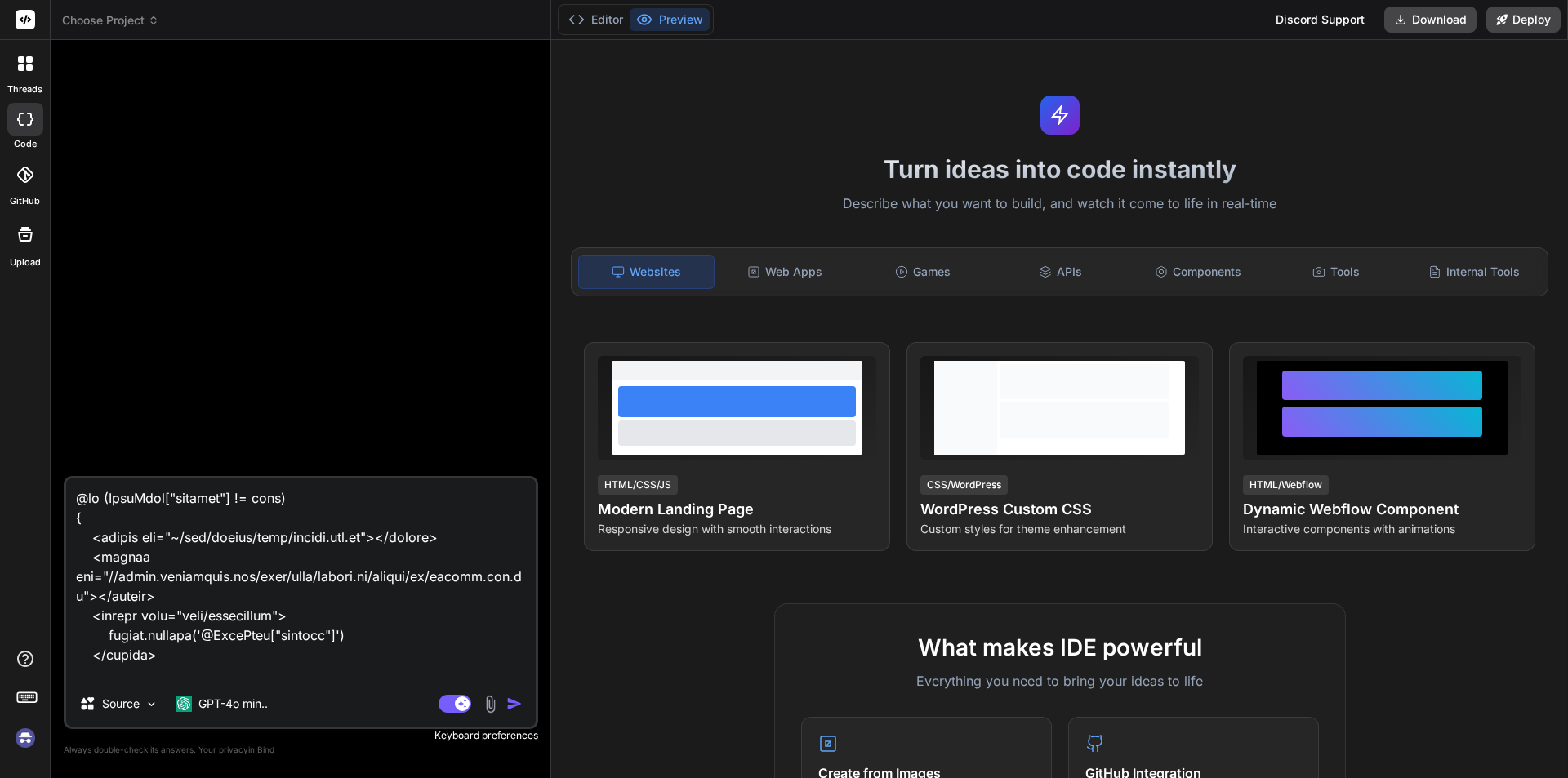
click at [382, 640] on textarea at bounding box center [301, 580] width 470 height 202
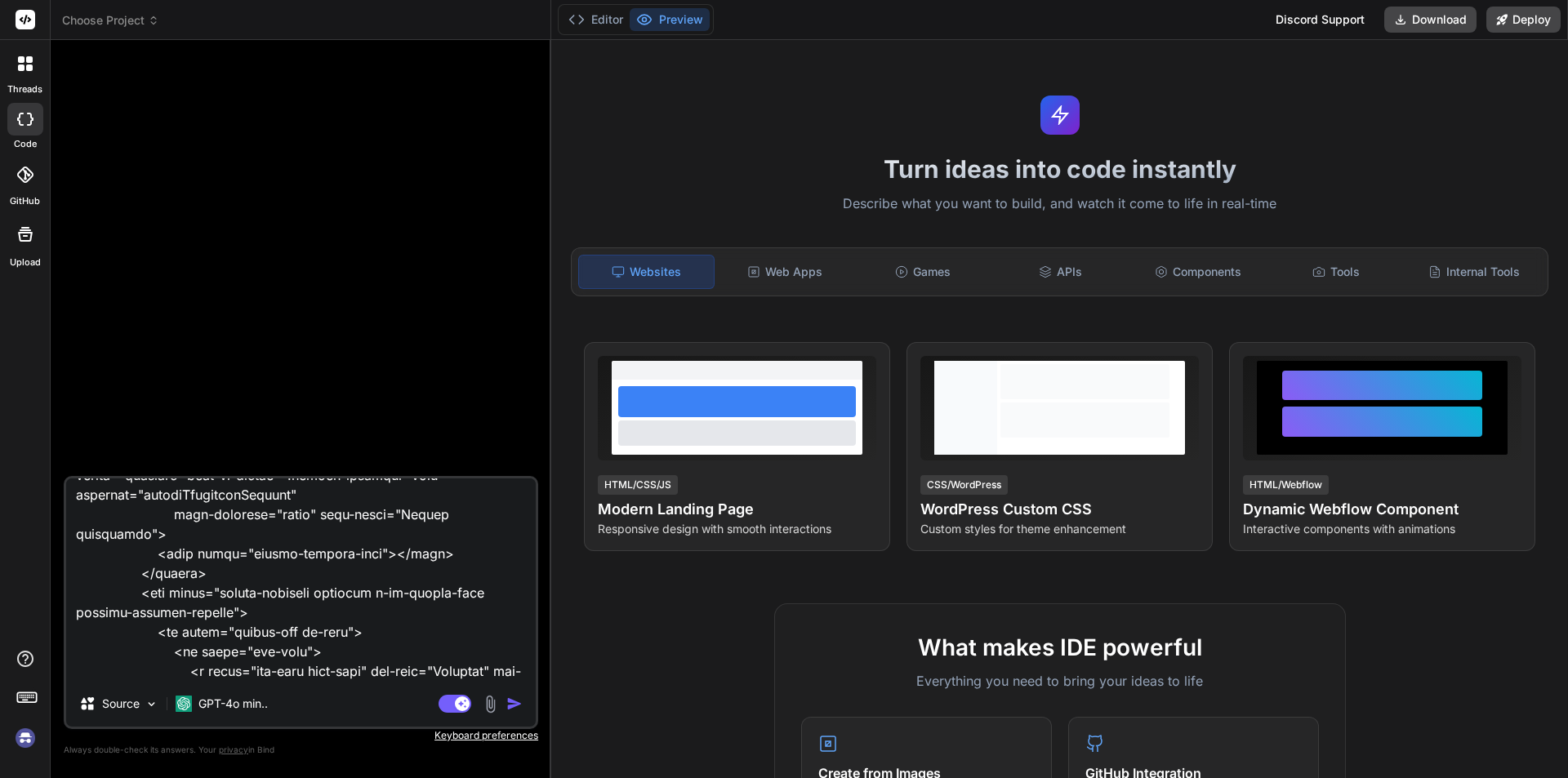
scroll to position [1388, 0]
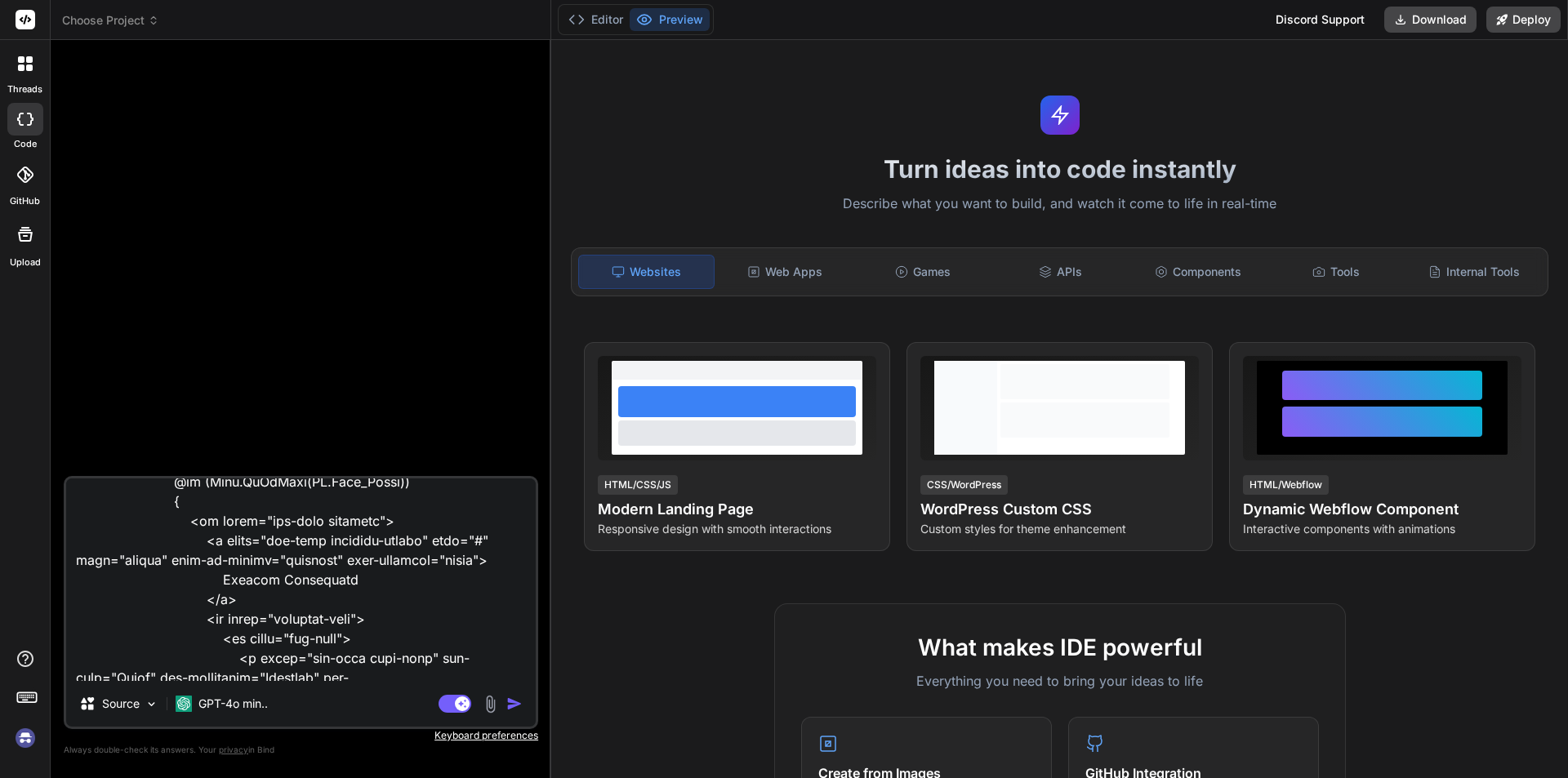
click at [515, 698] on img "button" at bounding box center [514, 703] width 16 height 16
type textarea "x"
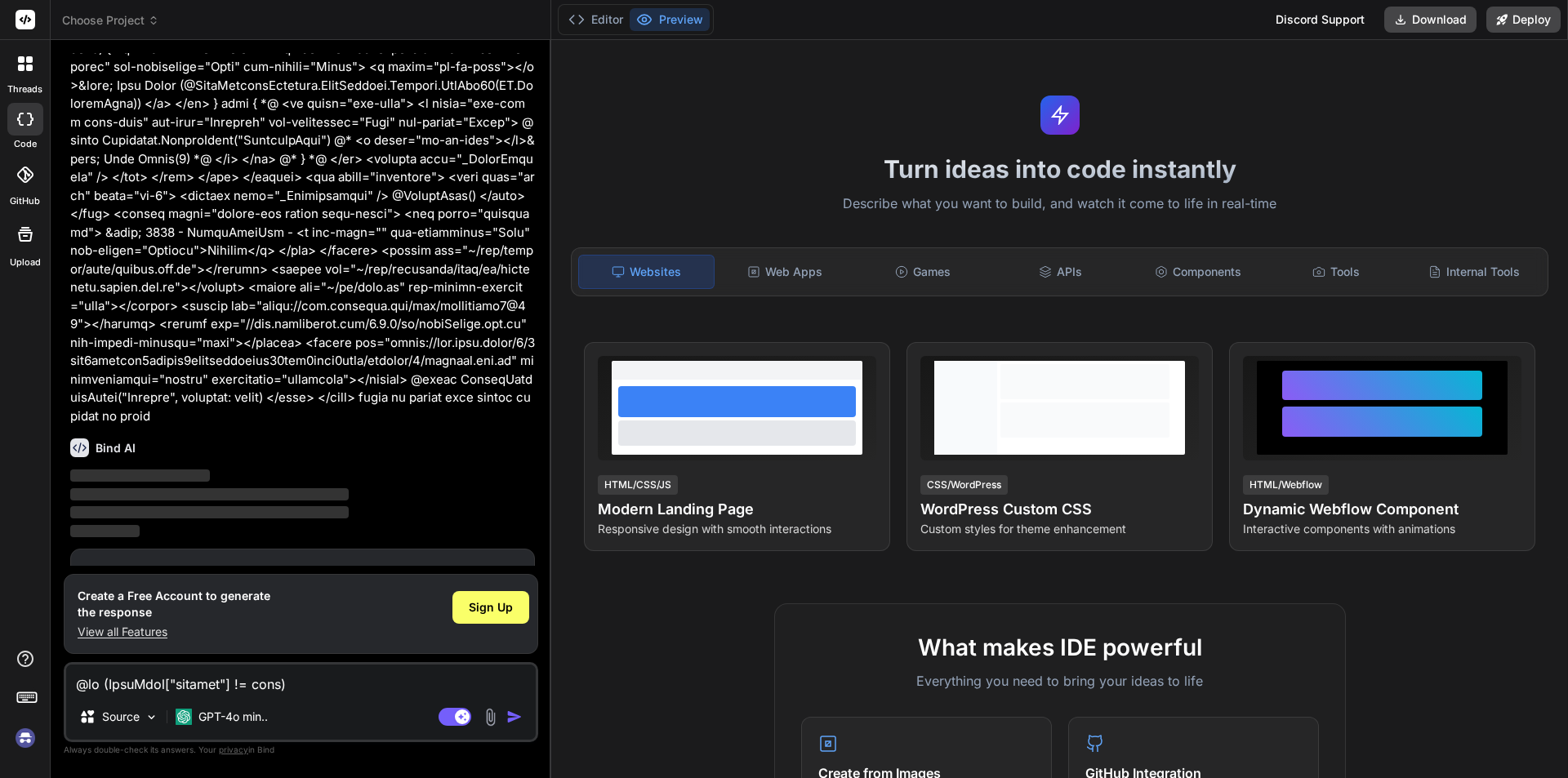
scroll to position [800, 0]
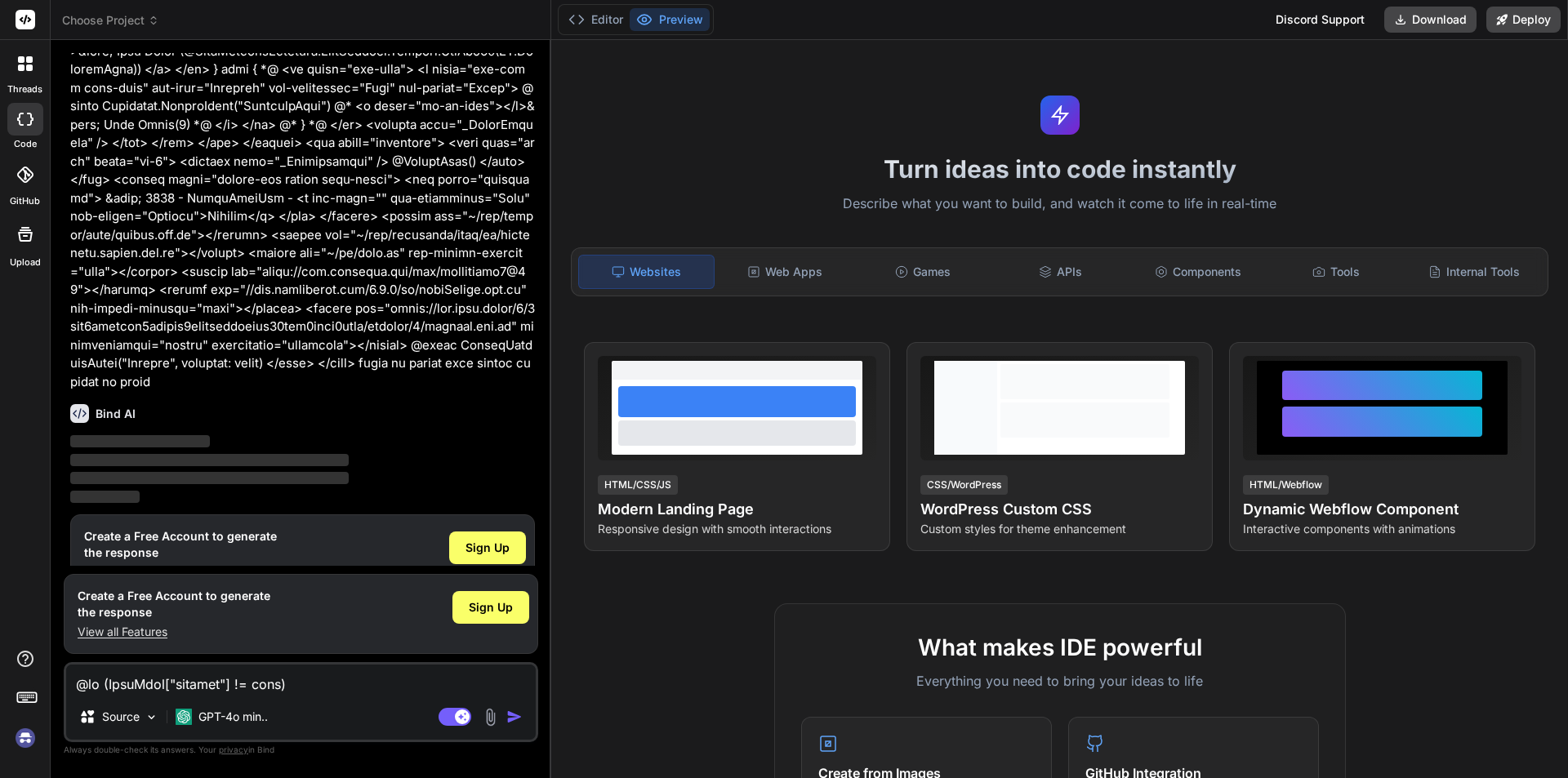
click at [21, 738] on img at bounding box center [25, 738] width 28 height 28
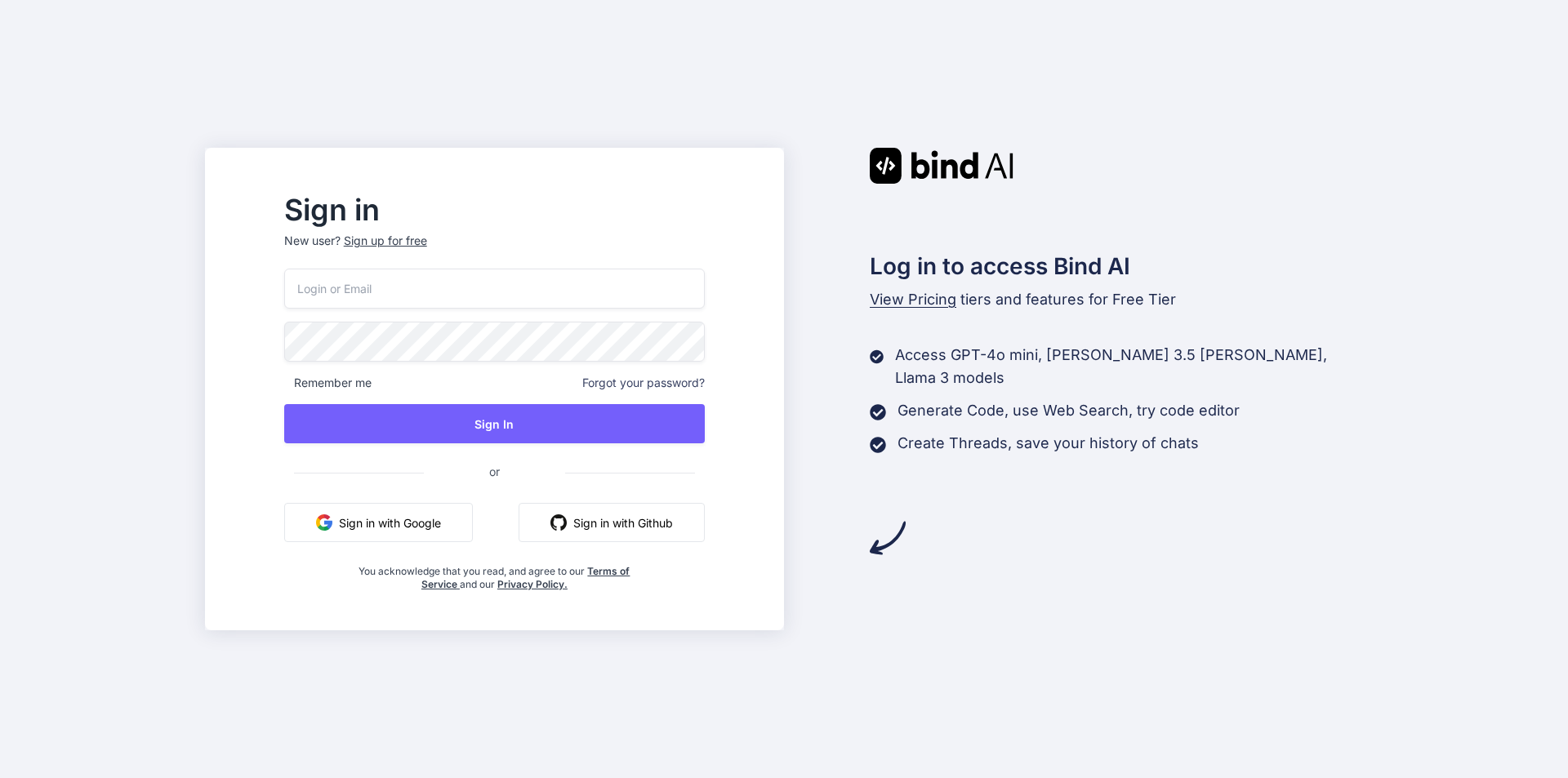
click at [420, 268] on p "New user? Sign up for free" at bounding box center [494, 250] width 421 height 36
click at [404, 296] on input "email" at bounding box center [494, 289] width 421 height 40
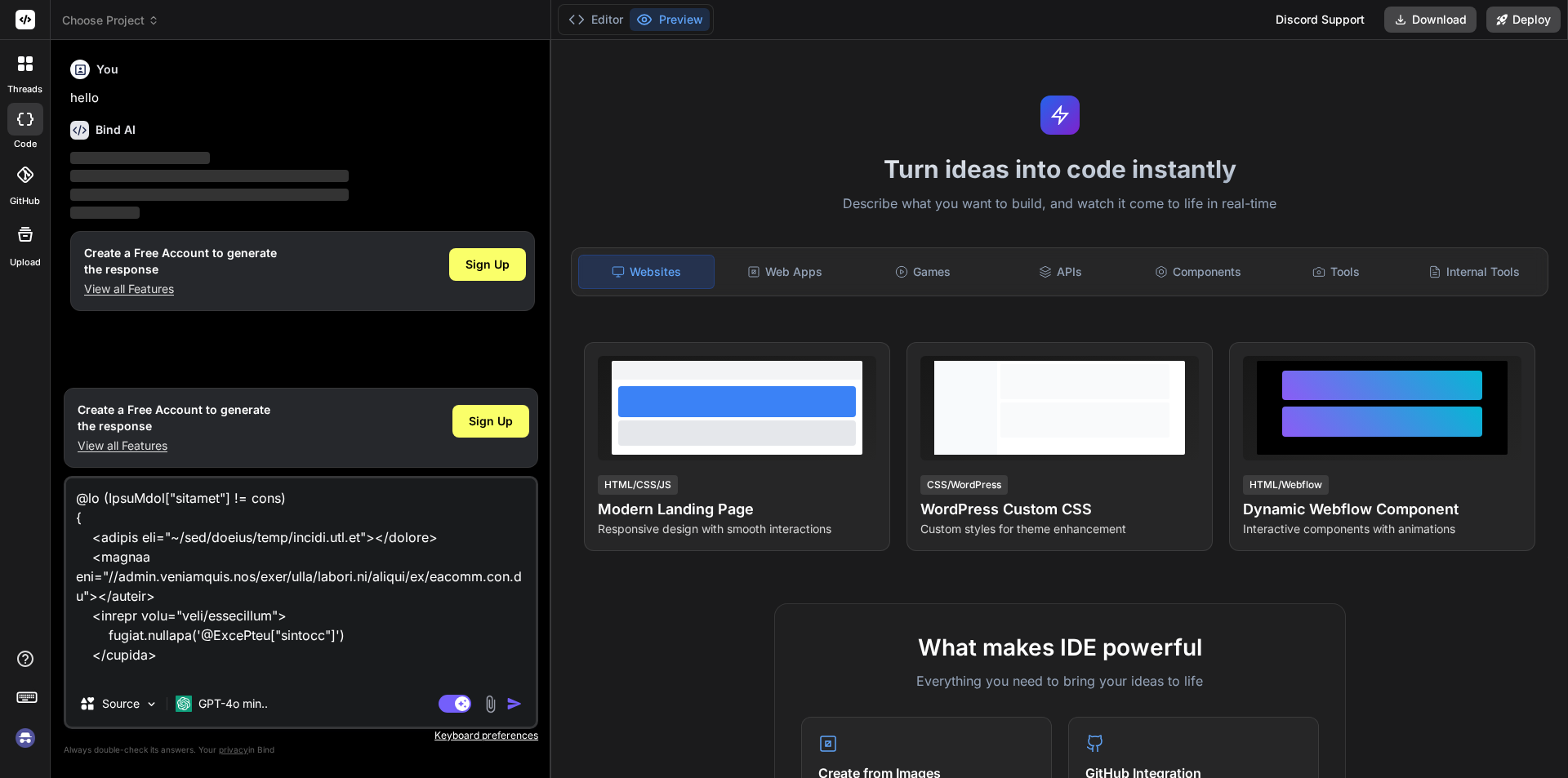
click at [27, 742] on img at bounding box center [25, 738] width 28 height 28
type textarea "x"
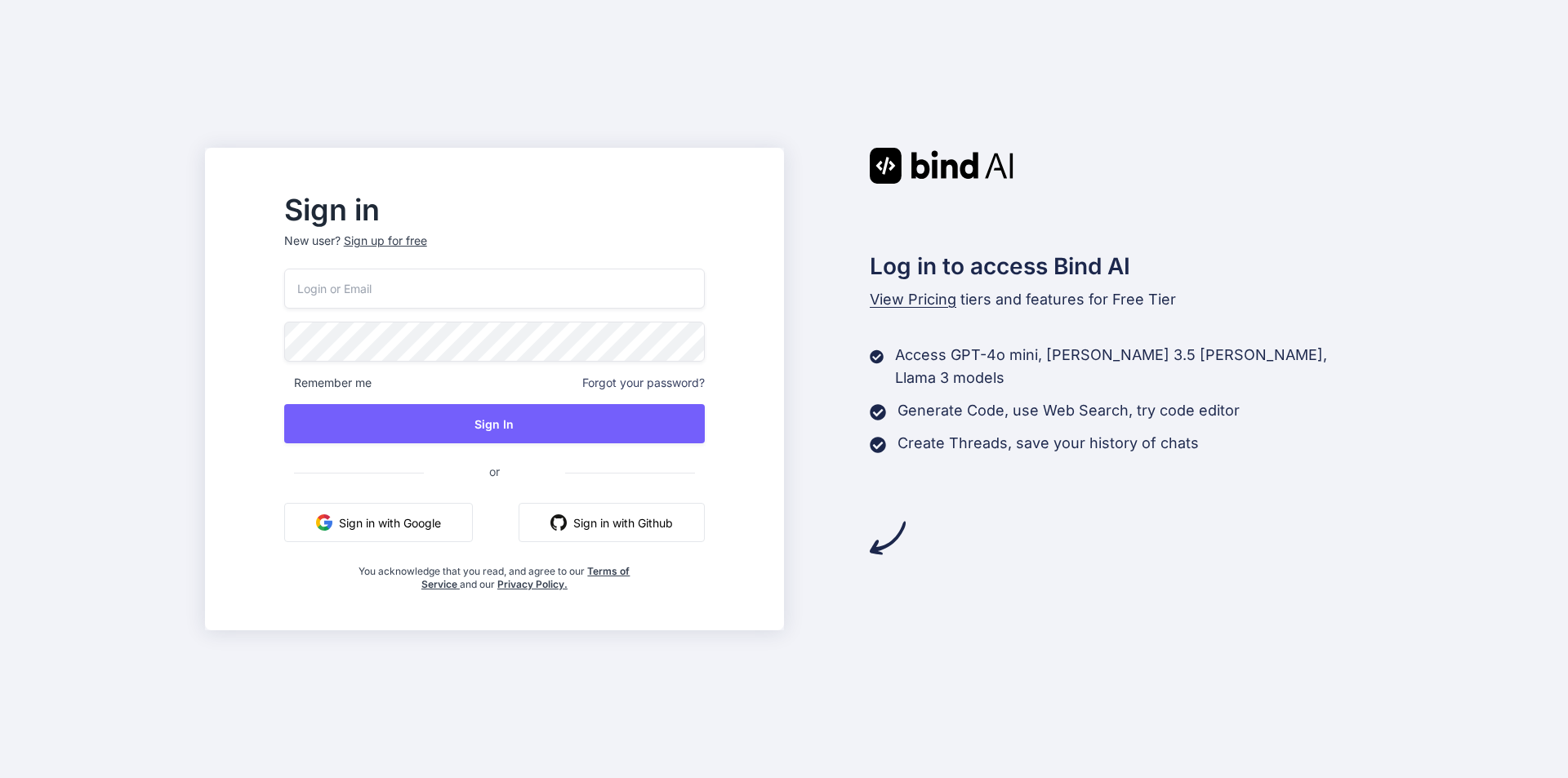
click at [435, 295] on input "email" at bounding box center [494, 289] width 421 height 40
type input "[EMAIL_ADDRESS][DOMAIN_NAME]"
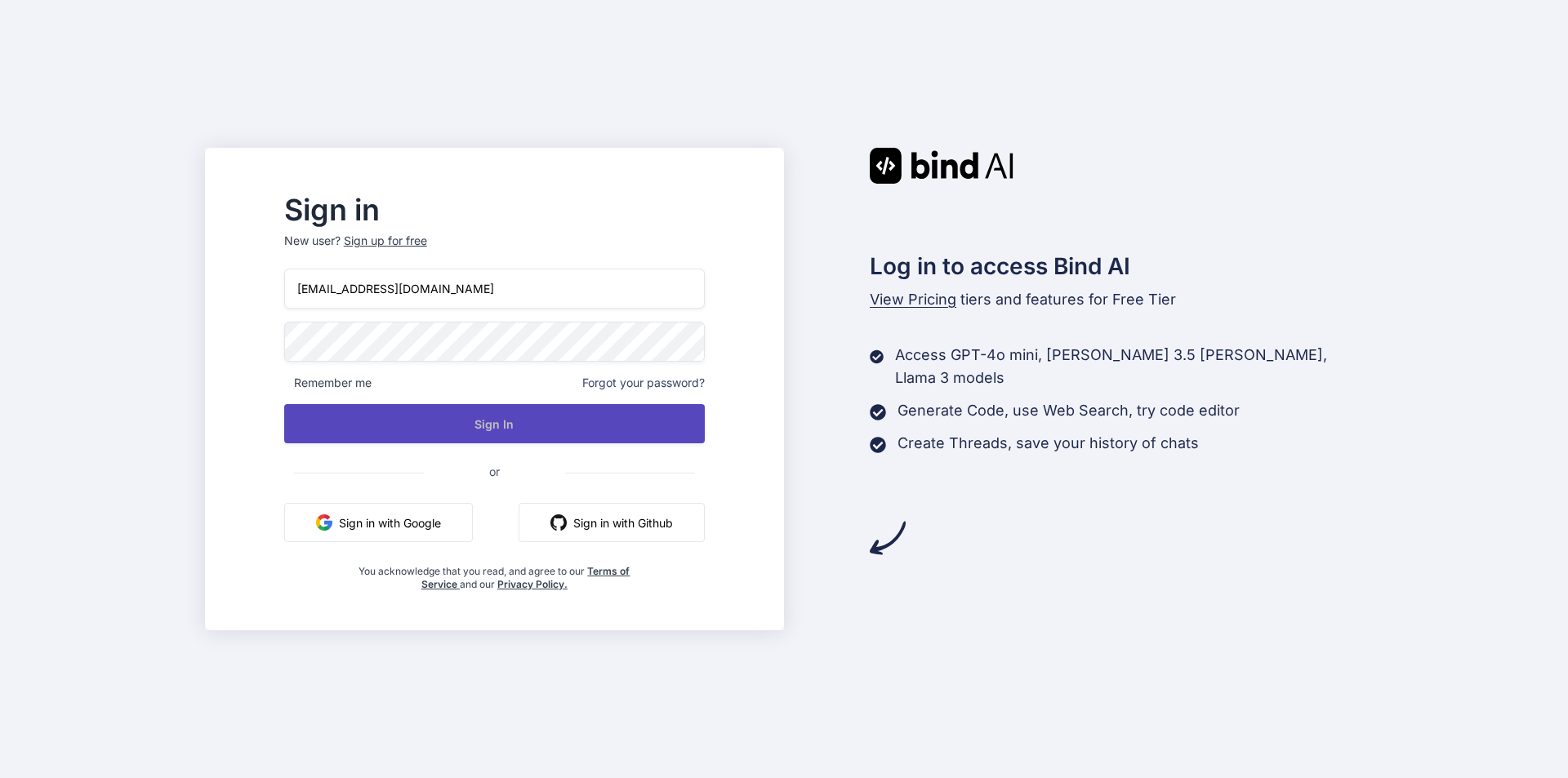
click at [460, 419] on button "Sign In" at bounding box center [494, 423] width 421 height 39
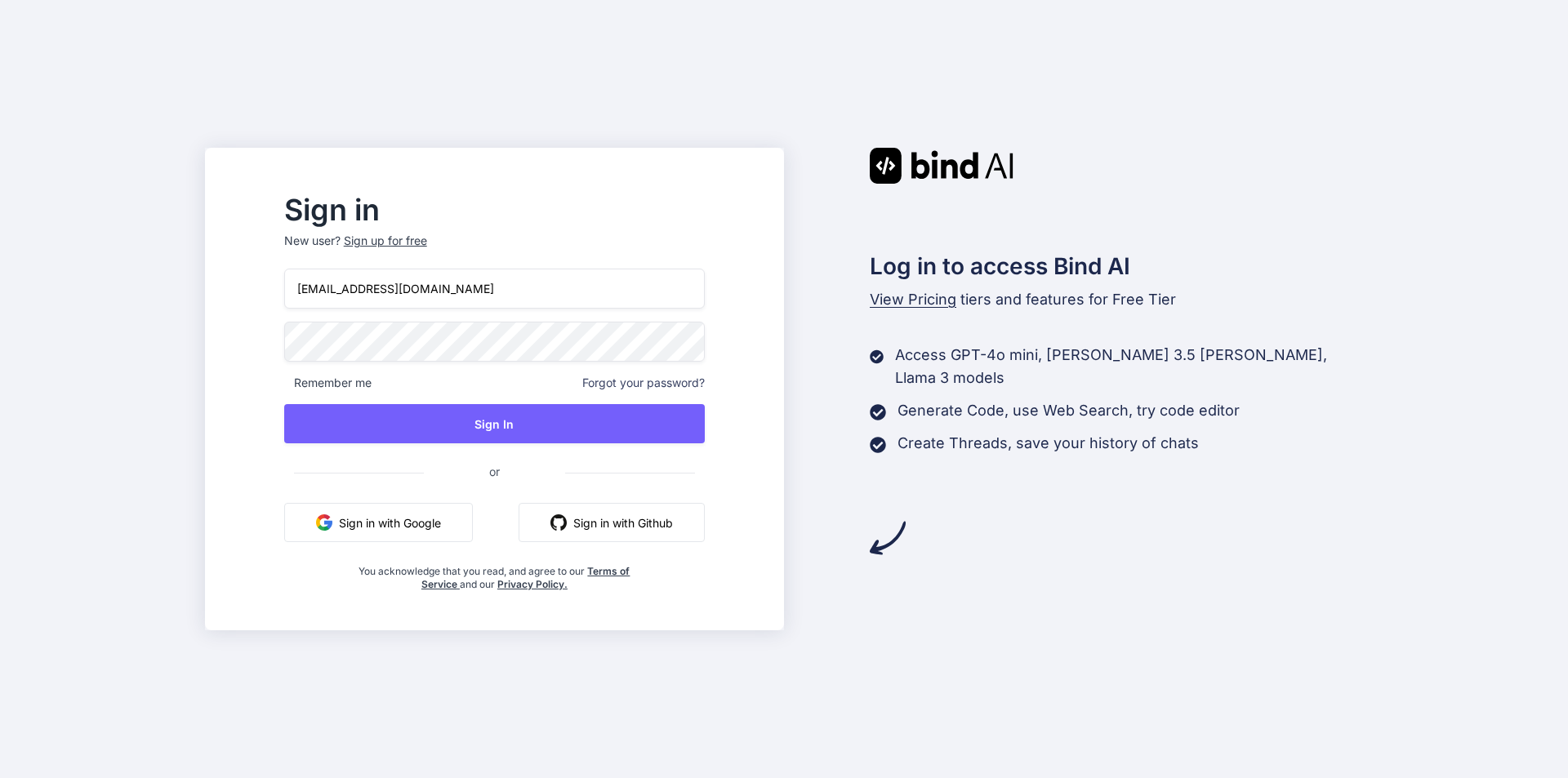
drag, startPoint x: 513, startPoint y: 288, endPoint x: 311, endPoint y: 286, distance: 202.0
click at [311, 286] on div "Sign in New user? Sign up for free [EMAIL_ADDRESS][DOMAIN_NAME] Remember me For…" at bounding box center [494, 393] width 473 height 394
click at [403, 237] on div "Sign up for free" at bounding box center [385, 240] width 83 height 16
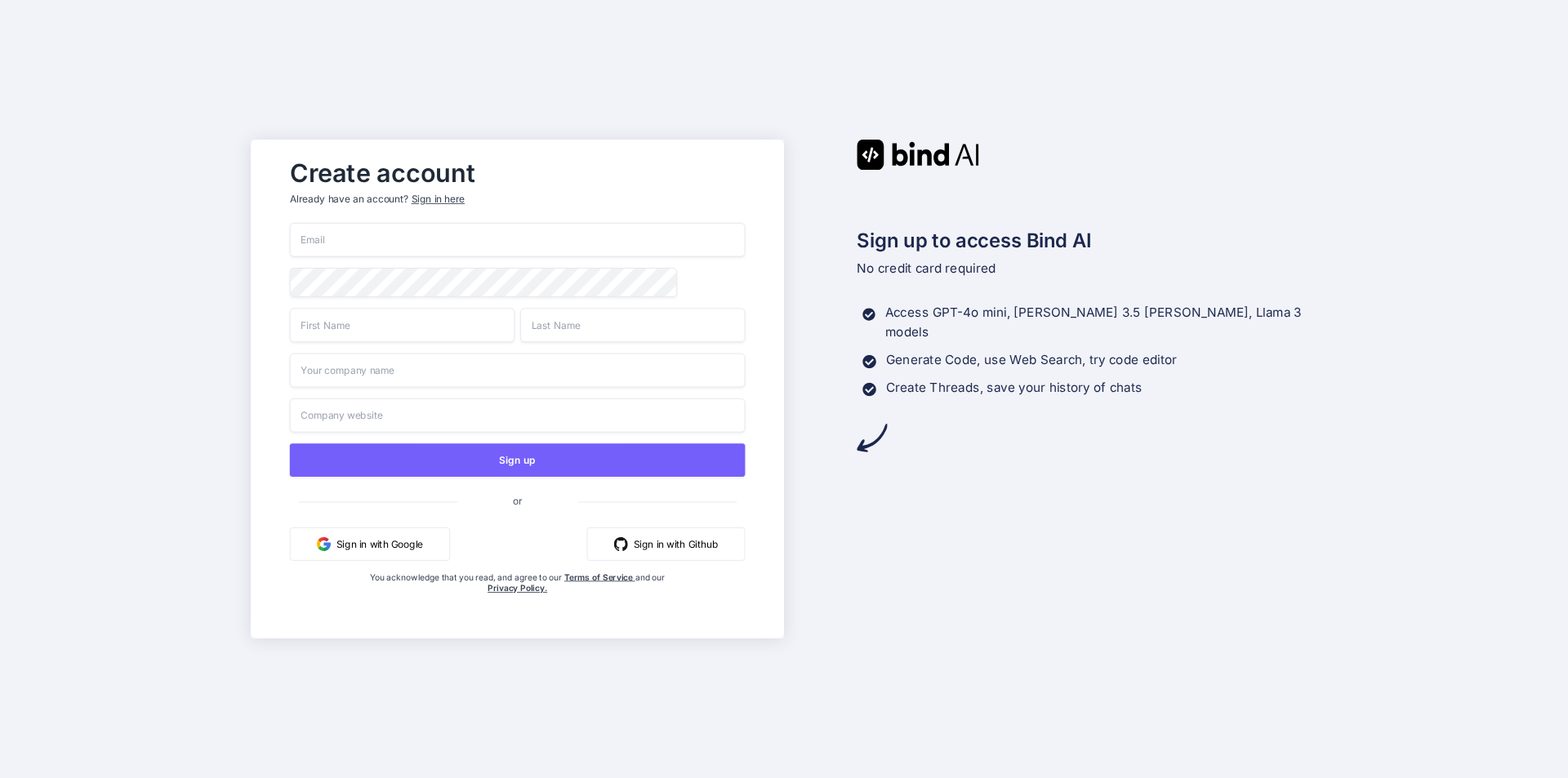
click at [453, 247] on input "email" at bounding box center [518, 239] width 455 height 34
paste input "[EMAIL_ADDRESS][DOMAIN_NAME]"
click at [344, 239] on input "[EMAIL_ADDRESS][DOMAIN_NAME]" at bounding box center [518, 239] width 455 height 34
type input "[EMAIL_ADDRESS][DOMAIN_NAME]"
click at [428, 340] on input "text" at bounding box center [402, 324] width 224 height 34
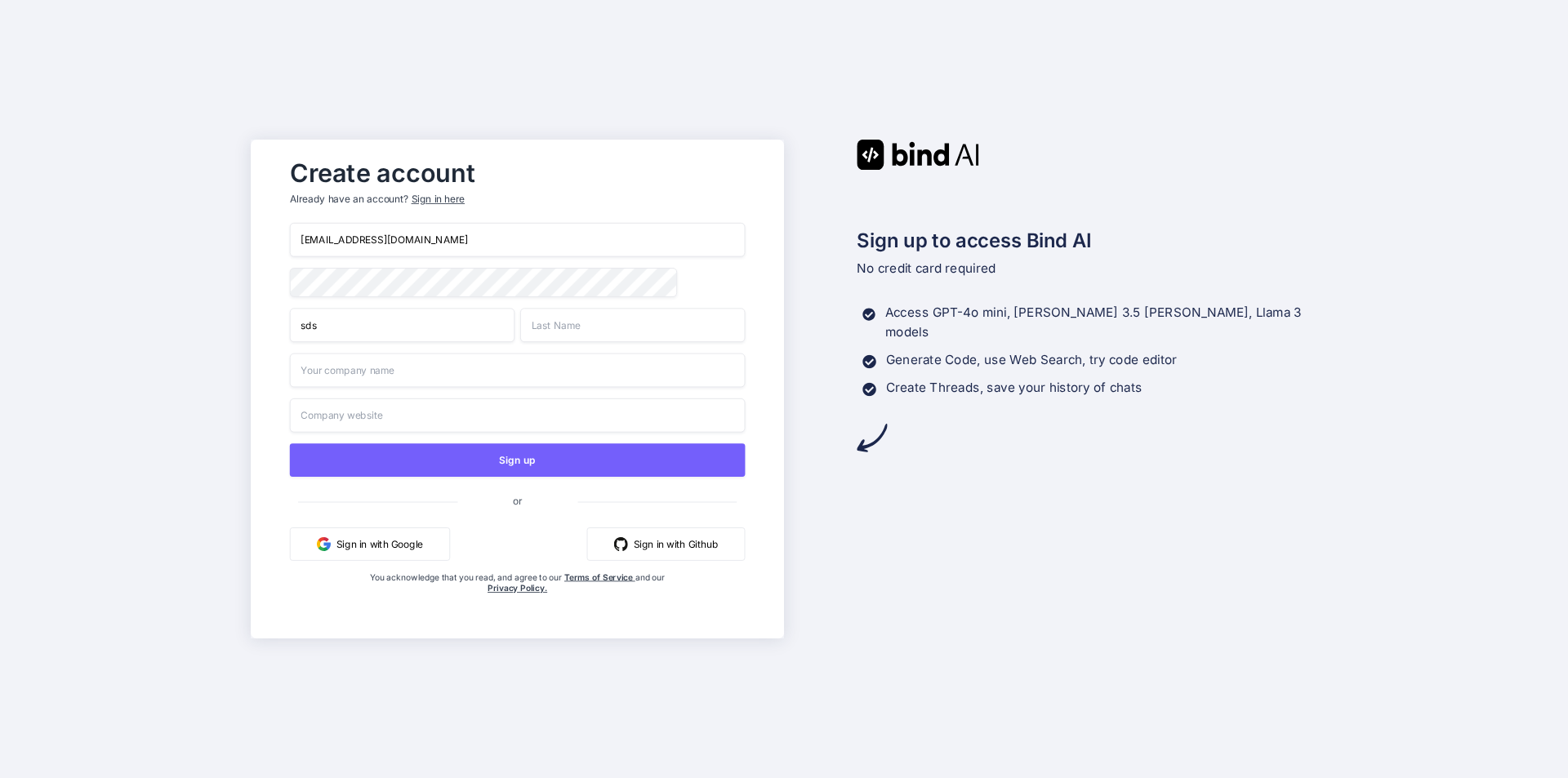
type input "sds"
click at [581, 328] on input "text" at bounding box center [632, 324] width 224 height 34
type input "sdad"
click at [453, 376] on input "text" at bounding box center [518, 371] width 455 height 34
type input "adsa"
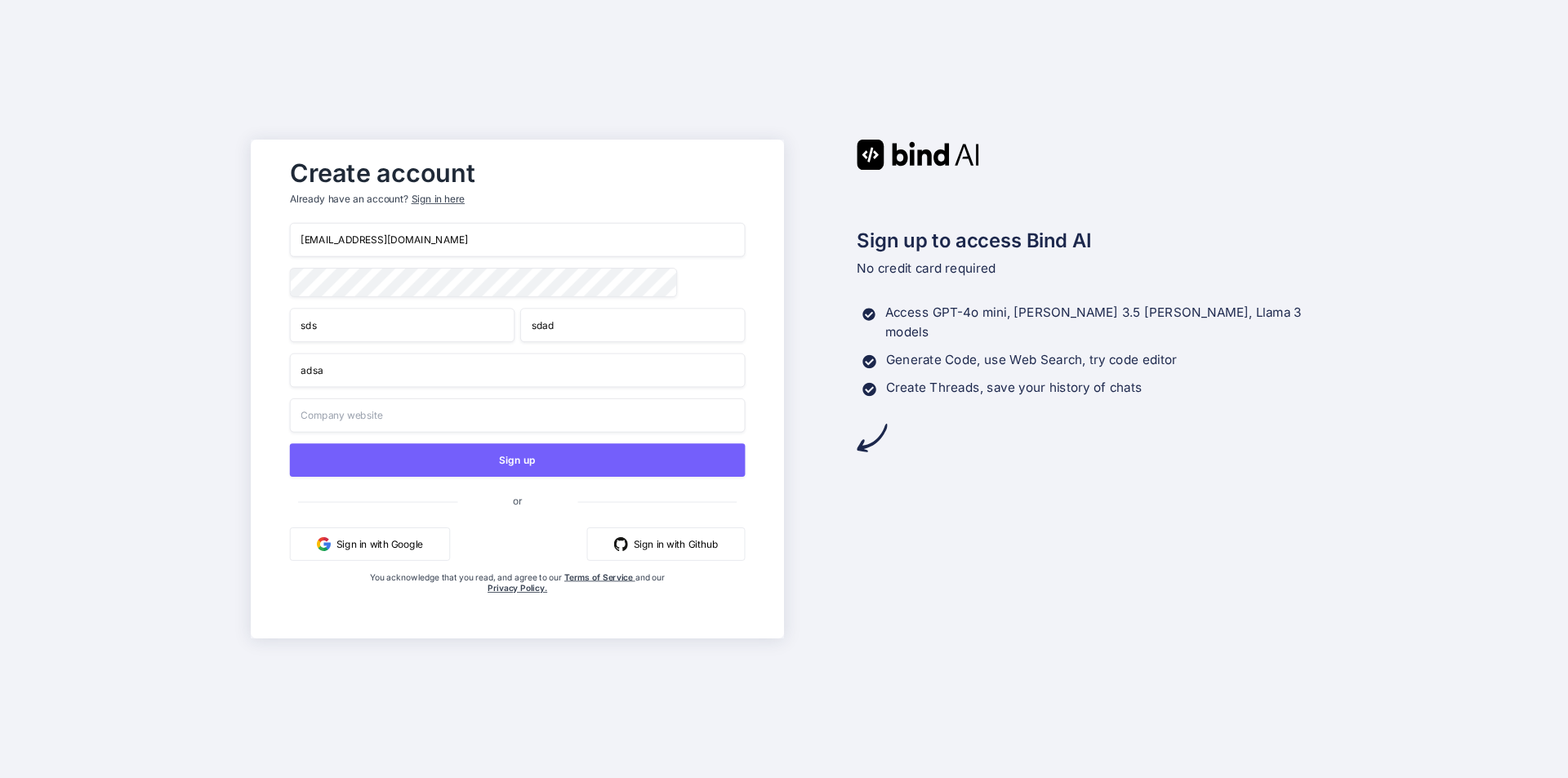
click at [416, 409] on input "text" at bounding box center [518, 415] width 455 height 34
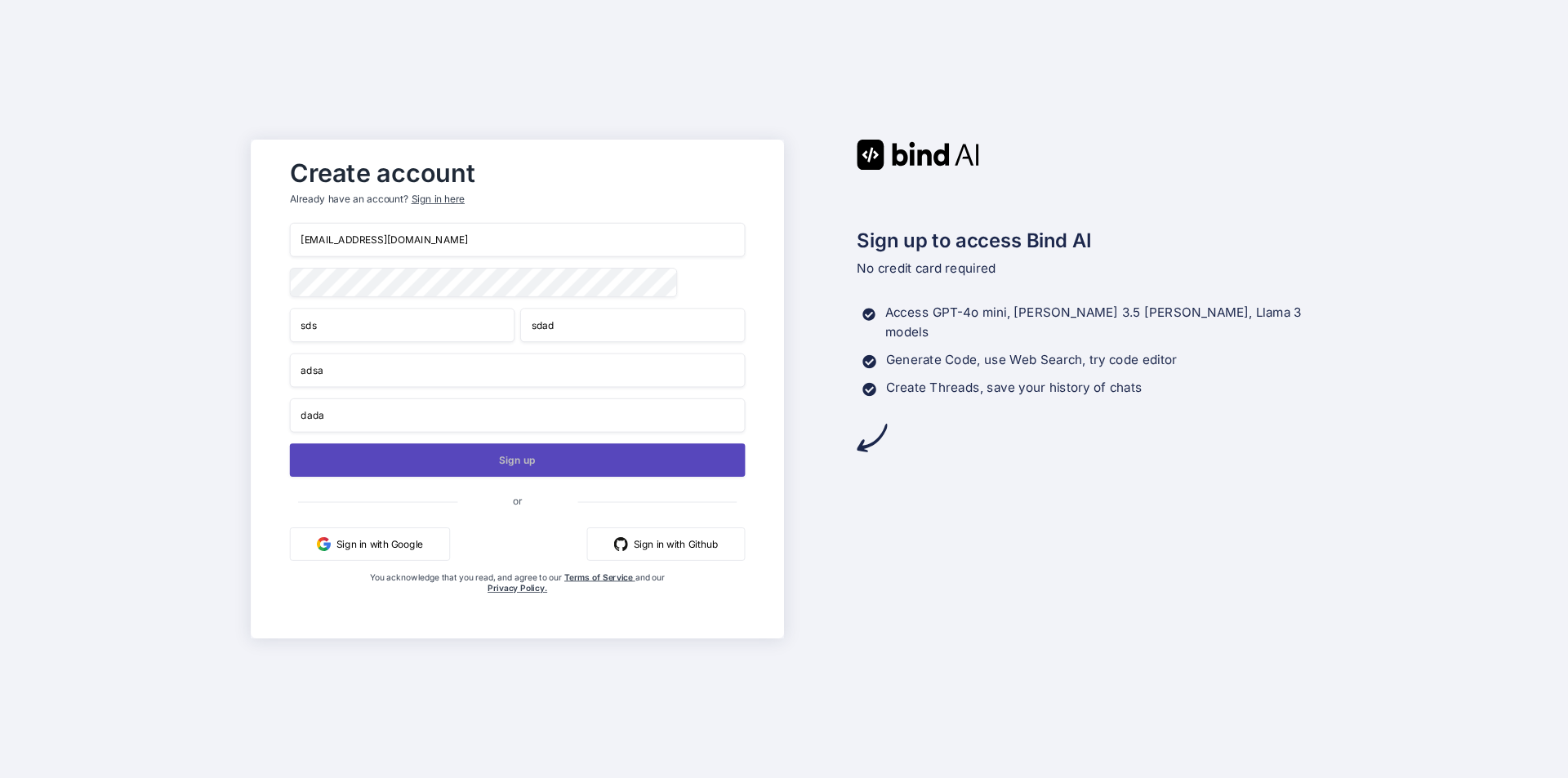
type input "dada"
click at [487, 465] on button "Sign up" at bounding box center [518, 460] width 455 height 34
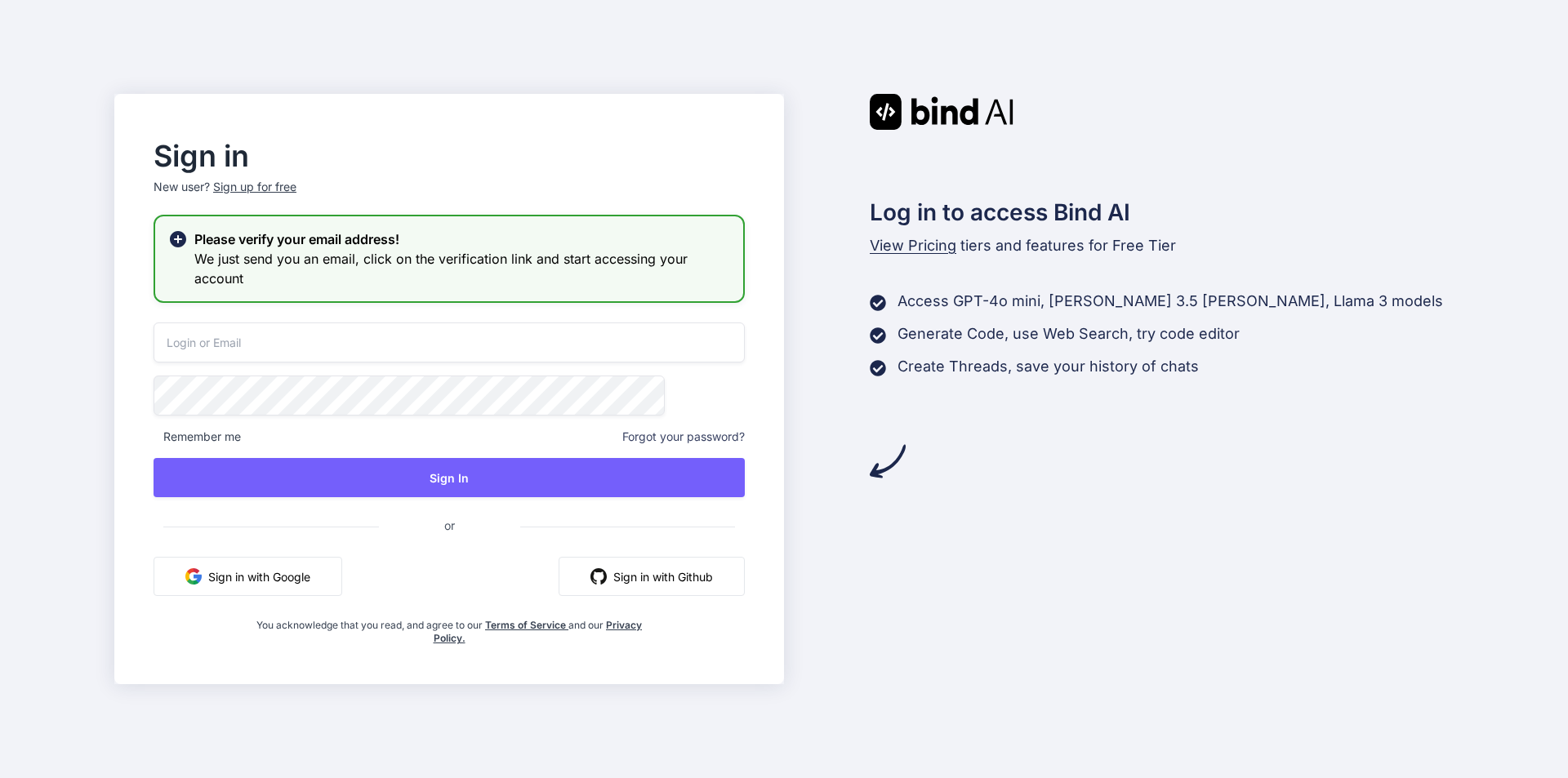
click at [306, 344] on input "email" at bounding box center [450, 343] width 592 height 40
paste input "[EMAIL_ADDRESS][DOMAIN_NAME]"
click at [297, 342] on input "[EMAIL_ADDRESS][DOMAIN_NAME]" at bounding box center [450, 343] width 592 height 40
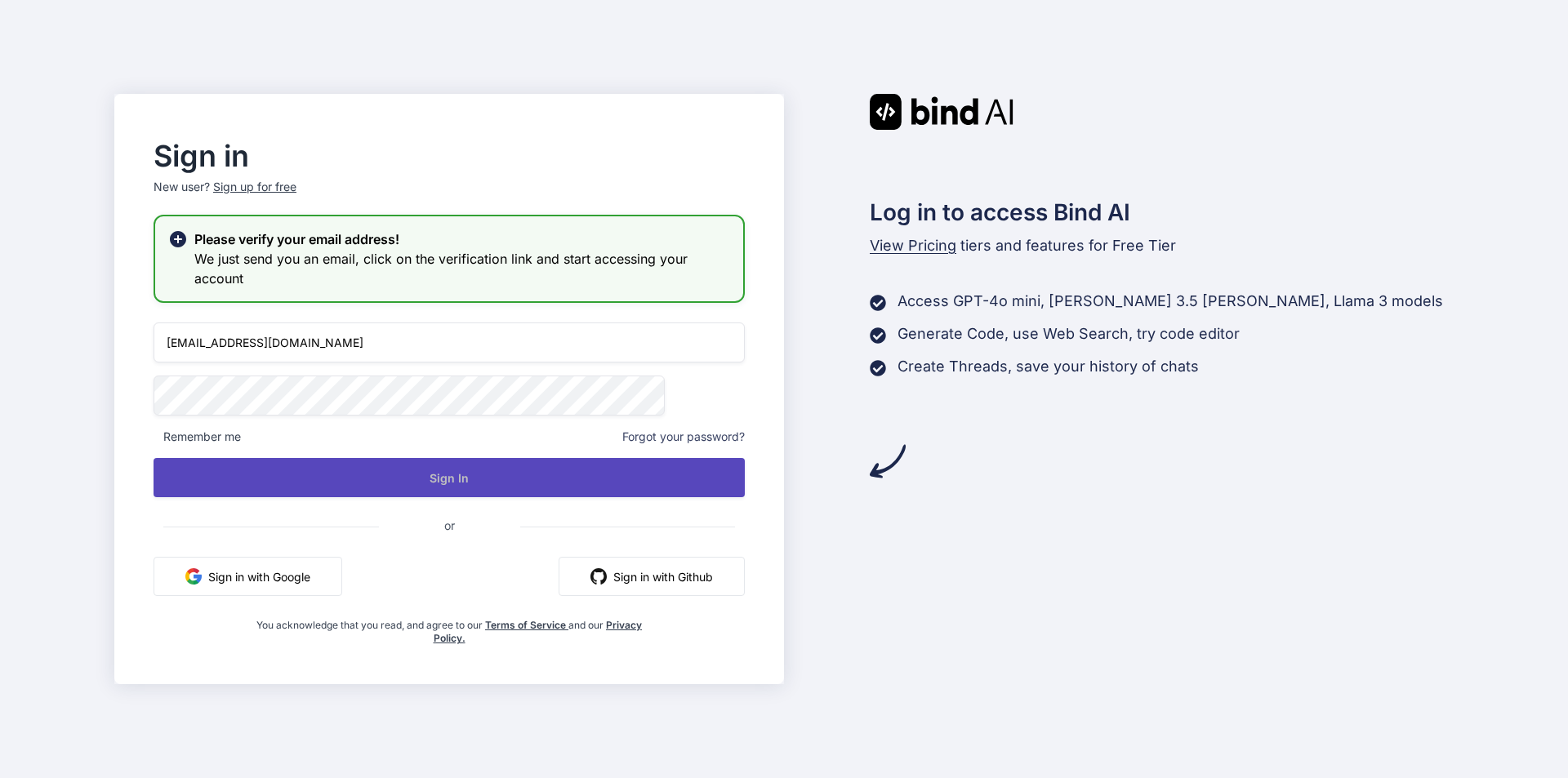
click at [404, 476] on button "Sign In" at bounding box center [450, 477] width 592 height 39
click at [536, 486] on button "Sign In" at bounding box center [450, 477] width 592 height 39
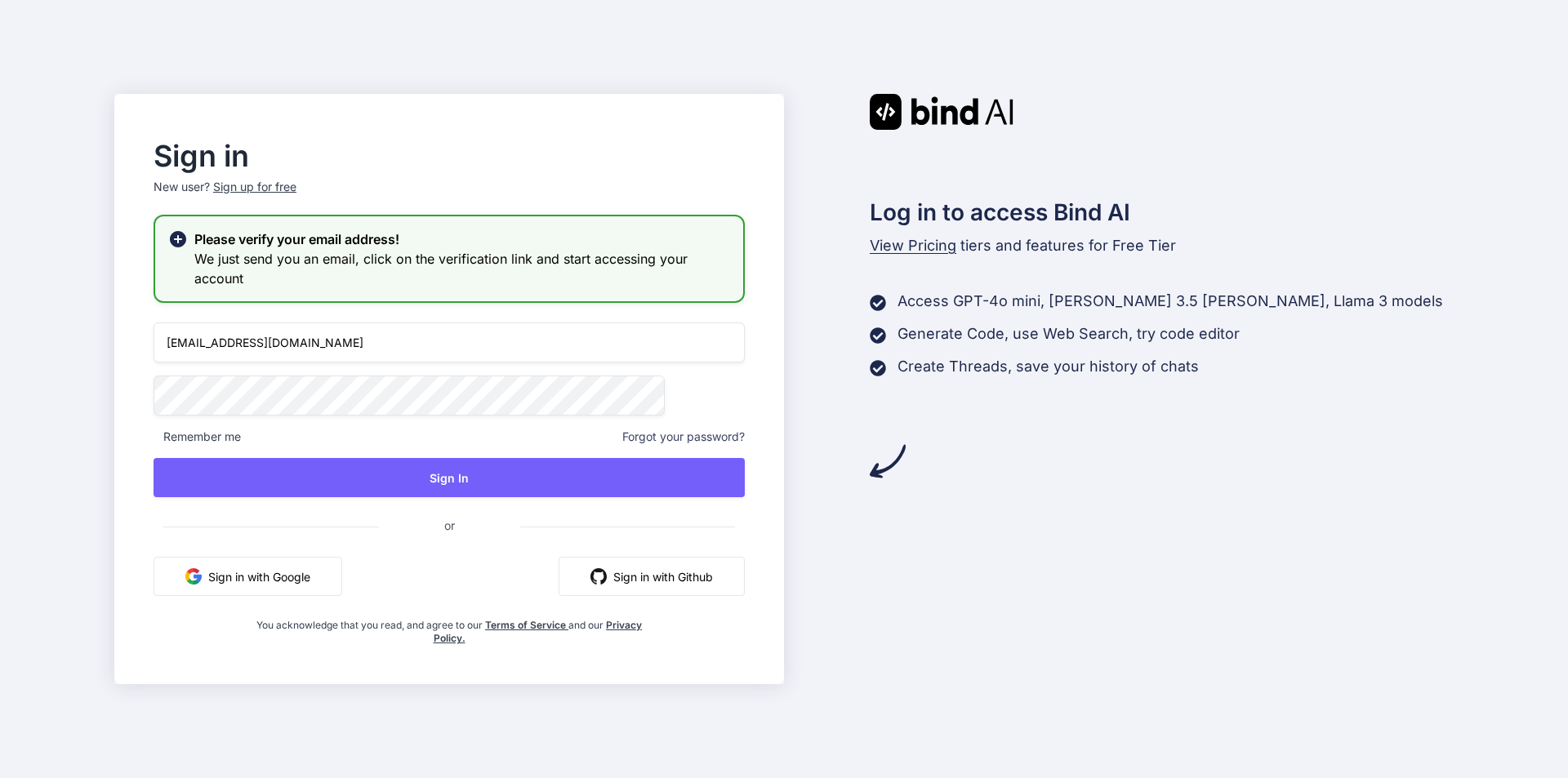
click at [183, 239] on rect at bounding box center [178, 239] width 10 height 10
click at [374, 274] on h3 "We just send you an email, click on the verification link and start accessing y…" at bounding box center [462, 268] width 536 height 39
click at [429, 260] on h3 "We just send you an email, click on the verification link and start accessing y…" at bounding box center [462, 268] width 536 height 39
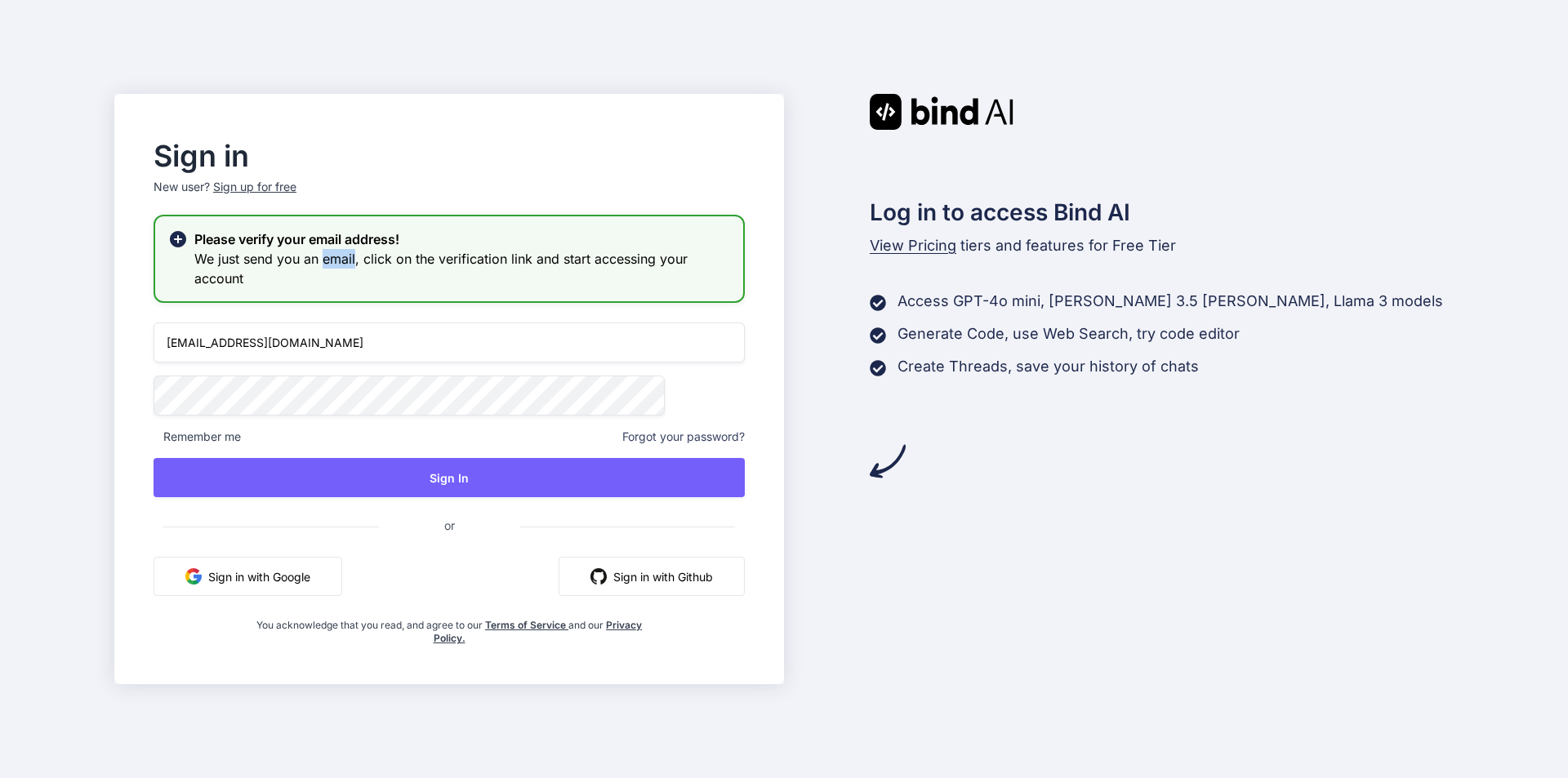
click at [429, 260] on h3 "We just send you an email, click on the verification link and start accessing y…" at bounding box center [462, 268] width 536 height 39
click at [429, 258] on h3 "We just send you an email, click on the verification link and start accessing y…" at bounding box center [462, 268] width 536 height 39
click at [483, 249] on h3 "We just send you an email, click on the verification link and start accessing y…" at bounding box center [462, 268] width 536 height 39
click at [534, 239] on h2 "Please verify your email address!" at bounding box center [462, 239] width 536 height 19
click at [530, 263] on h3 "We just send you an email, click on the verification link and start accessing y…" at bounding box center [462, 268] width 536 height 39
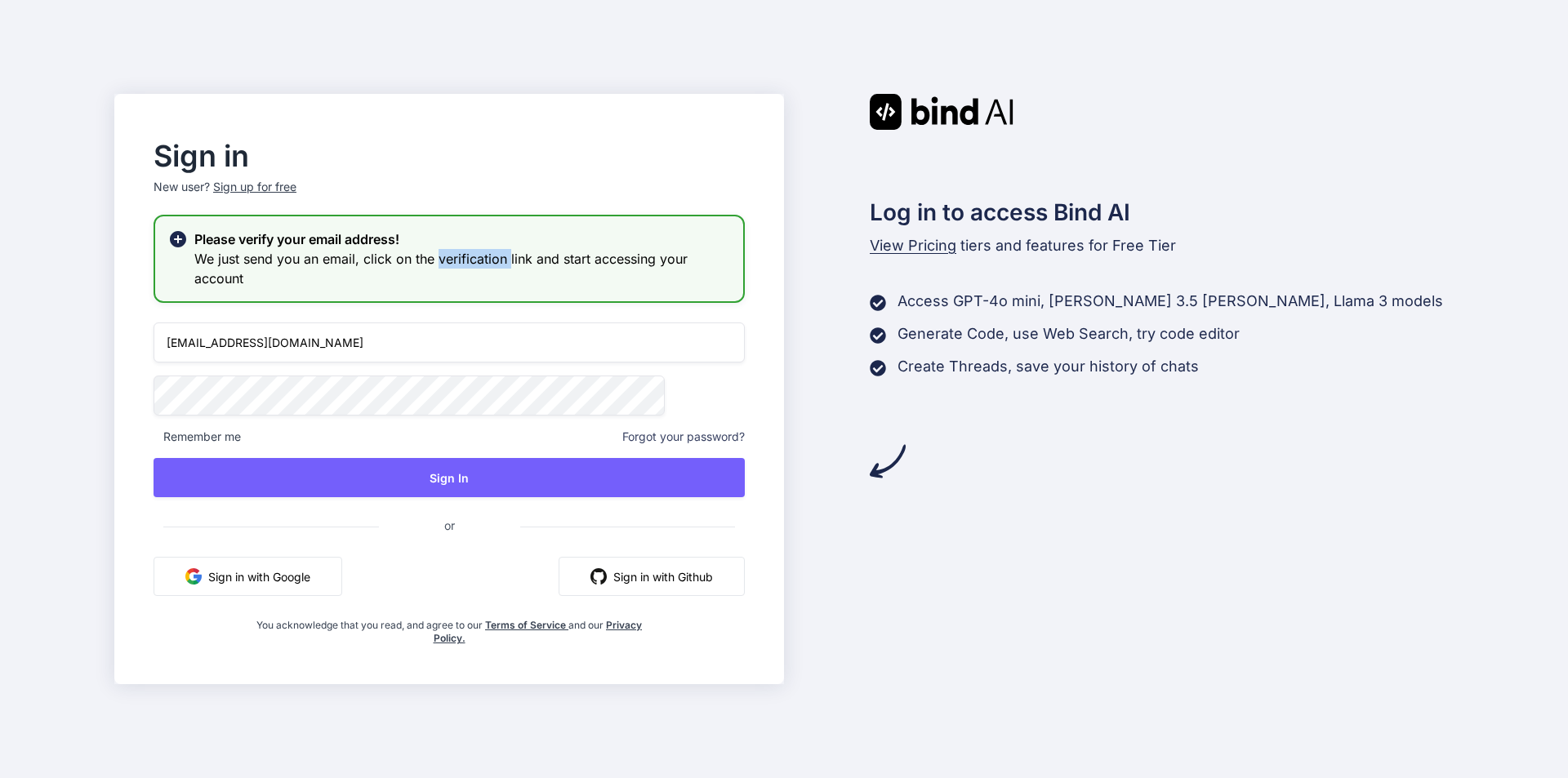
click at [530, 263] on h3 "We just send you an email, click on the verification link and start accessing y…" at bounding box center [462, 268] width 536 height 39
click at [360, 276] on h3 "We just send you an email, click on the verification link and start accessing y…" at bounding box center [462, 268] width 536 height 39
click at [426, 339] on input "[EMAIL_ADDRESS][DOMAIN_NAME]" at bounding box center [450, 343] width 592 height 40
click at [303, 335] on input "[EMAIL_ADDRESS][DOMAIN_NAME]" at bounding box center [450, 343] width 592 height 40
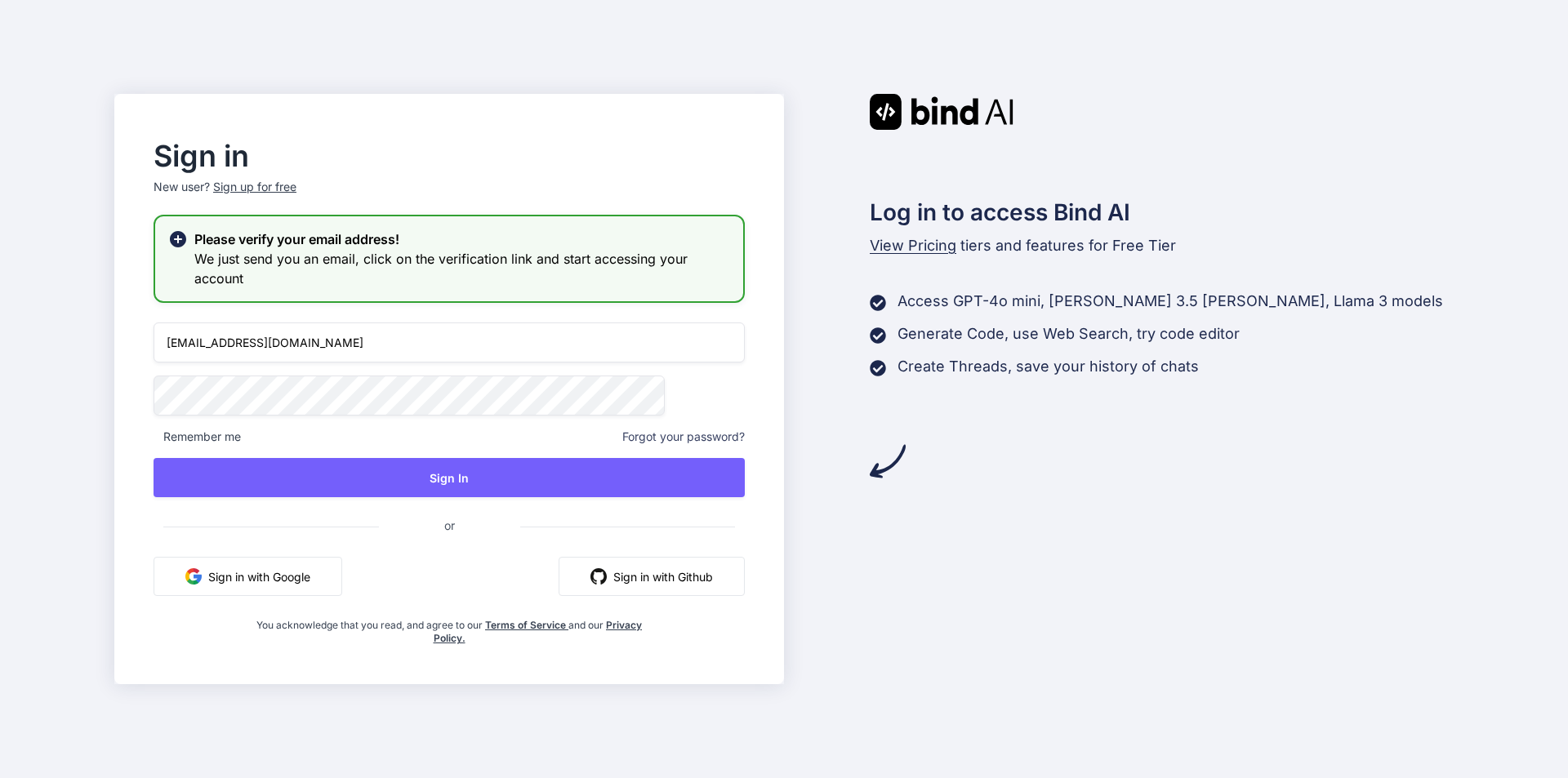
drag, startPoint x: 440, startPoint y: 328, endPoint x: 200, endPoint y: 336, distance: 240.1
click at [200, 336] on div "Sign in New user? Sign up for free Please verify your email address! We just se…" at bounding box center [449, 389] width 670 height 591
type input "[EMAIL_ADDRESS][DOMAIN_NAME]"
click at [297, 187] on div "Sign up for free" at bounding box center [255, 187] width 83 height 16
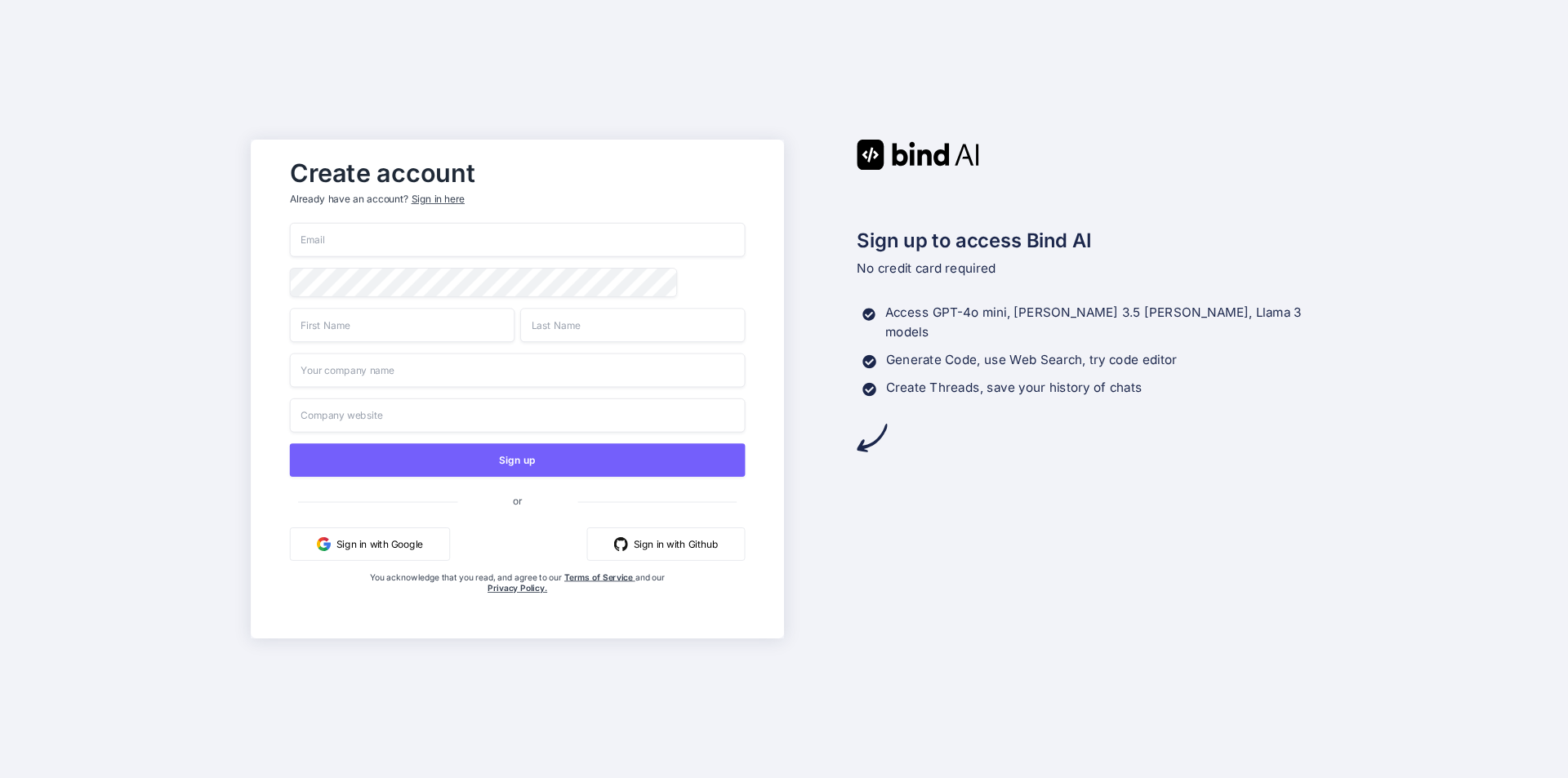
click at [445, 233] on input "email" at bounding box center [518, 239] width 455 height 34
paste input "[EMAIL_ADDRESS][DOMAIN_NAME]"
type input "[EMAIL_ADDRESS][DOMAIN_NAME]"
click at [417, 323] on input "text" at bounding box center [402, 324] width 224 height 34
type input "dsfs"
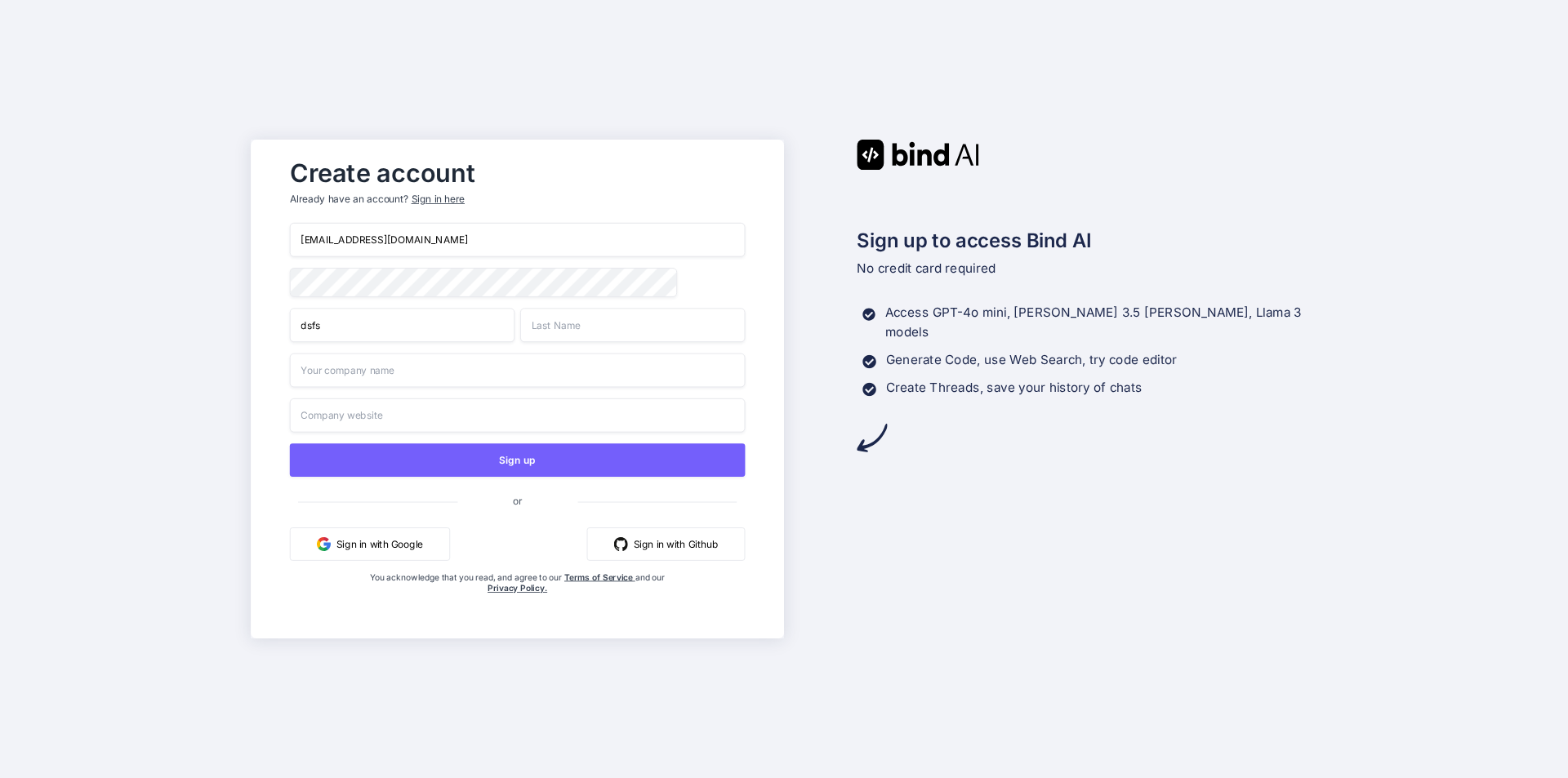
click at [594, 334] on input "text" at bounding box center [632, 324] width 224 height 34
type input "dsfs"
click at [392, 374] on input "text" at bounding box center [518, 371] width 455 height 34
type input "dsfs"
click at [386, 416] on input "text" at bounding box center [518, 415] width 455 height 34
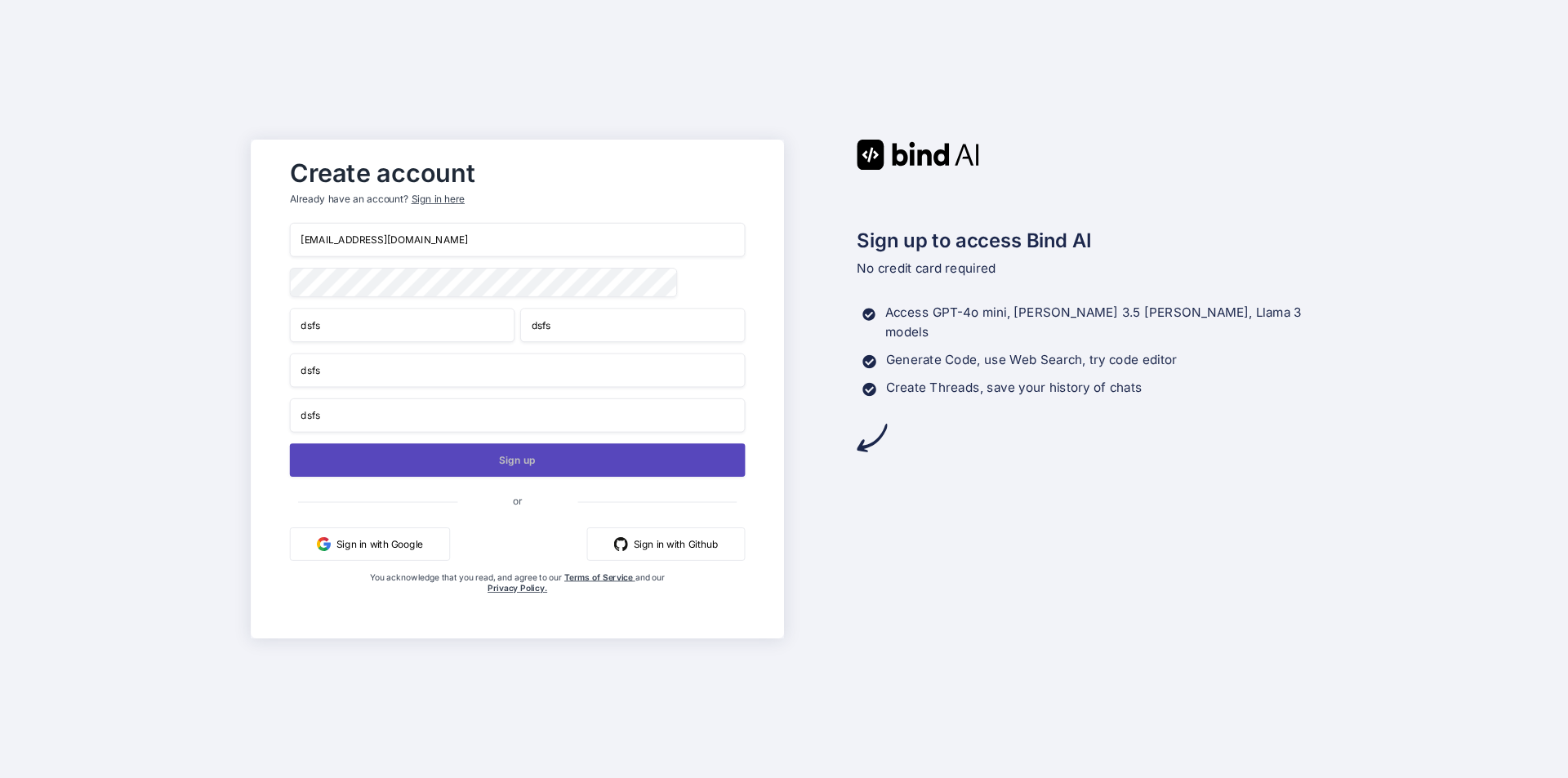
type input "dsfs"
click at [385, 461] on button "Sign up" at bounding box center [518, 460] width 455 height 34
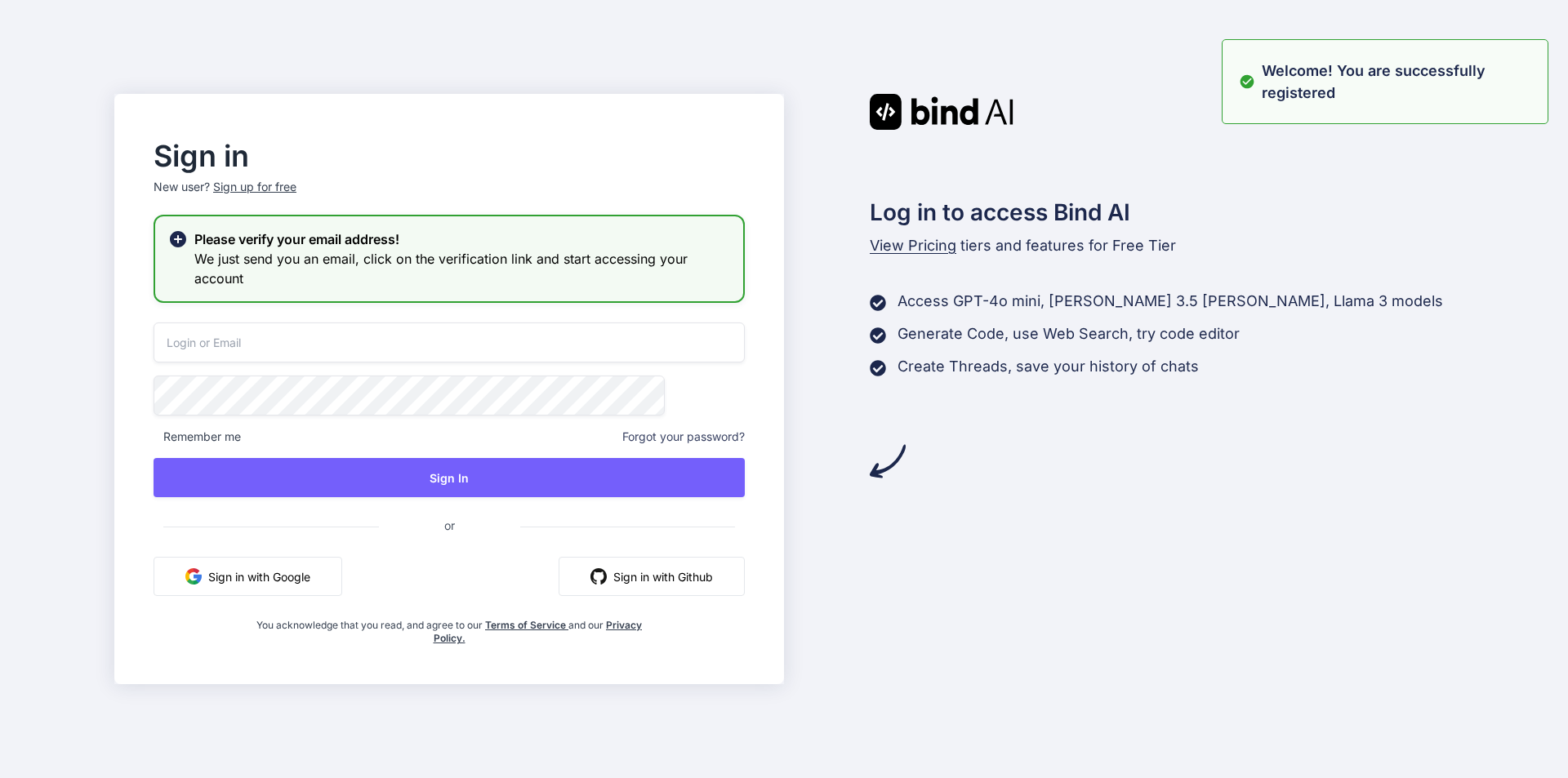
click at [381, 344] on input "email" at bounding box center [450, 343] width 592 height 40
paste input "[EMAIL_ADDRESS][DOMAIN_NAME]"
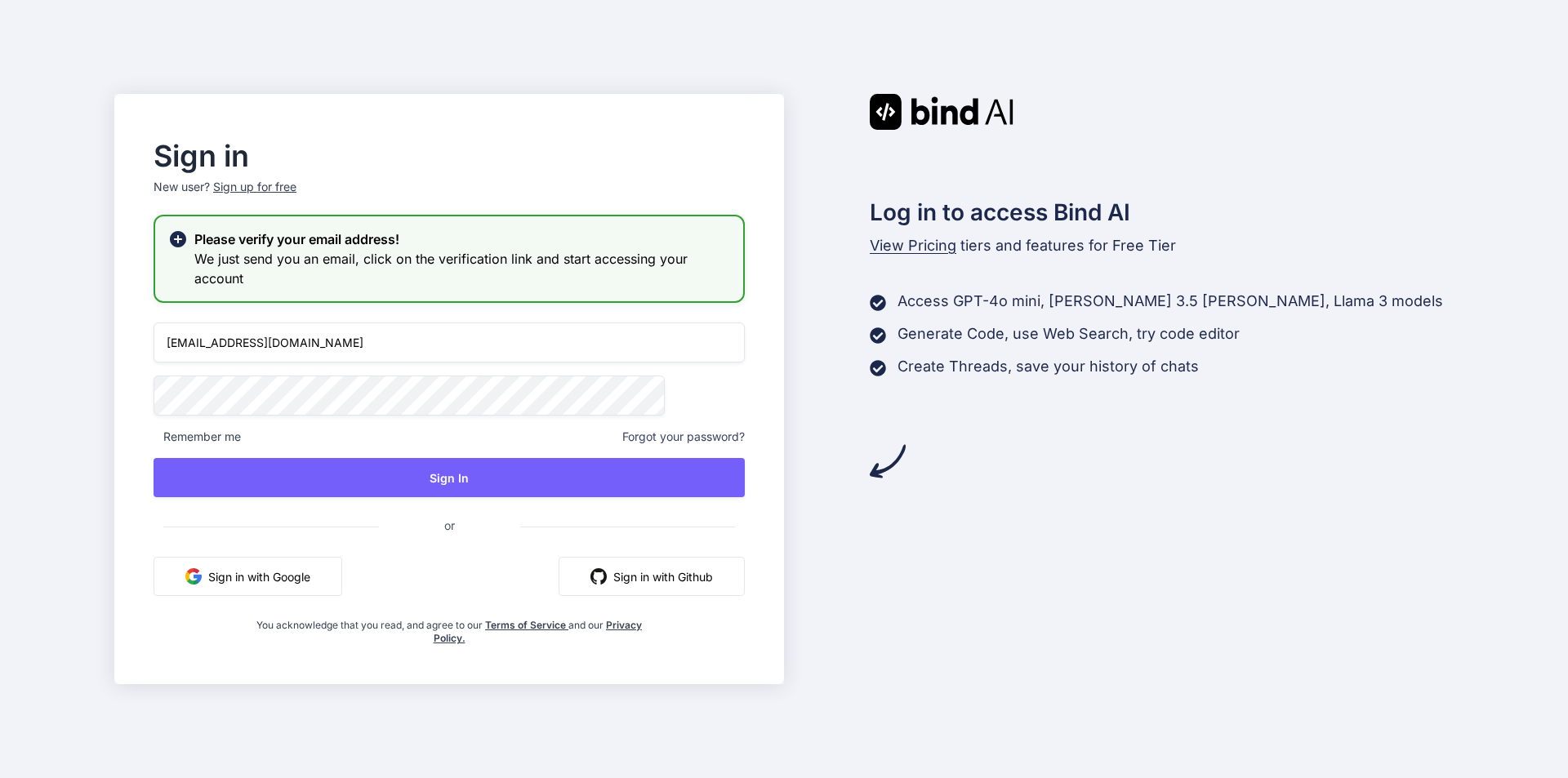
click at [314, 342] on input "[EMAIL_ADDRESS][DOMAIN_NAME]" at bounding box center [450, 343] width 592 height 40
drag, startPoint x: 314, startPoint y: 342, endPoint x: 239, endPoint y: 334, distance: 75.4
click at [239, 334] on input "[EMAIL_ADDRESS][DOMAIN_NAME]" at bounding box center [450, 343] width 592 height 40
click at [433, 344] on input "[EMAIL_ADDRESS][DOMAIN_NAME]" at bounding box center [450, 343] width 592 height 40
click at [280, 340] on input "[EMAIL_ADDRESS][DOMAIN_NAME]" at bounding box center [450, 343] width 592 height 40
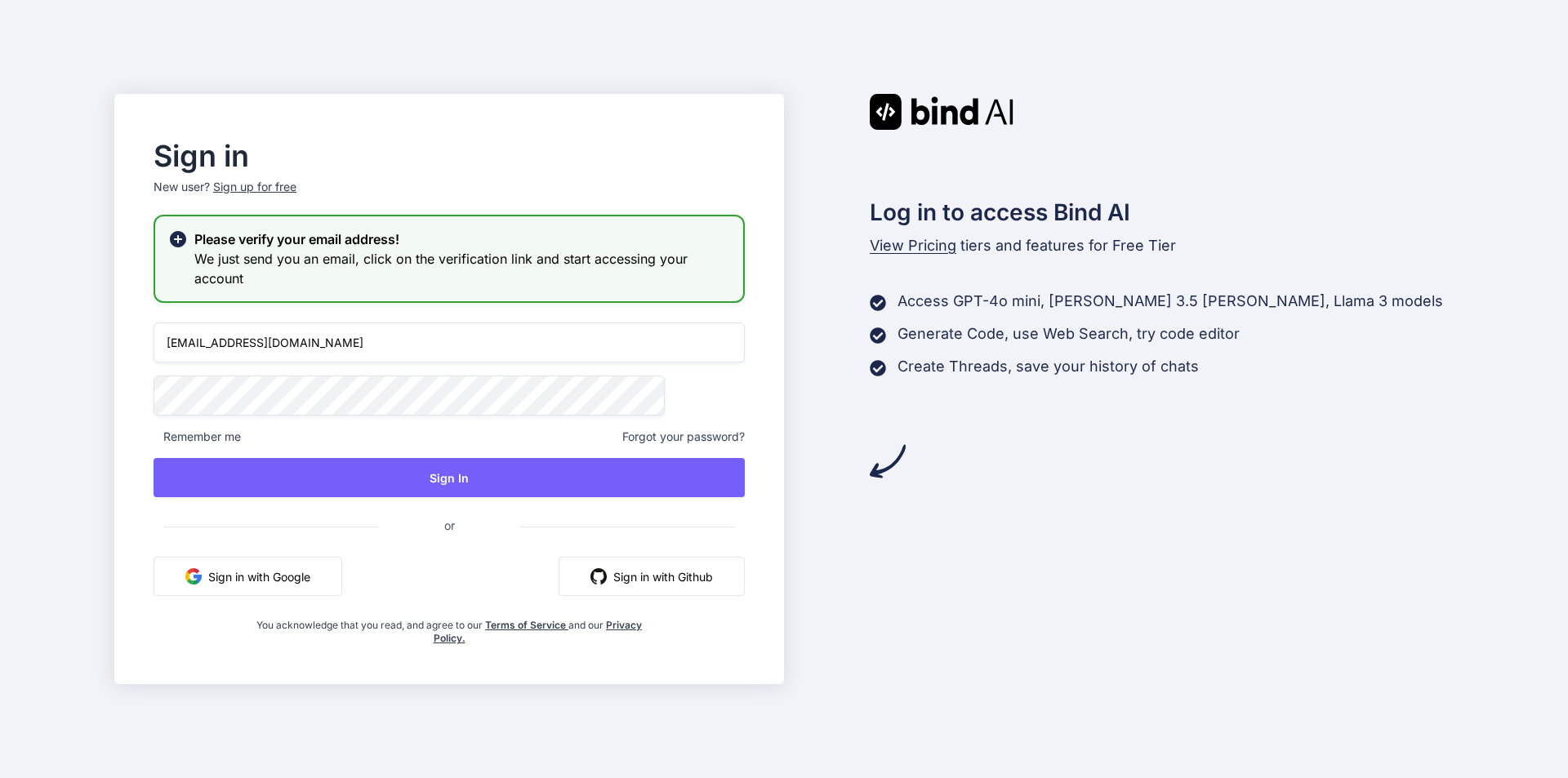
drag, startPoint x: 433, startPoint y: 345, endPoint x: 246, endPoint y: 360, distance: 187.6
click at [246, 360] on input "[EMAIL_ADDRESS][DOMAIN_NAME]" at bounding box center [450, 343] width 592 height 40
type input "[EMAIL_ADDRESS][DOMAIN_NAME]"
click at [297, 190] on div "Sign up for free" at bounding box center [255, 187] width 83 height 16
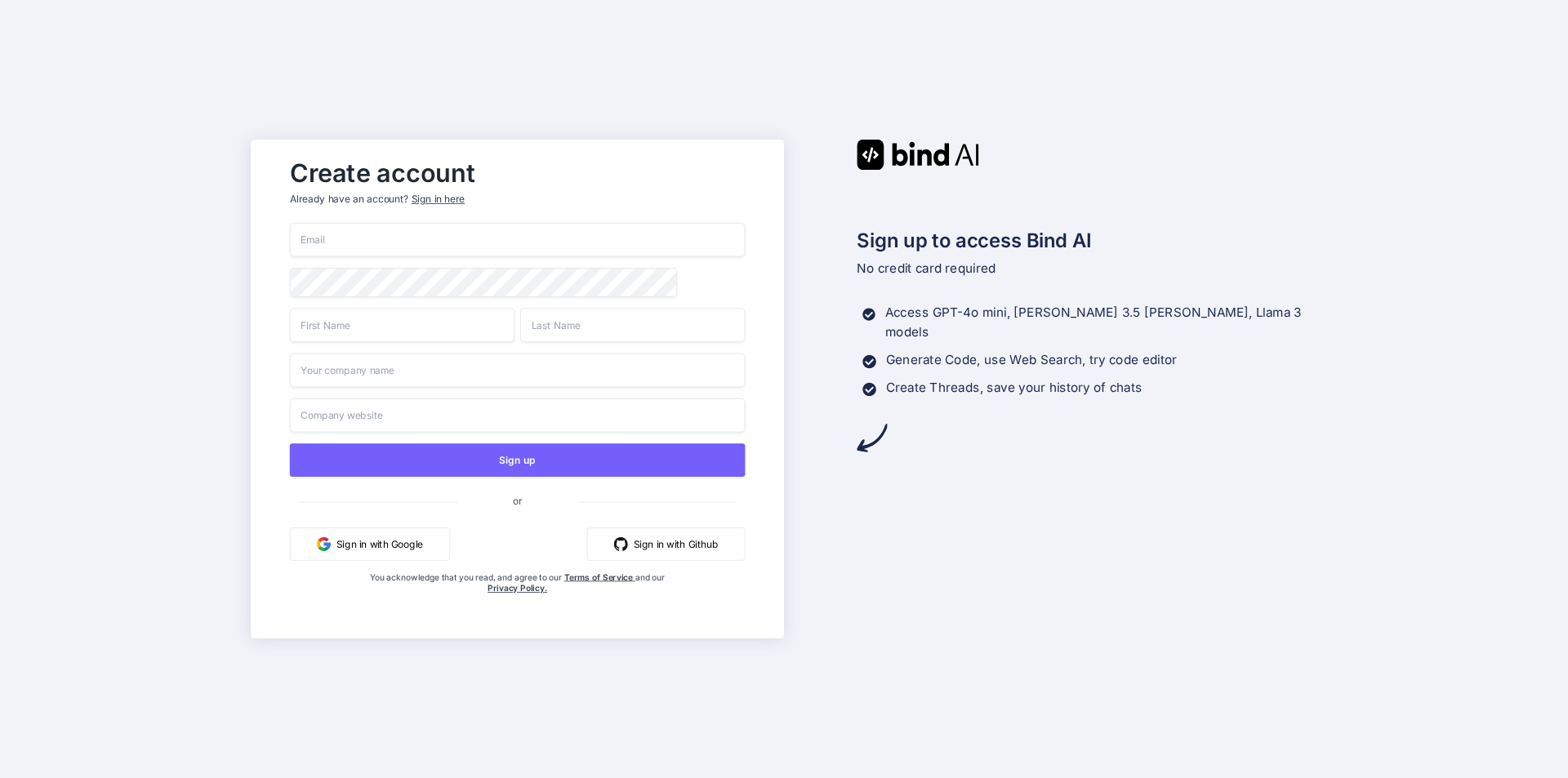
click at [419, 233] on input "email" at bounding box center [518, 239] width 455 height 34
paste input "[EMAIL_ADDRESS][DOMAIN_NAME]"
type input "[EMAIL_ADDRESS][DOMAIN_NAME]"
click at [397, 325] on input "text" at bounding box center [402, 324] width 224 height 34
type input "asasas"
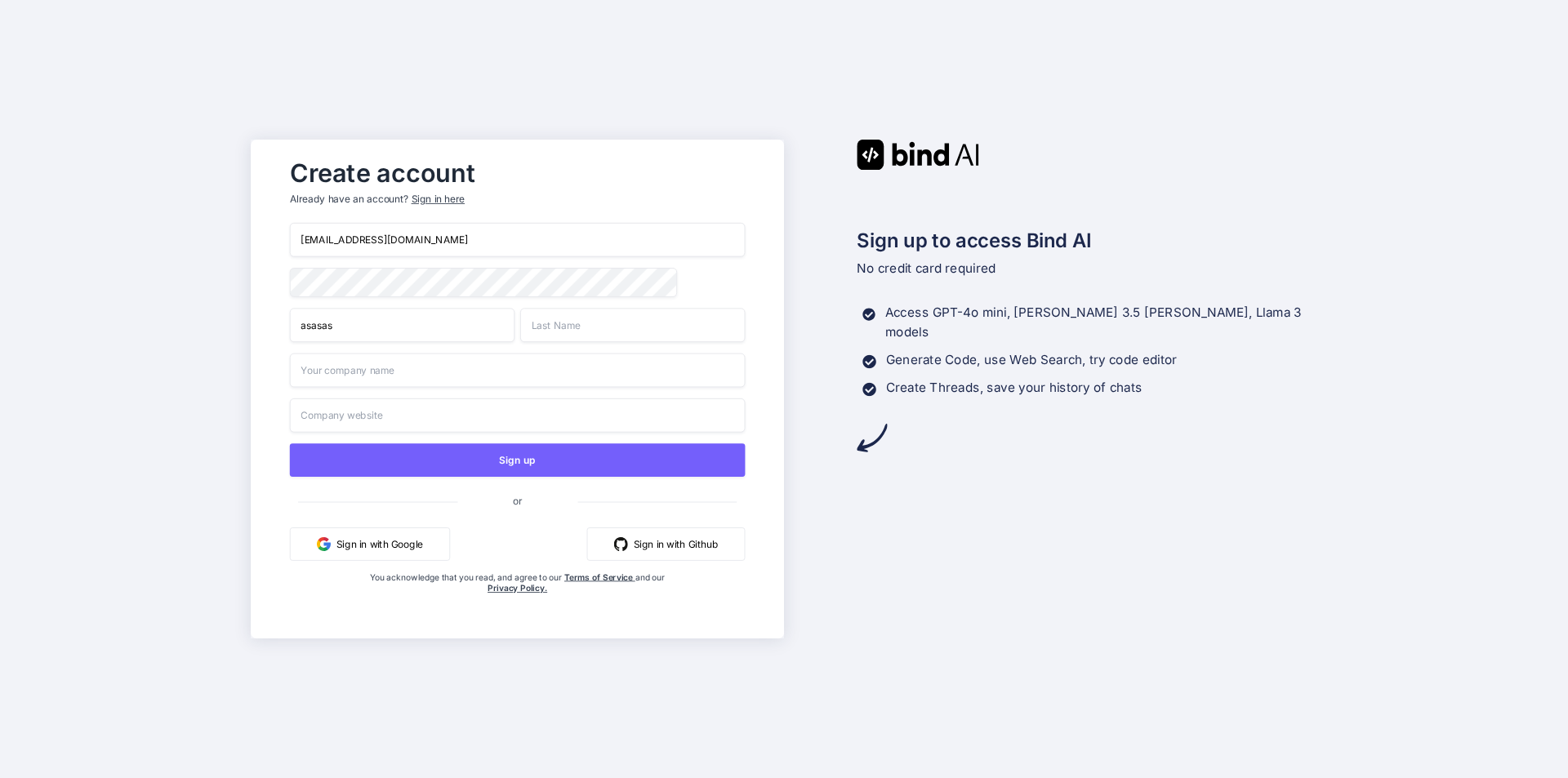
click at [602, 329] on input "text" at bounding box center [632, 324] width 224 height 34
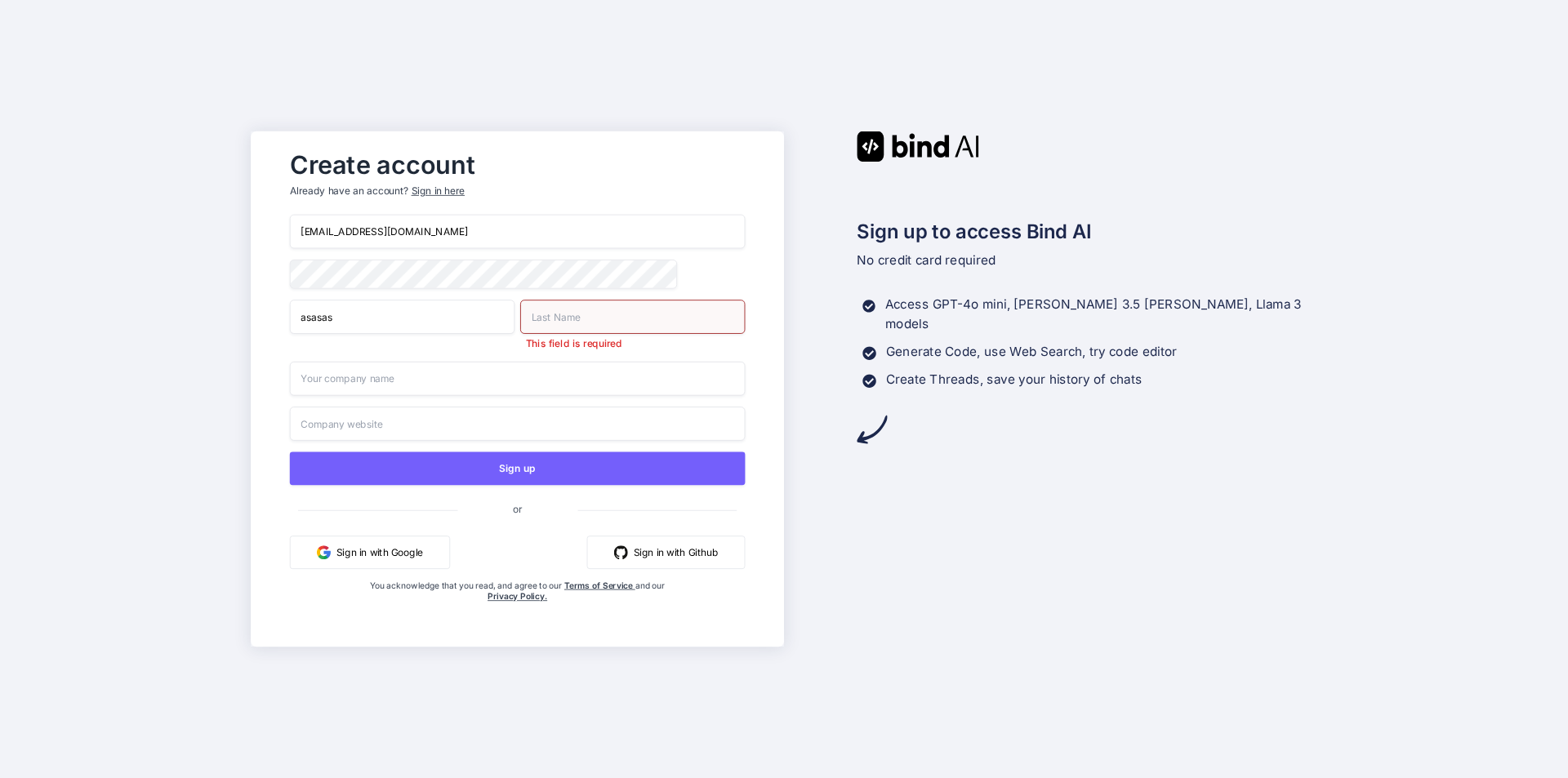
drag, startPoint x: 383, startPoint y: 323, endPoint x: 283, endPoint y: 333, distance: 100.5
click at [283, 333] on div "Create account Already have an account? Sign in here [EMAIL_ADDRESS][DOMAIN_NAM…" at bounding box center [517, 388] width 488 height 493
click at [411, 318] on input "asasas" at bounding box center [402, 317] width 224 height 34
